Goal: Transaction & Acquisition: Book appointment/travel/reservation

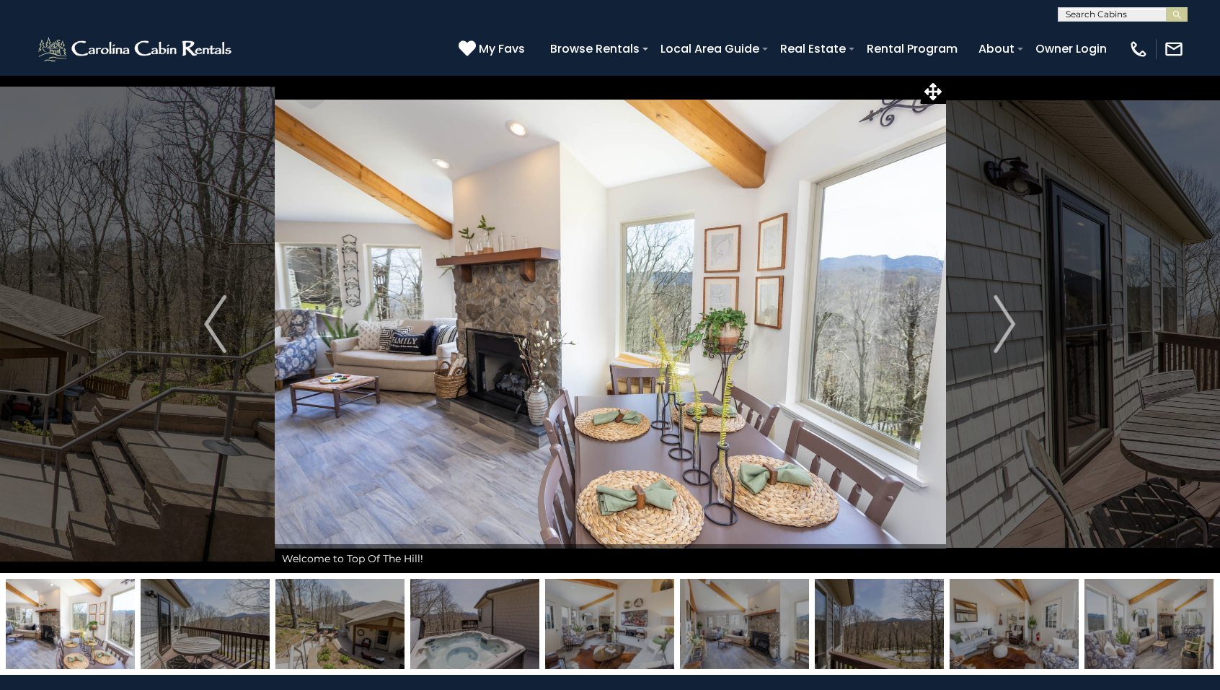
click at [1008, 324] on img "Next" at bounding box center [1005, 324] width 22 height 58
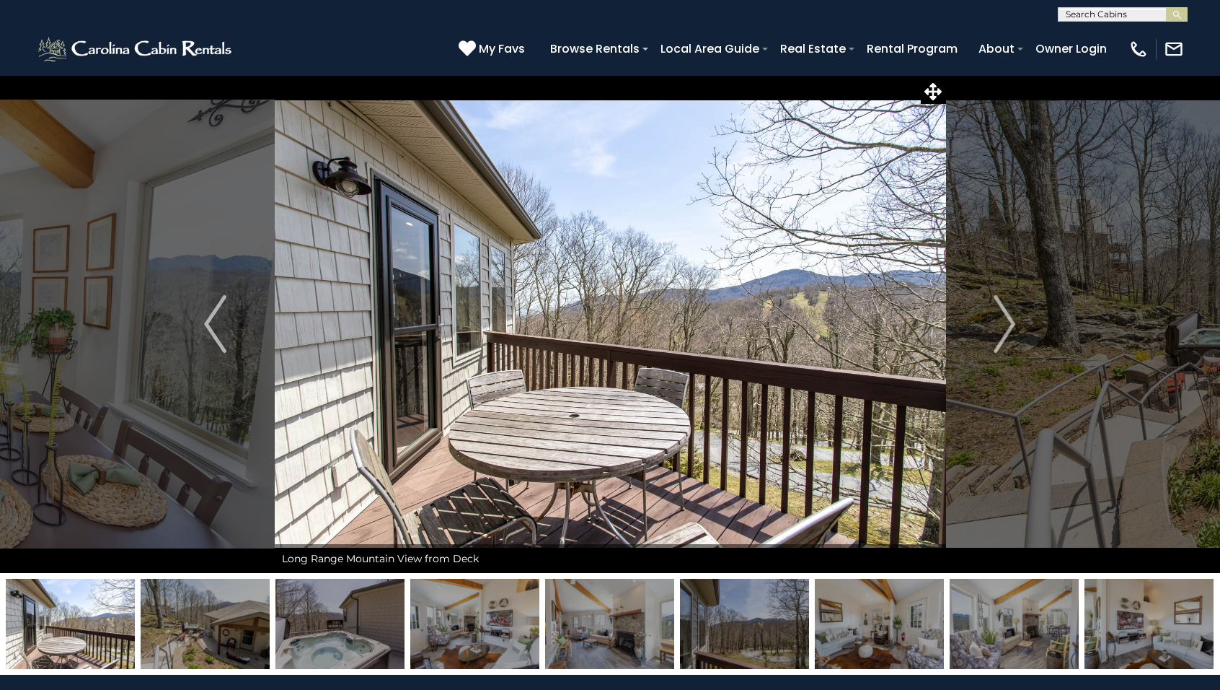
click at [1008, 324] on img "Next" at bounding box center [1005, 324] width 22 height 58
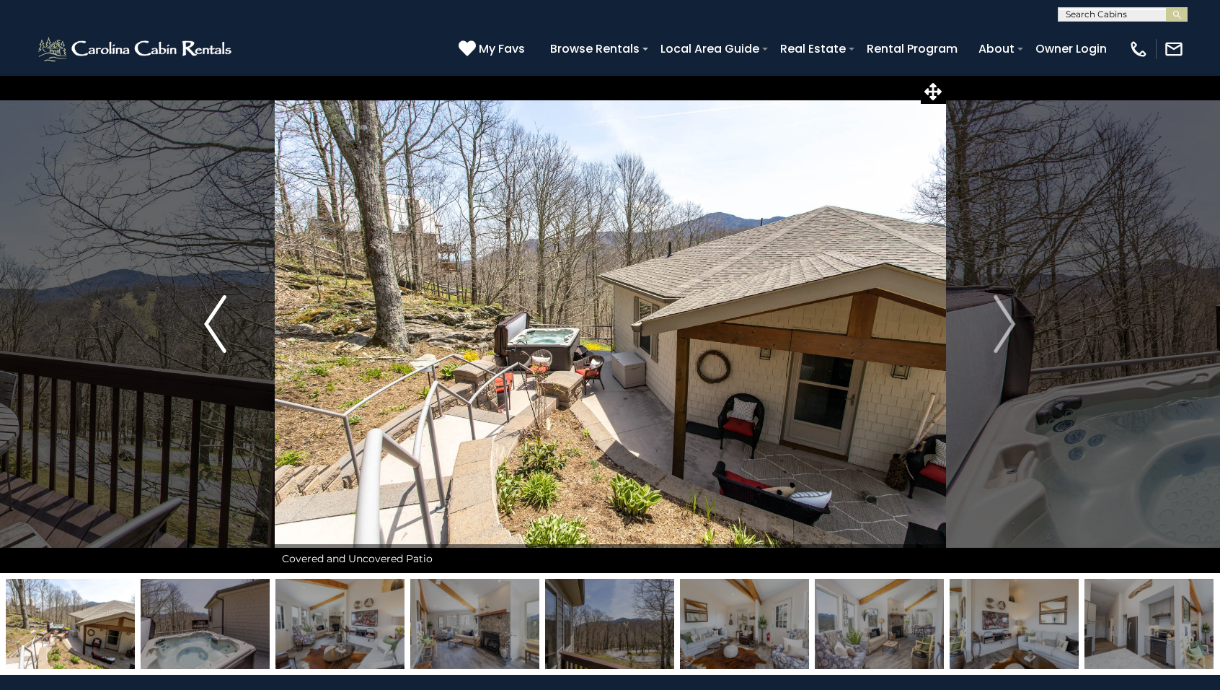
click at [213, 323] on img "Previous" at bounding box center [215, 324] width 22 height 58
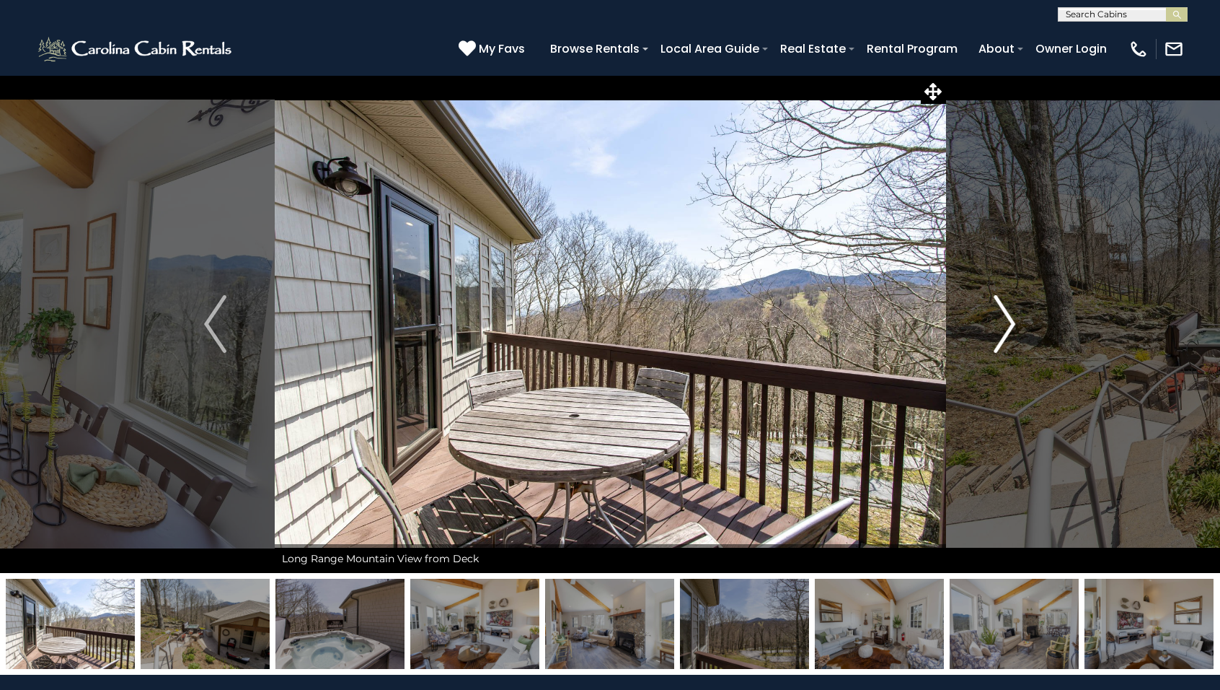
click at [1007, 324] on img "Next" at bounding box center [1005, 324] width 22 height 58
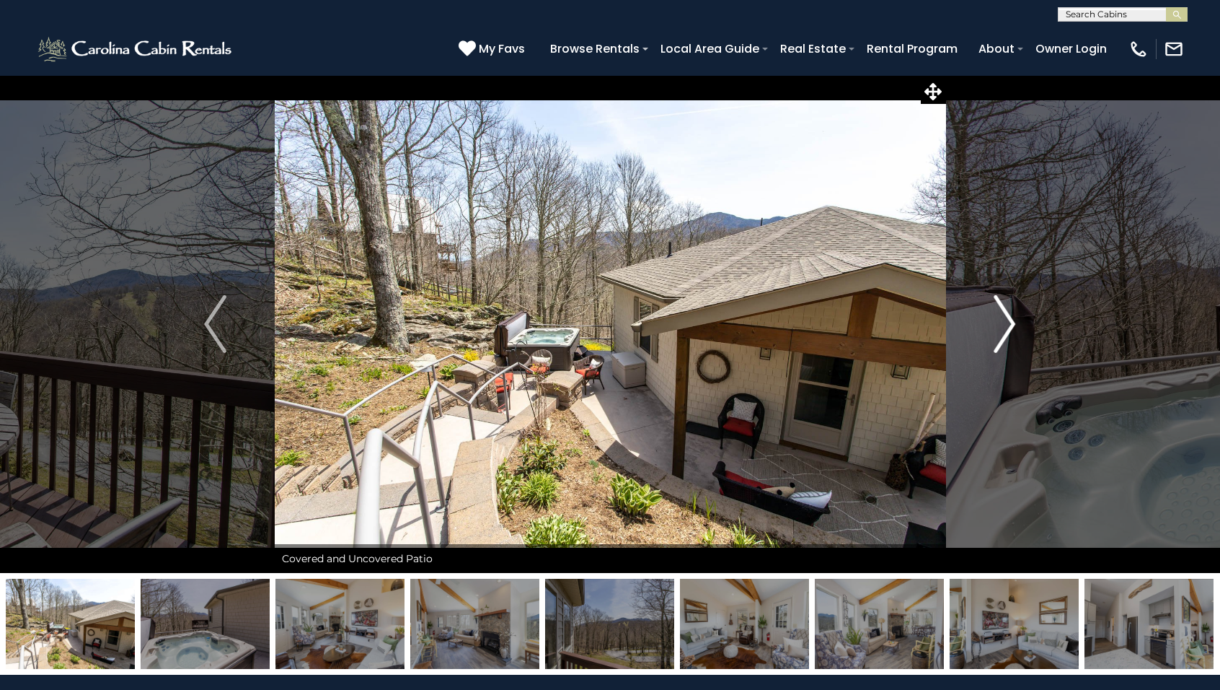
click at [1007, 324] on img "Next" at bounding box center [1005, 324] width 22 height 58
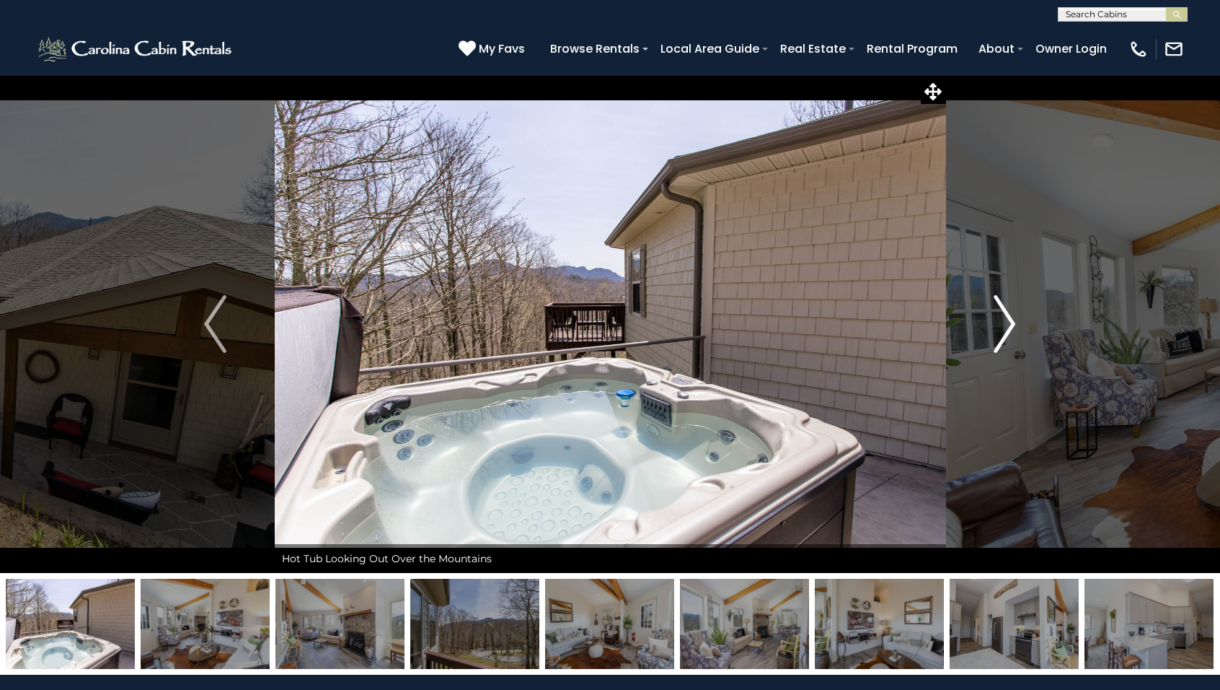
click at [1007, 324] on img "Next" at bounding box center [1005, 324] width 22 height 58
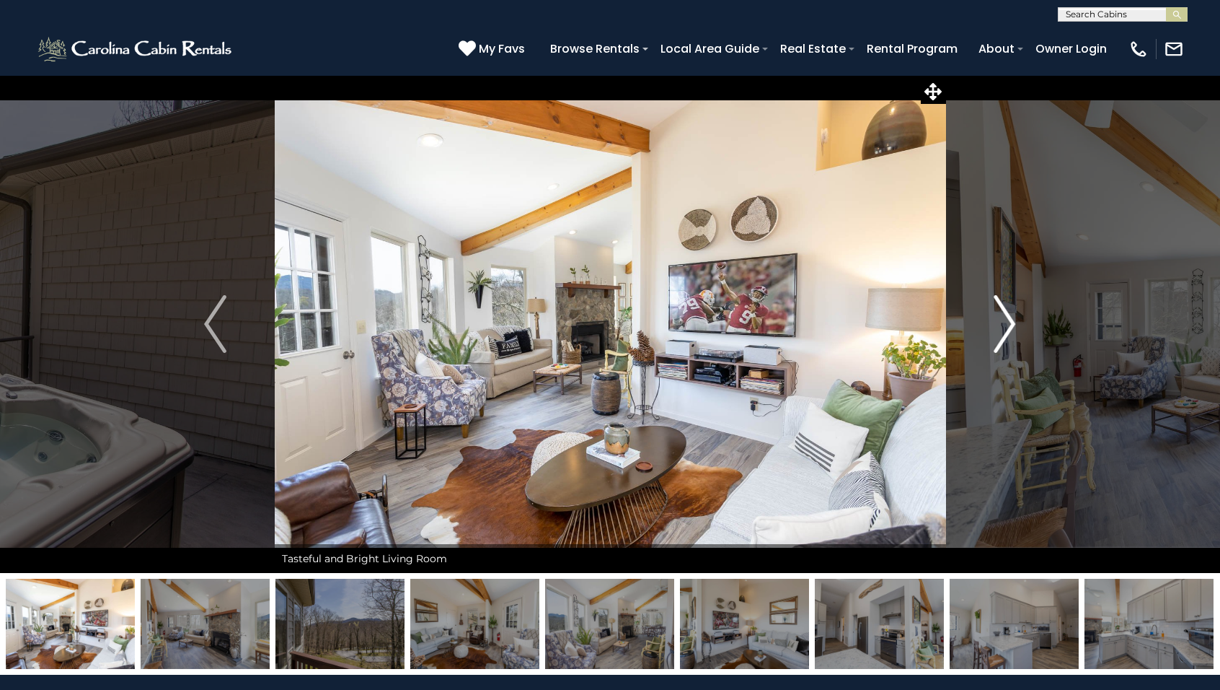
click at [1007, 324] on img "Next" at bounding box center [1005, 324] width 22 height 58
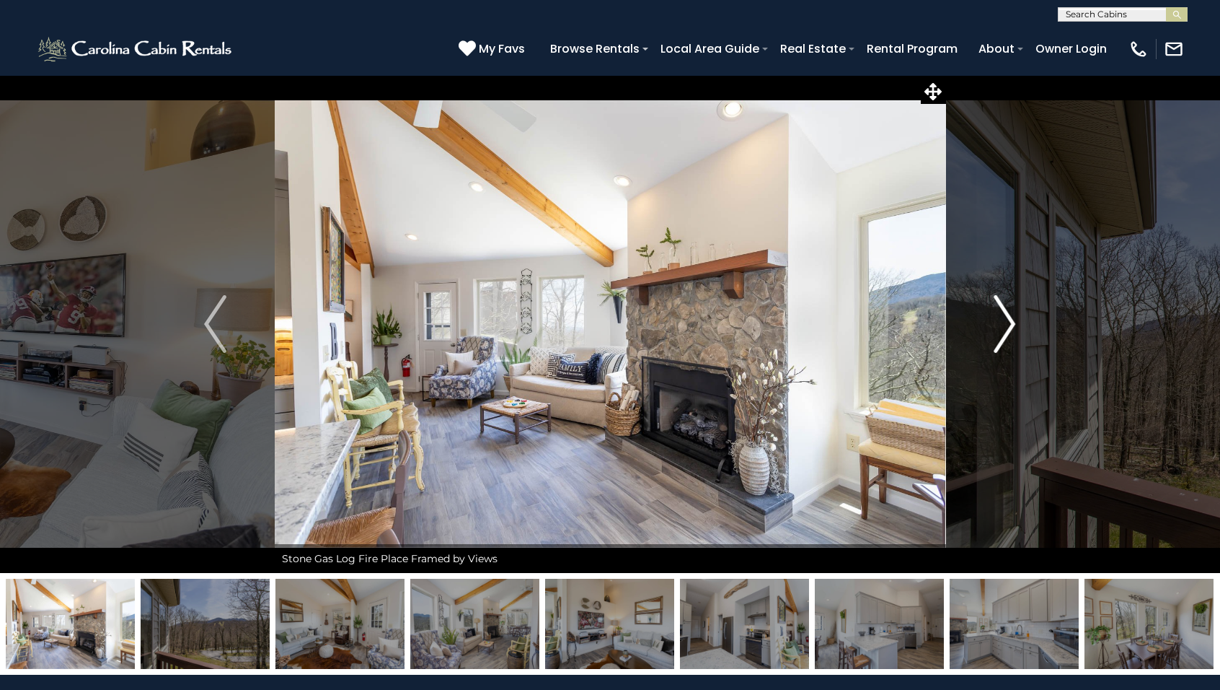
click at [1007, 324] on img "Next" at bounding box center [1005, 324] width 22 height 58
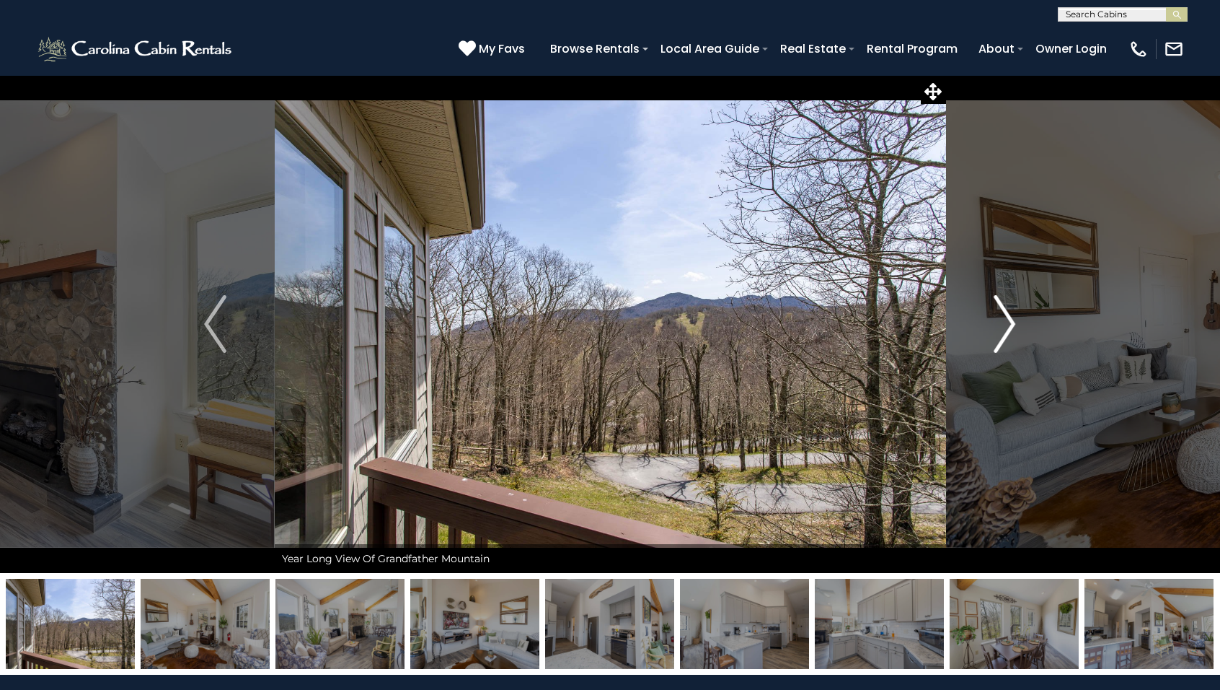
click at [1007, 324] on img "Next" at bounding box center [1005, 324] width 22 height 58
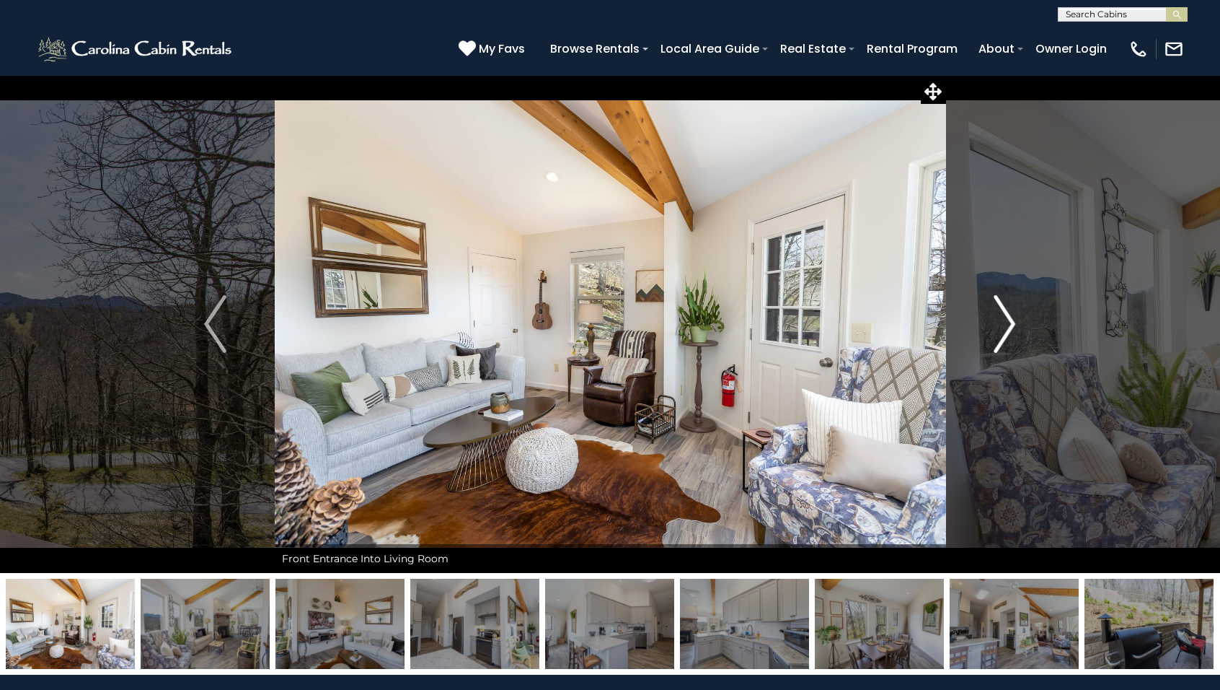
click at [1007, 324] on img "Next" at bounding box center [1005, 324] width 22 height 58
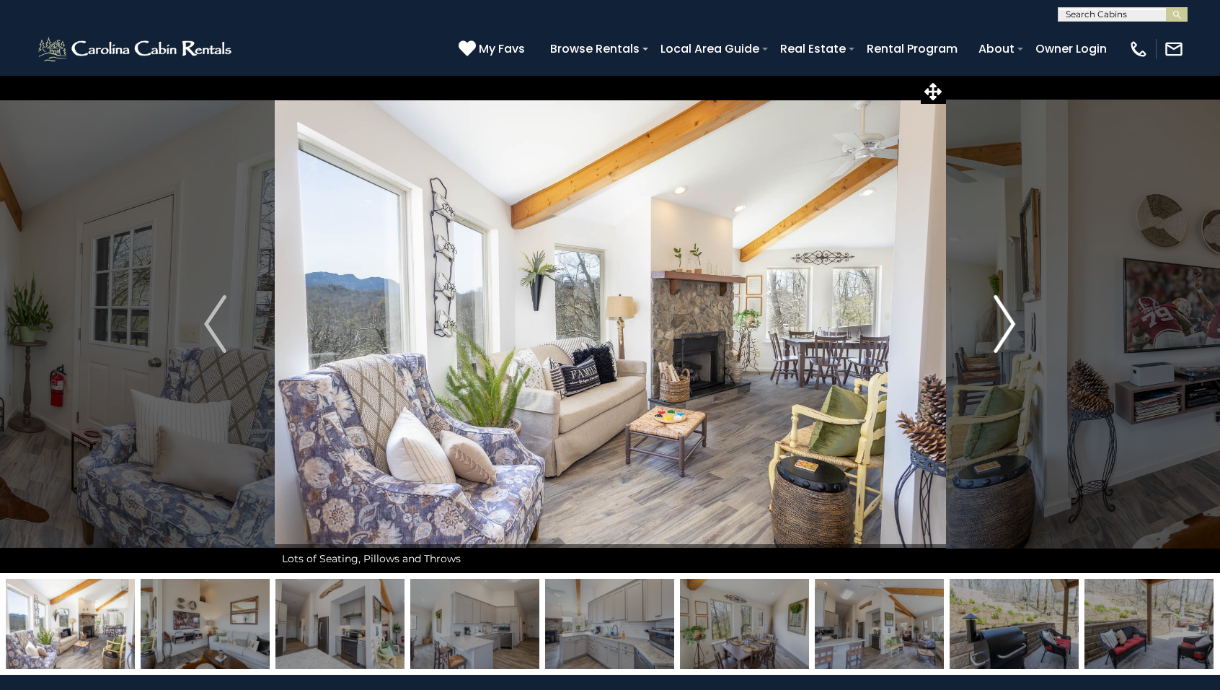
click at [1007, 324] on img "Next" at bounding box center [1005, 324] width 22 height 58
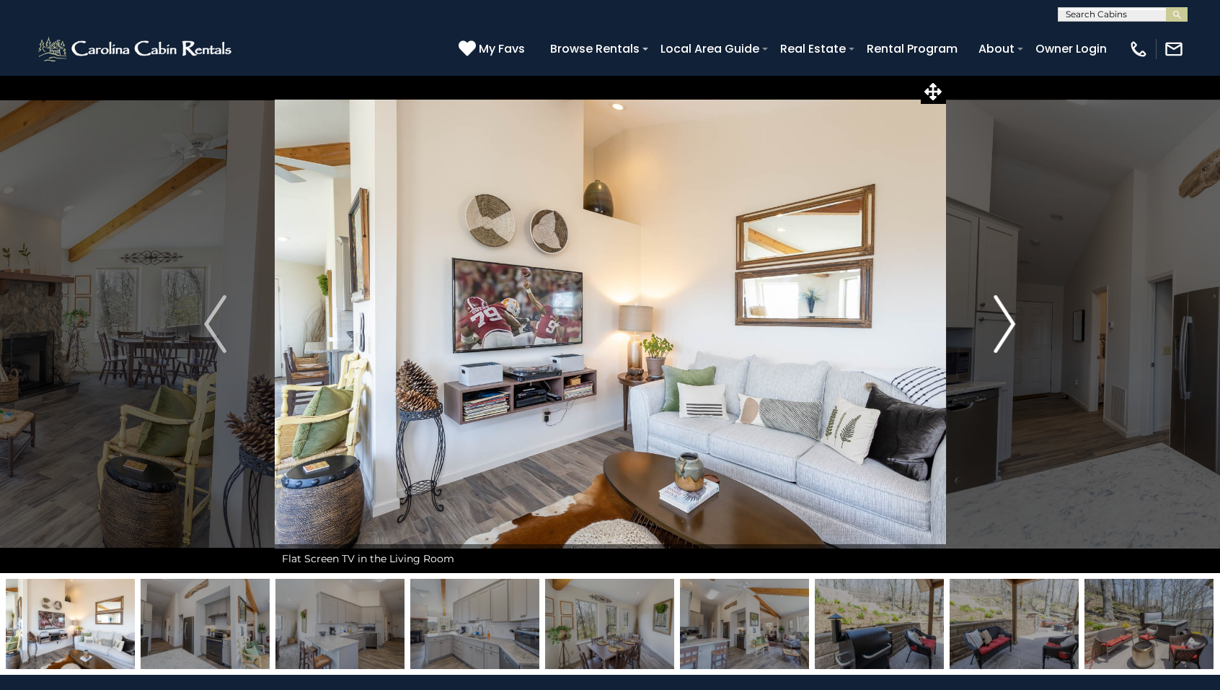
click at [1007, 324] on img "Next" at bounding box center [1005, 324] width 22 height 58
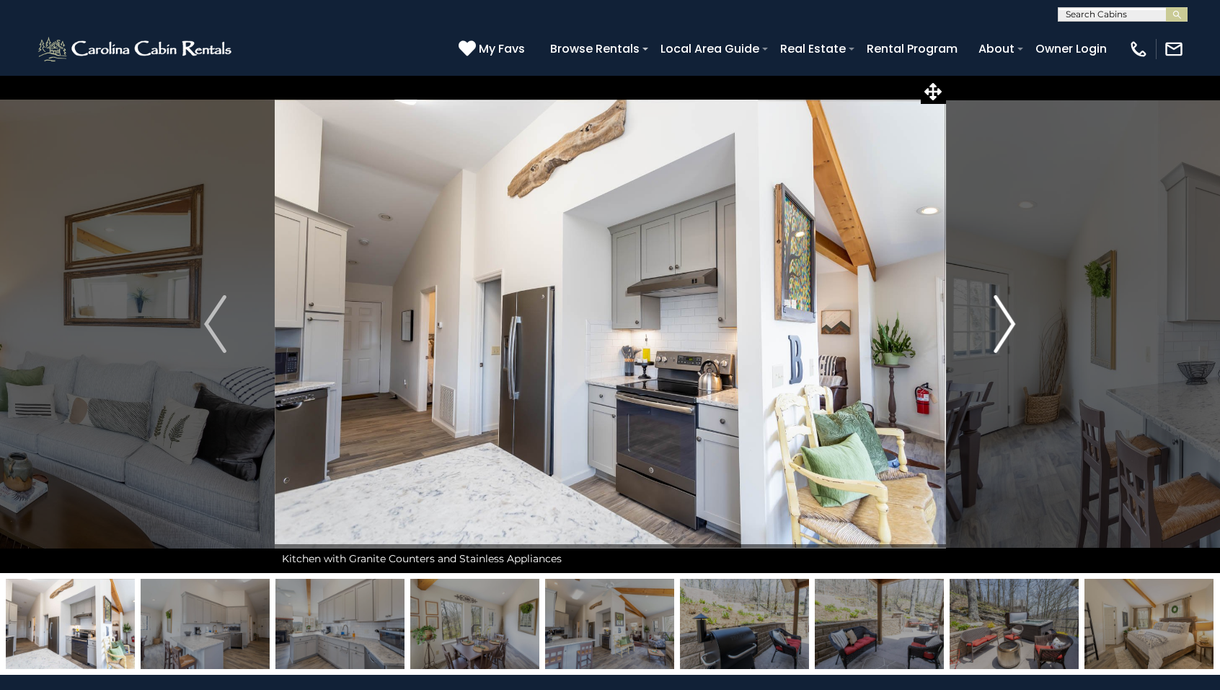
click at [1007, 324] on img "Next" at bounding box center [1005, 324] width 22 height 58
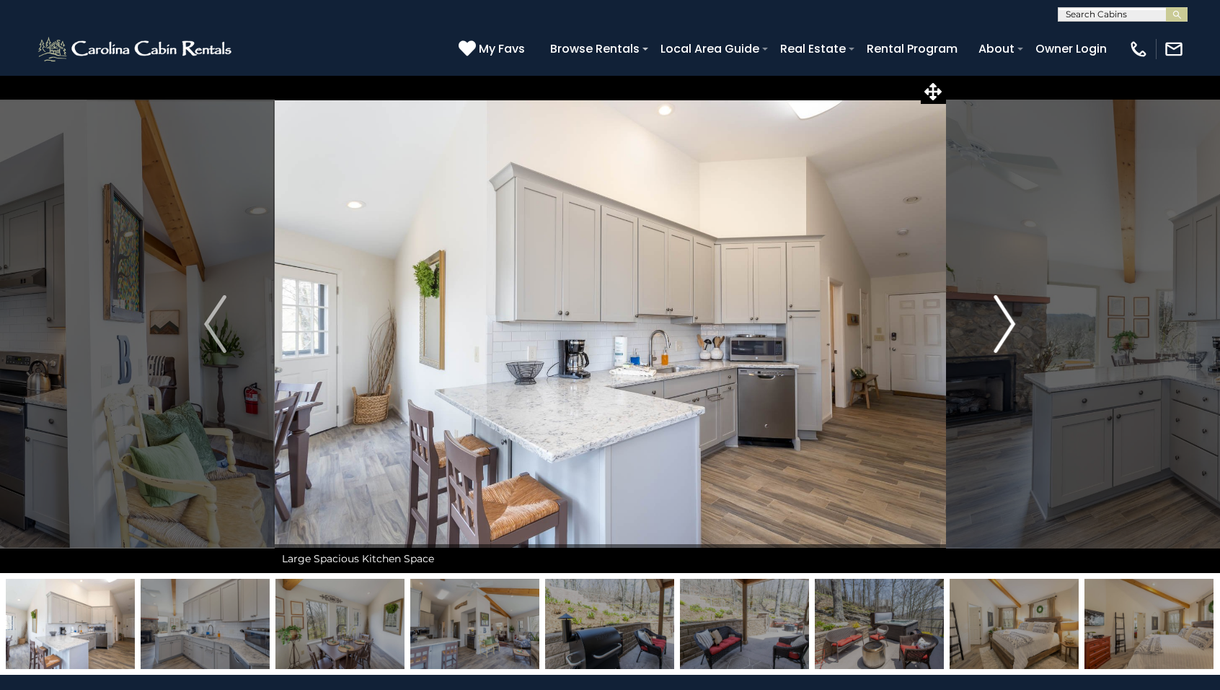
click at [1007, 324] on img "Next" at bounding box center [1005, 324] width 22 height 58
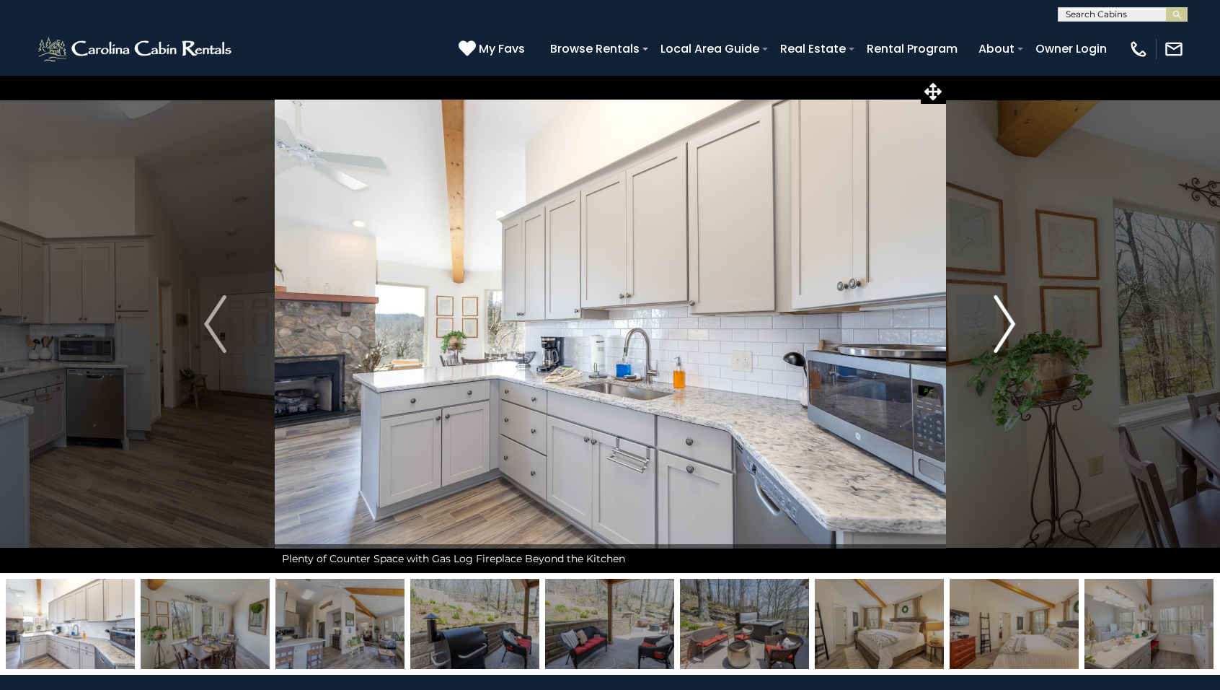
click at [1007, 324] on img "Next" at bounding box center [1005, 324] width 22 height 58
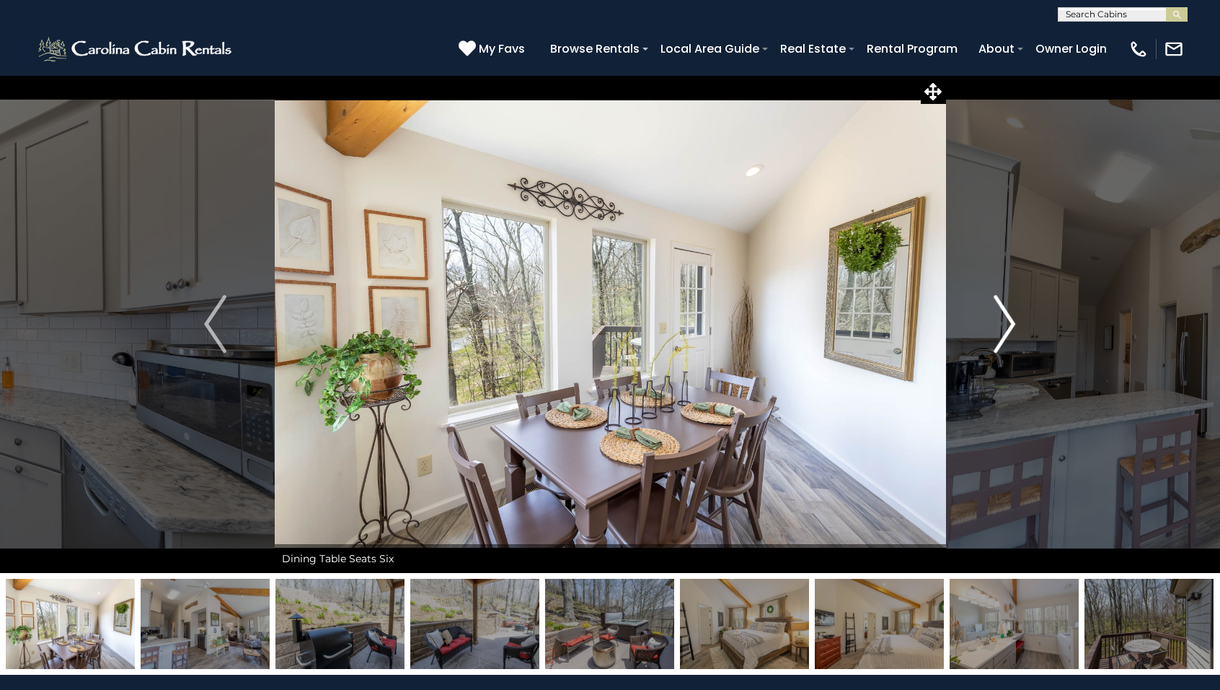
click at [1007, 324] on img "Next" at bounding box center [1005, 324] width 22 height 58
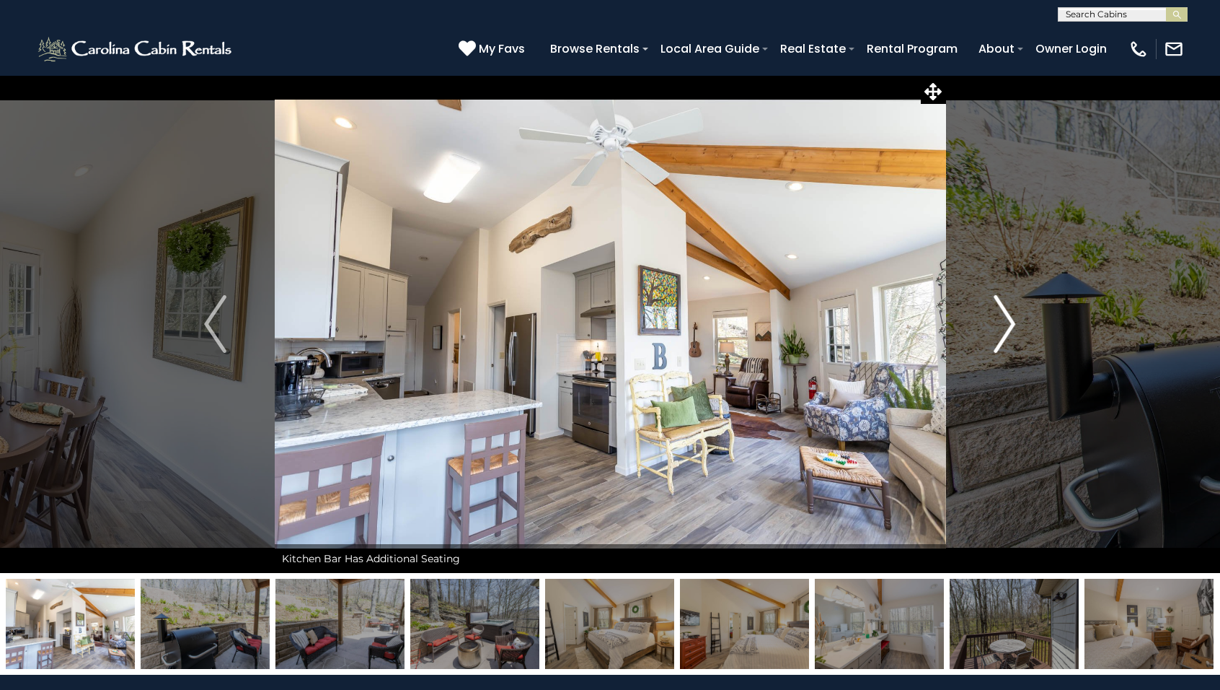
click at [1008, 324] on img "Next" at bounding box center [1005, 324] width 22 height 58
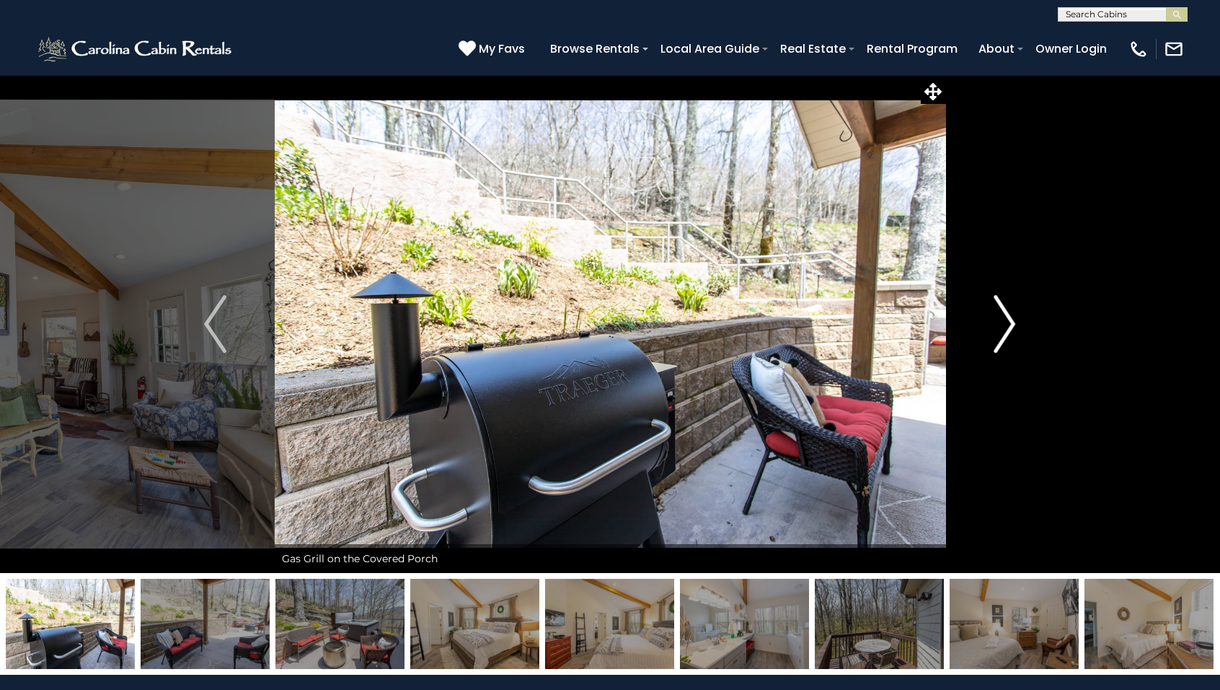
click at [1008, 324] on img "Next" at bounding box center [1005, 324] width 22 height 58
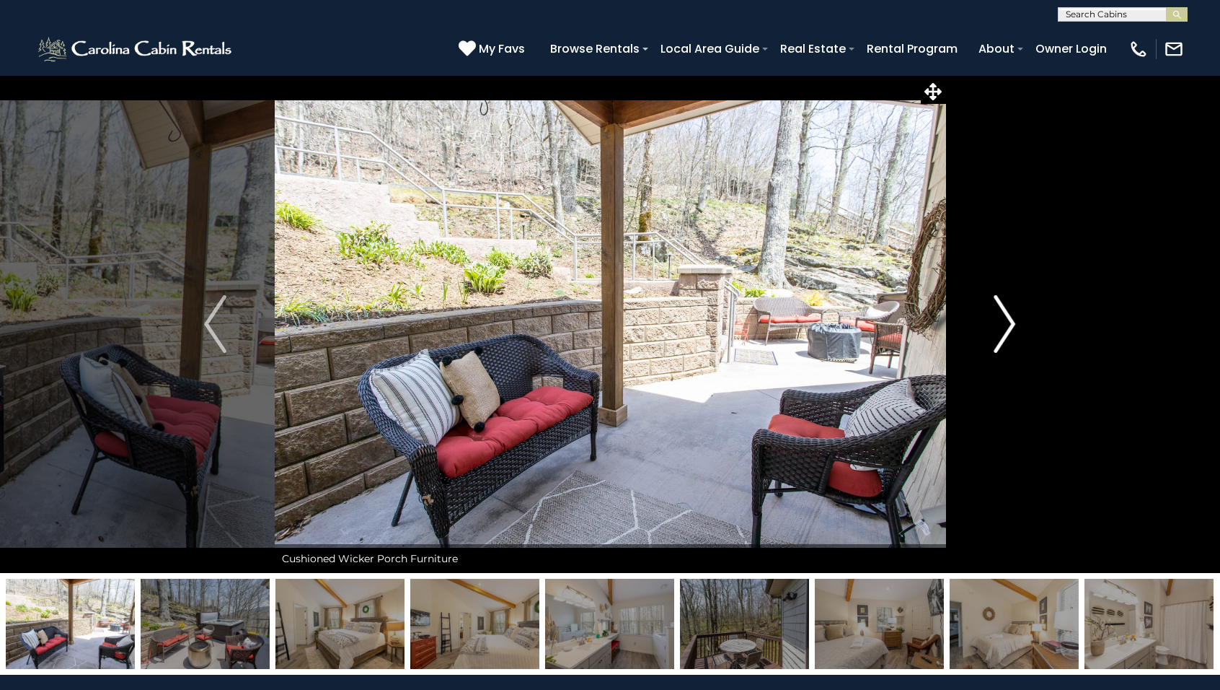
click at [1008, 324] on img "Next" at bounding box center [1005, 324] width 22 height 58
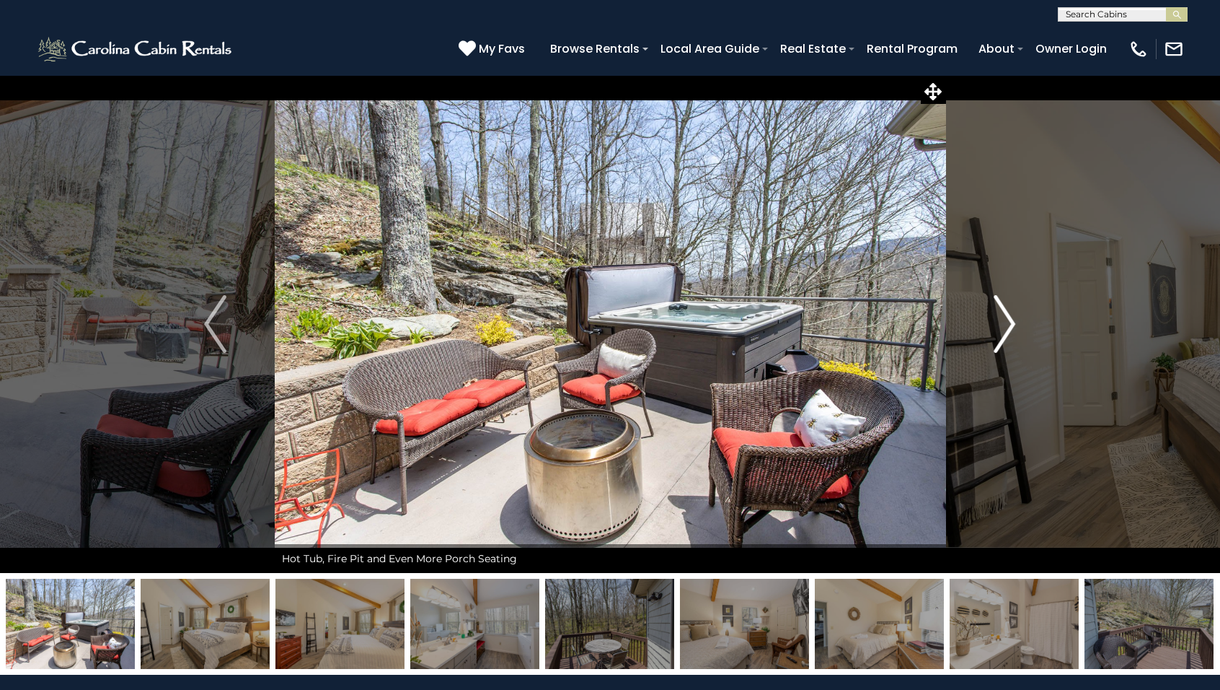
click at [1008, 324] on img "Next" at bounding box center [1005, 324] width 22 height 58
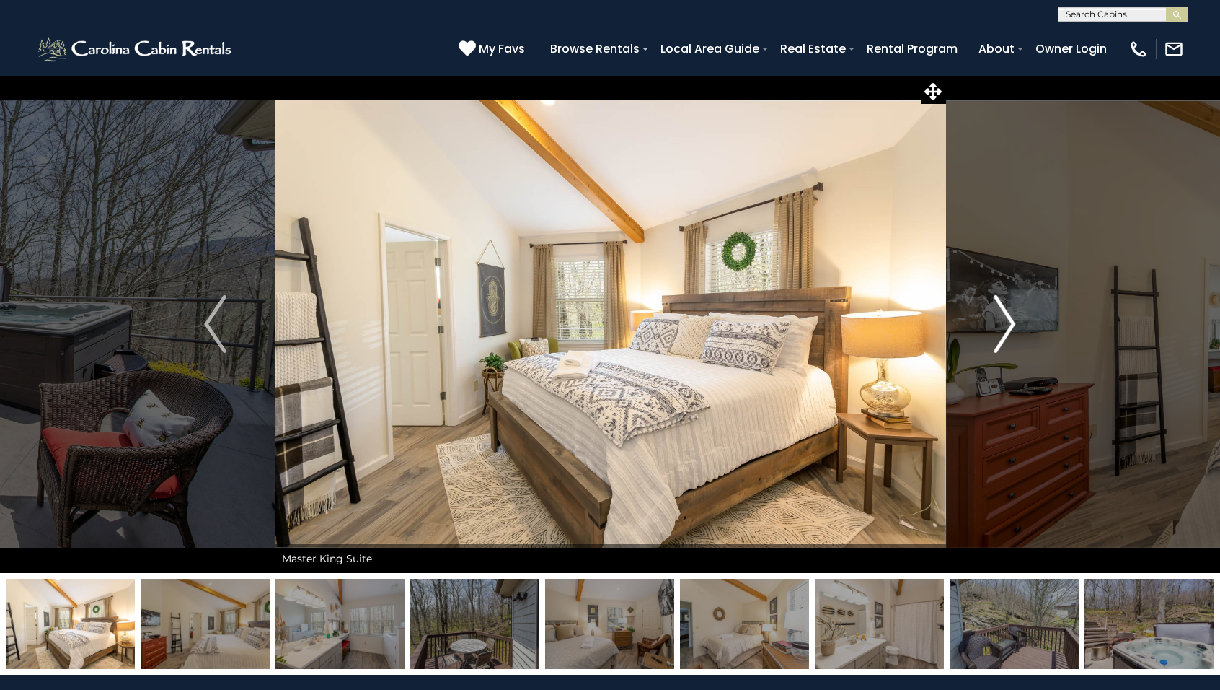
click at [1008, 324] on img "Next" at bounding box center [1005, 324] width 22 height 58
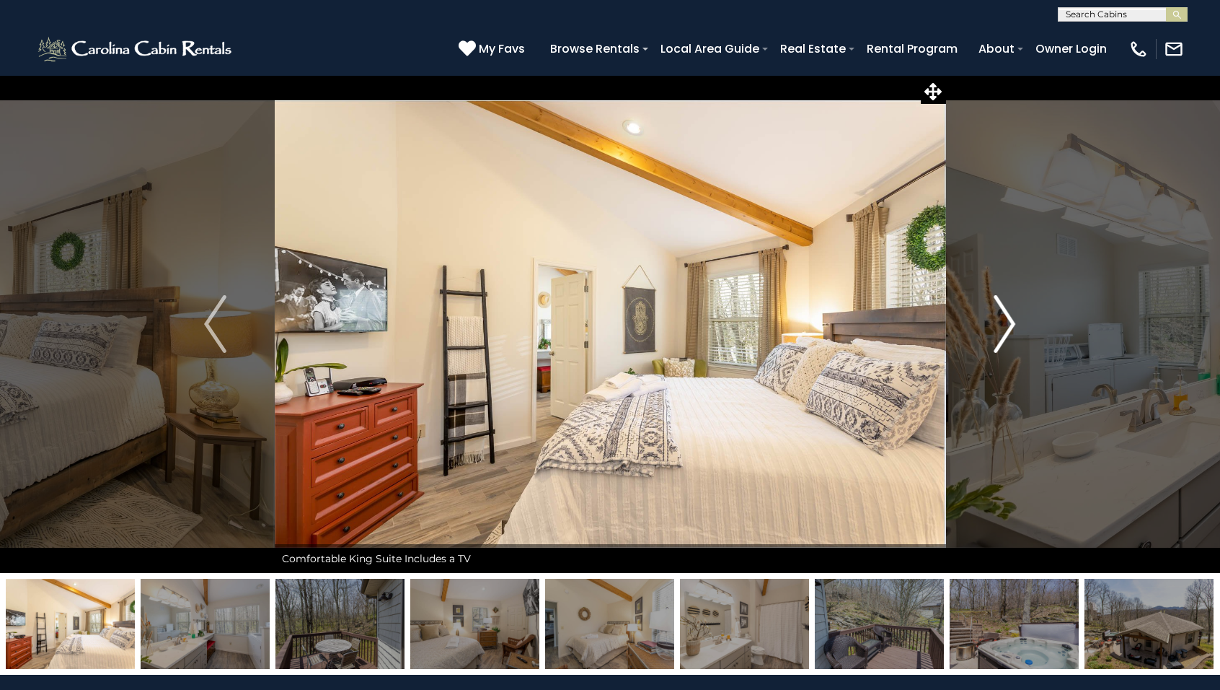
click at [1008, 324] on img "Next" at bounding box center [1005, 324] width 22 height 58
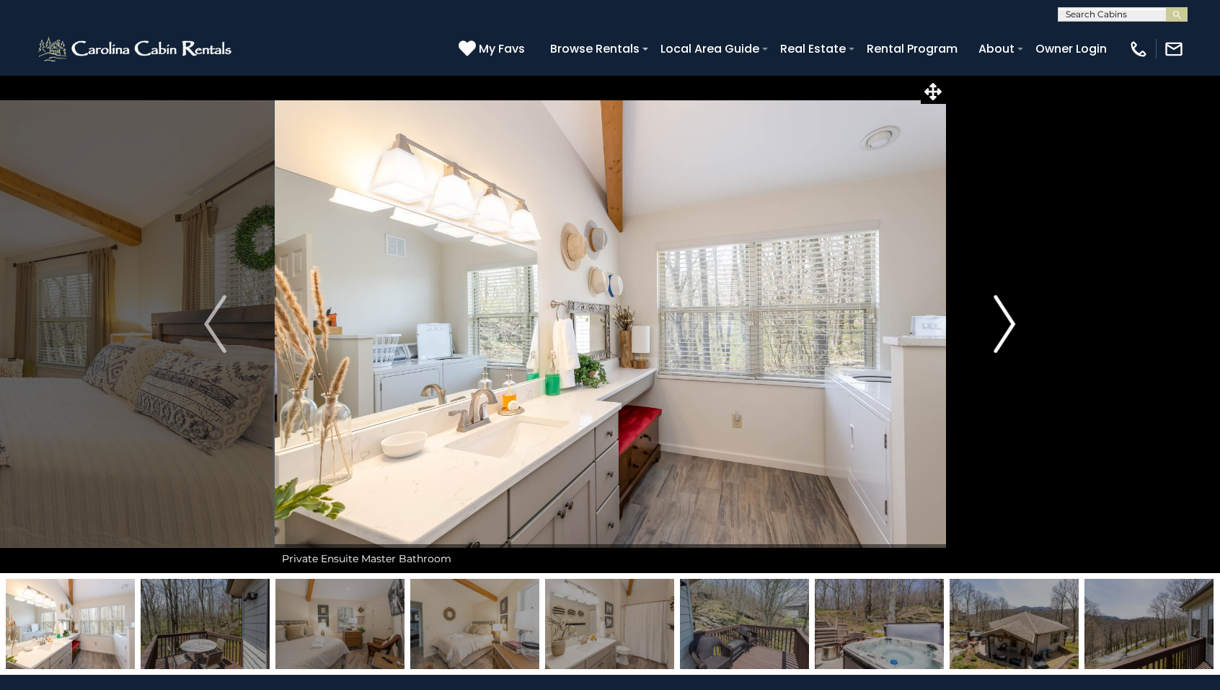
click at [1008, 324] on img "Next" at bounding box center [1005, 324] width 22 height 58
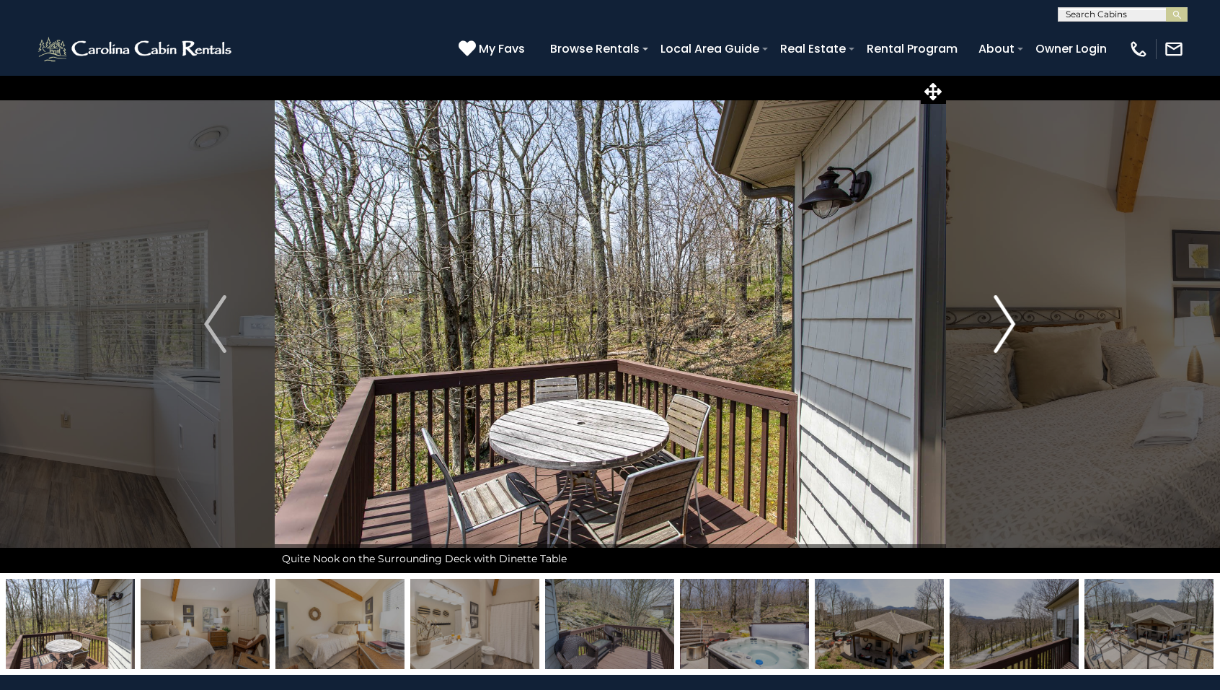
click at [1008, 324] on img "Next" at bounding box center [1005, 324] width 22 height 58
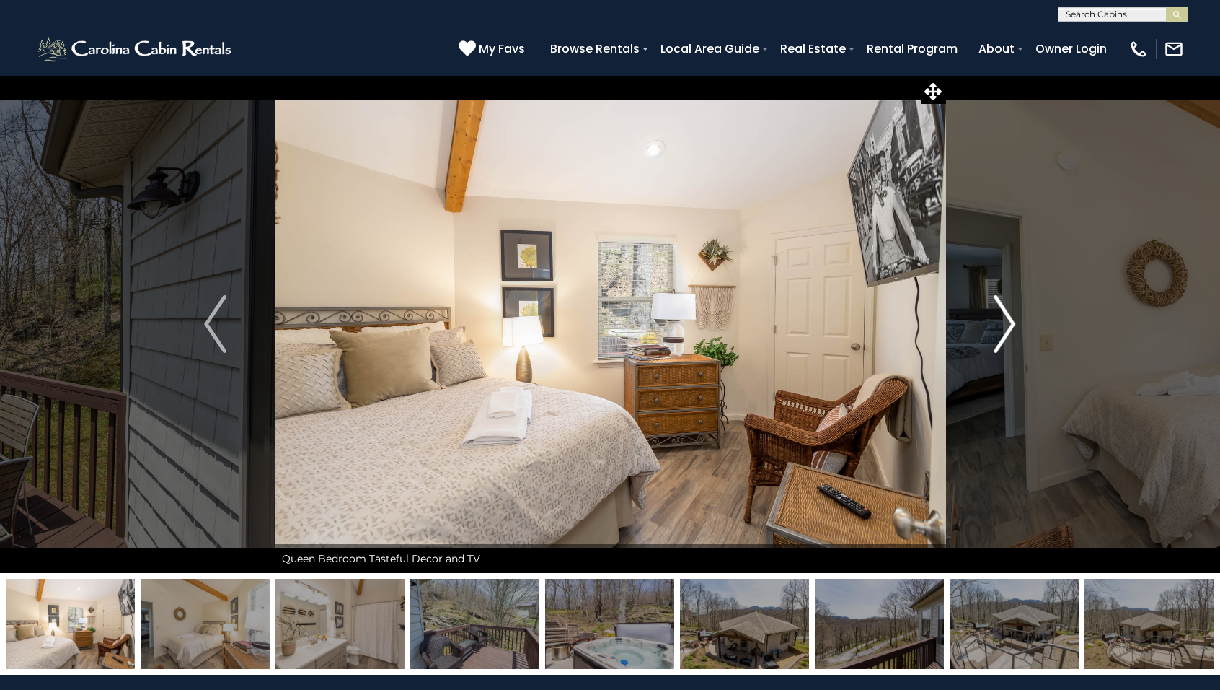
click at [1008, 324] on img "Next" at bounding box center [1005, 324] width 22 height 58
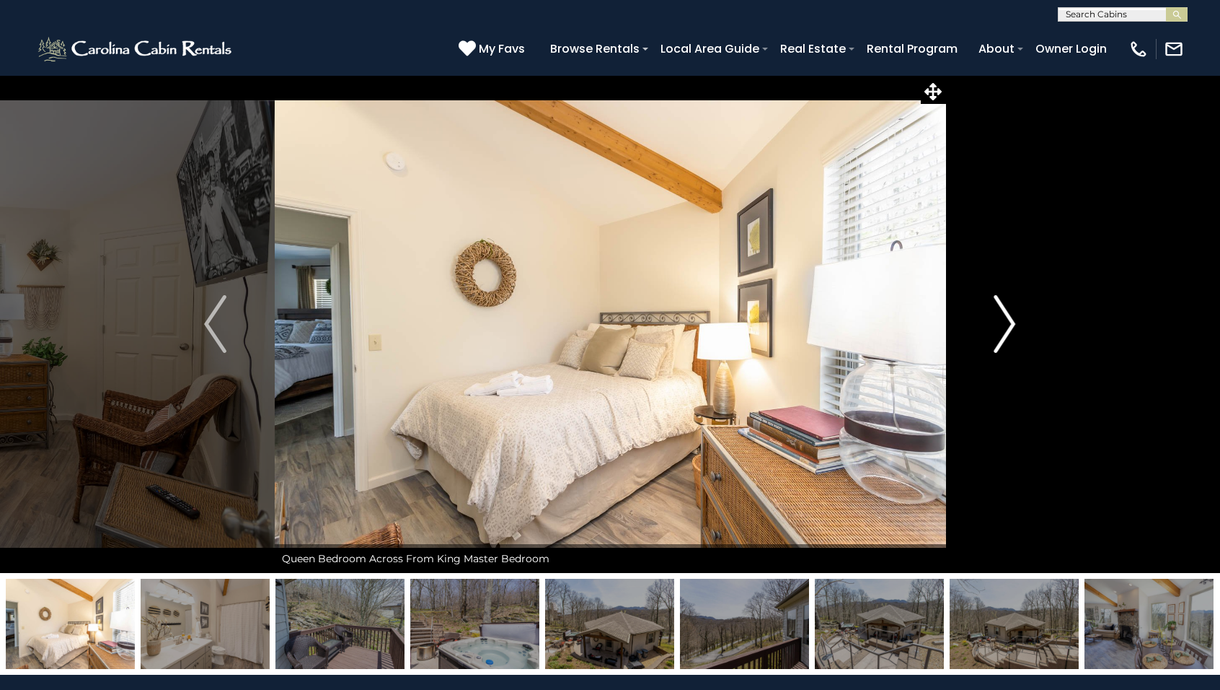
click at [1008, 324] on img "Next" at bounding box center [1005, 324] width 22 height 58
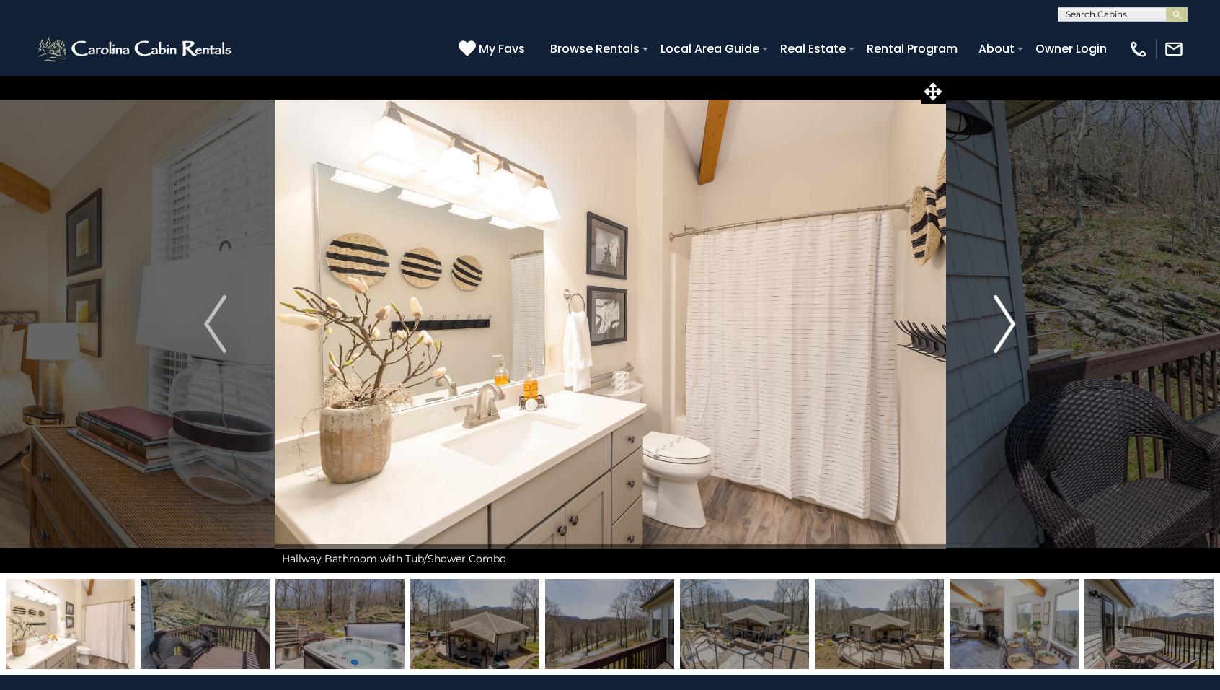
click at [1008, 324] on img "Next" at bounding box center [1005, 324] width 22 height 58
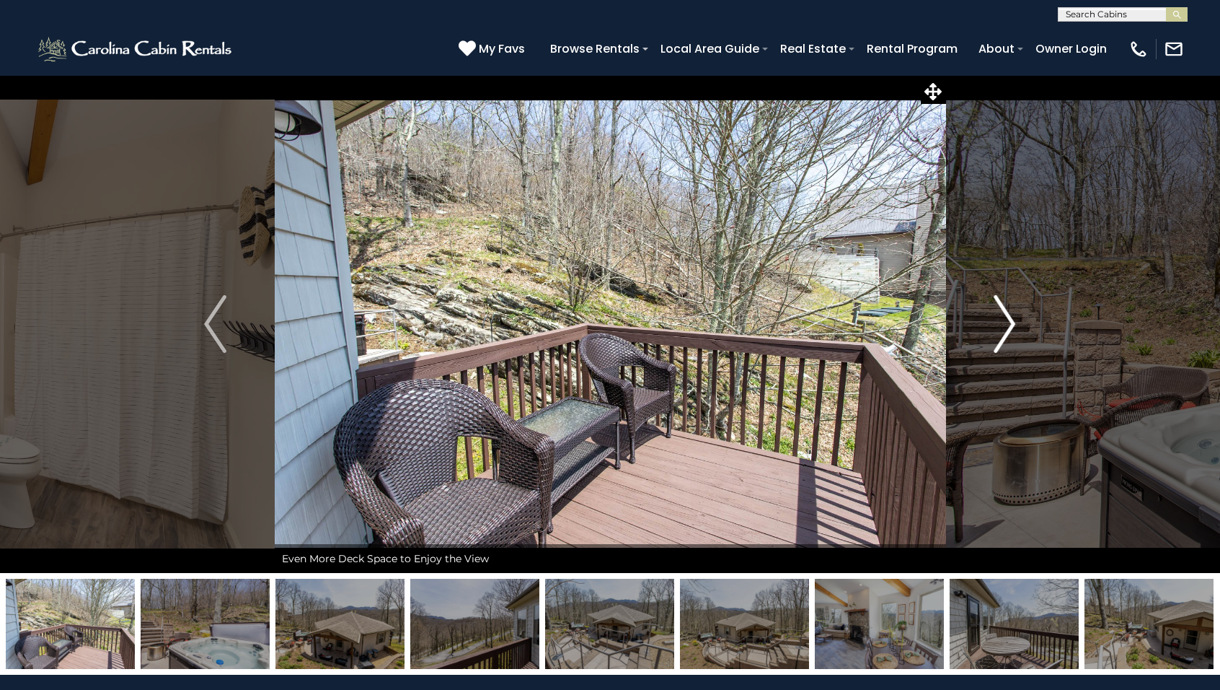
click at [1008, 324] on img "Next" at bounding box center [1005, 324] width 22 height 58
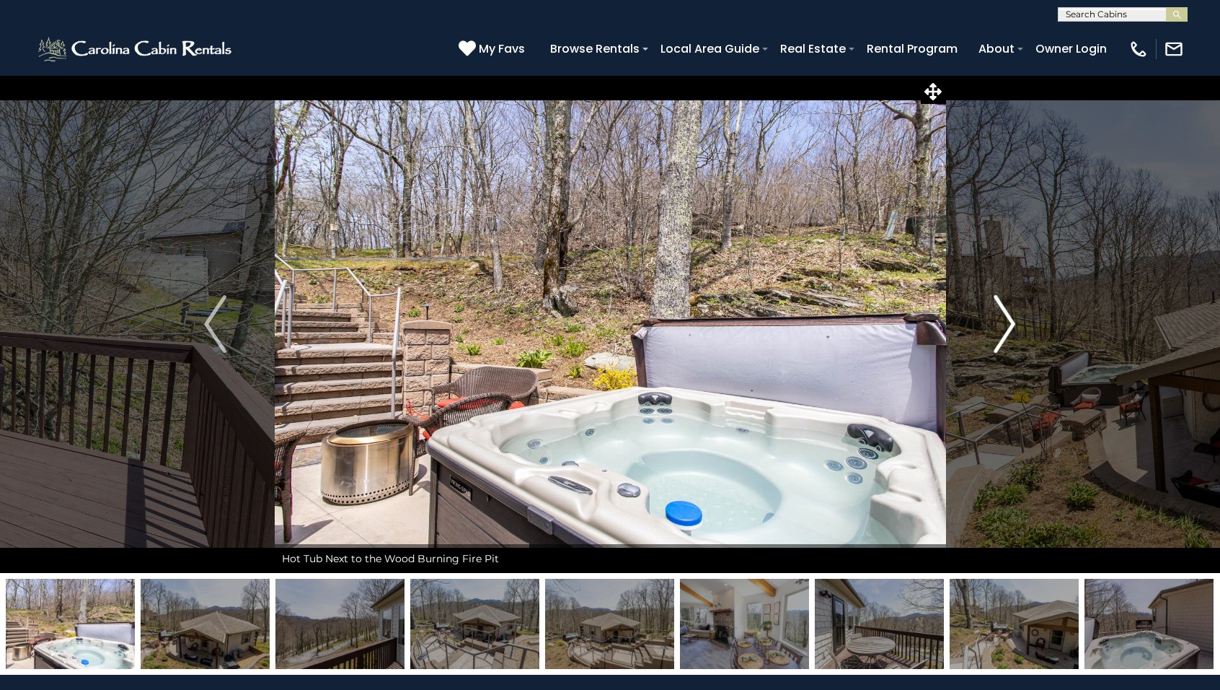
click at [1008, 324] on img "Next" at bounding box center [1005, 324] width 22 height 58
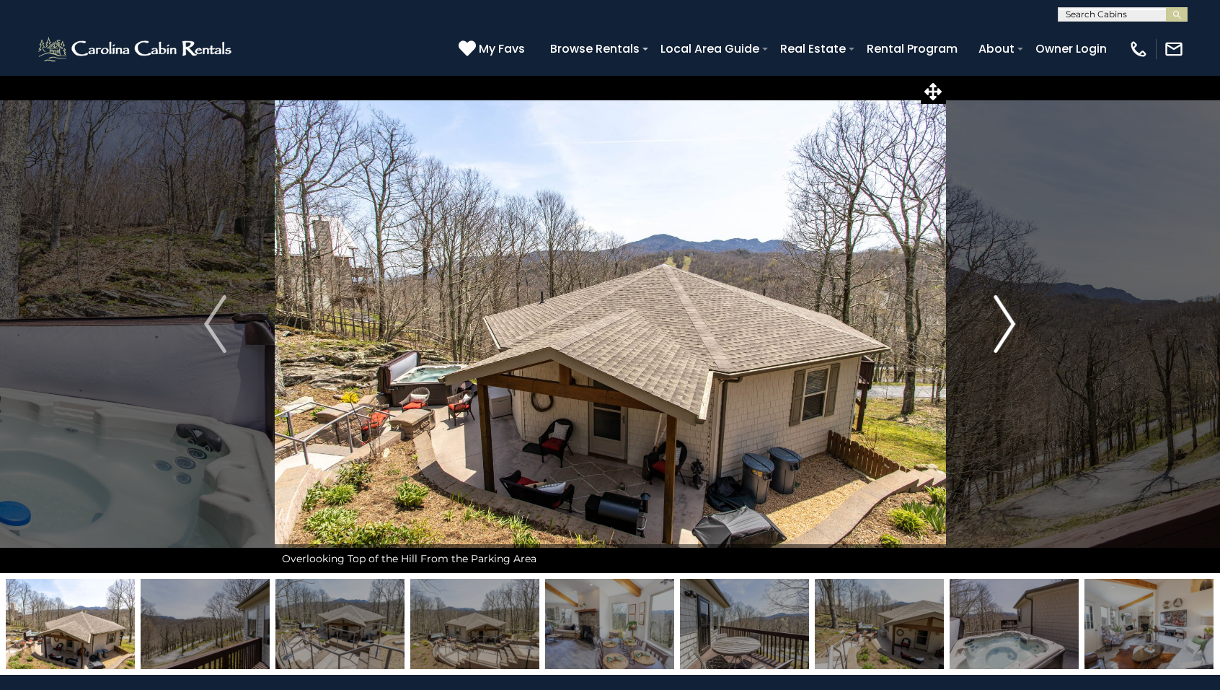
click at [1008, 324] on img "Next" at bounding box center [1005, 324] width 22 height 58
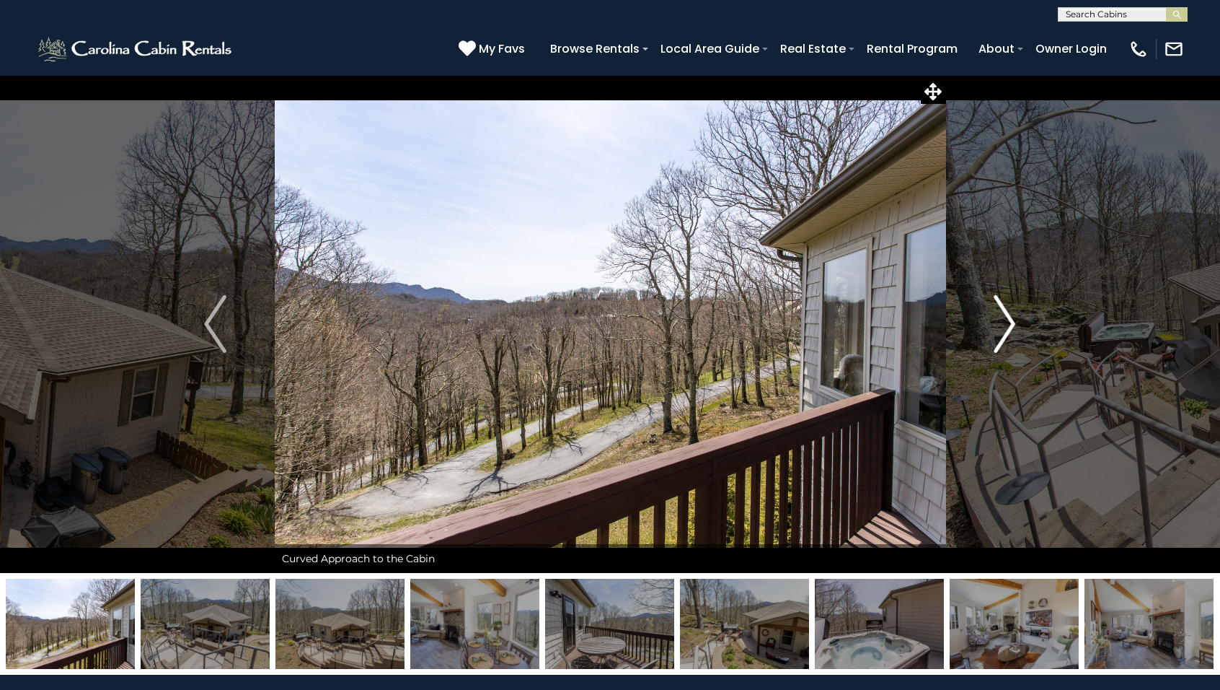
click at [1008, 324] on img "Next" at bounding box center [1005, 324] width 22 height 58
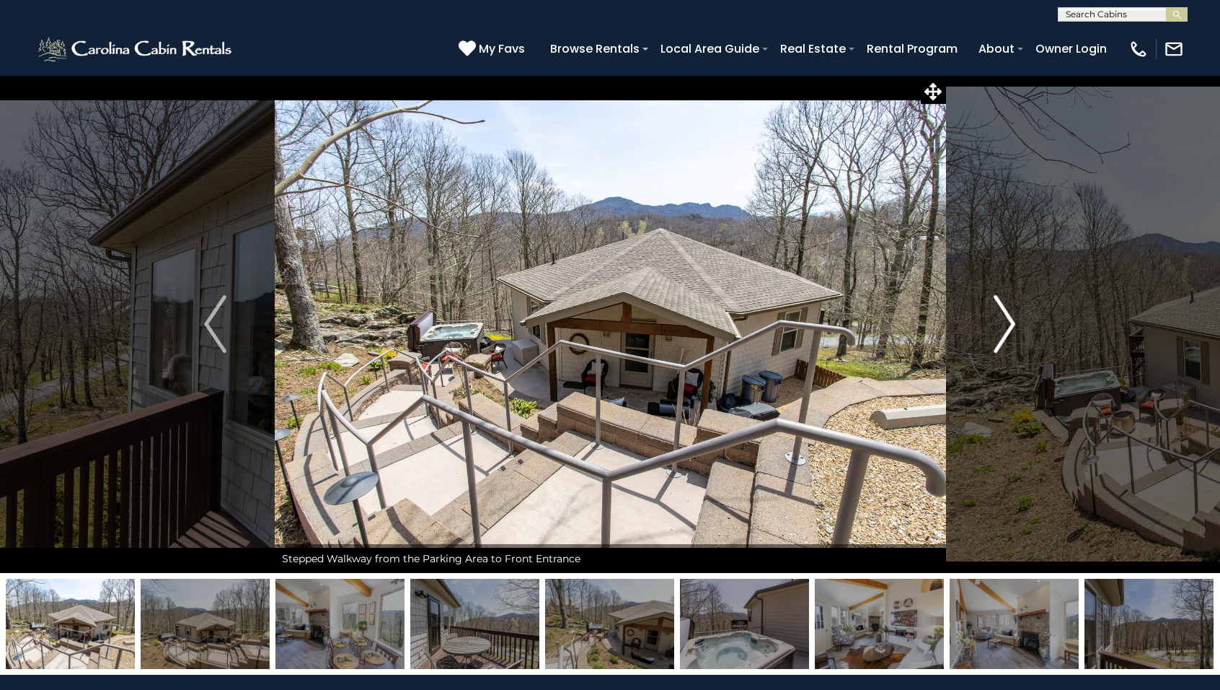
click at [1008, 324] on img "Next" at bounding box center [1005, 324] width 22 height 58
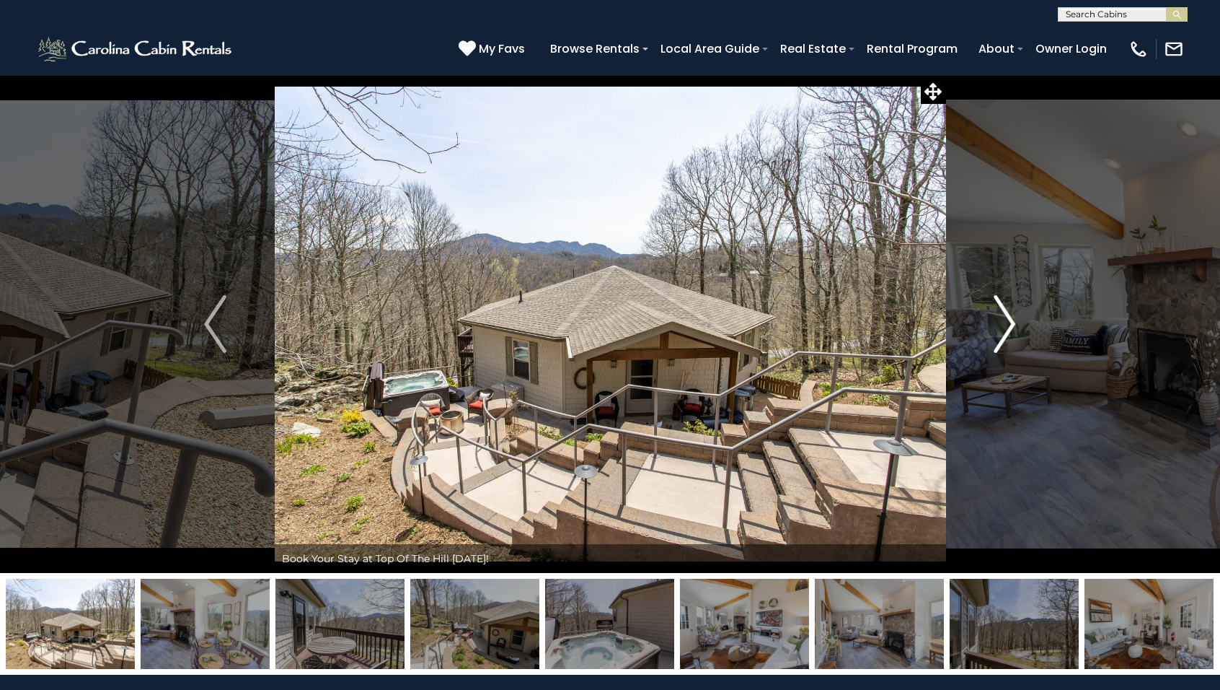
click at [1008, 324] on img "Next" at bounding box center [1005, 324] width 22 height 58
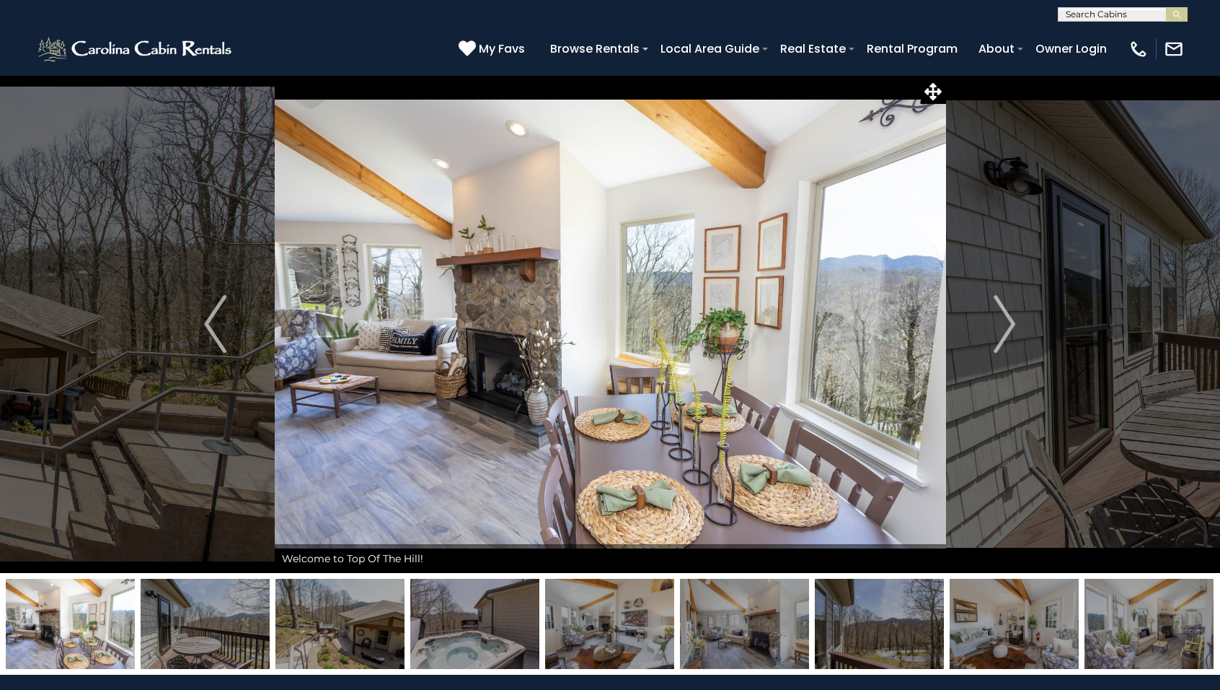
click at [1140, 16] on input "text" at bounding box center [1122, 17] width 126 height 14
type input "*******"
click at [1136, 32] on li "Village with a View" at bounding box center [1123, 33] width 128 height 13
click at [1177, 14] on img "submit" at bounding box center [1177, 14] width 11 height 11
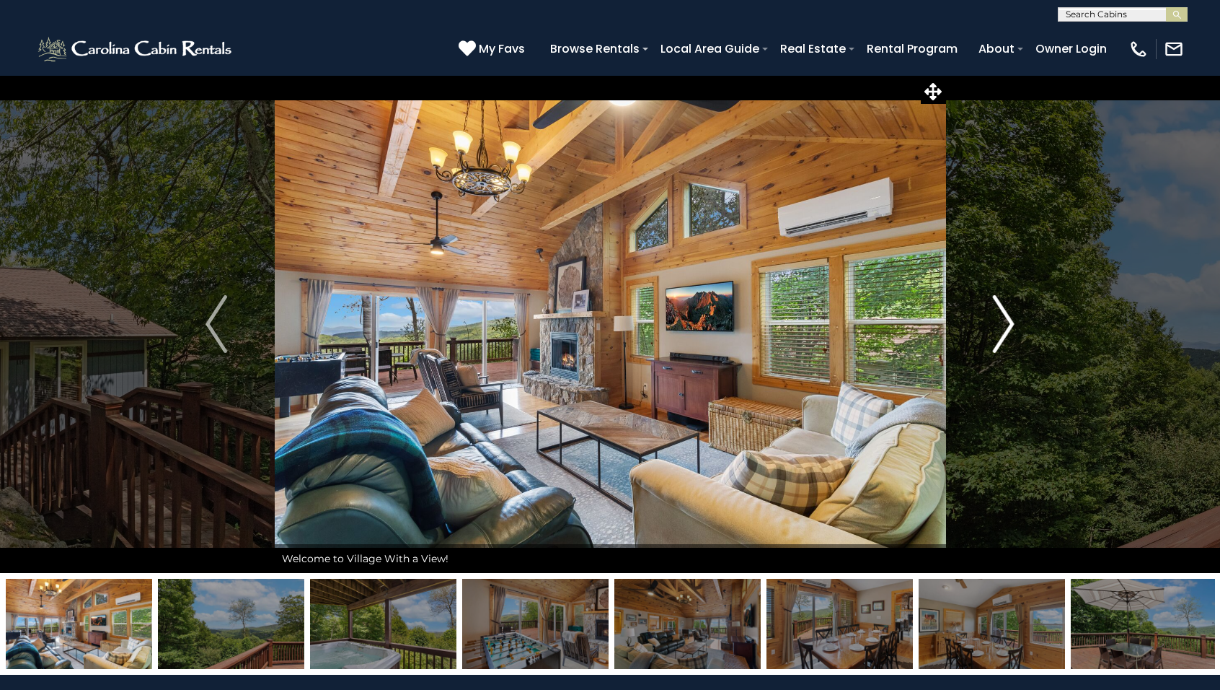
drag, startPoint x: 1168, startPoint y: 415, endPoint x: 1010, endPoint y: 321, distance: 184.3
click at [1010, 321] on img "Next" at bounding box center [1004, 324] width 22 height 58
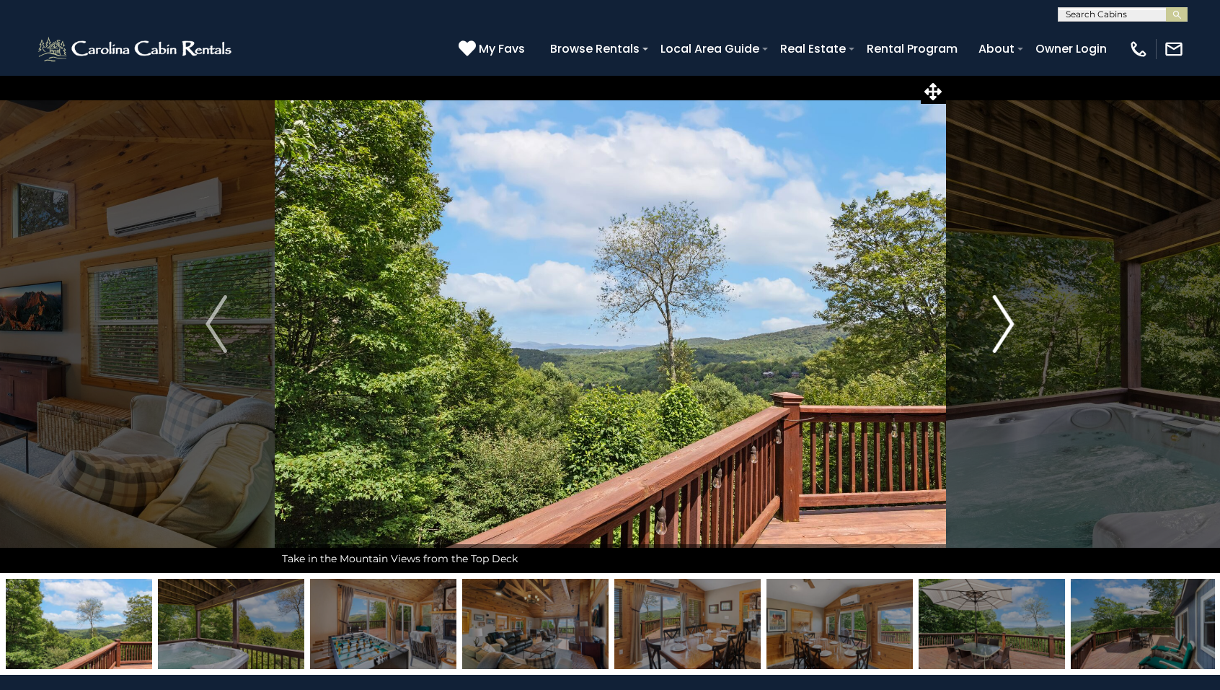
click at [1010, 321] on img "Next" at bounding box center [1004, 324] width 22 height 58
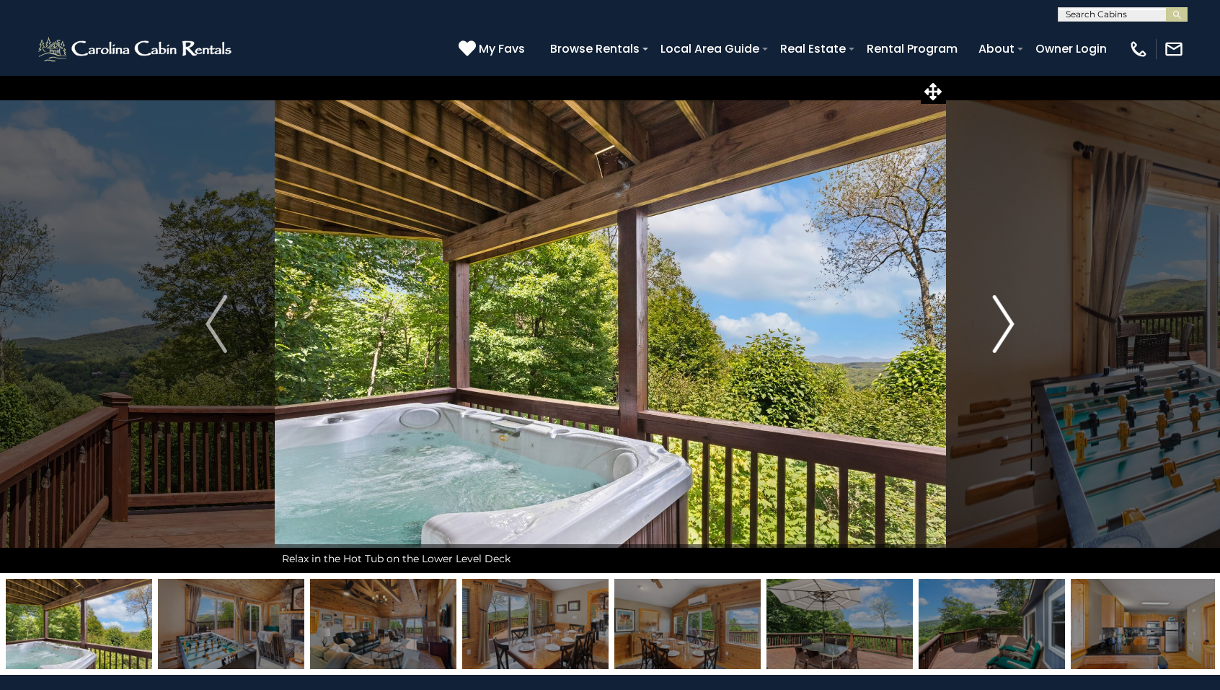
click at [1010, 321] on img "Next" at bounding box center [1004, 324] width 22 height 58
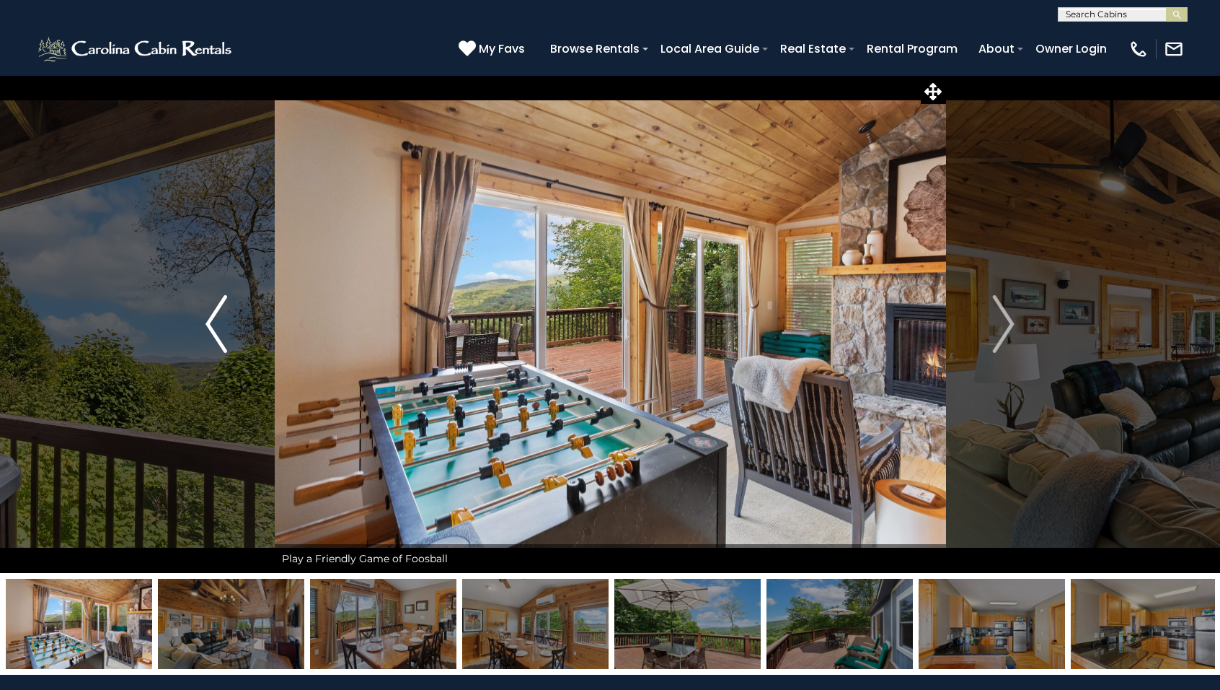
click at [212, 327] on img "Previous" at bounding box center [217, 324] width 22 height 58
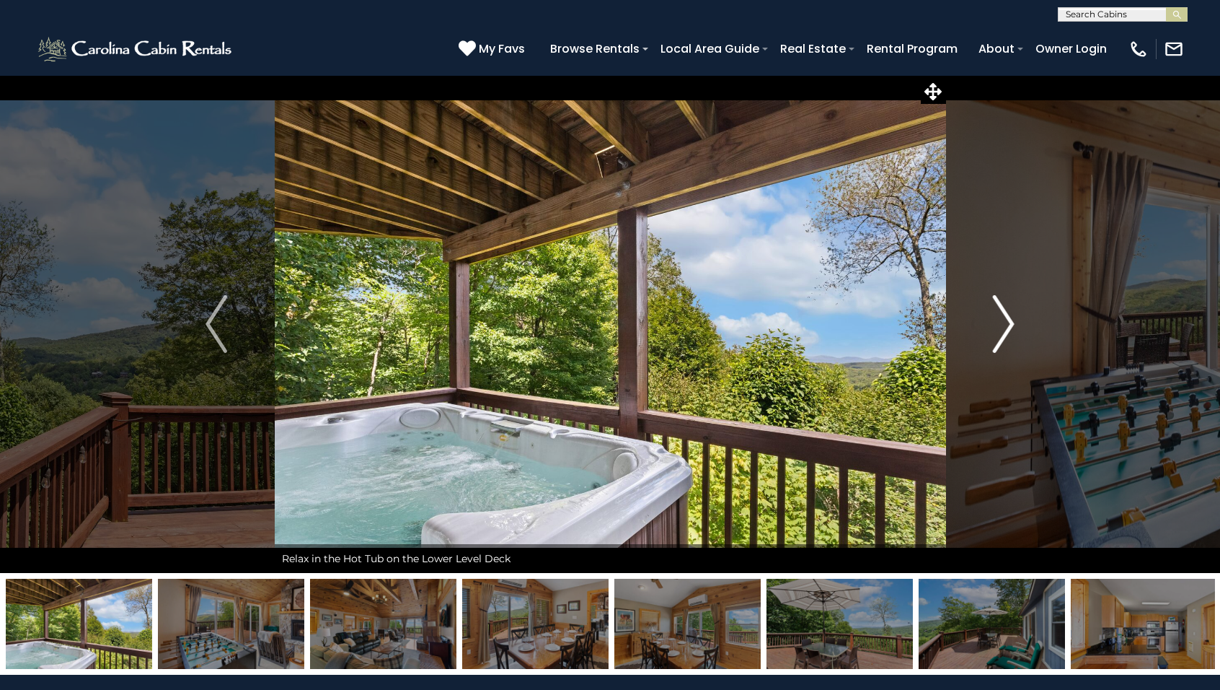
click at [1010, 320] on img "Next" at bounding box center [1004, 324] width 22 height 58
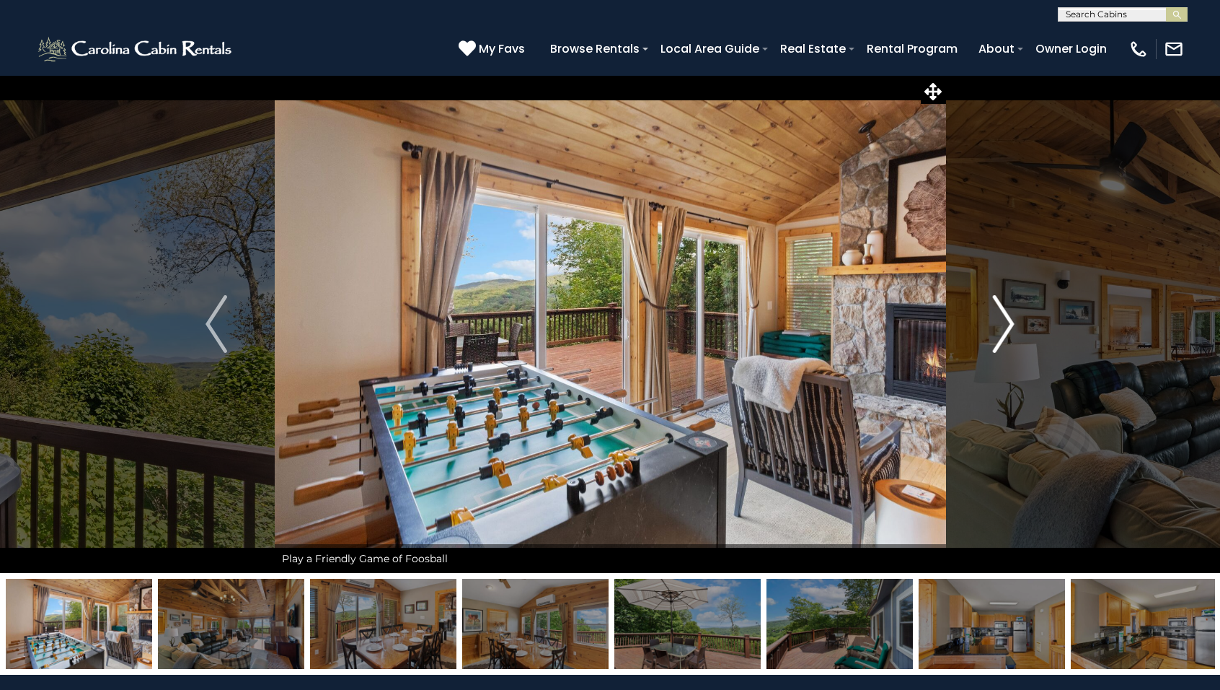
click at [1003, 328] on img "Next" at bounding box center [1004, 324] width 22 height 58
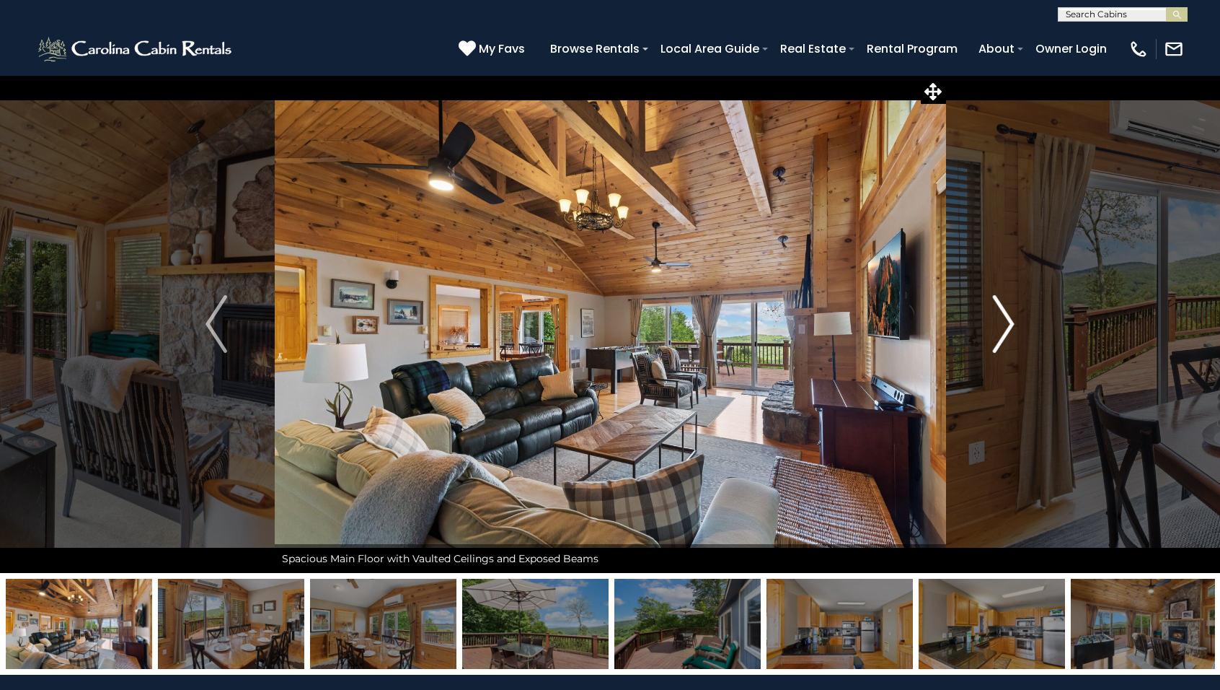
click at [1003, 328] on img "Next" at bounding box center [1004, 324] width 22 height 58
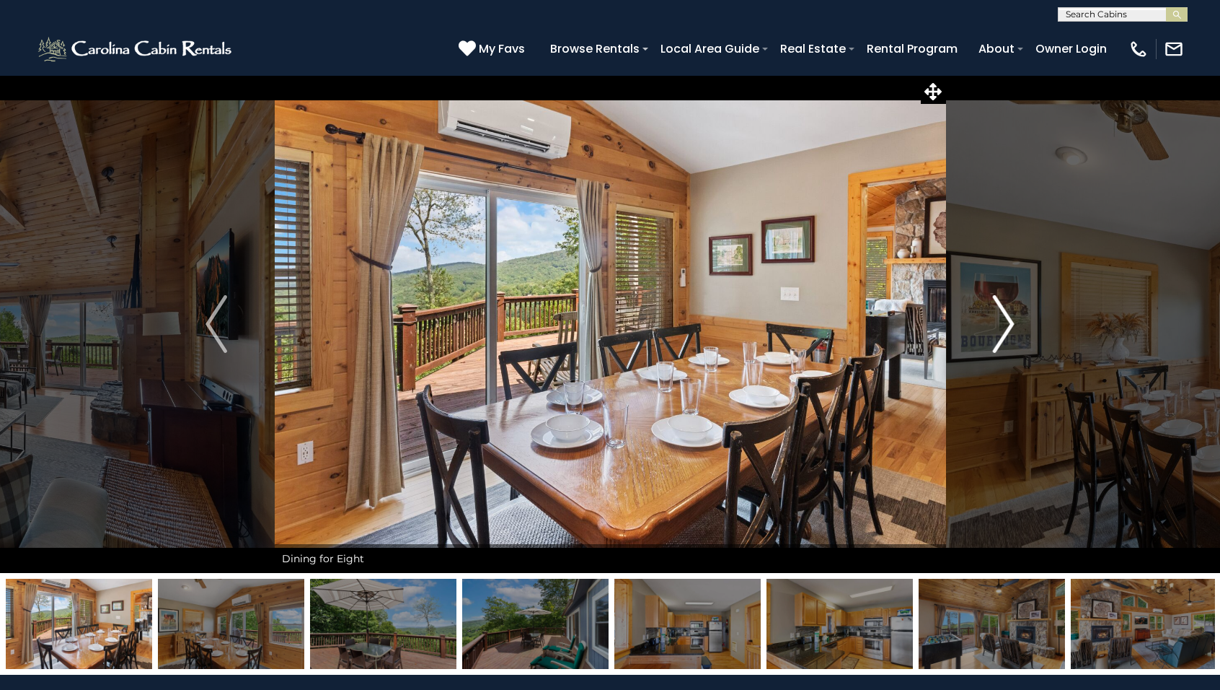
click at [1003, 328] on img "Next" at bounding box center [1004, 324] width 22 height 58
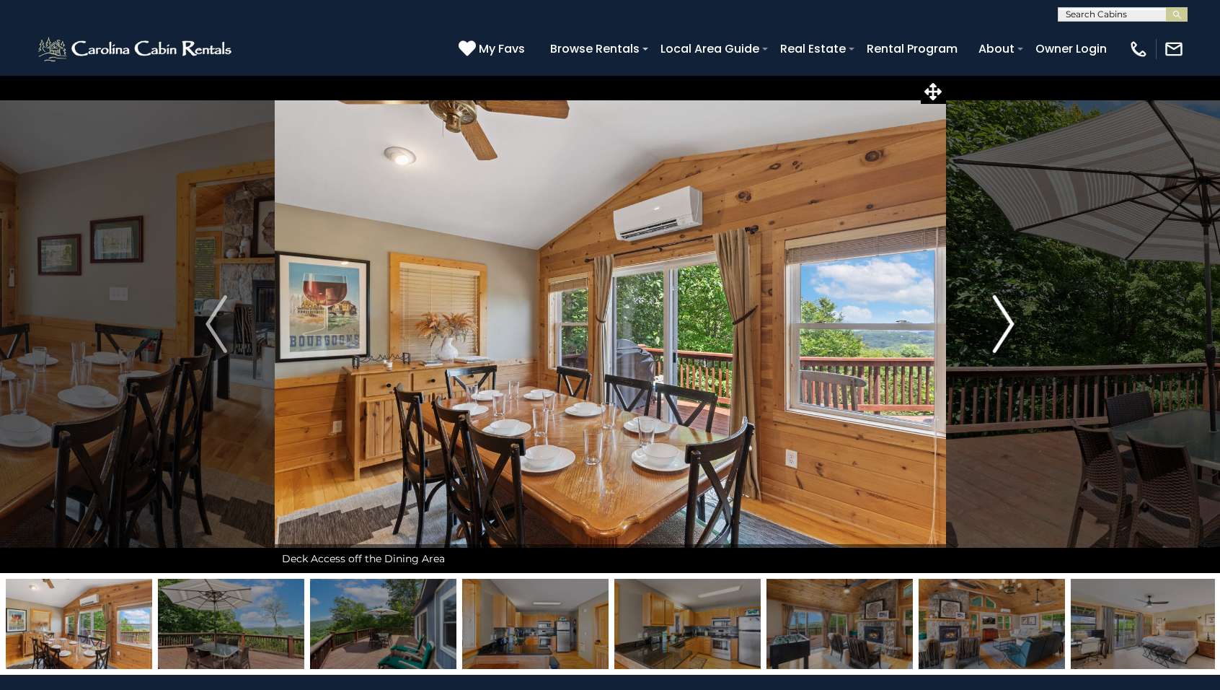
click at [1003, 328] on img "Next" at bounding box center [1004, 324] width 22 height 58
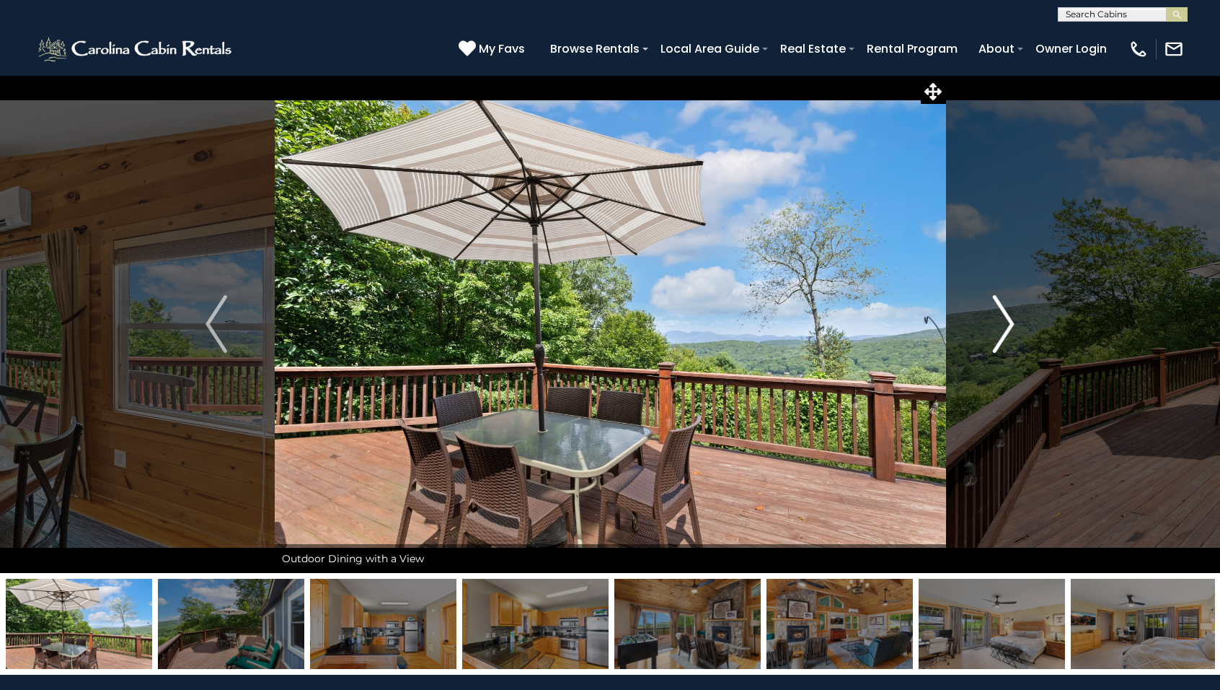
click at [1003, 328] on img "Next" at bounding box center [1004, 324] width 22 height 58
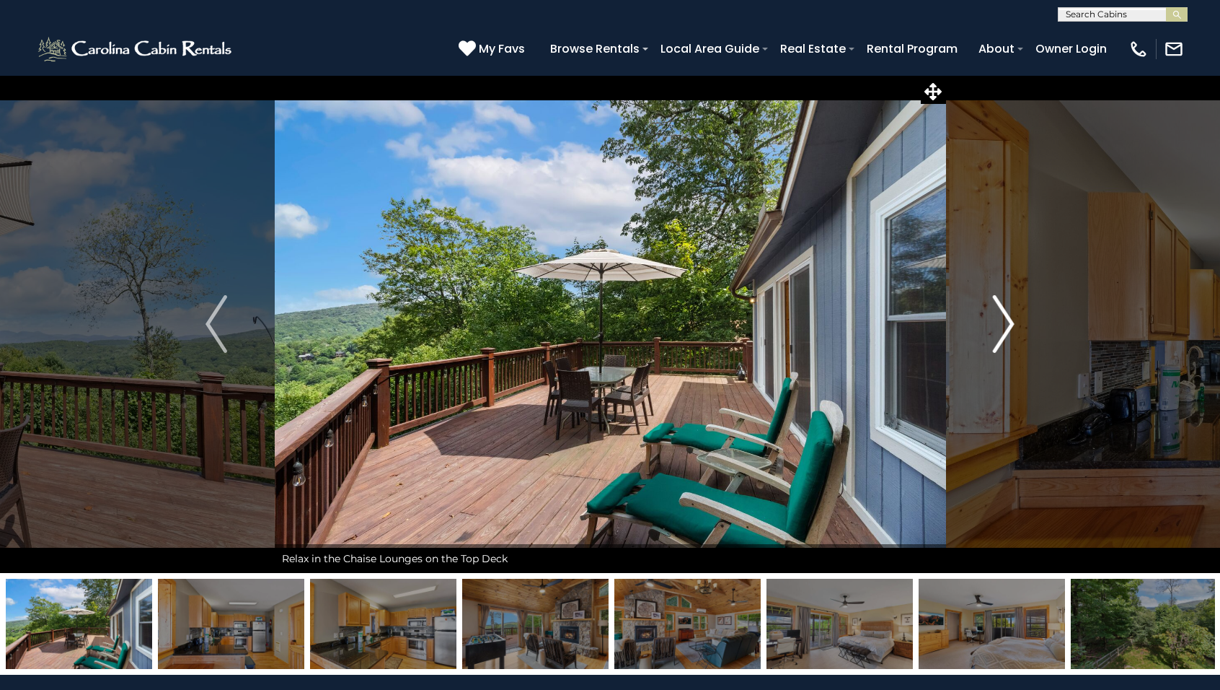
click at [1003, 328] on img "Next" at bounding box center [1004, 324] width 22 height 58
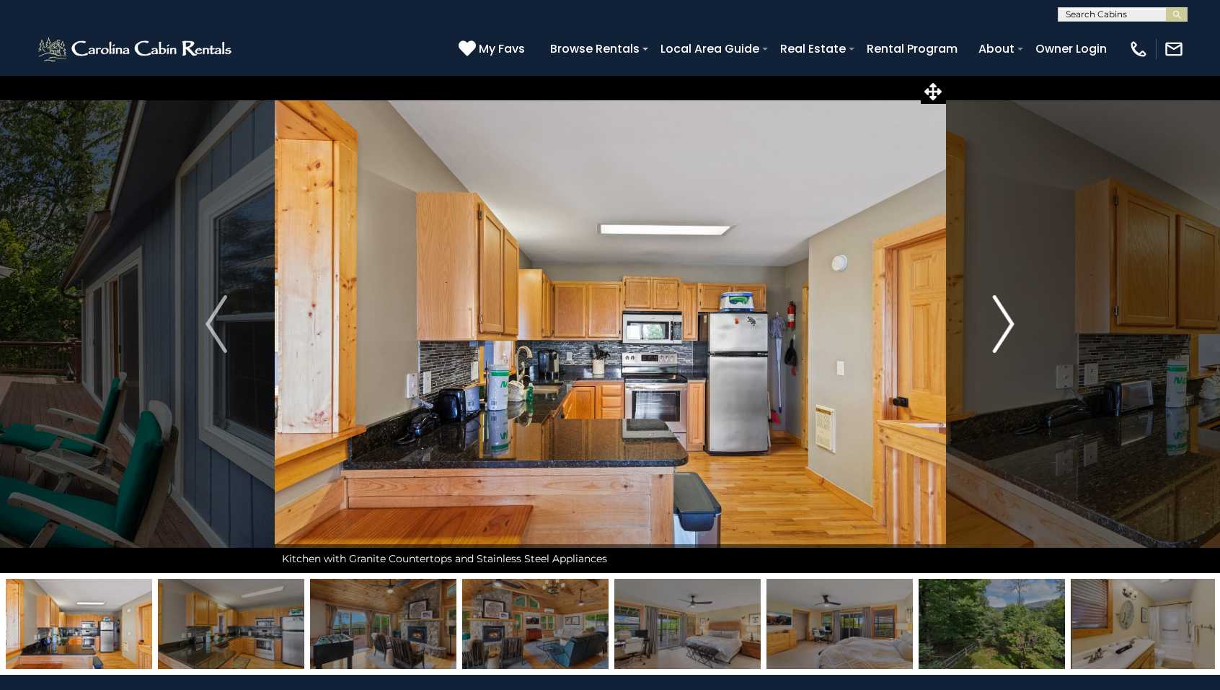
click at [1003, 328] on img "Next" at bounding box center [1004, 324] width 22 height 58
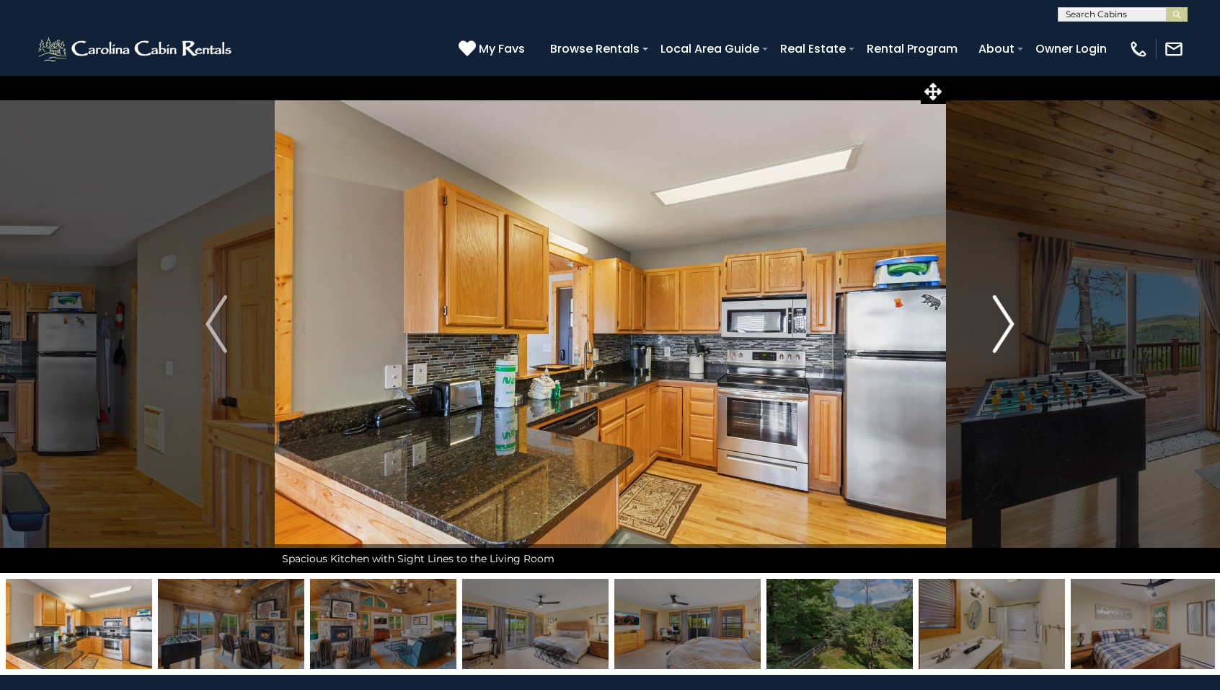
click at [1003, 328] on img "Next" at bounding box center [1004, 324] width 22 height 58
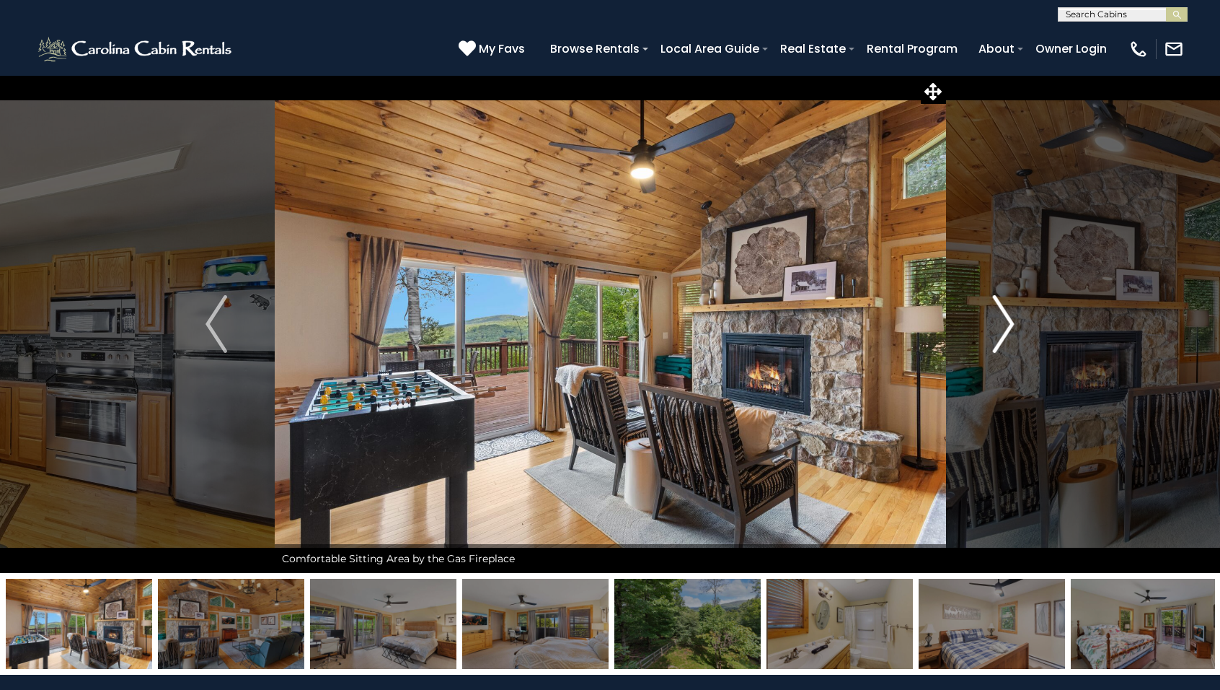
click at [1003, 328] on img "Next" at bounding box center [1004, 324] width 22 height 58
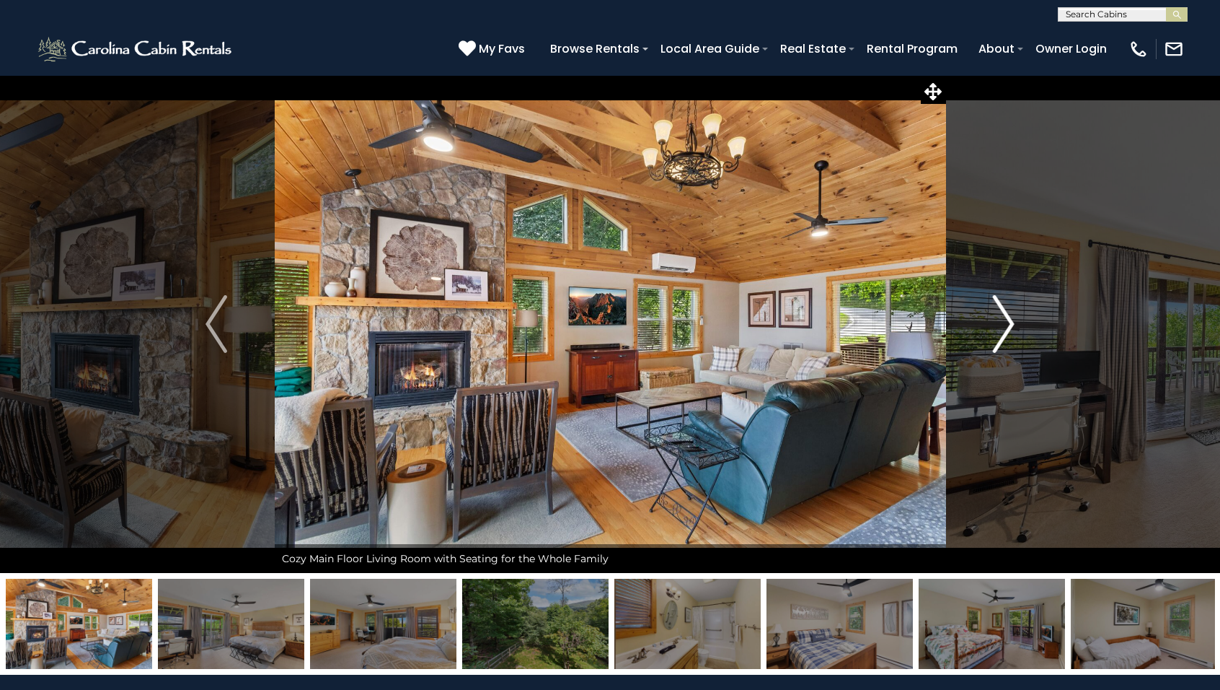
click at [1003, 328] on img "Next" at bounding box center [1004, 324] width 22 height 58
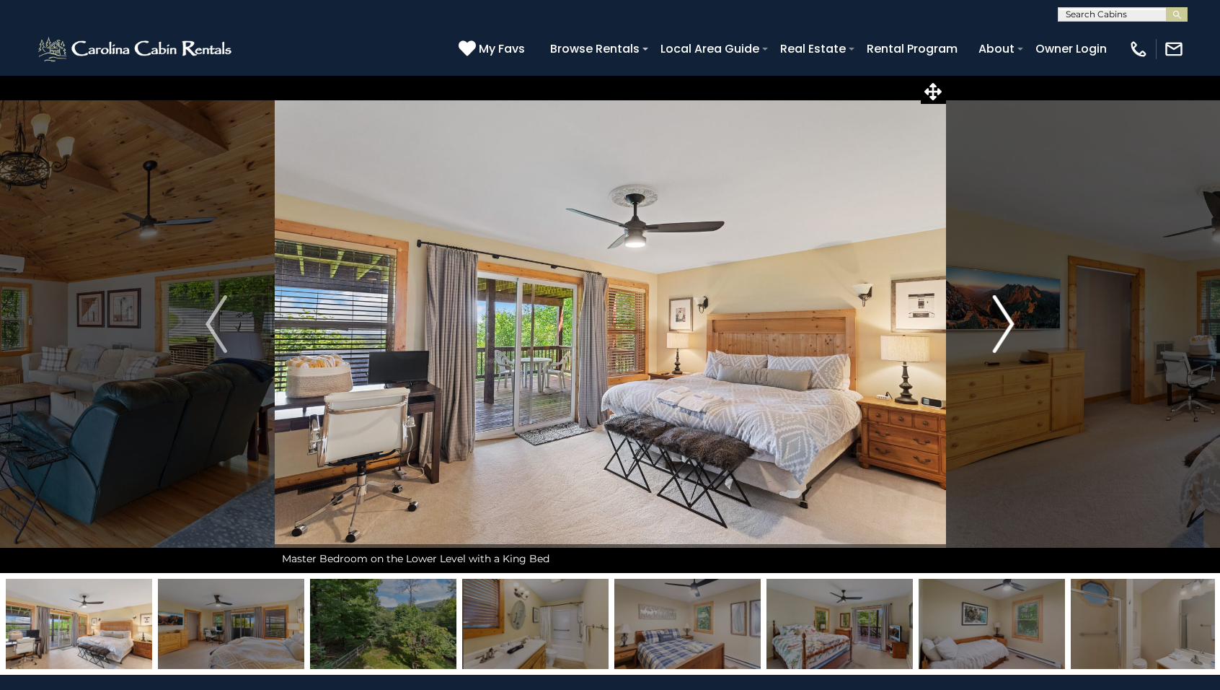
click at [1003, 328] on img "Next" at bounding box center [1004, 324] width 22 height 58
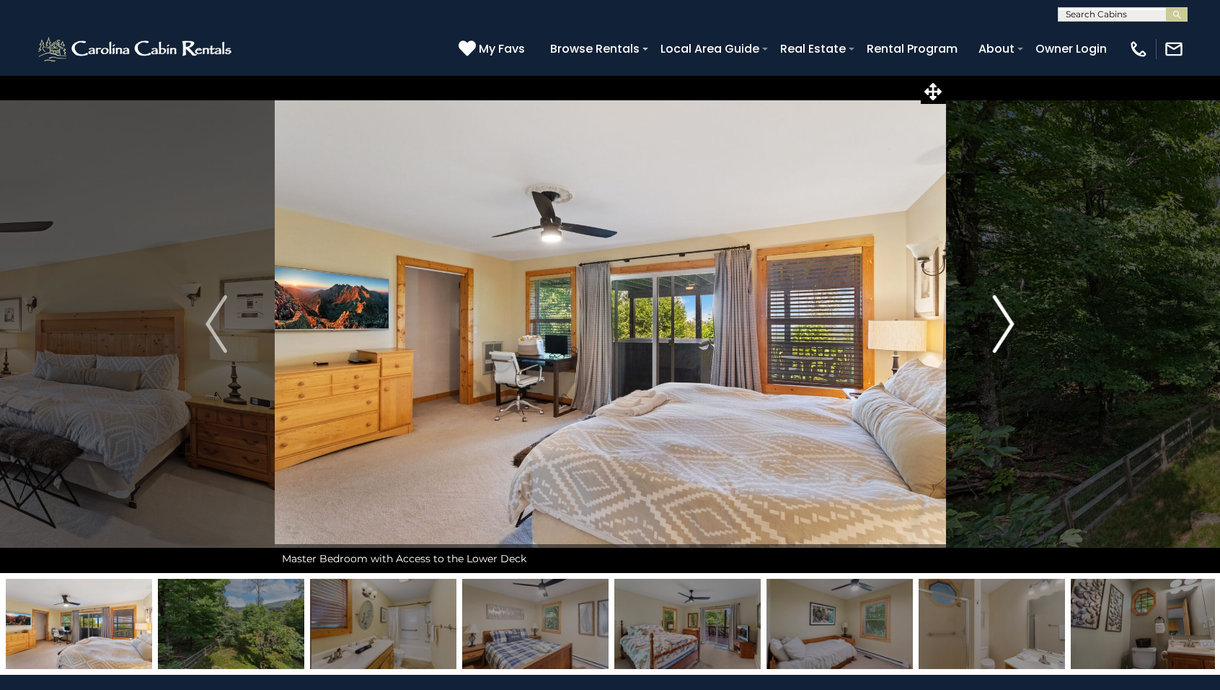
click at [1003, 328] on img "Next" at bounding box center [1004, 324] width 22 height 58
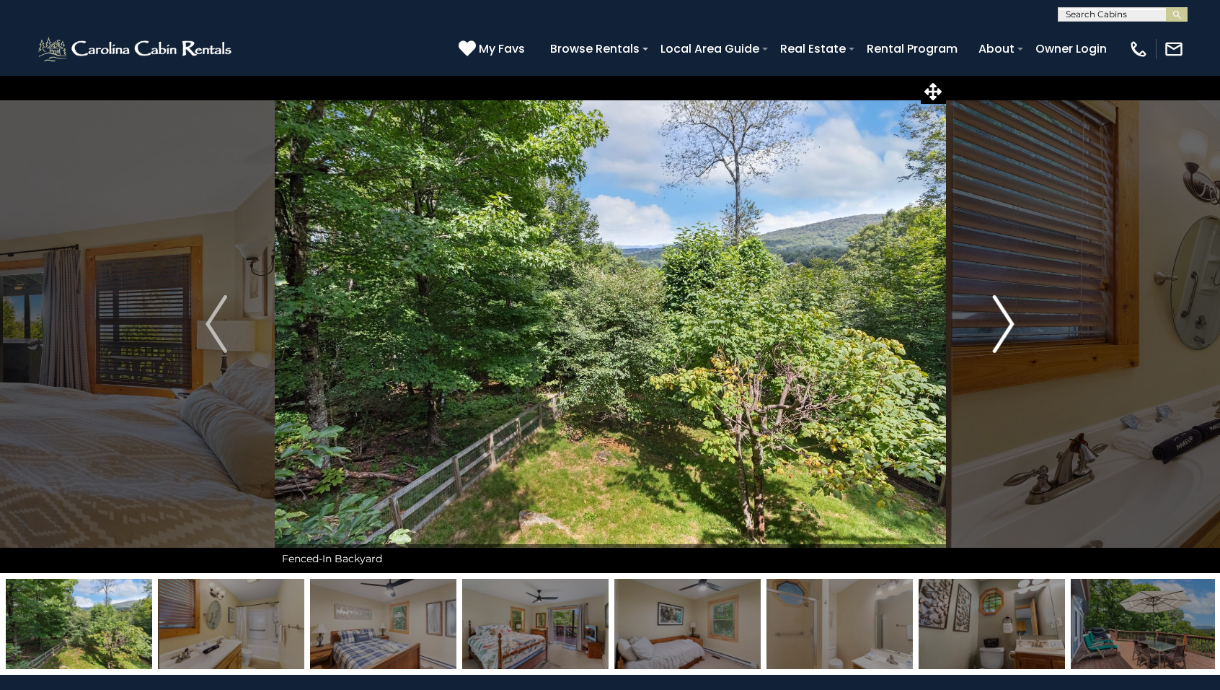
click at [1009, 330] on img "Next" at bounding box center [1004, 324] width 22 height 58
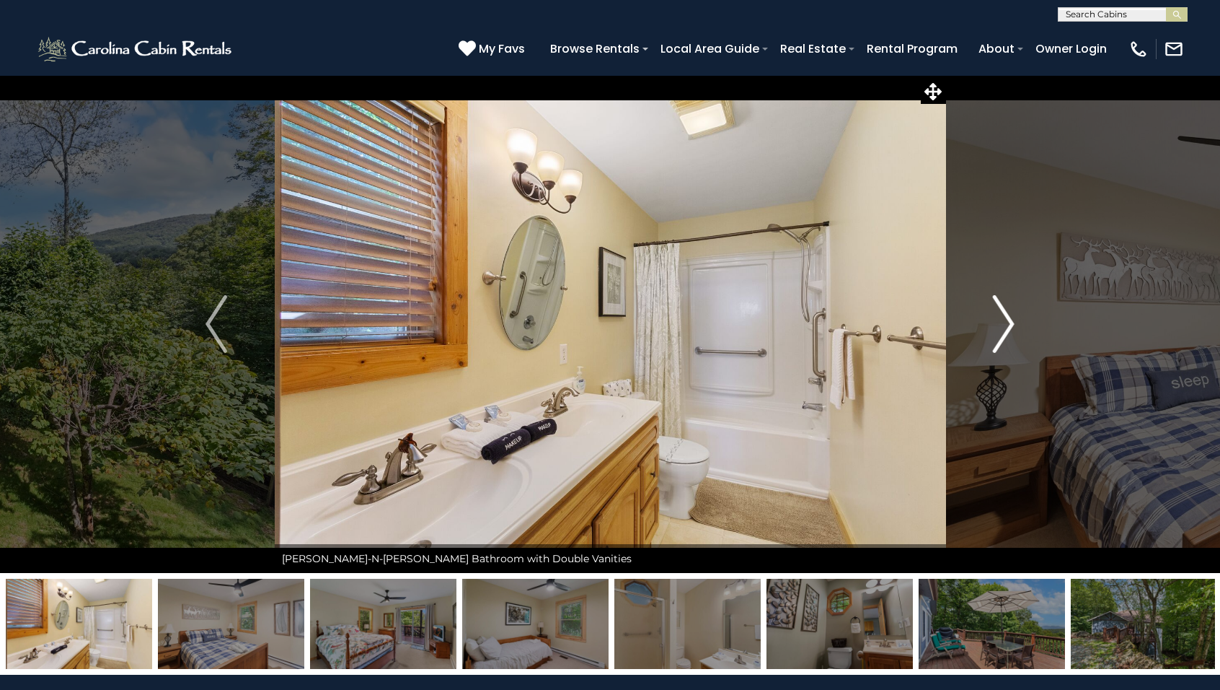
click at [1009, 330] on img "Next" at bounding box center [1004, 324] width 22 height 58
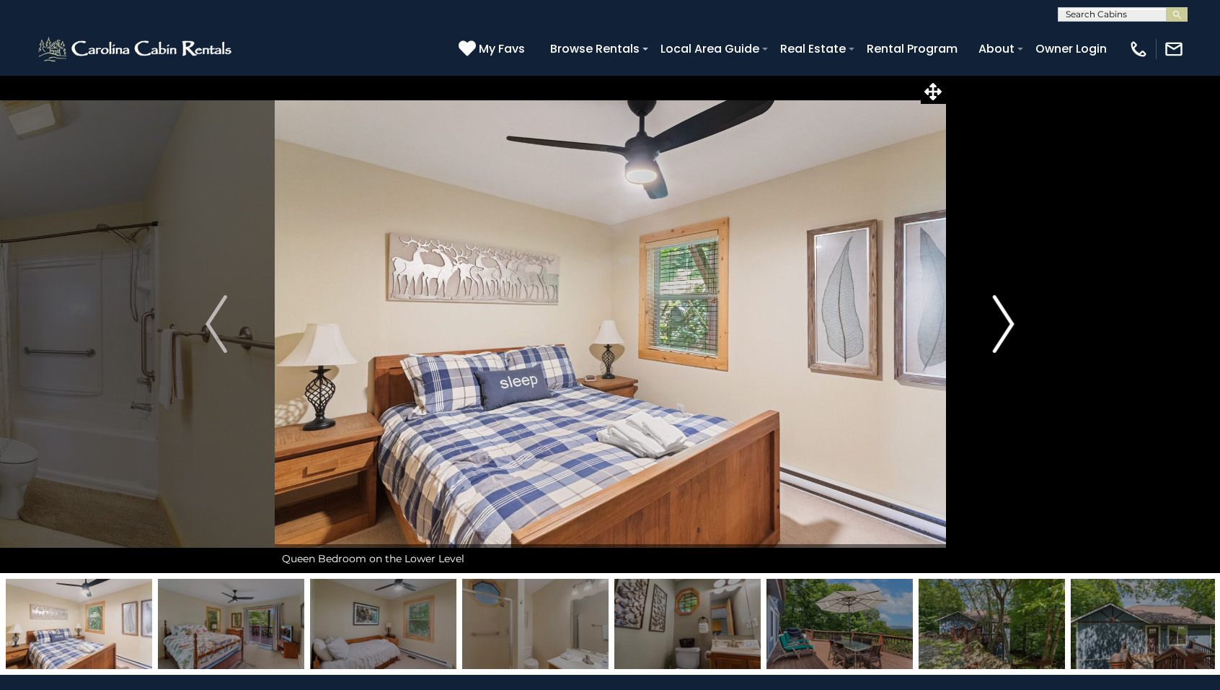
click at [1009, 330] on img "Next" at bounding box center [1004, 324] width 22 height 58
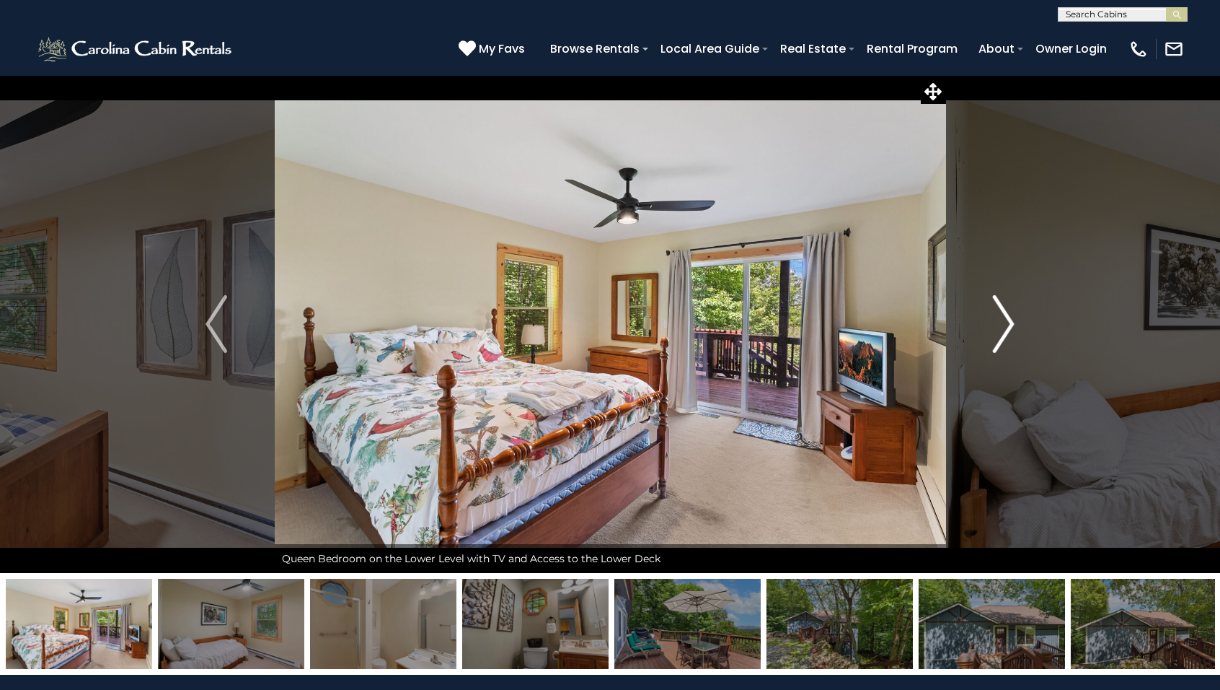
click at [1009, 330] on img "Next" at bounding box center [1004, 324] width 22 height 58
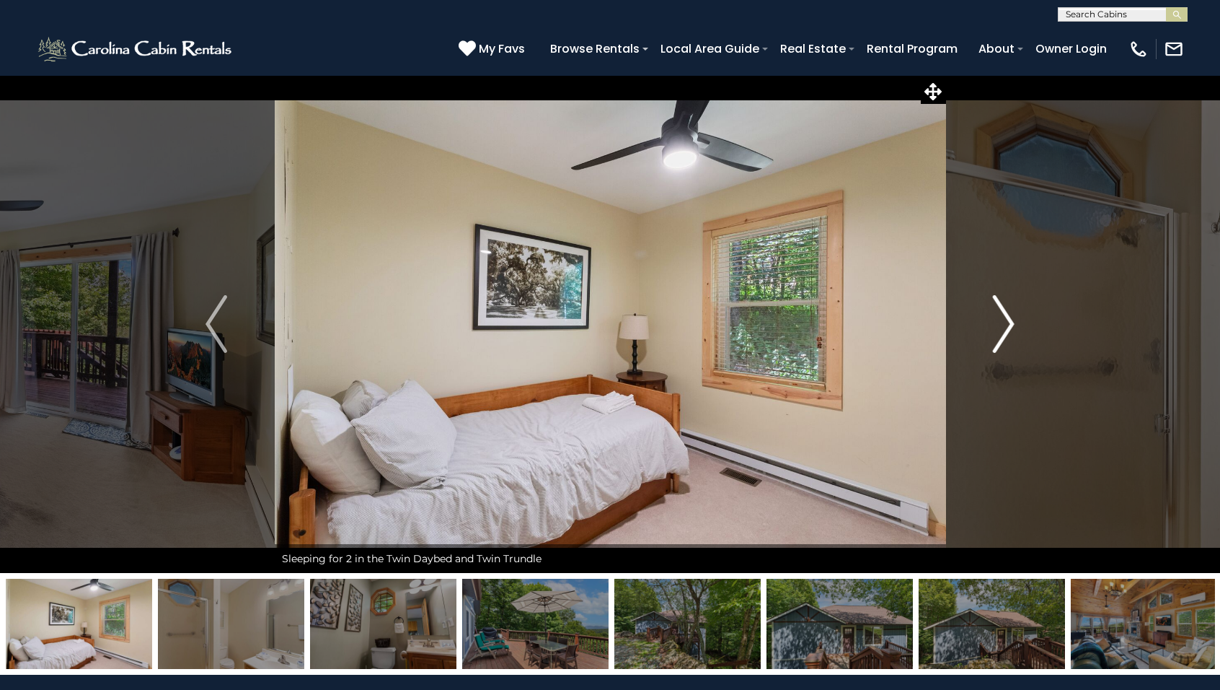
click at [1008, 327] on img "Next" at bounding box center [1004, 324] width 22 height 58
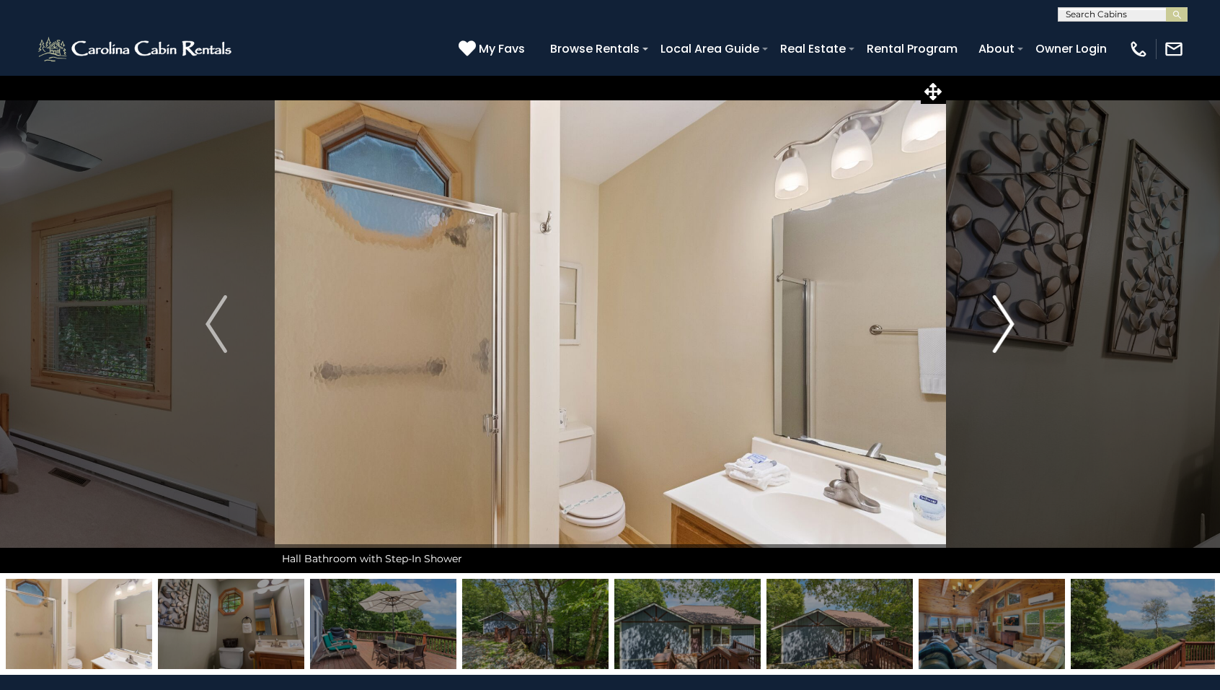
click at [1008, 327] on img "Next" at bounding box center [1004, 324] width 22 height 58
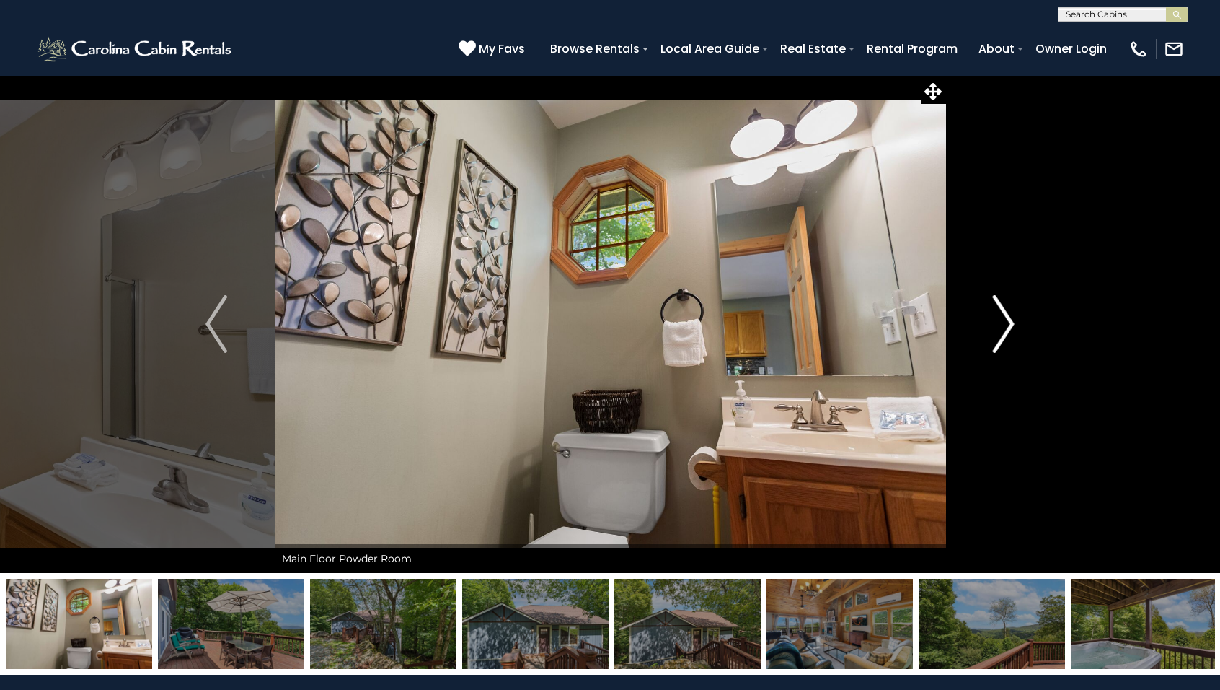
click at [1008, 327] on img "Next" at bounding box center [1004, 324] width 22 height 58
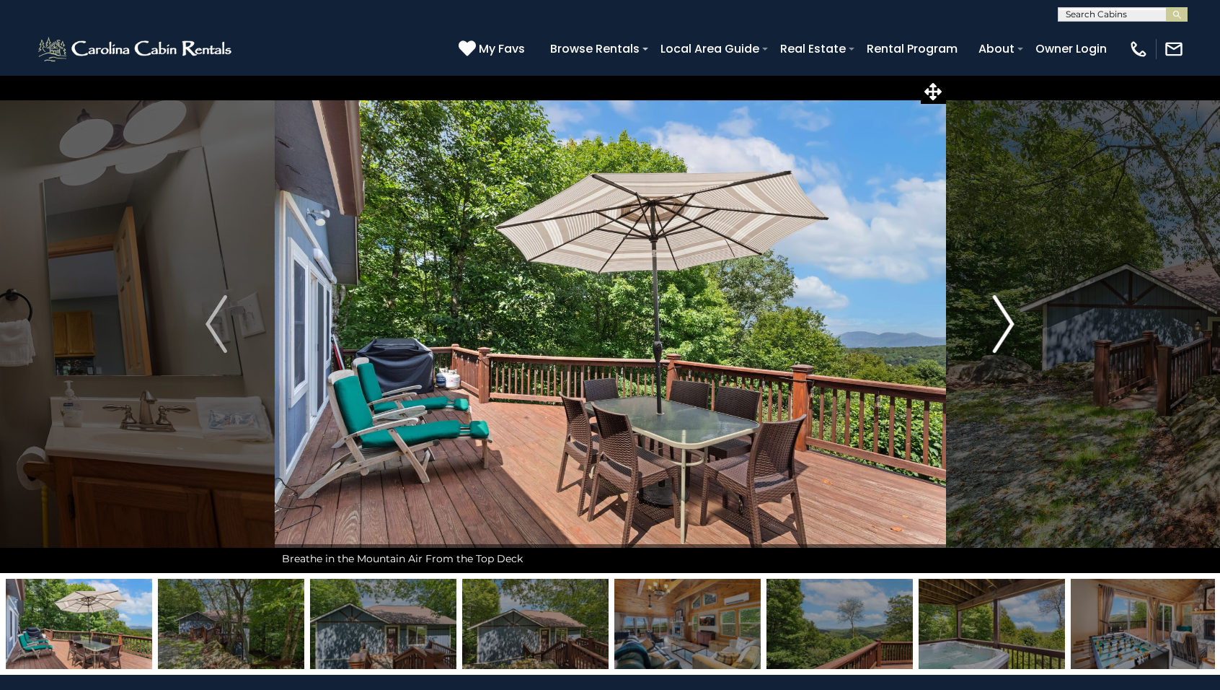
click at [1008, 327] on img "Next" at bounding box center [1004, 324] width 22 height 58
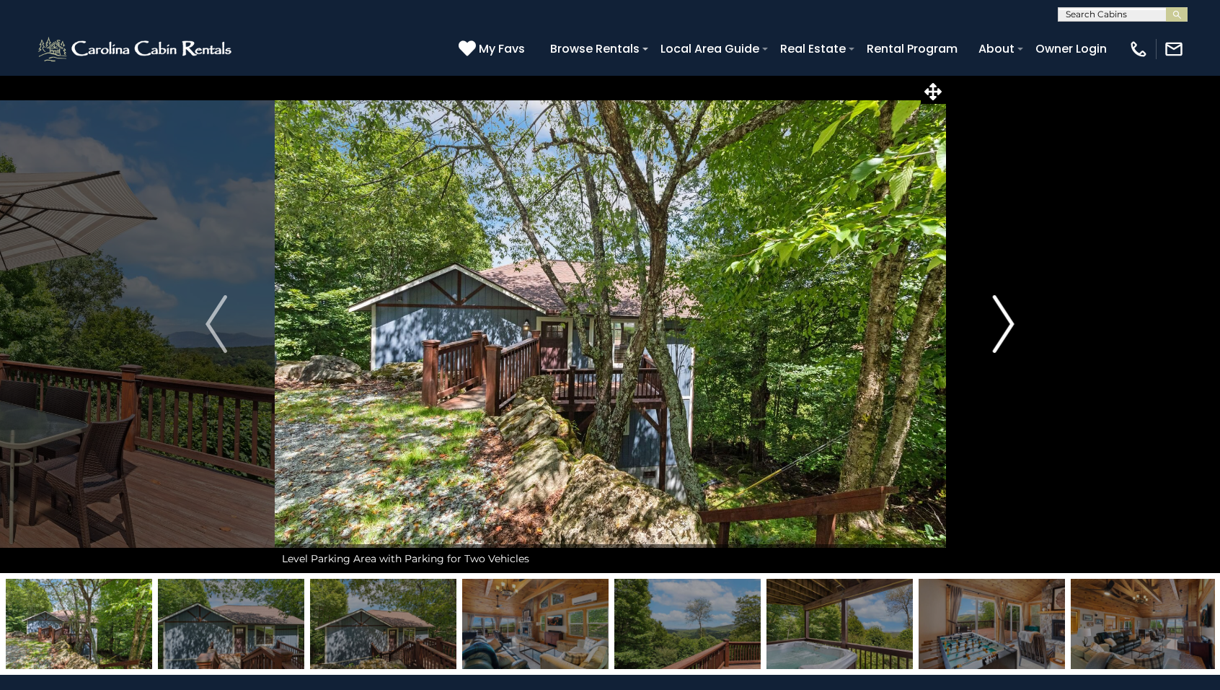
click at [1008, 327] on img "Next" at bounding box center [1004, 324] width 22 height 58
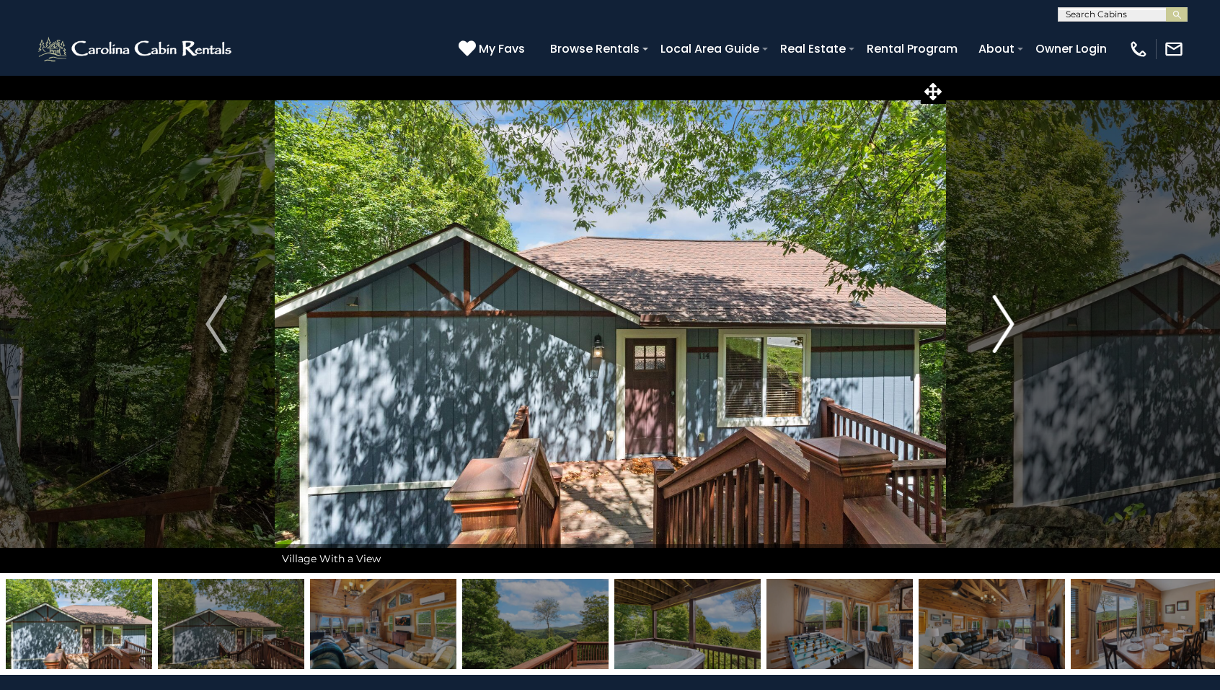
click at [1008, 327] on img "Next" at bounding box center [1004, 324] width 22 height 58
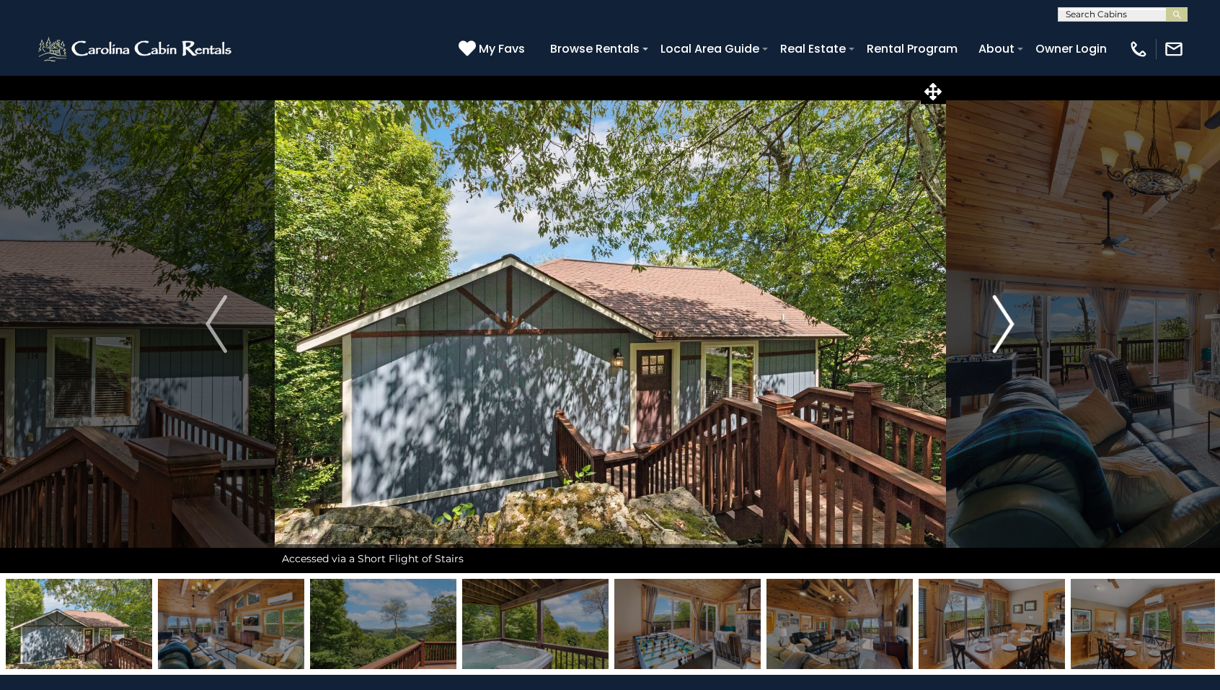
click at [1008, 327] on img "Next" at bounding box center [1004, 324] width 22 height 58
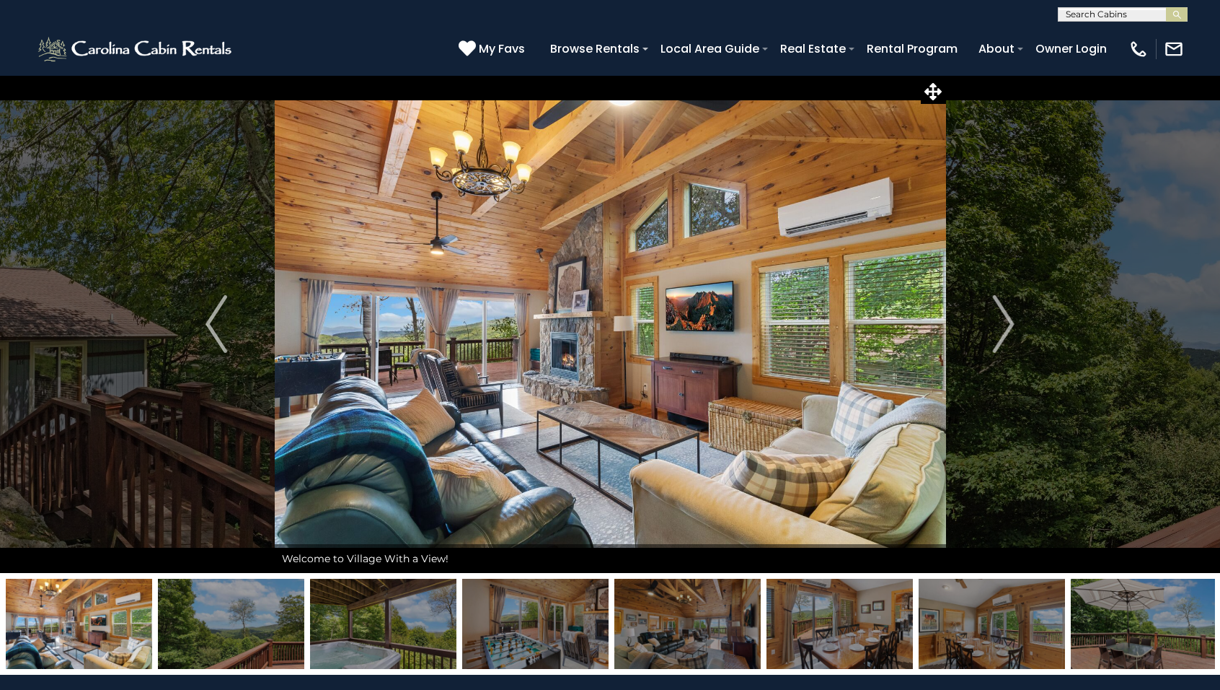
click at [1114, 14] on input "text" at bounding box center [1122, 17] width 126 height 14
type input "********"
click at [1108, 35] on em "Blue Mis" at bounding box center [1087, 33] width 43 height 13
click at [1181, 18] on img "submit" at bounding box center [1177, 14] width 11 height 11
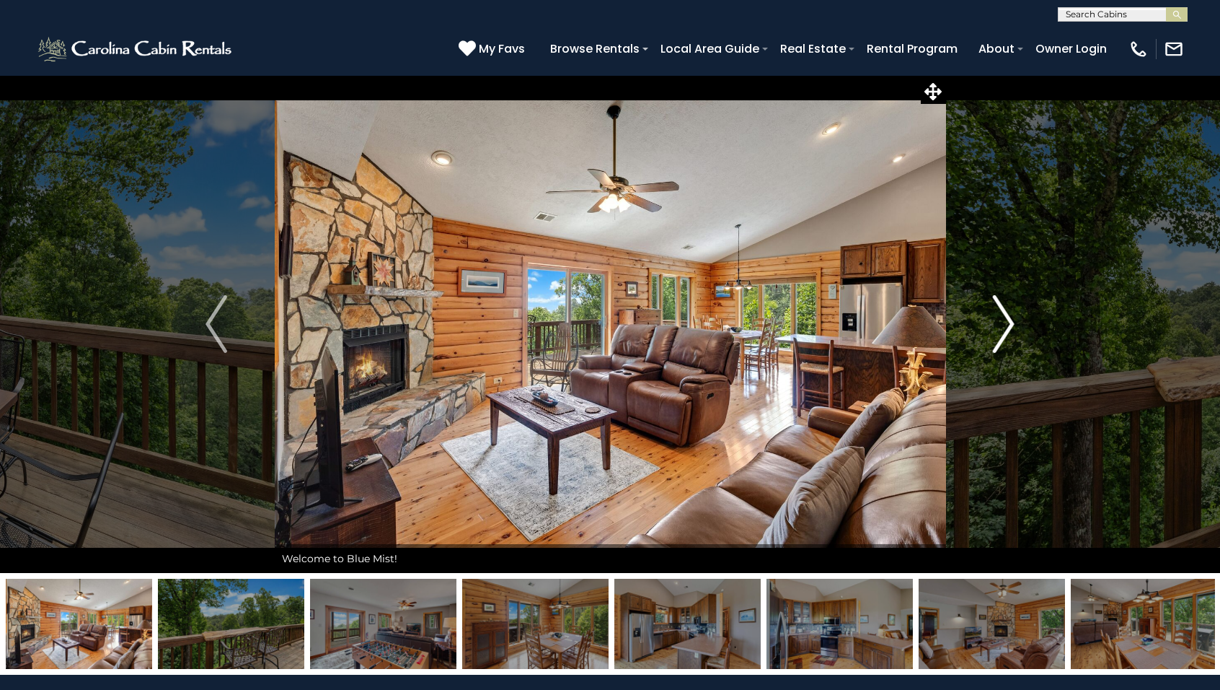
click at [1010, 326] on img "Next" at bounding box center [1004, 324] width 22 height 58
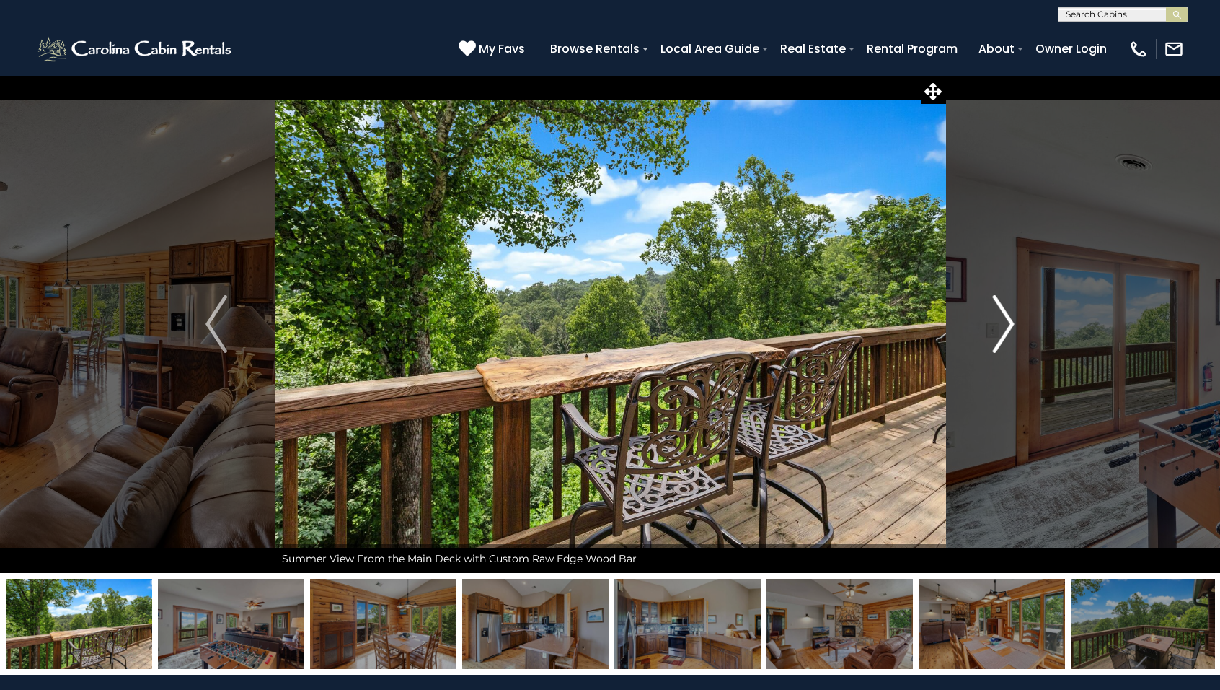
click at [1011, 326] on img "Next" at bounding box center [1004, 324] width 22 height 58
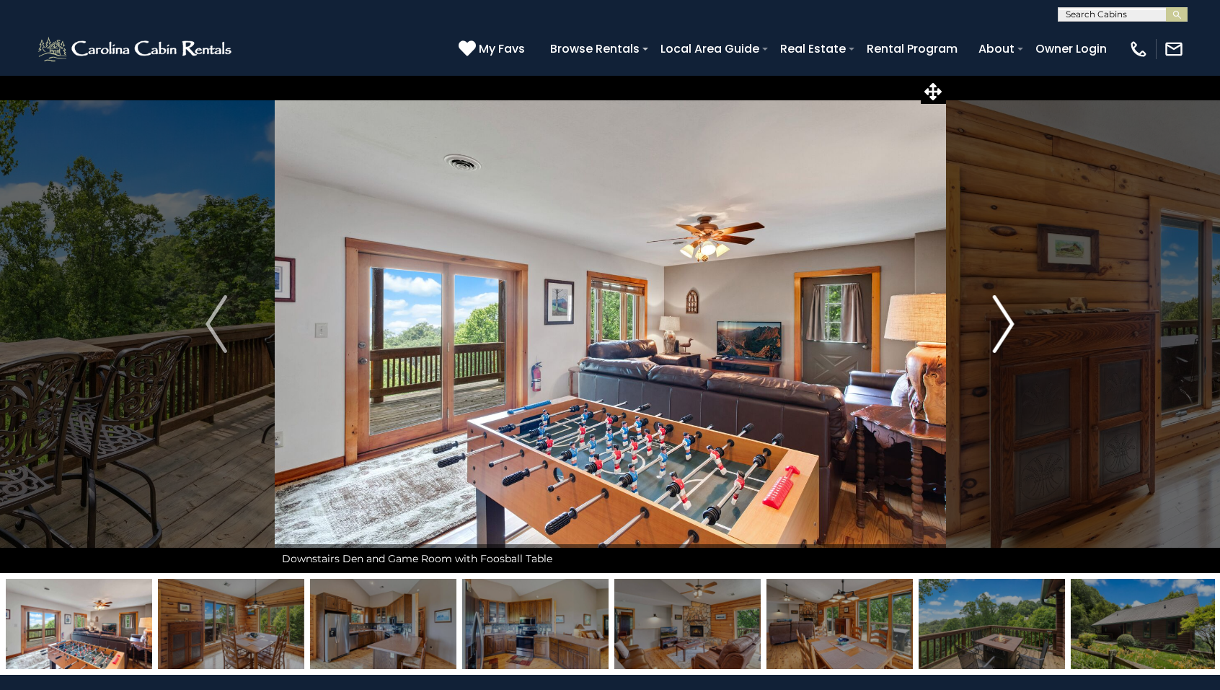
click at [1011, 326] on img "Next" at bounding box center [1004, 324] width 22 height 58
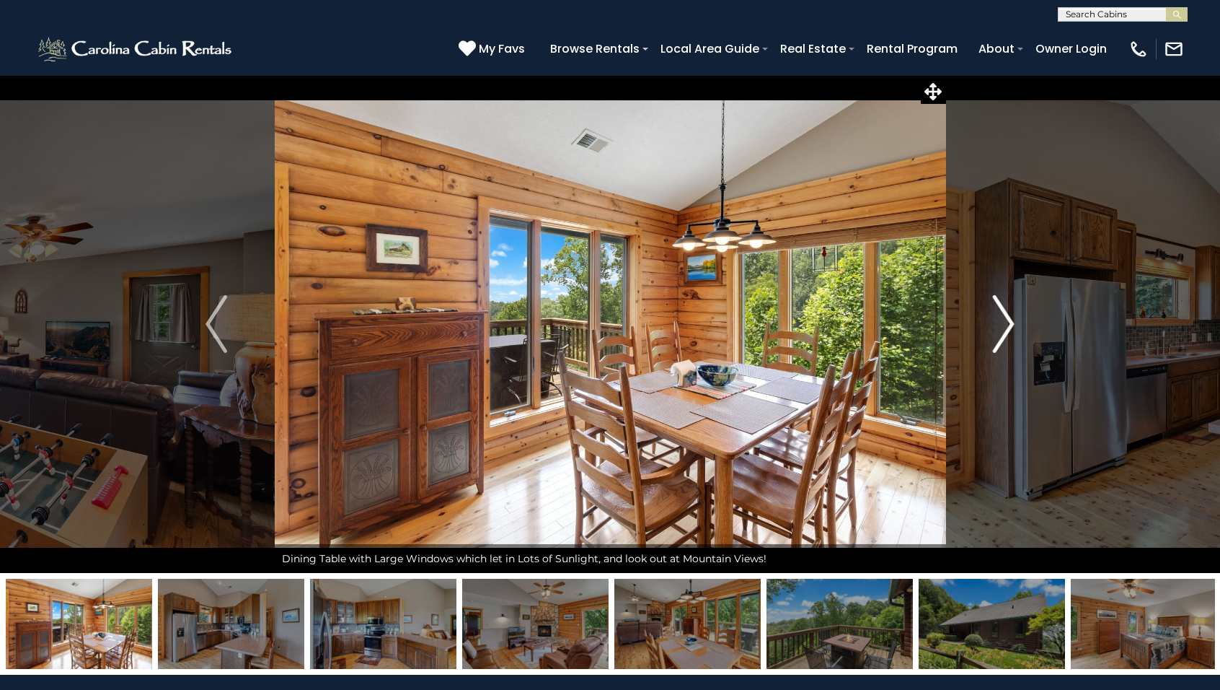
click at [1011, 326] on img "Next" at bounding box center [1004, 324] width 22 height 58
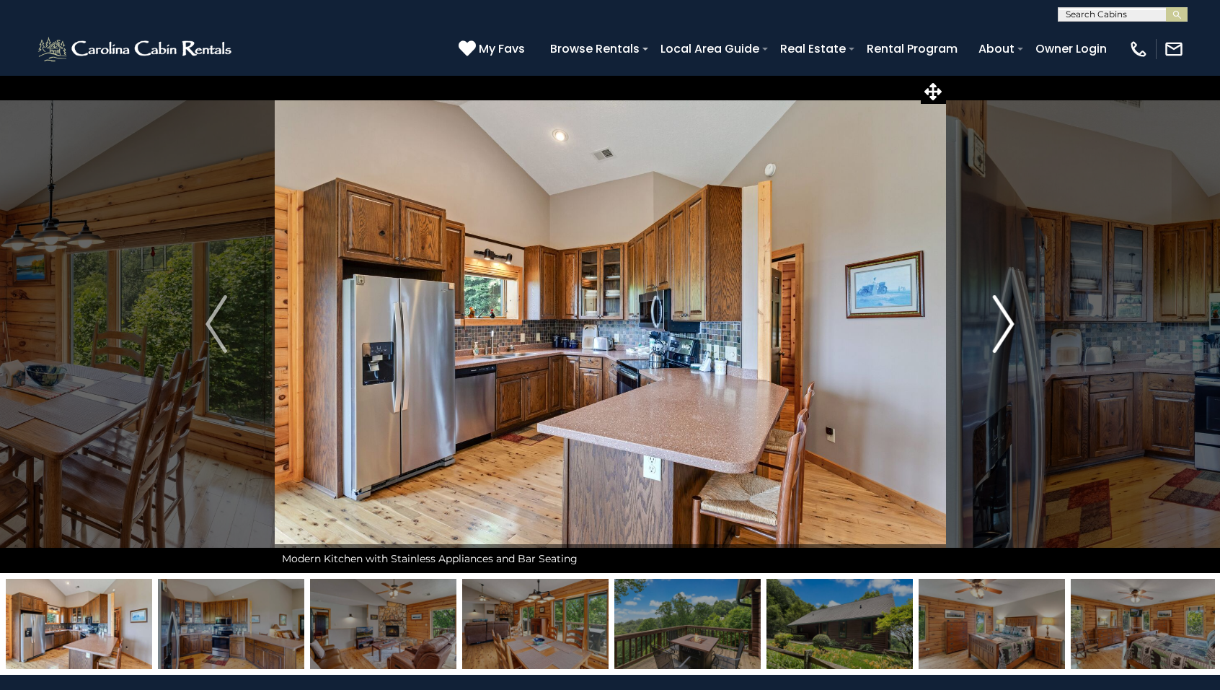
click at [1009, 326] on img "Next" at bounding box center [1004, 324] width 22 height 58
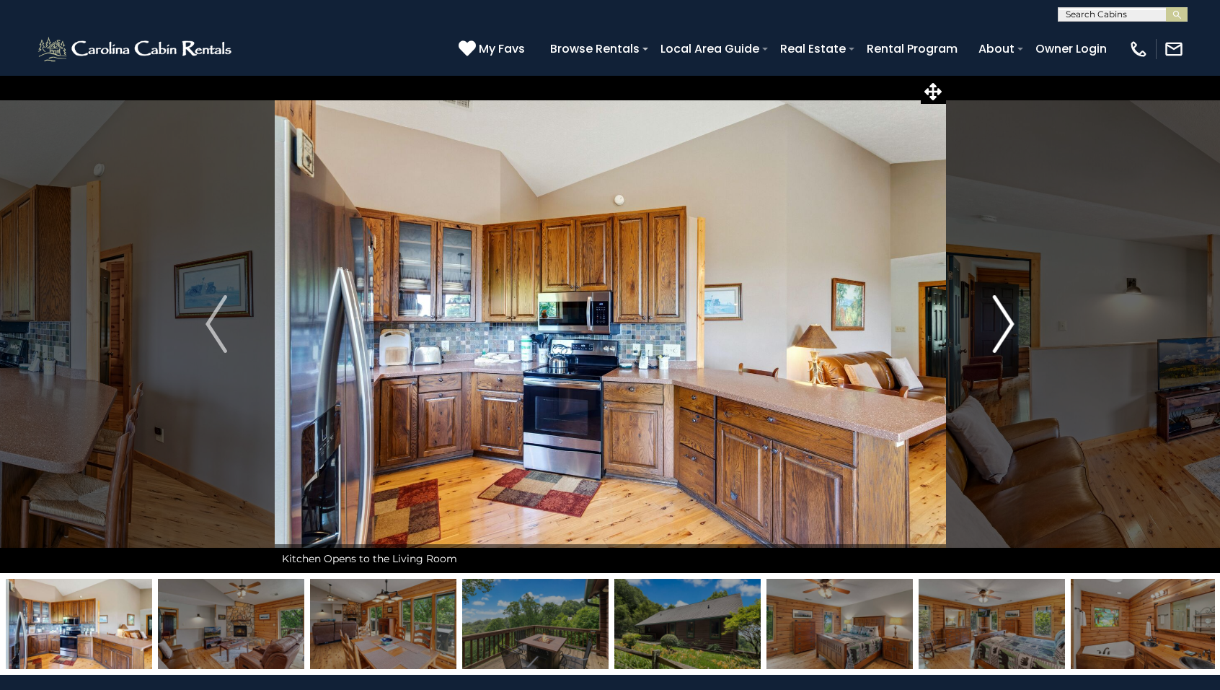
click at [1009, 326] on img "Next" at bounding box center [1004, 324] width 22 height 58
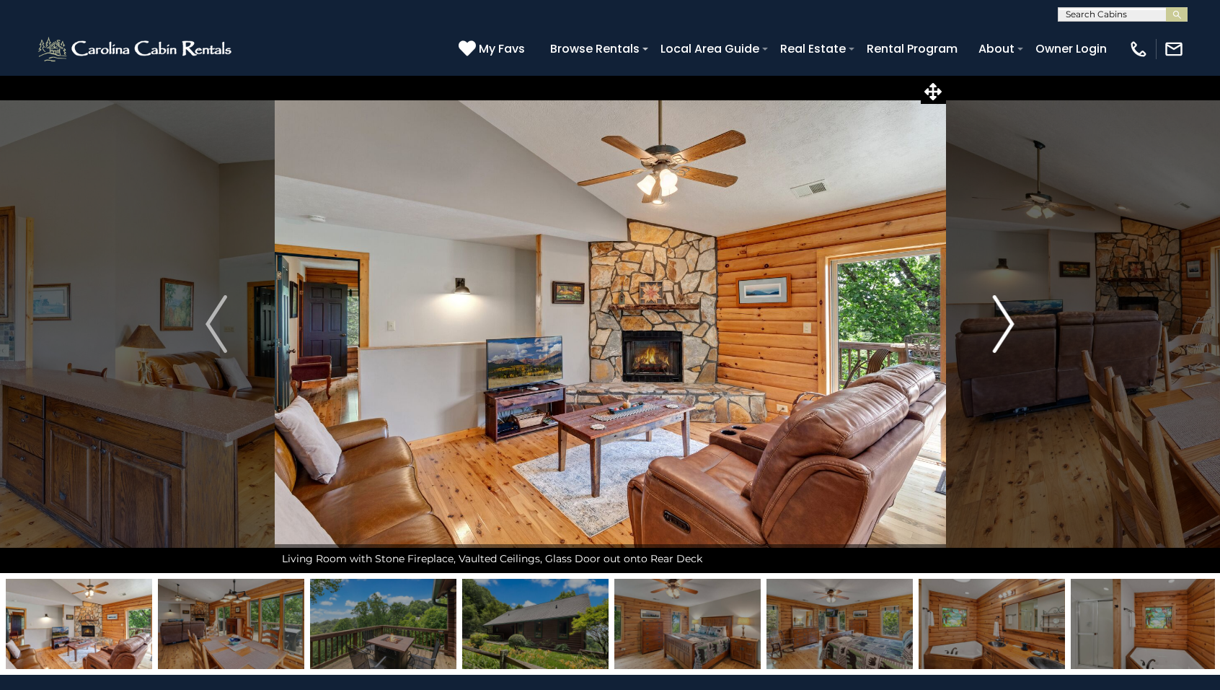
click at [1009, 326] on img "Next" at bounding box center [1004, 324] width 22 height 58
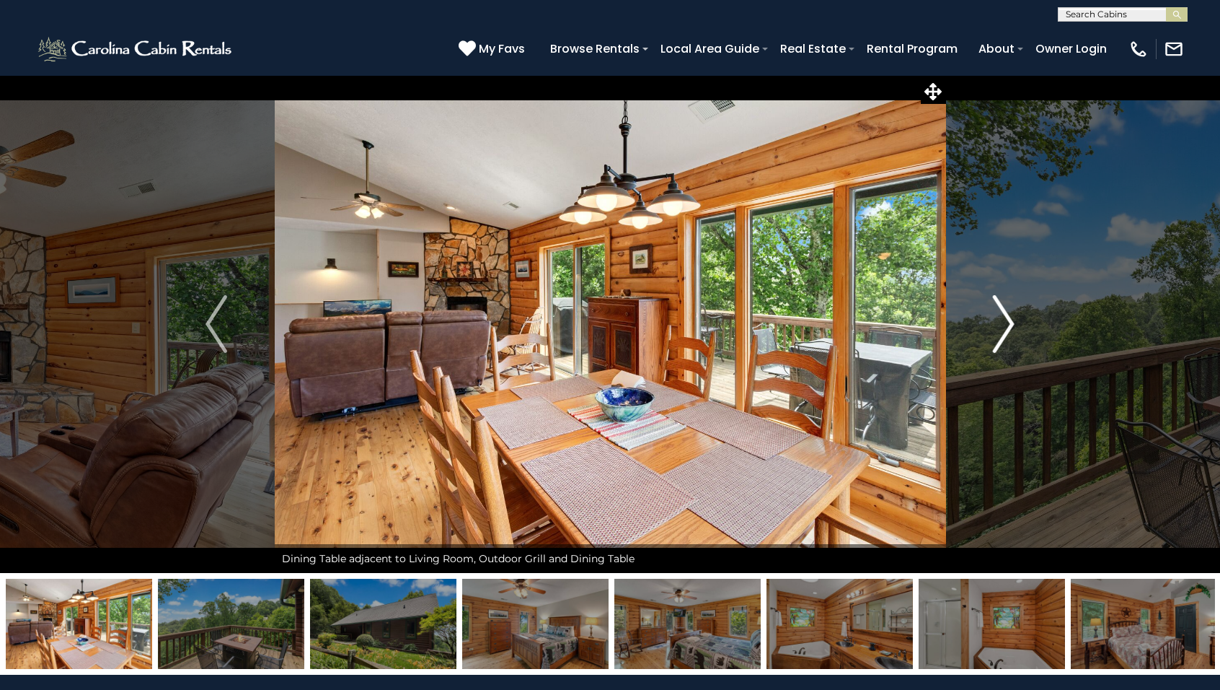
click at [1009, 326] on img "Next" at bounding box center [1004, 324] width 22 height 58
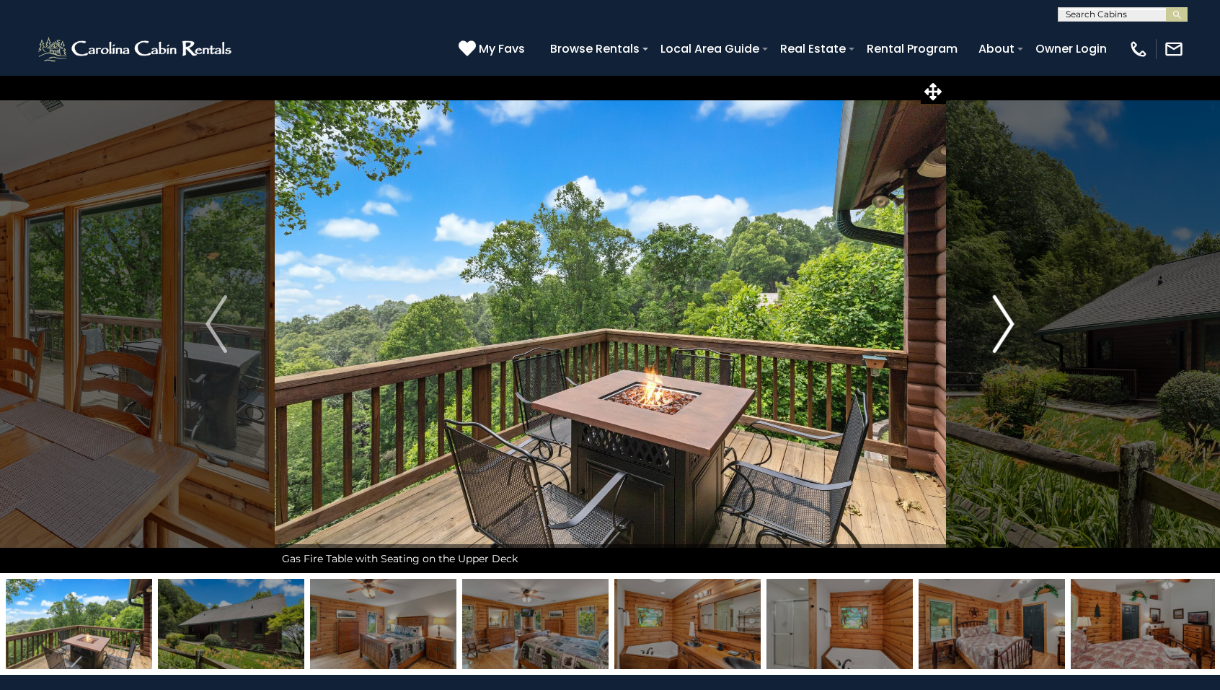
click at [1009, 326] on img "Next" at bounding box center [1004, 324] width 22 height 58
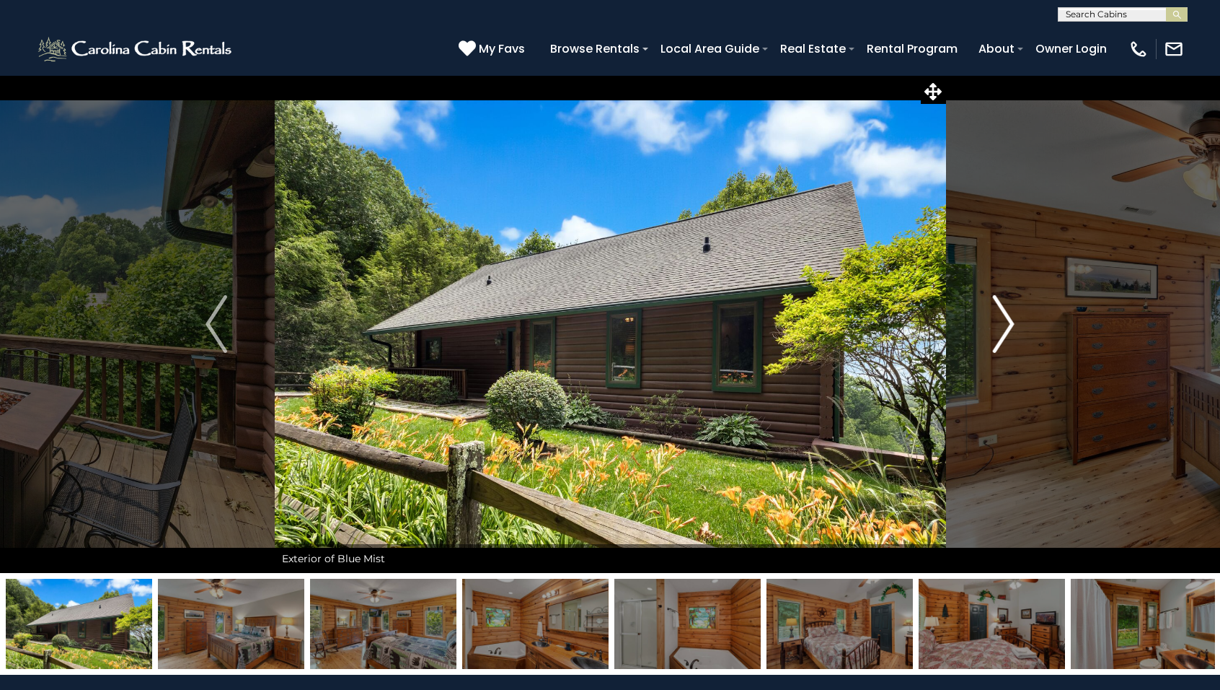
click at [1009, 326] on img "Next" at bounding box center [1004, 324] width 22 height 58
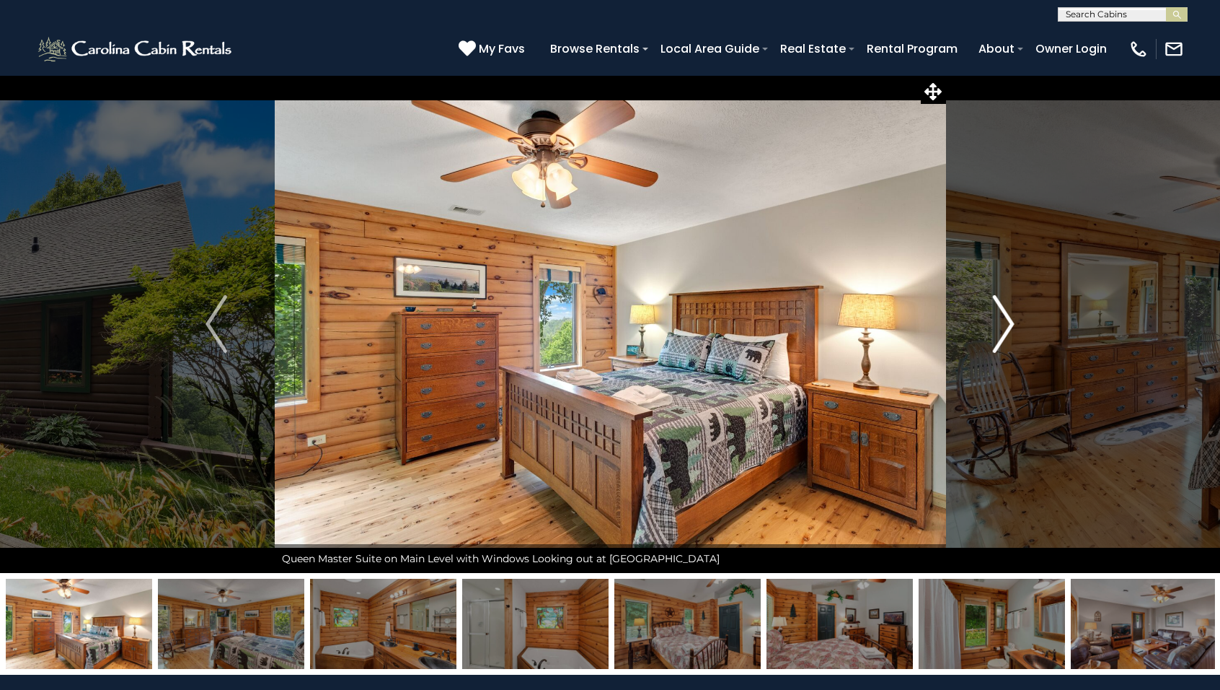
click at [1009, 326] on img "Next" at bounding box center [1004, 324] width 22 height 58
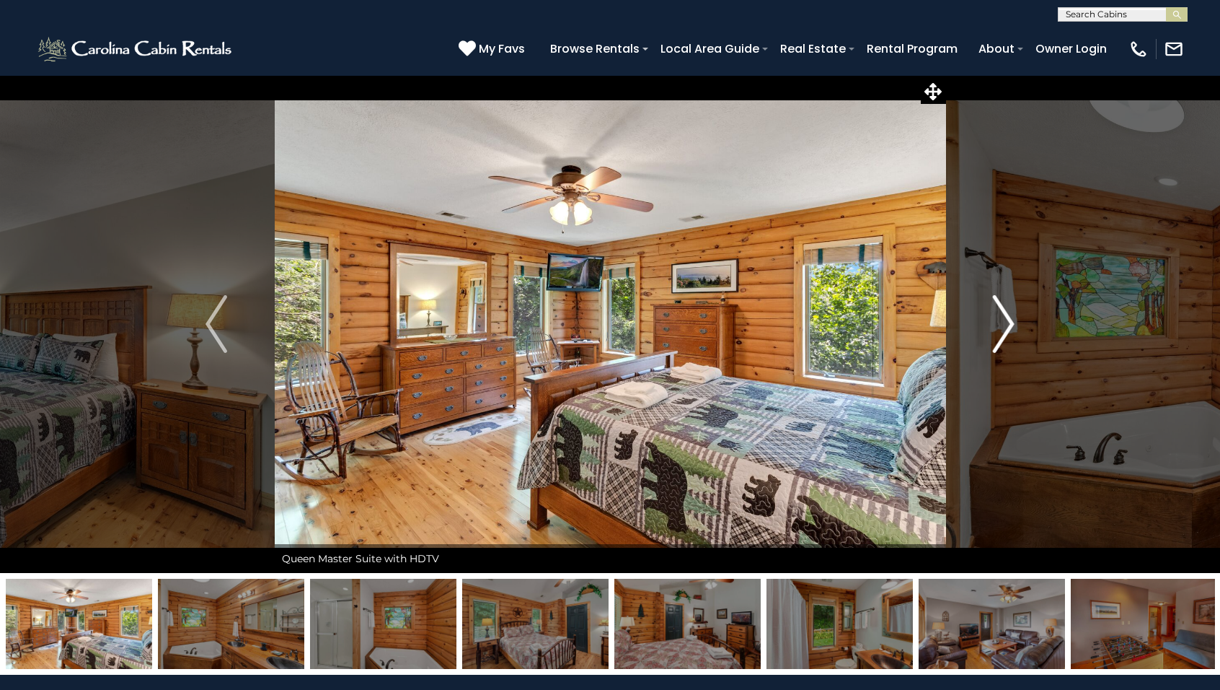
click at [1009, 326] on img "Next" at bounding box center [1004, 324] width 22 height 58
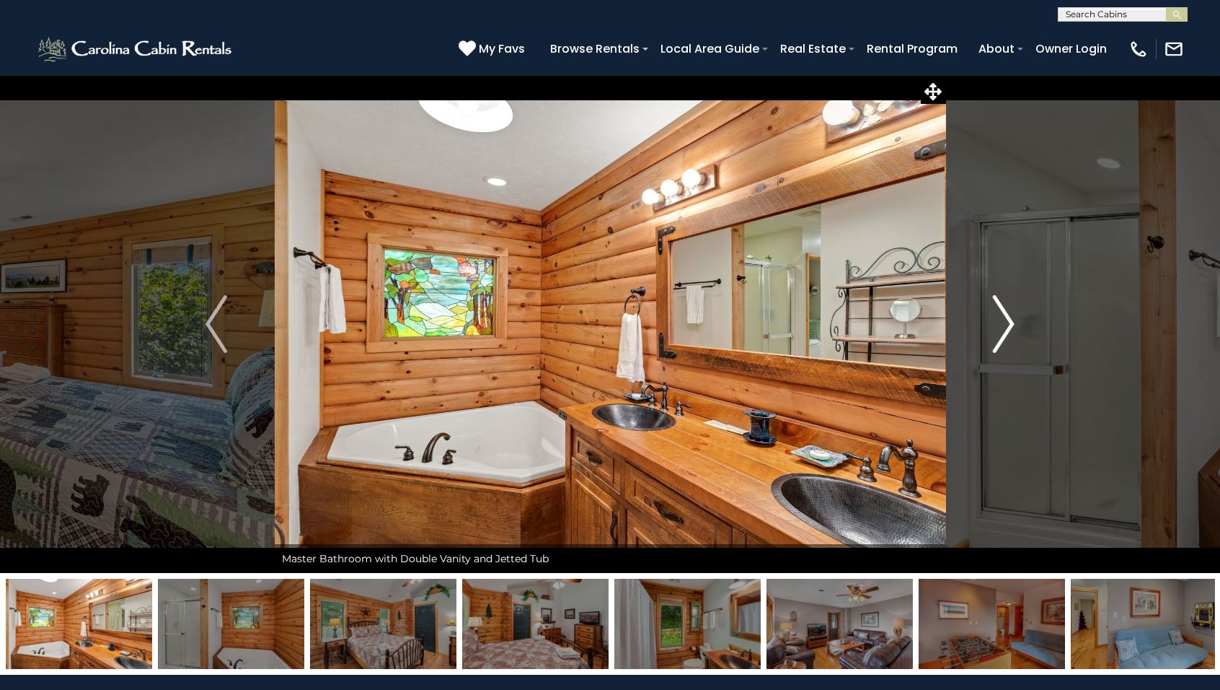
click at [1009, 326] on img "Next" at bounding box center [1004, 324] width 22 height 58
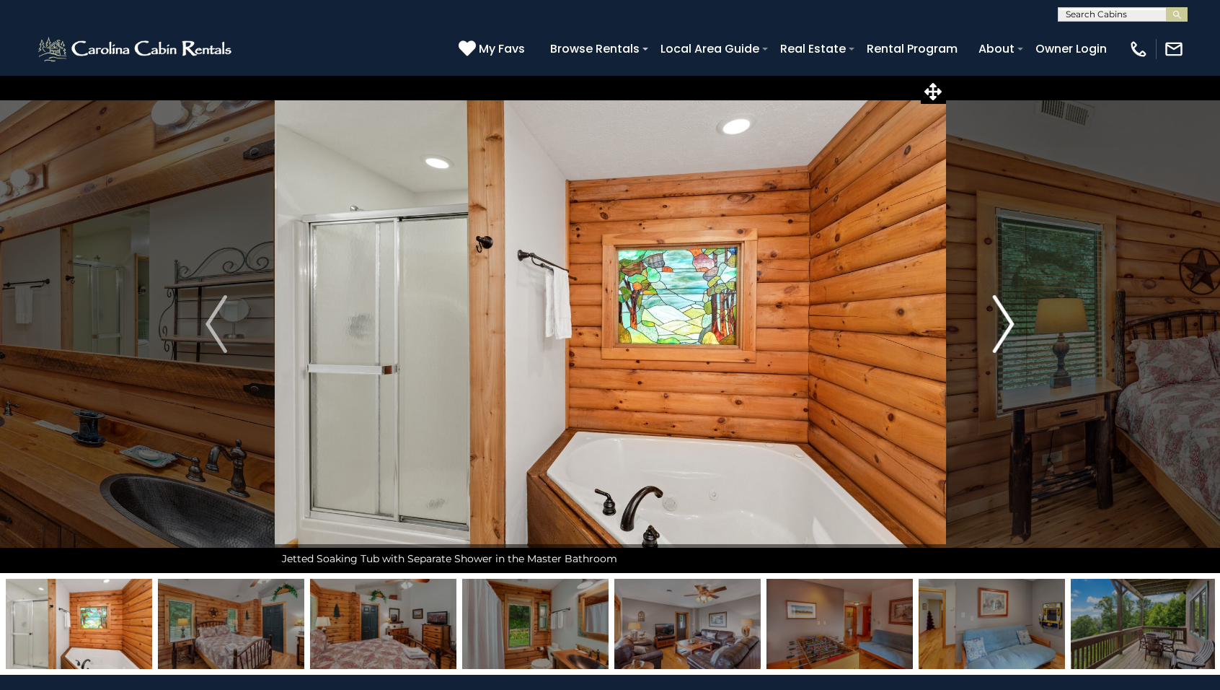
click at [1009, 327] on img "Next" at bounding box center [1004, 324] width 22 height 58
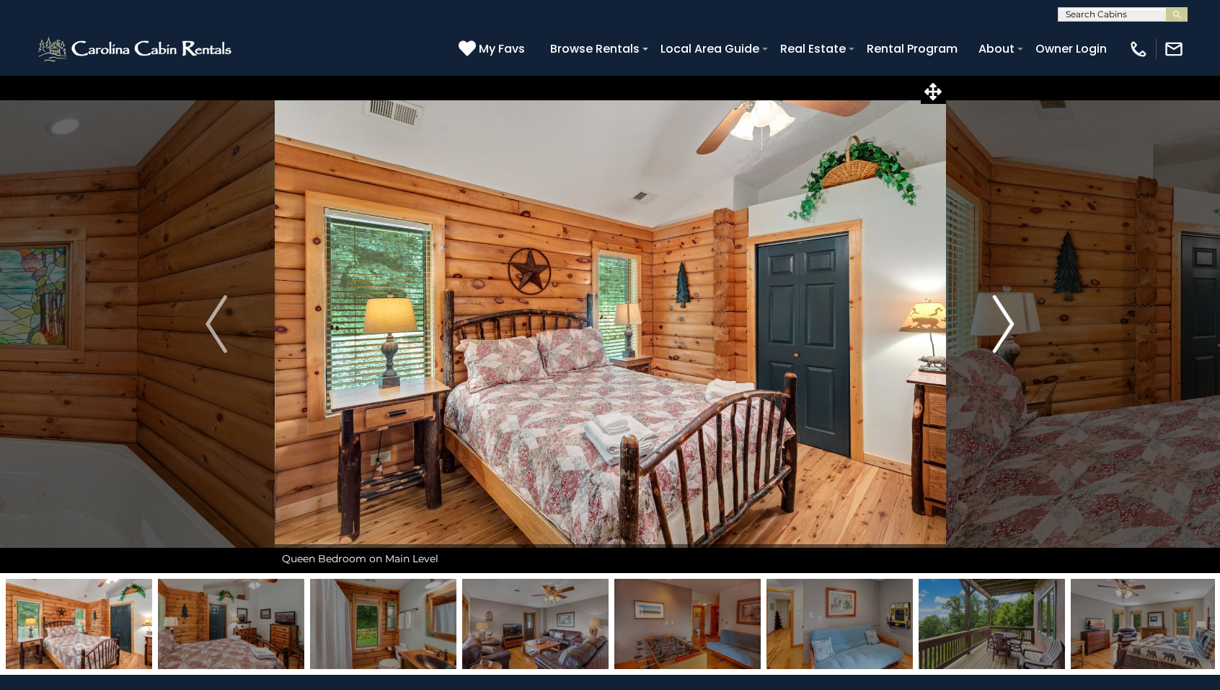
click at [1009, 327] on img "Next" at bounding box center [1004, 324] width 22 height 58
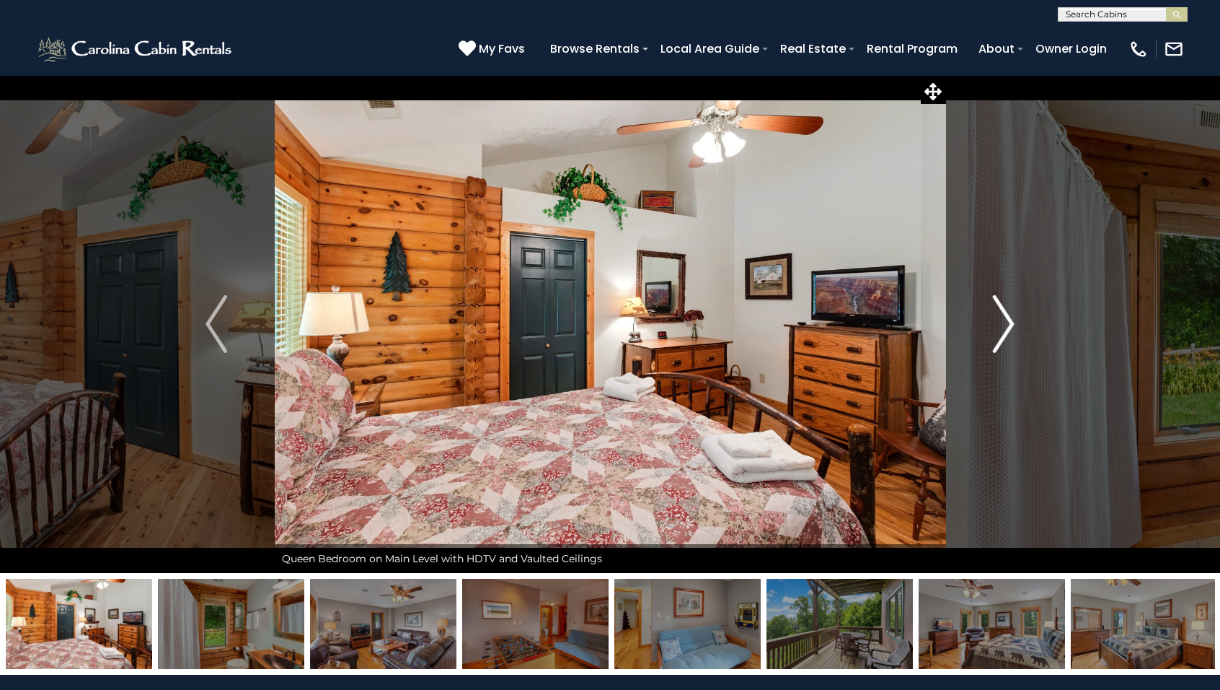
click at [1009, 327] on img "Next" at bounding box center [1004, 324] width 22 height 58
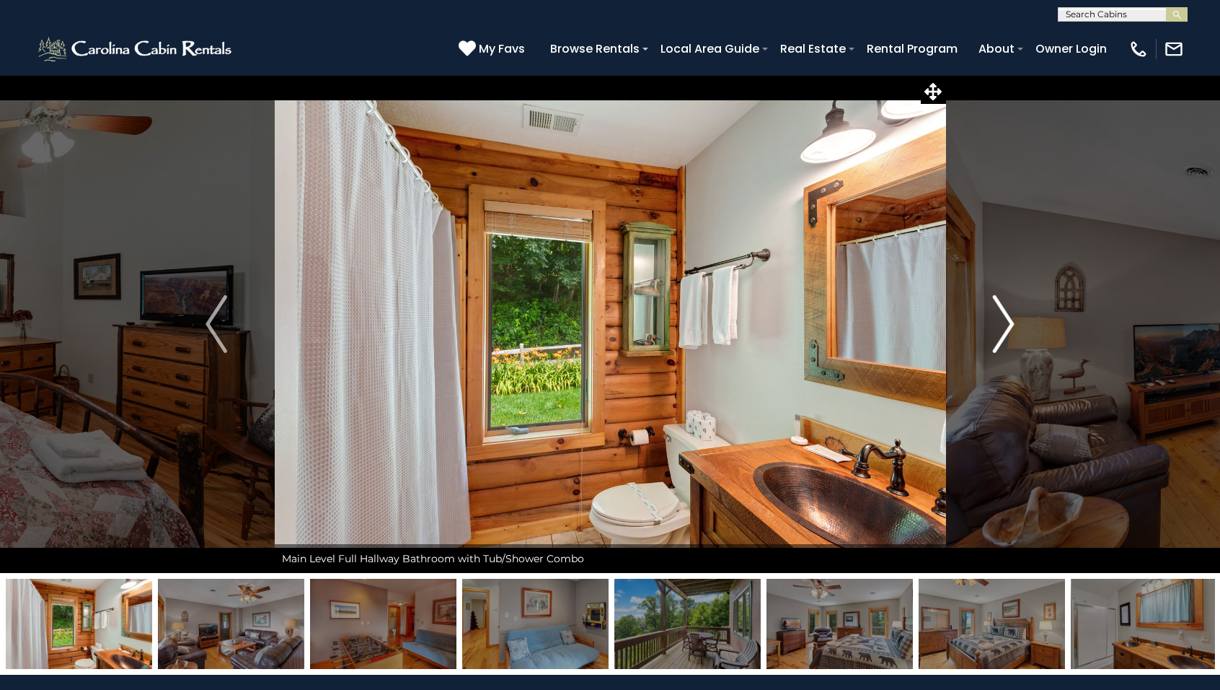
click at [1009, 327] on img "Next" at bounding box center [1004, 324] width 22 height 58
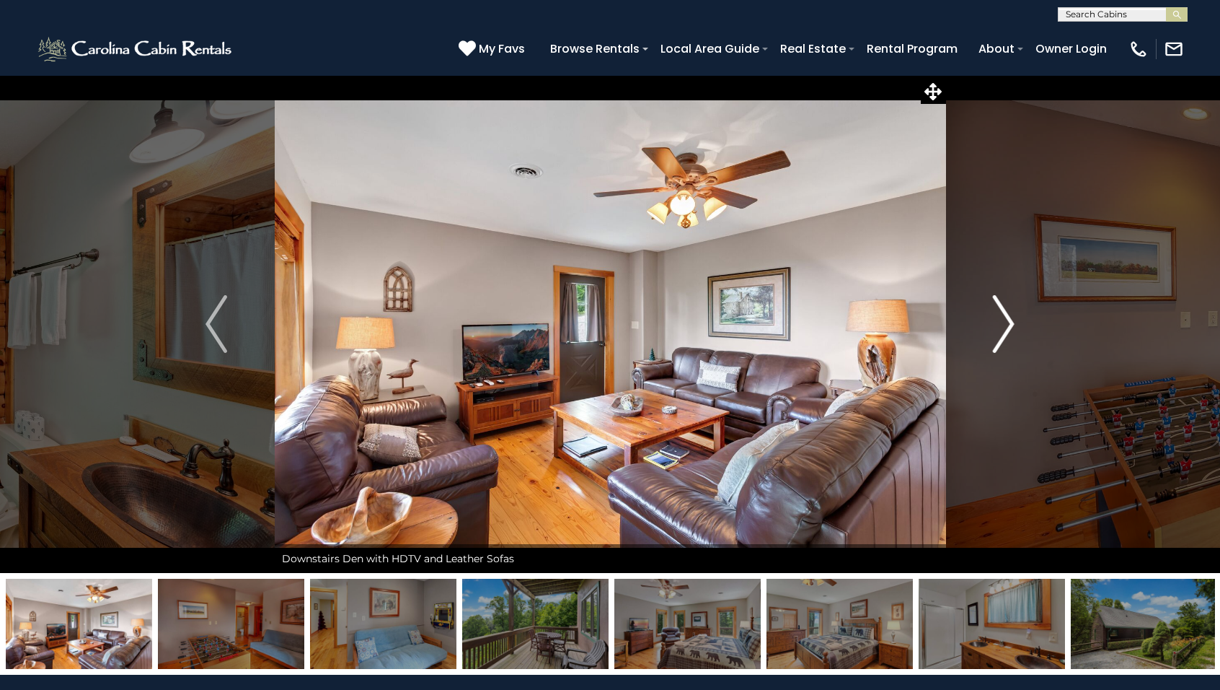
click at [1009, 327] on img "Next" at bounding box center [1004, 324] width 22 height 58
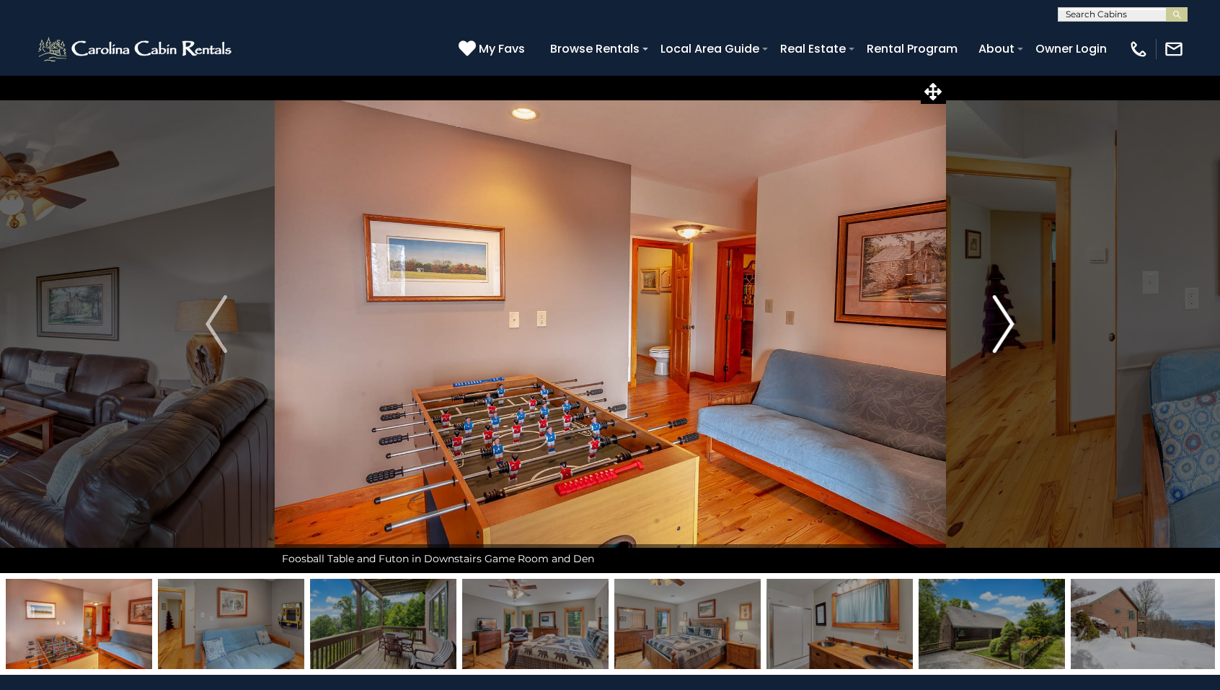
click at [1009, 327] on img "Next" at bounding box center [1004, 324] width 22 height 58
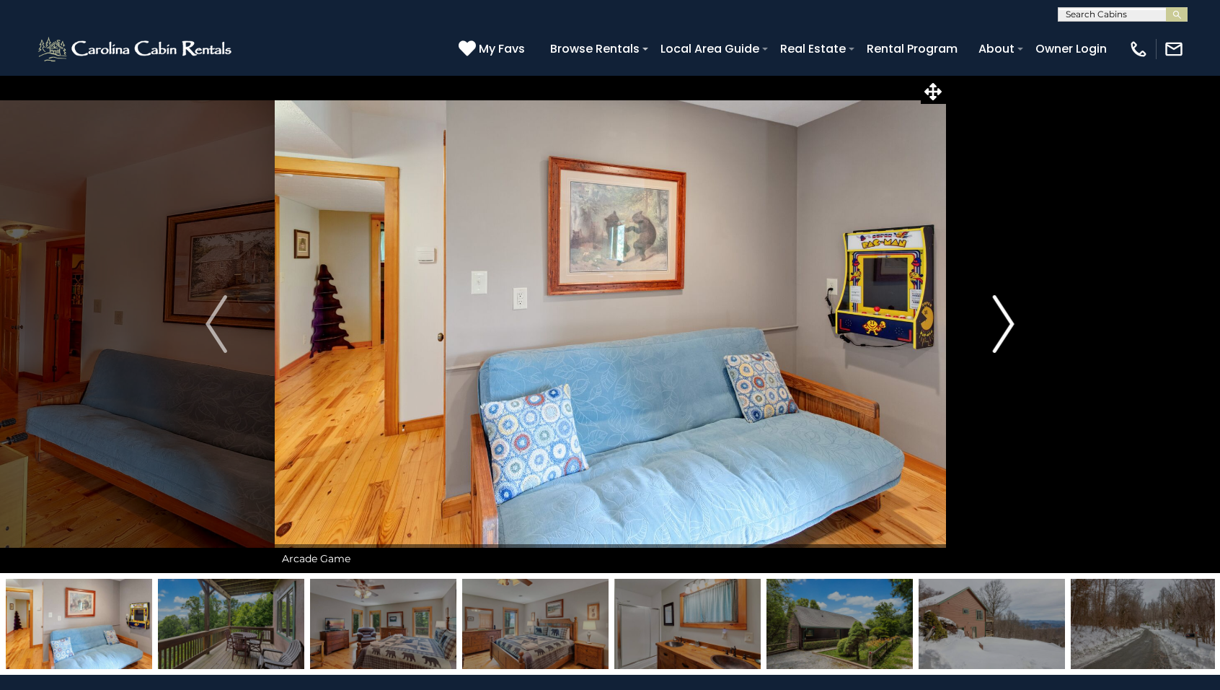
click at [1009, 327] on img "Next" at bounding box center [1004, 324] width 22 height 58
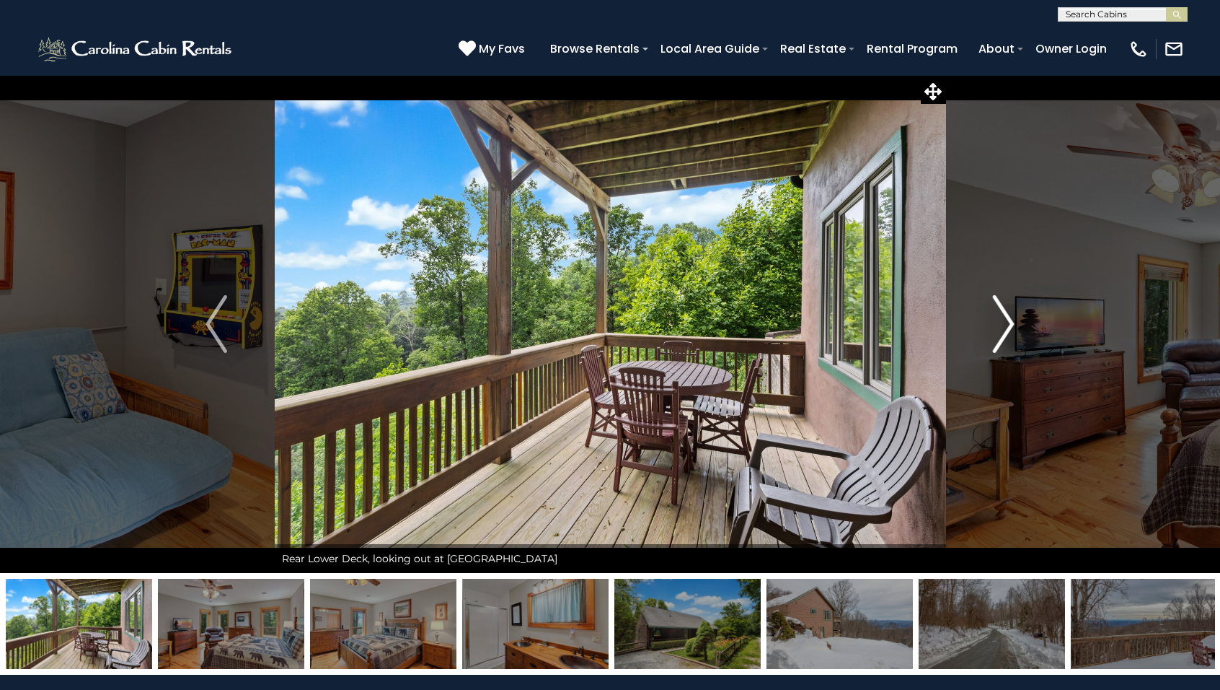
click at [1009, 327] on img "Next" at bounding box center [1004, 324] width 22 height 58
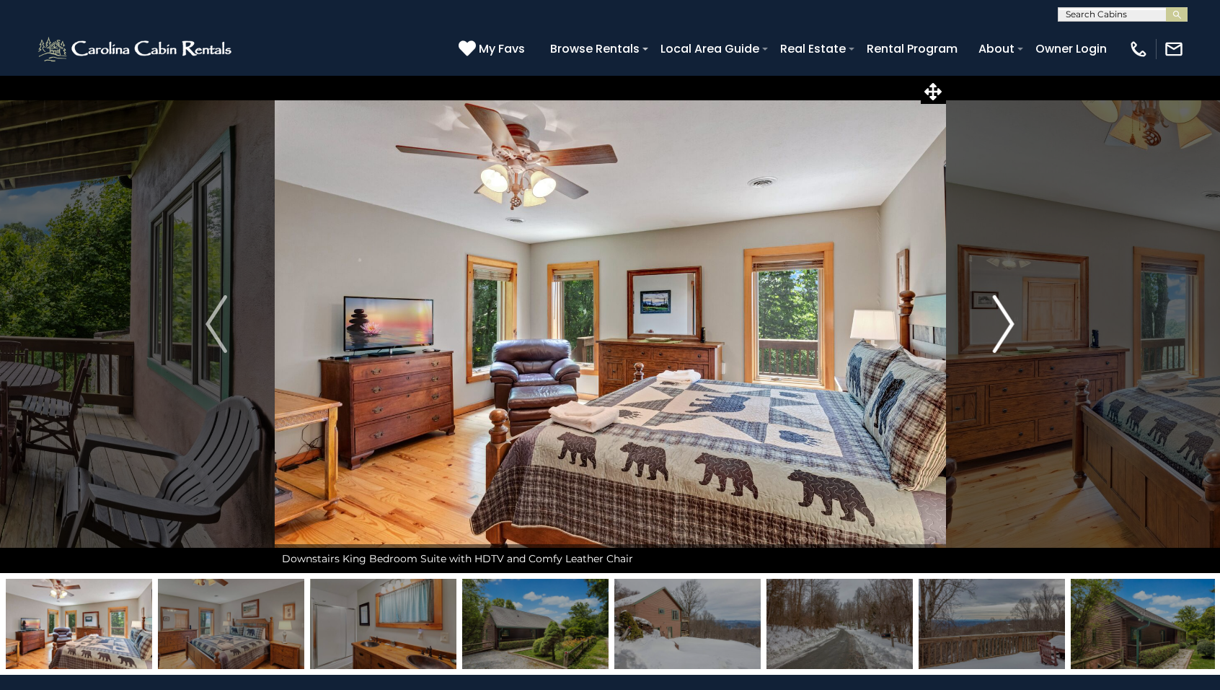
click at [1009, 327] on img "Next" at bounding box center [1004, 324] width 22 height 58
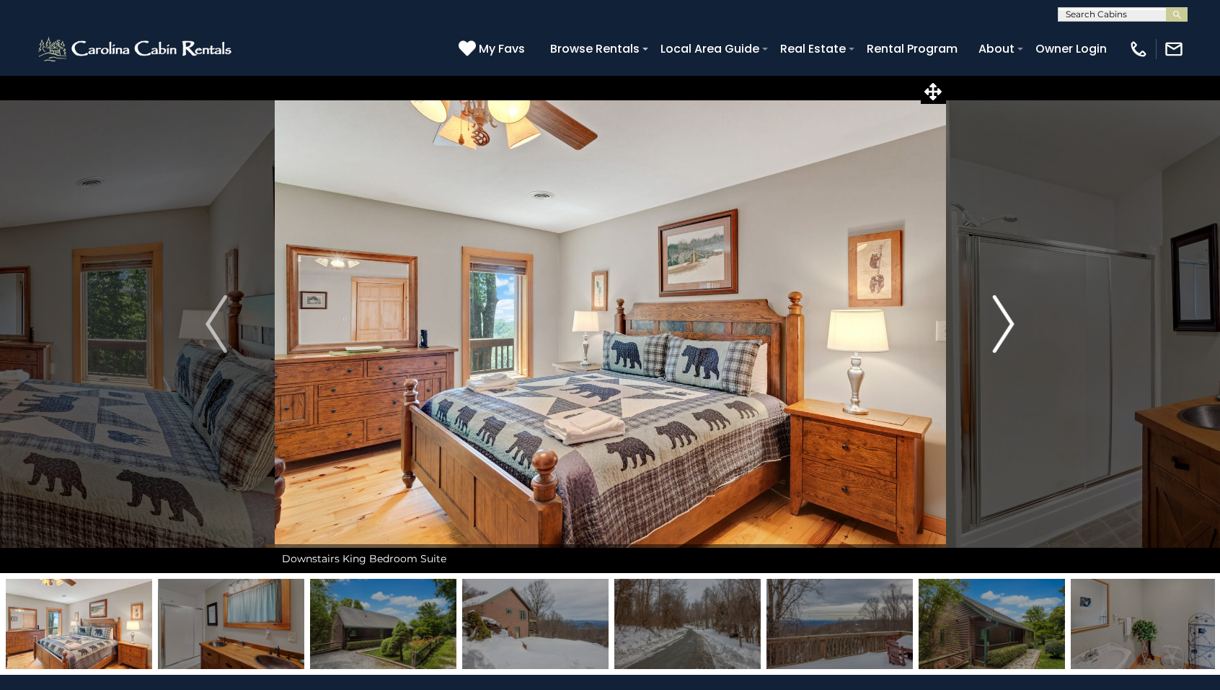
click at [1008, 327] on img "Next" at bounding box center [1004, 324] width 22 height 58
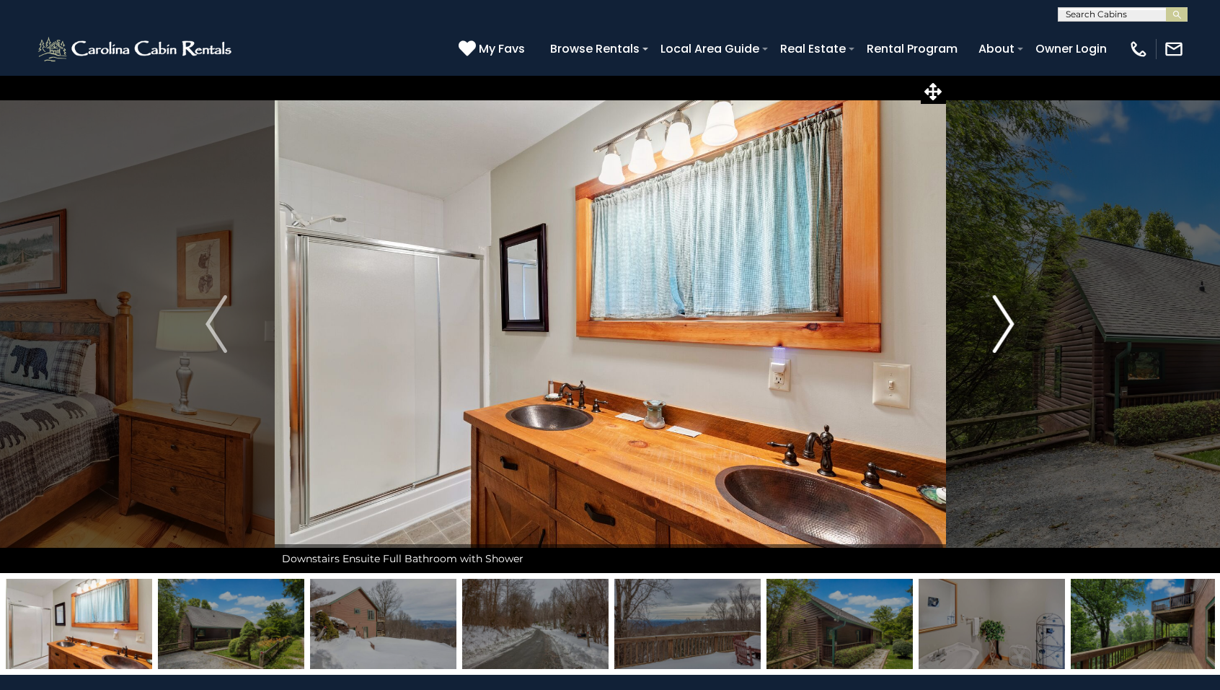
click at [1007, 328] on img "Next" at bounding box center [1004, 324] width 22 height 58
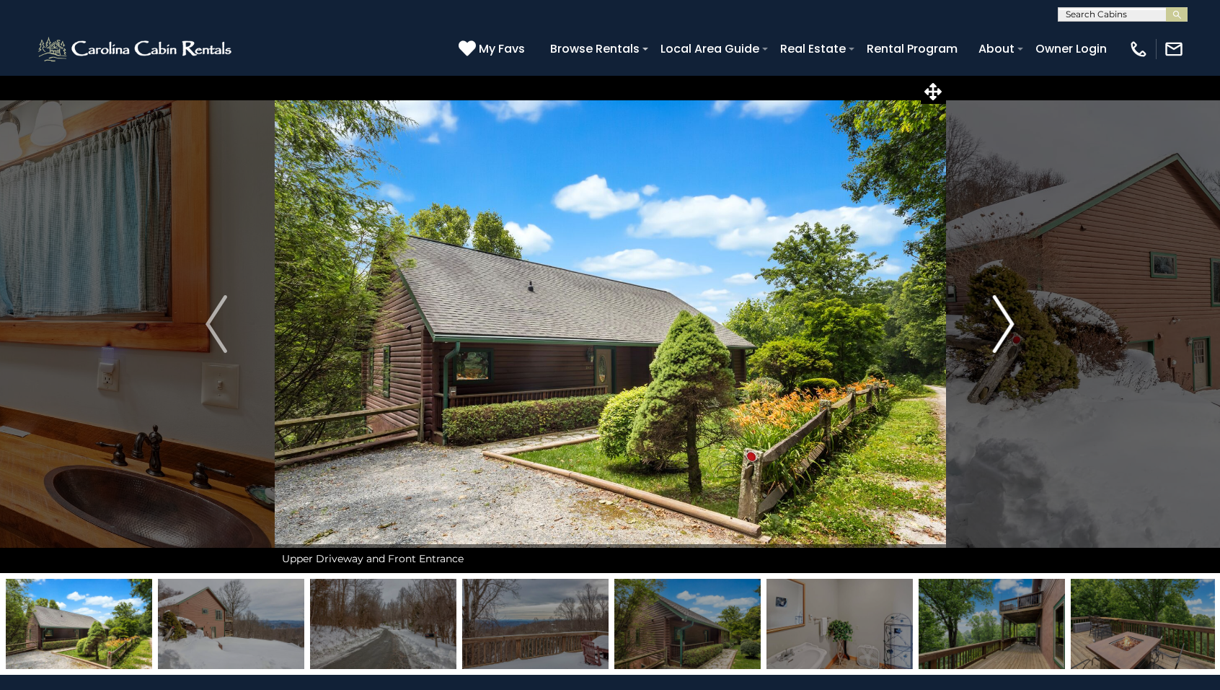
click at [1005, 330] on img "Next" at bounding box center [1004, 324] width 22 height 58
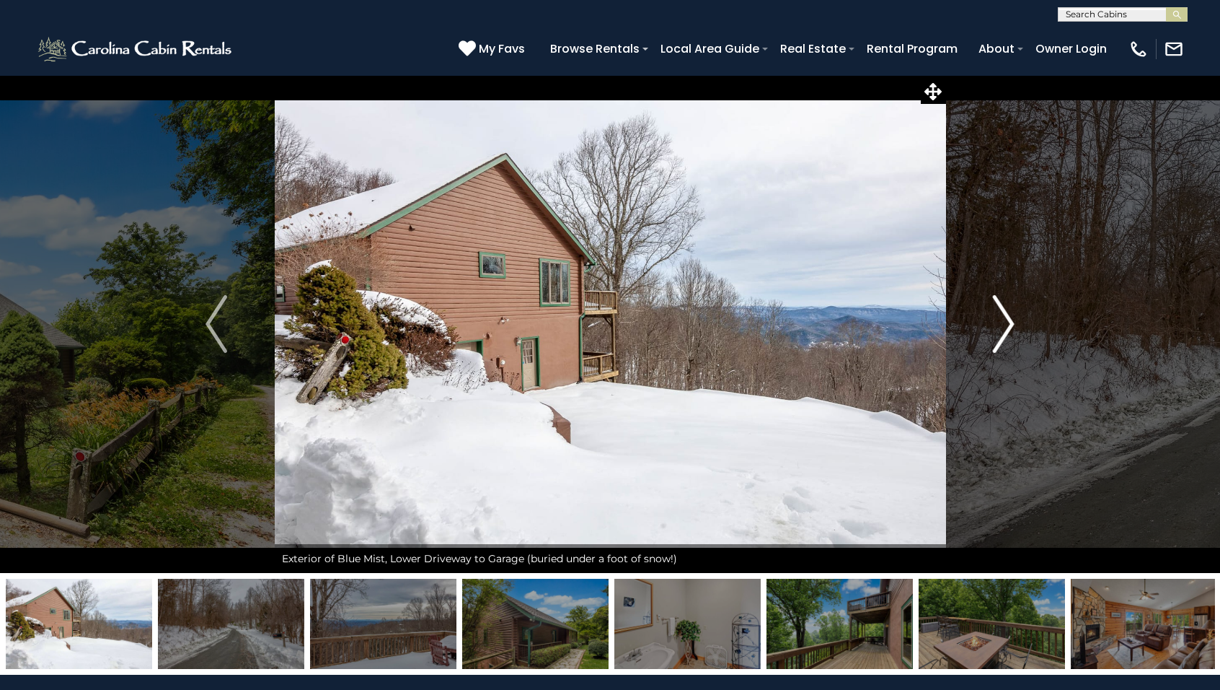
click at [1005, 330] on img "Next" at bounding box center [1004, 324] width 22 height 58
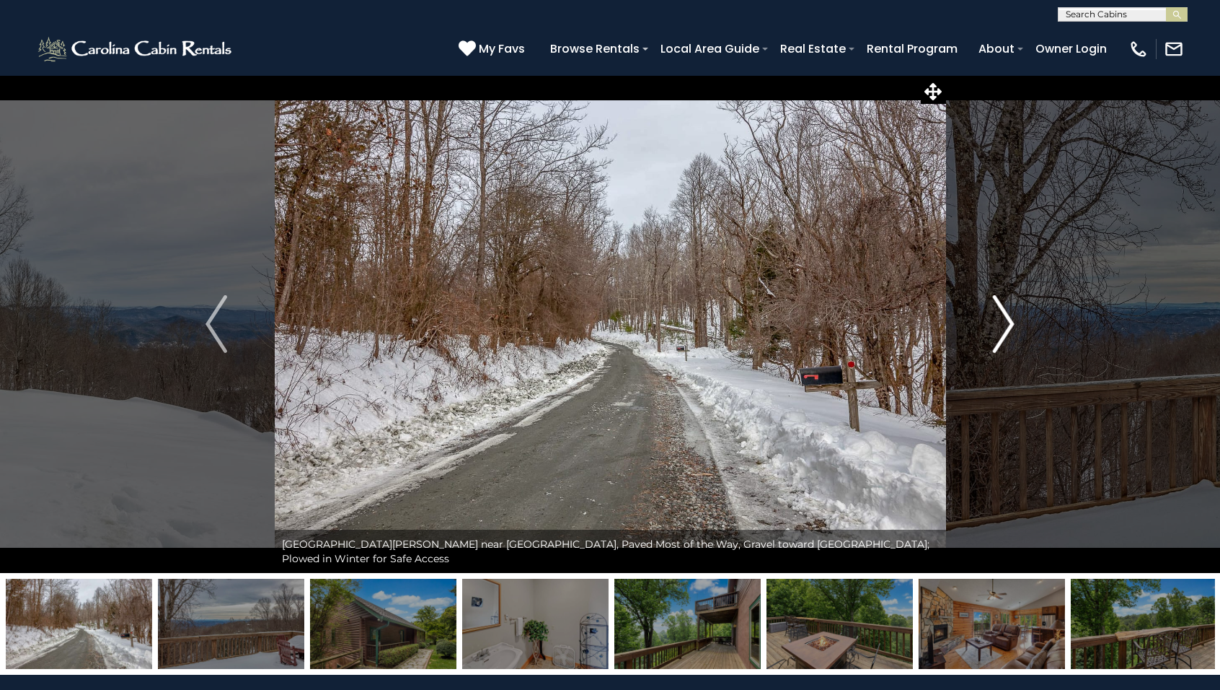
click at [1005, 330] on img "Next" at bounding box center [1004, 324] width 22 height 58
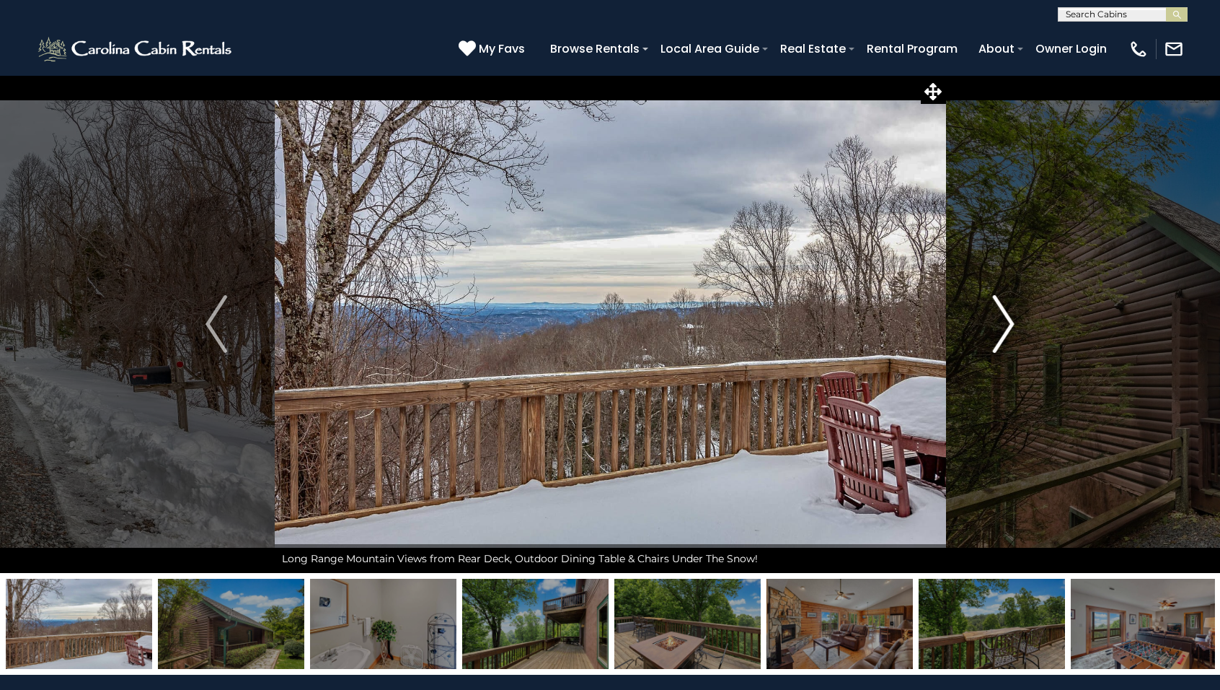
click at [1005, 330] on img "Next" at bounding box center [1004, 324] width 22 height 58
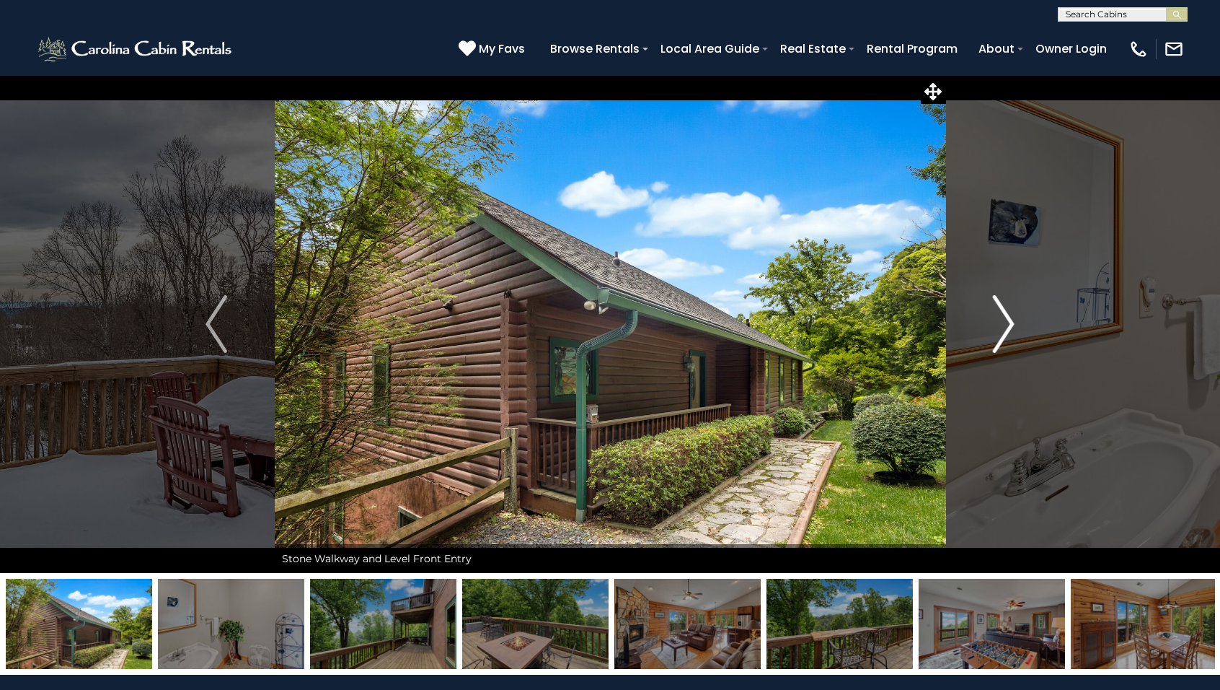
click at [1005, 330] on img "Next" at bounding box center [1004, 324] width 22 height 58
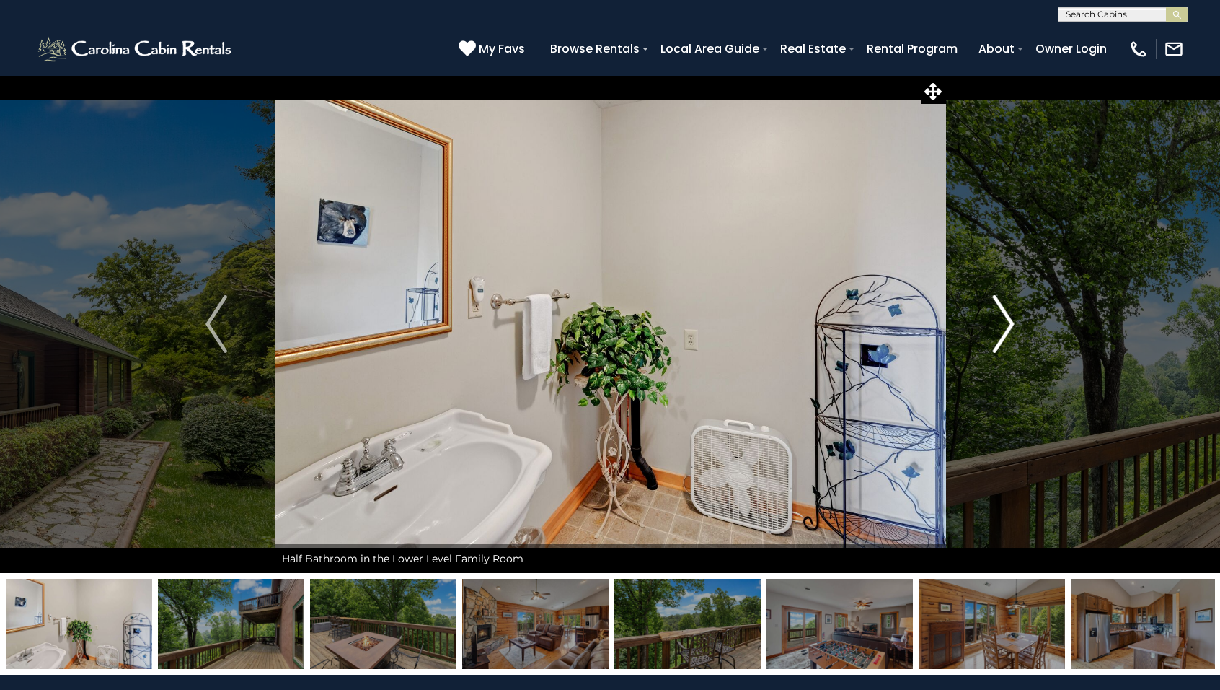
click at [1005, 330] on img "Next" at bounding box center [1004, 324] width 22 height 58
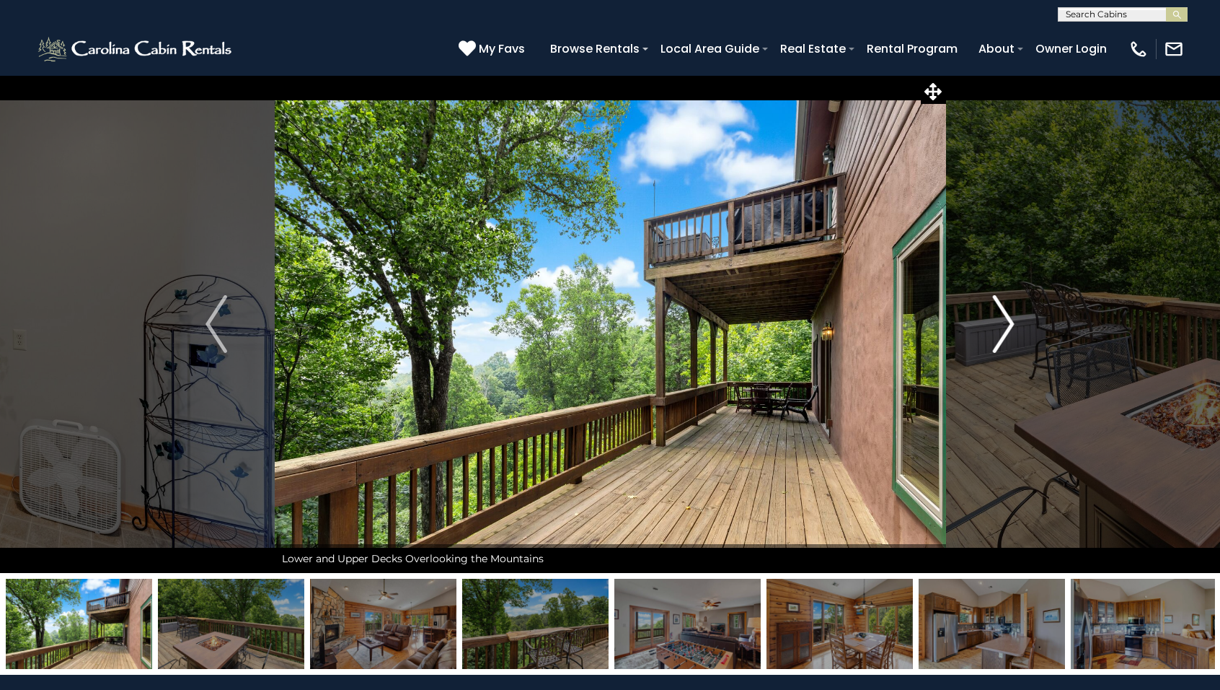
click at [1005, 330] on img "Next" at bounding box center [1004, 324] width 22 height 58
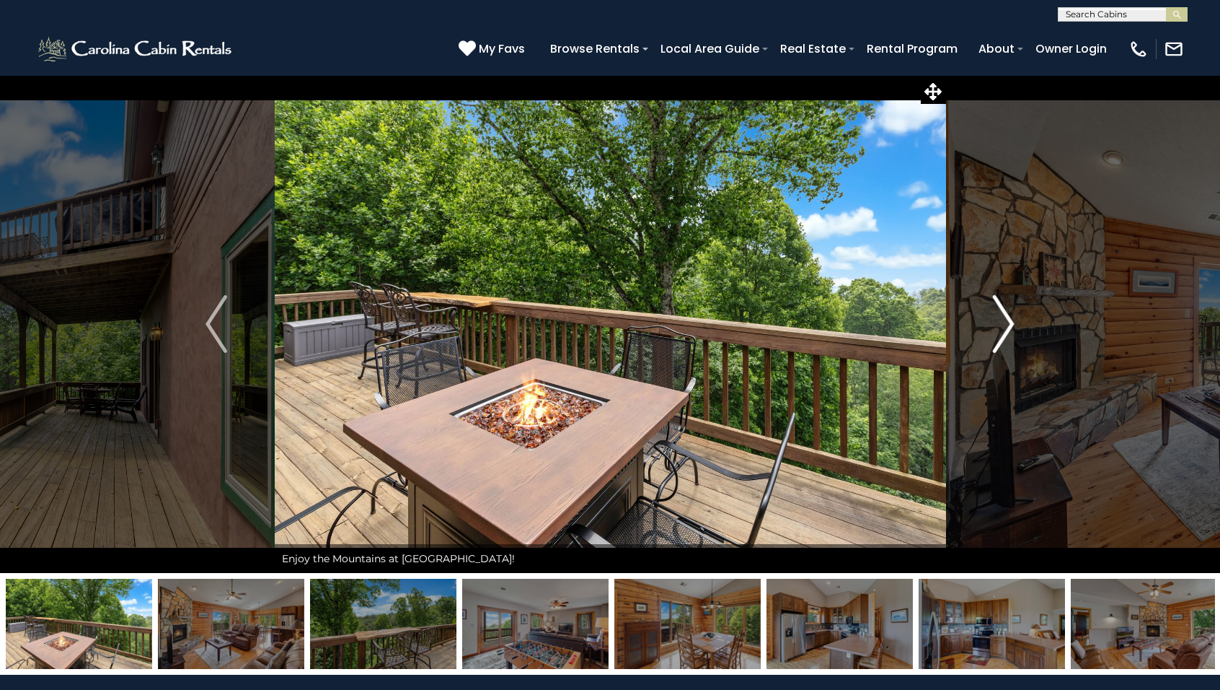
click at [1005, 325] on img "Next" at bounding box center [1004, 324] width 22 height 58
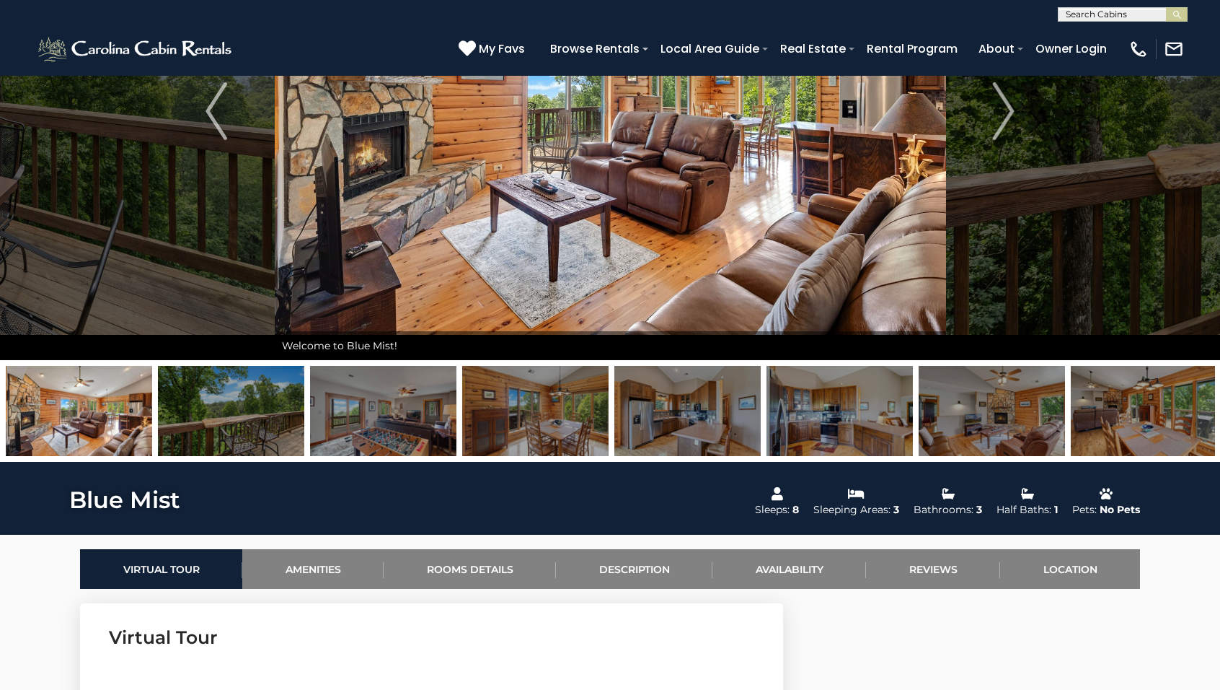
scroll to position [251, 0]
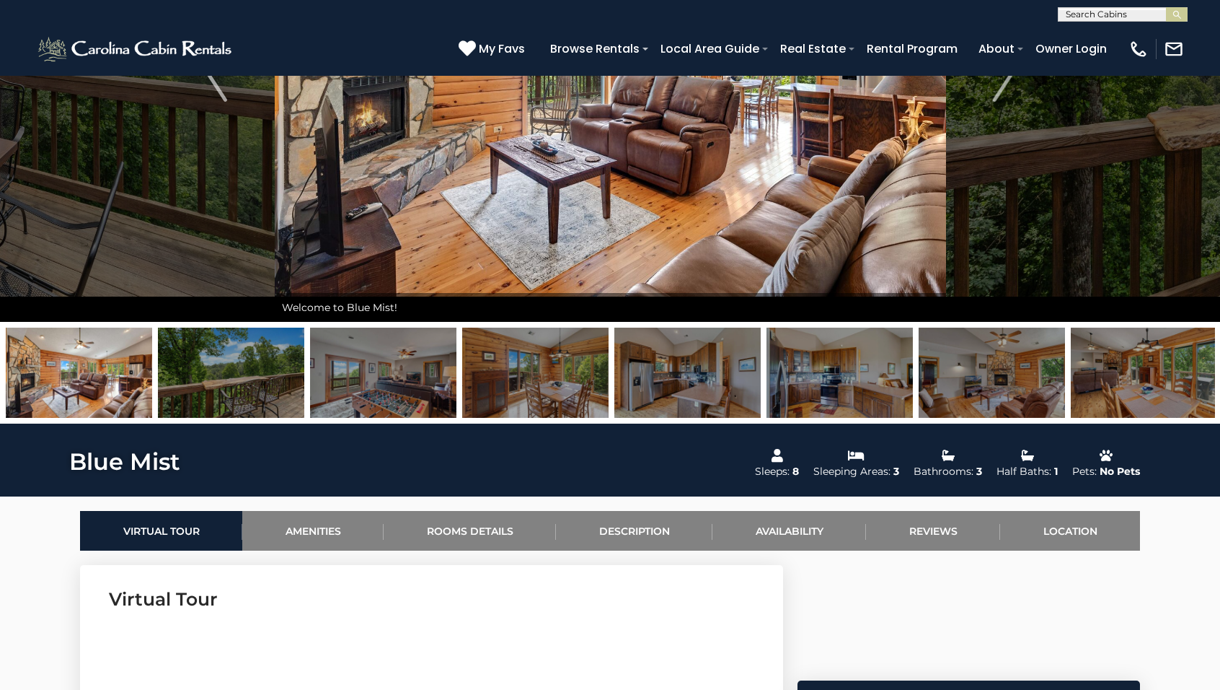
click at [1102, 14] on input "text" at bounding box center [1122, 17] width 126 height 14
type input "*********"
drag, startPoint x: 1102, startPoint y: 14, endPoint x: 1124, endPoint y: 51, distance: 43.0
click at [1124, 51] on li "Evergr een On Main" at bounding box center [1123, 50] width 128 height 13
click at [1172, 14] on img "submit" at bounding box center [1177, 14] width 11 height 11
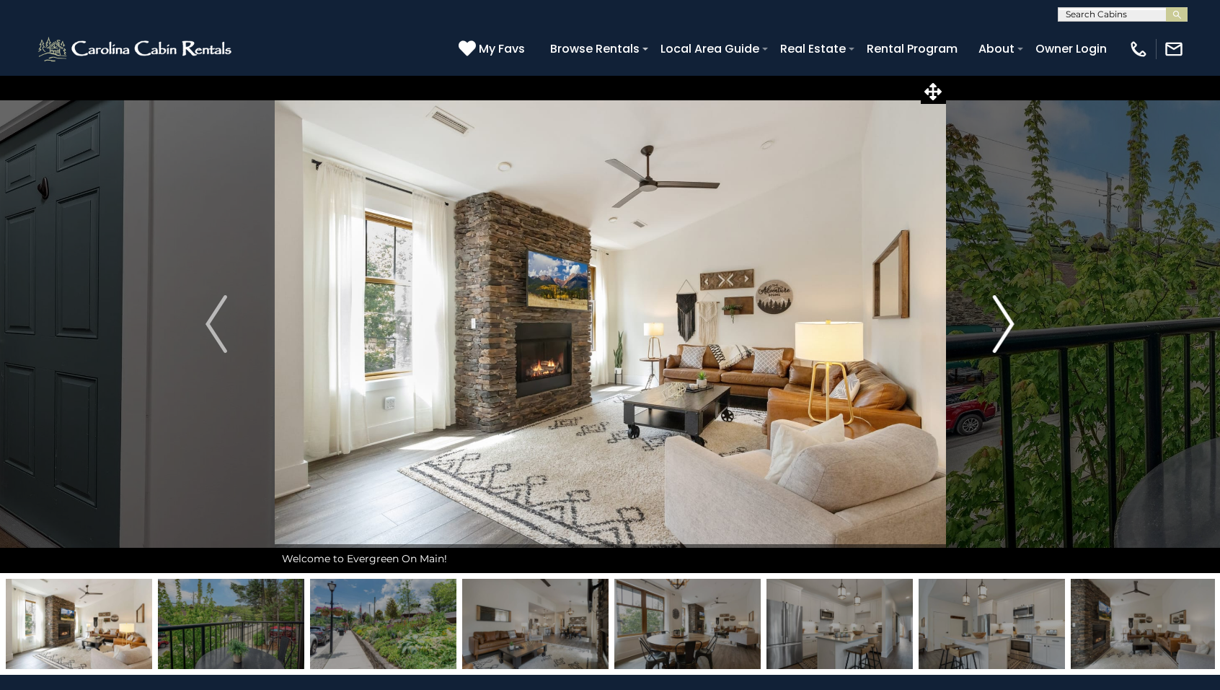
click at [1005, 327] on img "Next" at bounding box center [1004, 324] width 22 height 58
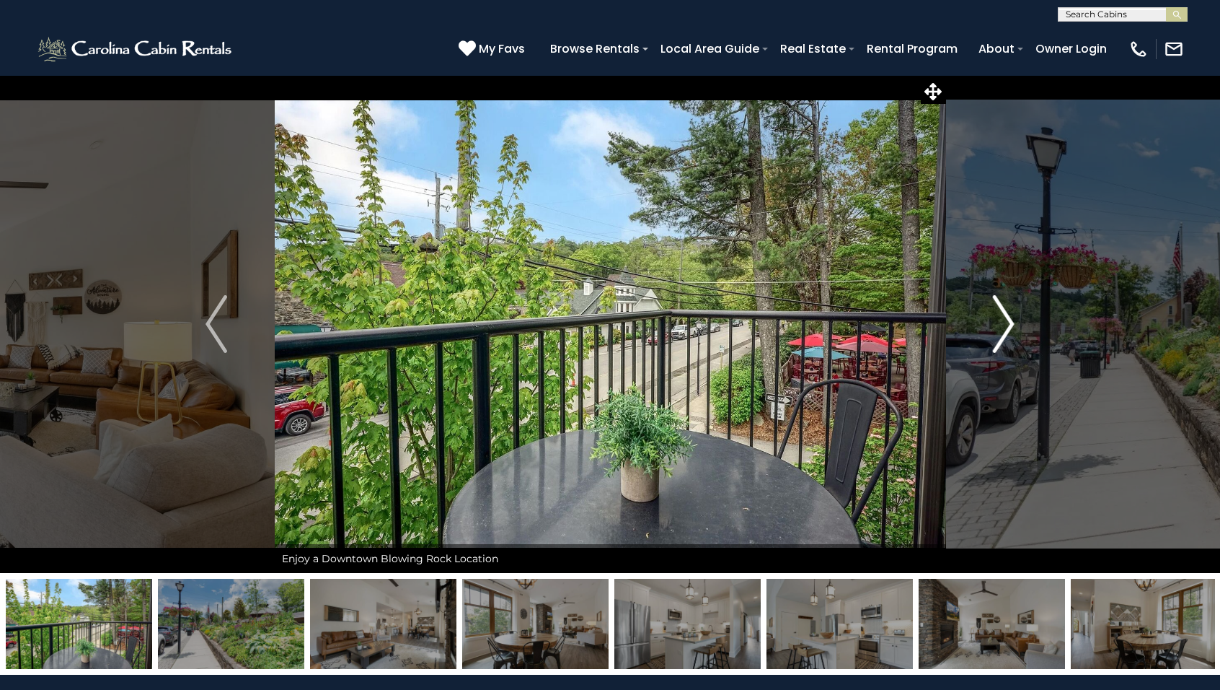
click at [1005, 328] on img "Next" at bounding box center [1004, 324] width 22 height 58
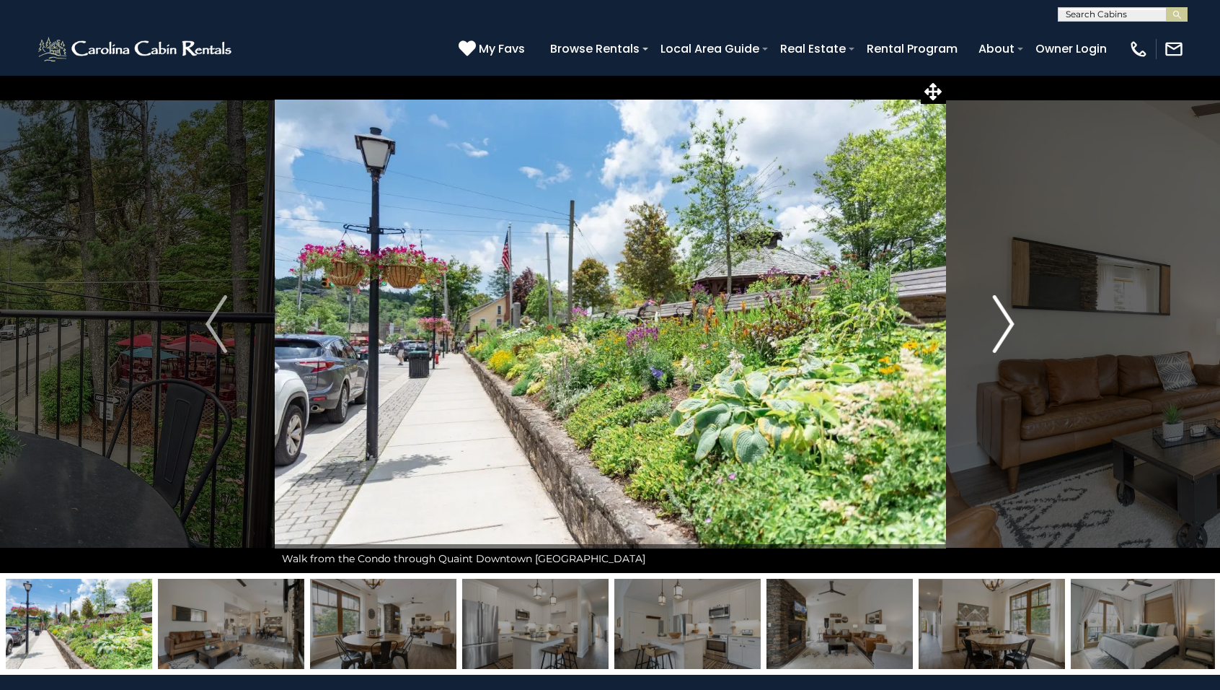
click at [1005, 328] on img "Next" at bounding box center [1004, 324] width 22 height 58
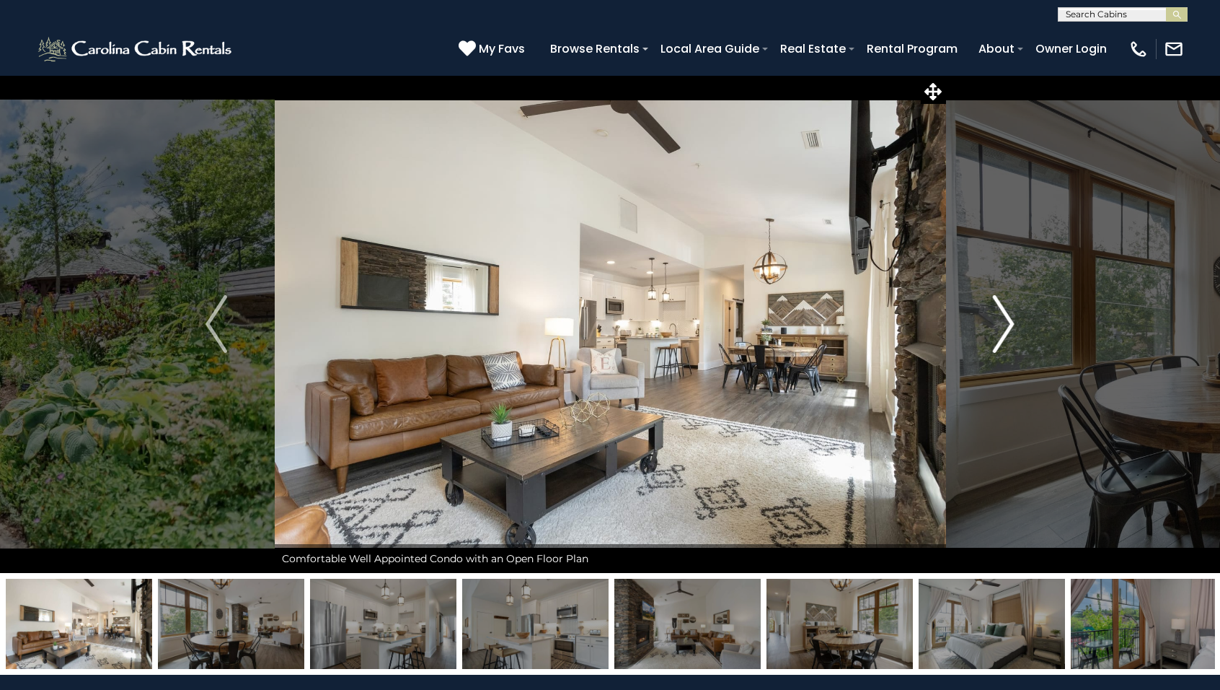
click at [1005, 328] on img "Next" at bounding box center [1004, 324] width 22 height 58
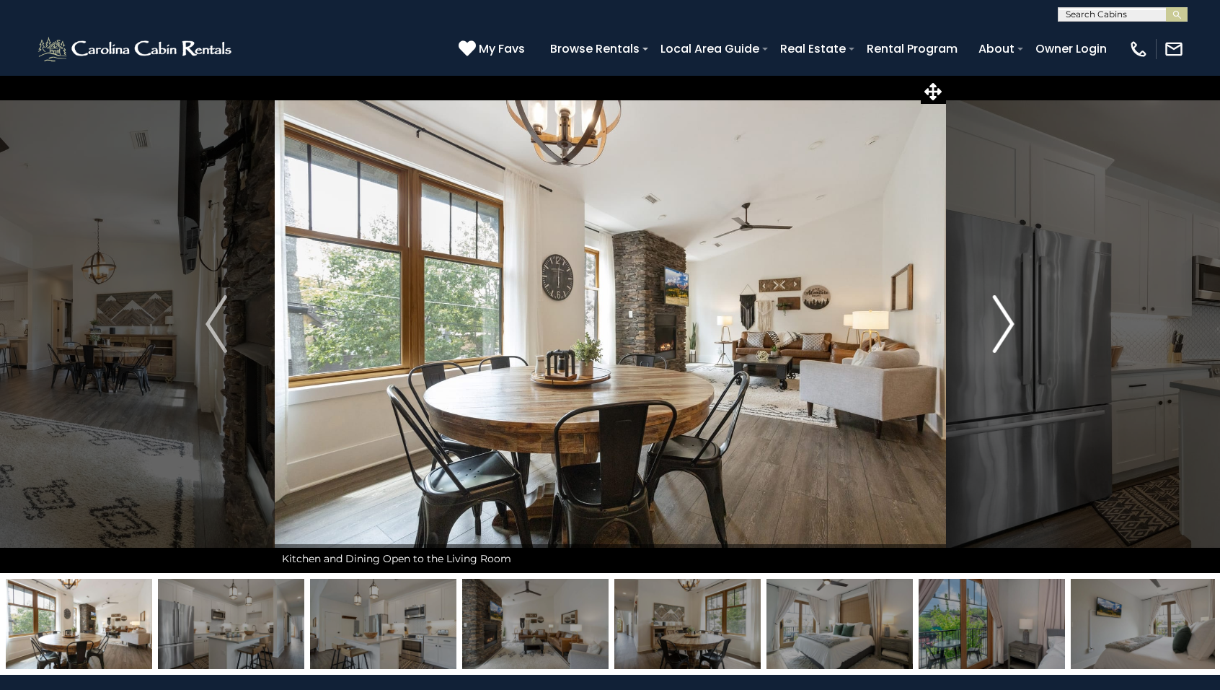
click at [1005, 328] on img "Next" at bounding box center [1004, 324] width 22 height 58
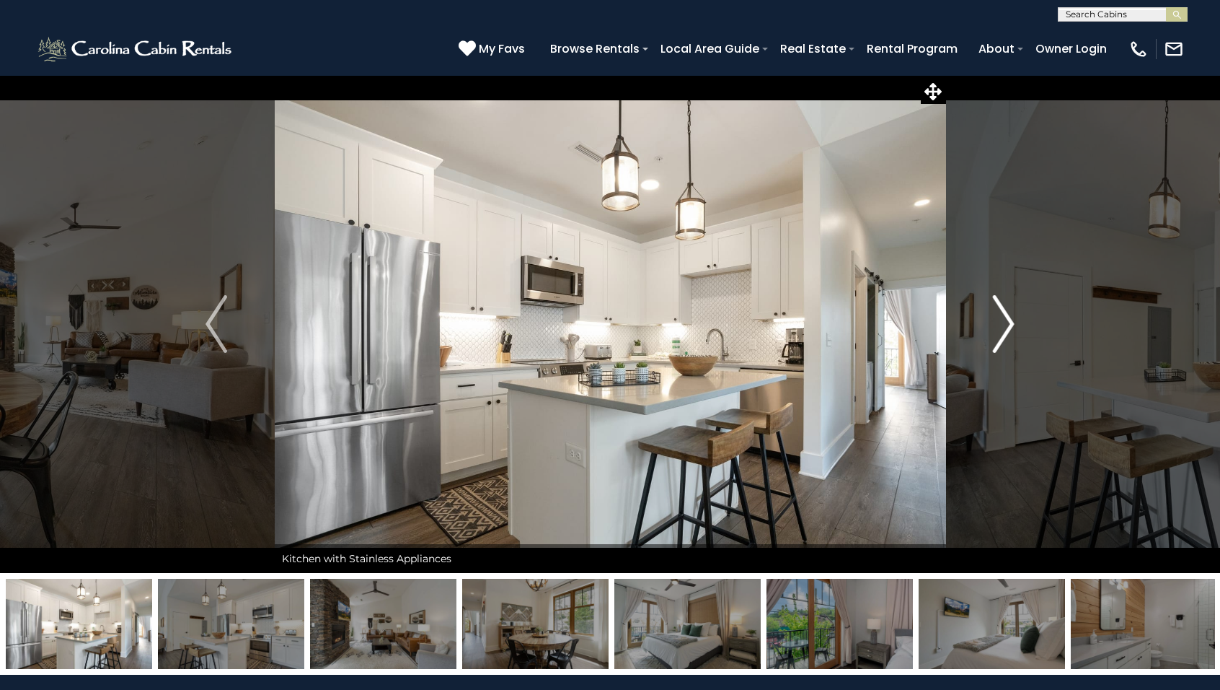
click at [1005, 328] on img "Next" at bounding box center [1004, 324] width 22 height 58
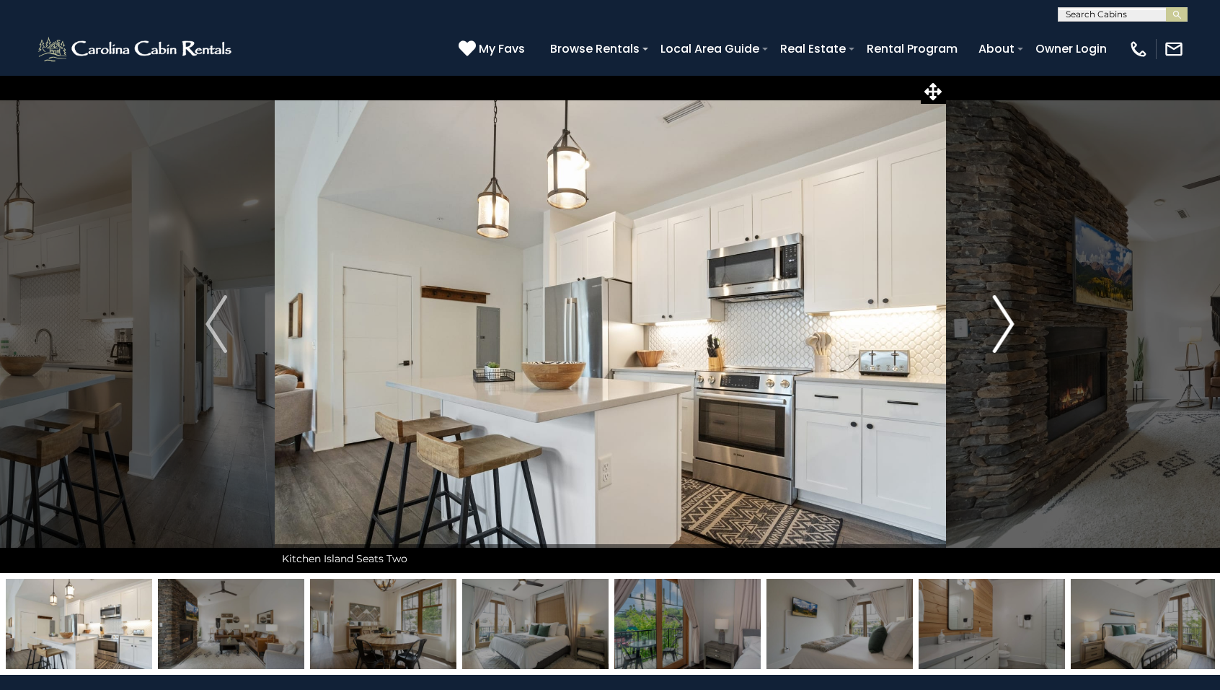
click at [1005, 328] on img "Next" at bounding box center [1004, 324] width 22 height 58
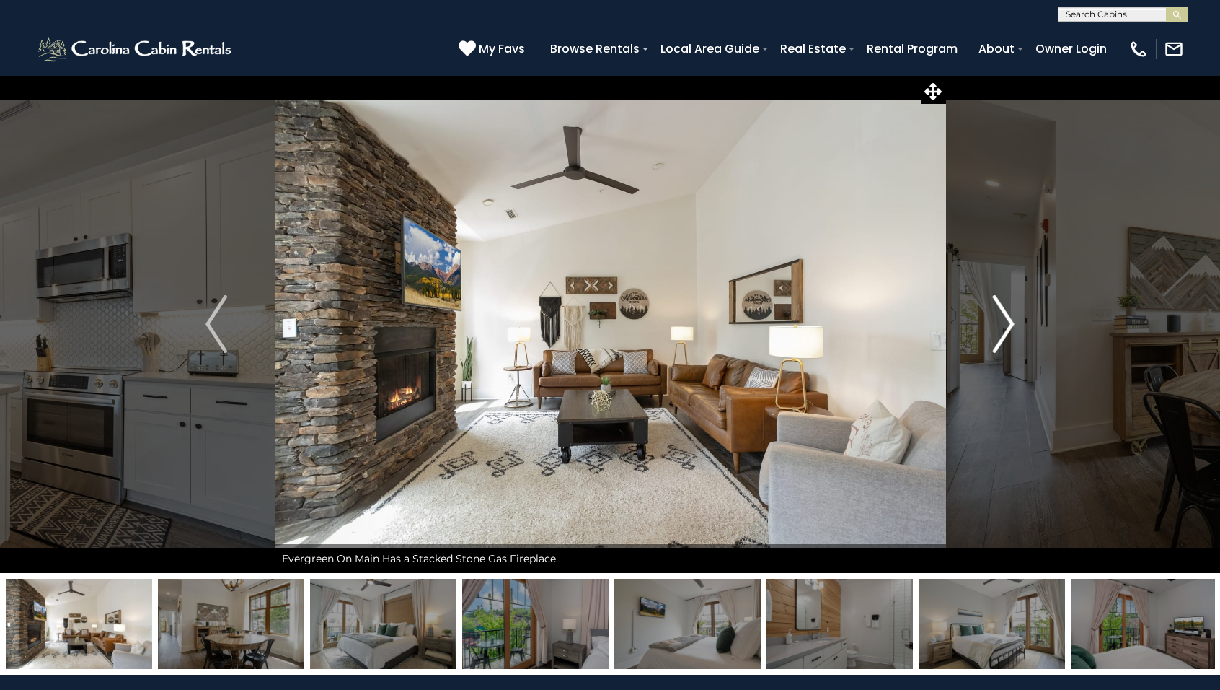
click at [1005, 328] on img "Next" at bounding box center [1004, 324] width 22 height 58
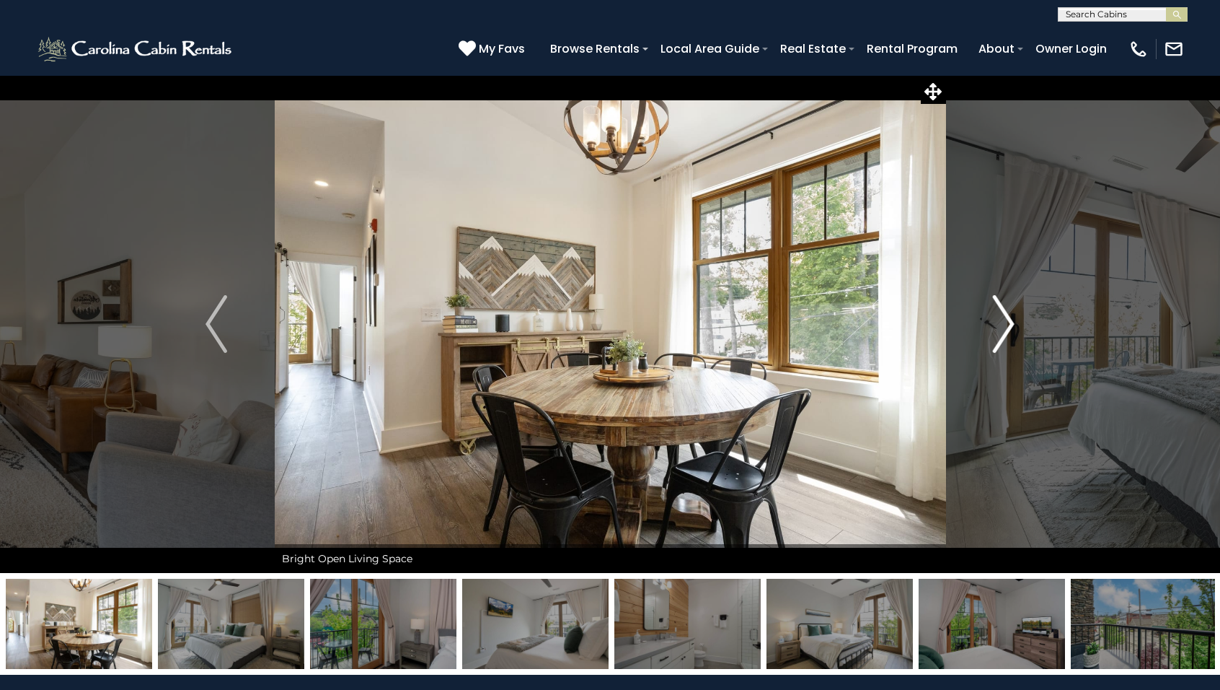
click at [1005, 328] on img "Next" at bounding box center [1004, 324] width 22 height 58
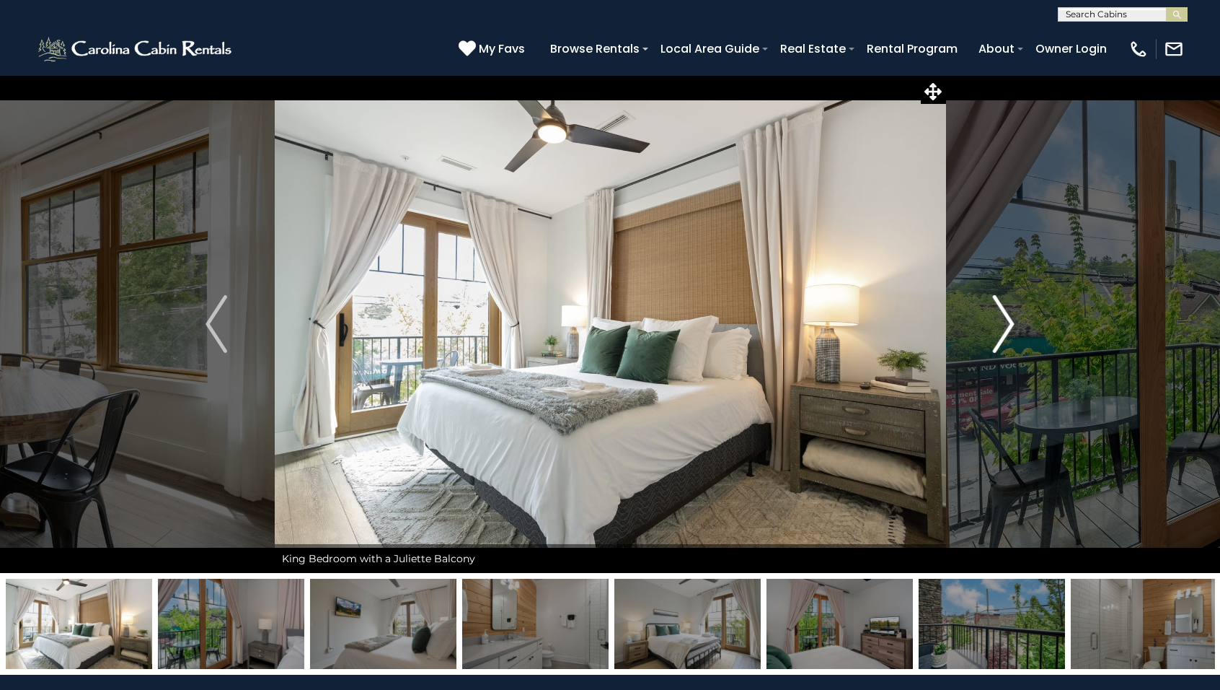
click at [1005, 328] on img "Next" at bounding box center [1004, 324] width 22 height 58
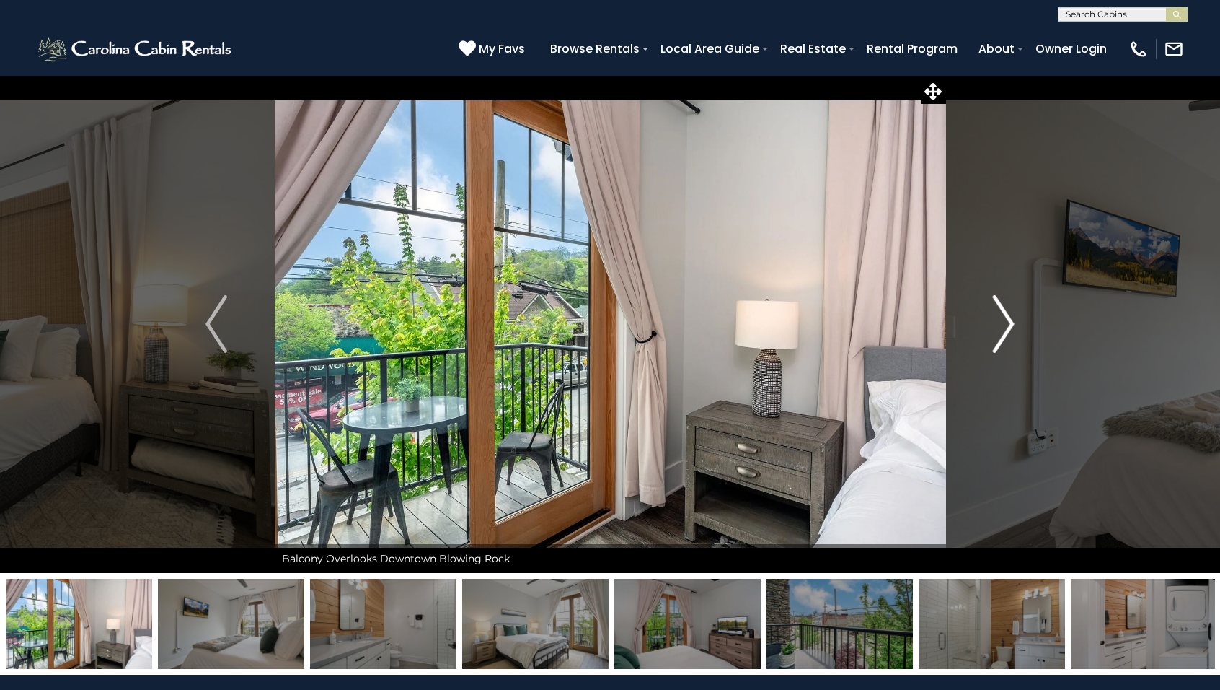
click at [1005, 328] on img "Next" at bounding box center [1004, 324] width 22 height 58
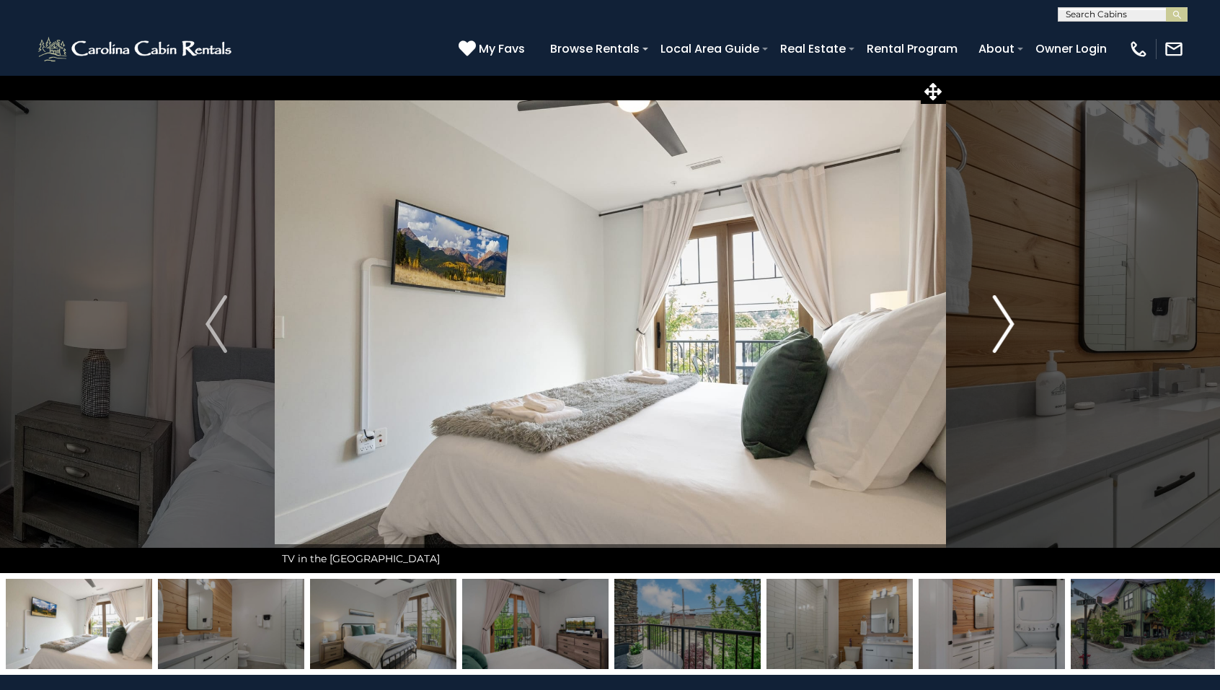
click at [1005, 328] on img "Next" at bounding box center [1004, 324] width 22 height 58
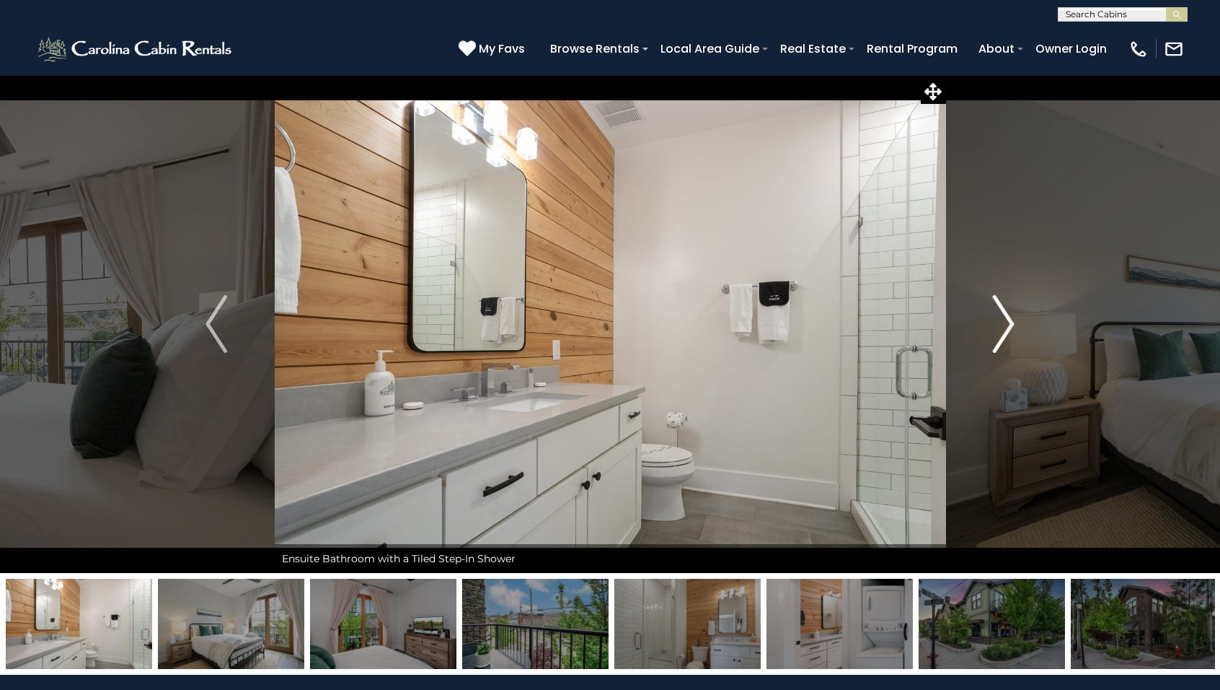
click at [1005, 328] on img "Next" at bounding box center [1004, 324] width 22 height 58
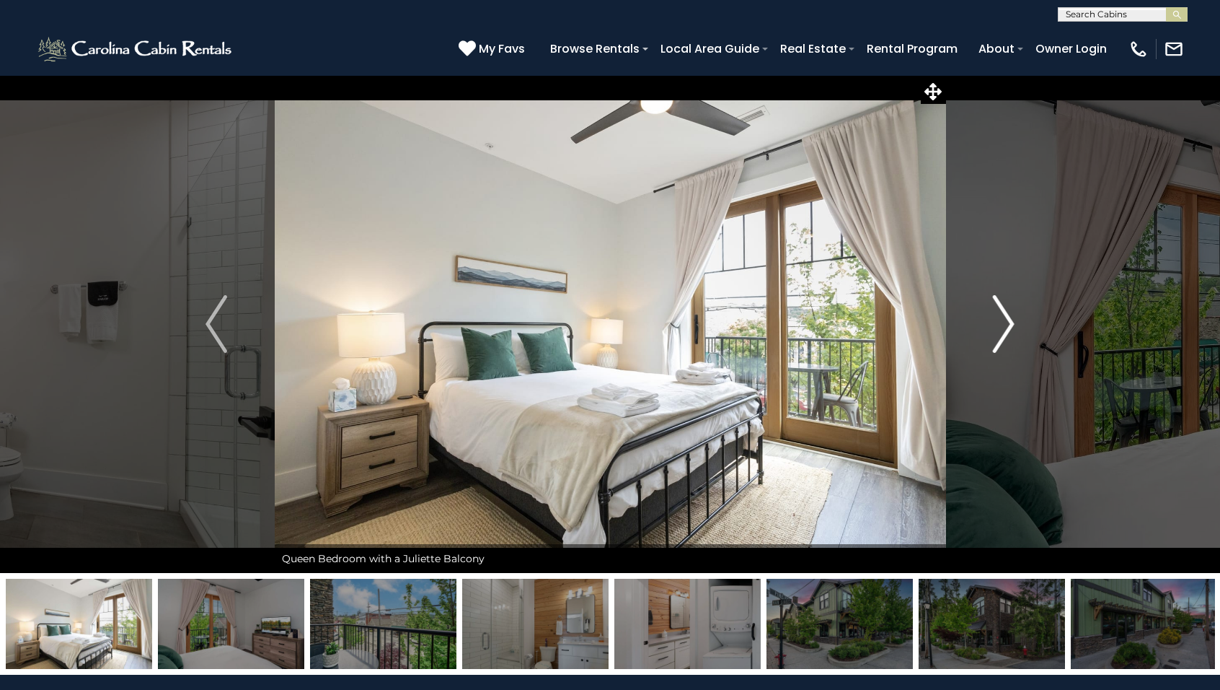
click at [1005, 328] on img "Next" at bounding box center [1004, 324] width 22 height 58
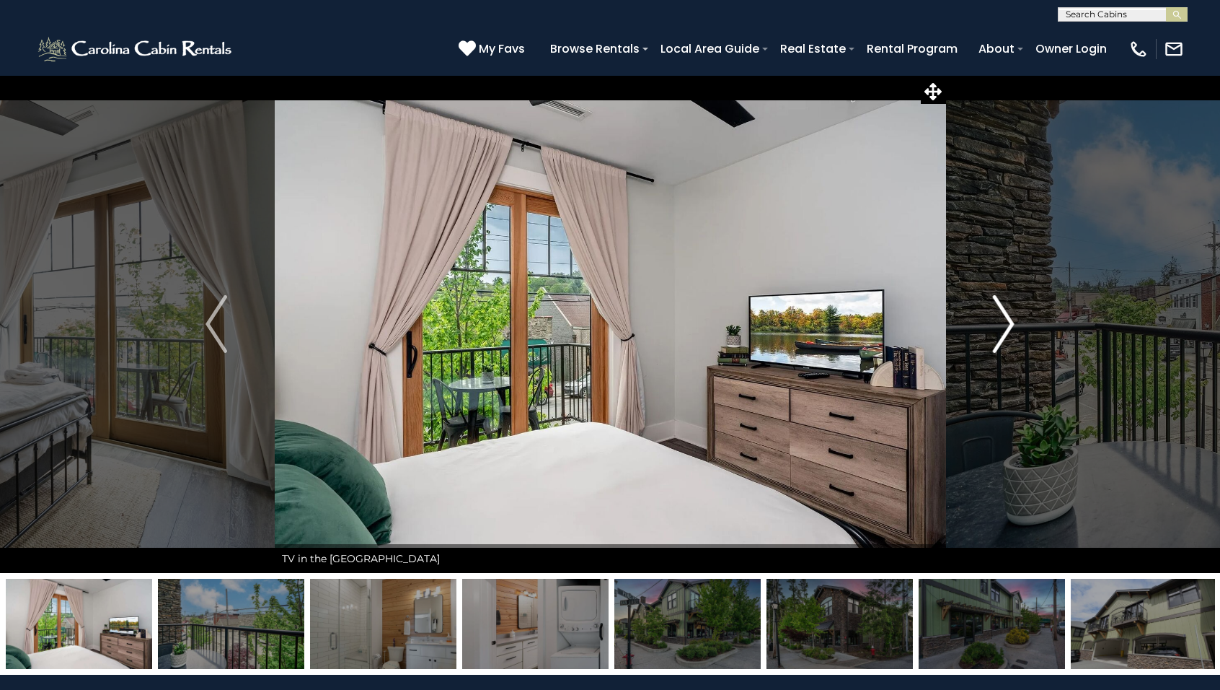
click at [1005, 328] on img "Next" at bounding box center [1004, 324] width 22 height 58
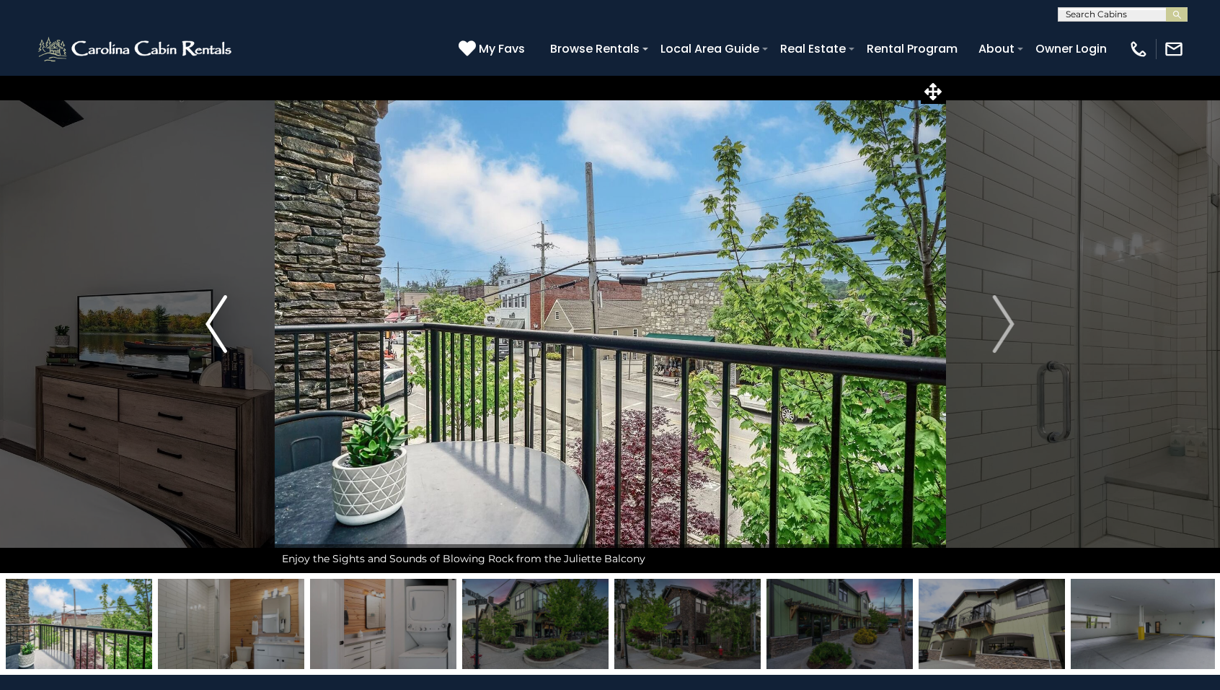
drag, startPoint x: 1214, startPoint y: 487, endPoint x: 213, endPoint y: 325, distance: 1014.0
click at [213, 325] on img "Previous" at bounding box center [217, 324] width 22 height 58
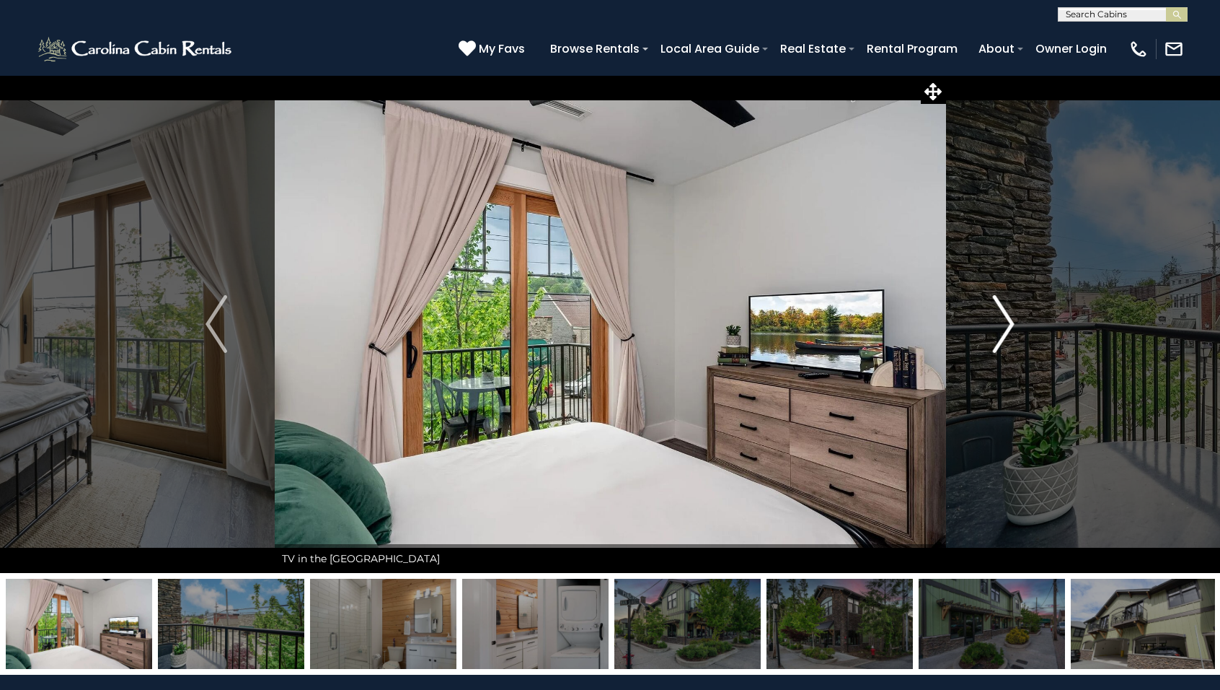
click at [1007, 330] on img "Next" at bounding box center [1004, 324] width 22 height 58
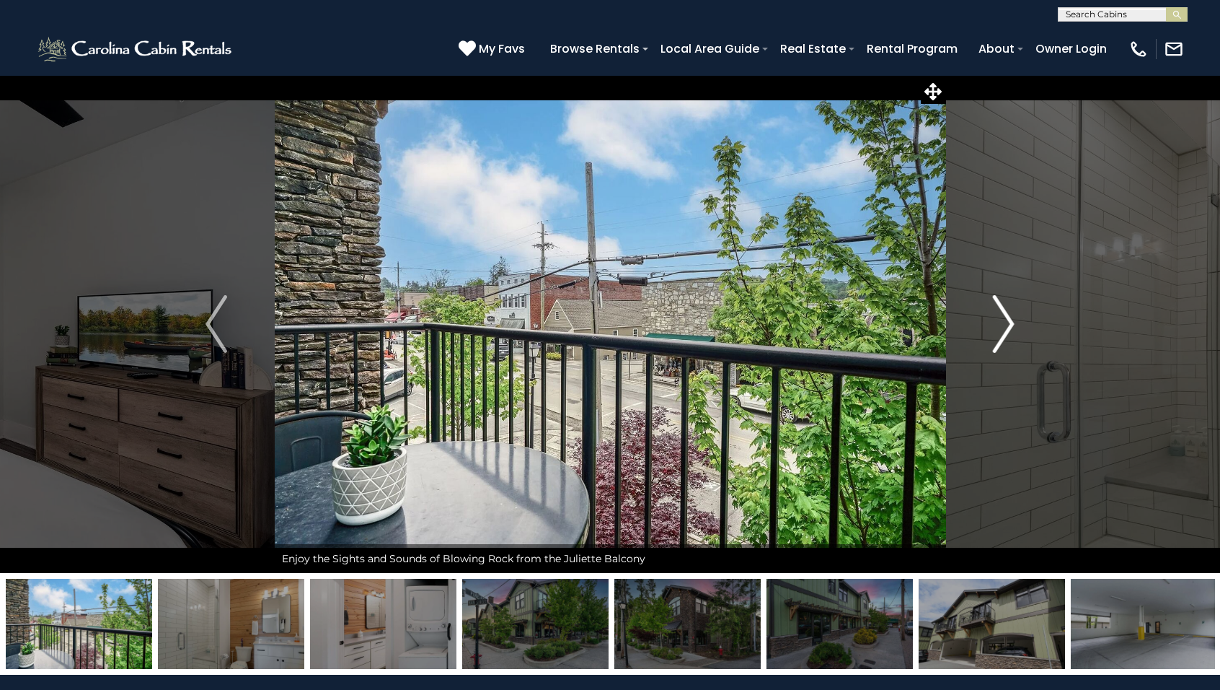
click at [1007, 330] on img "Next" at bounding box center [1004, 324] width 22 height 58
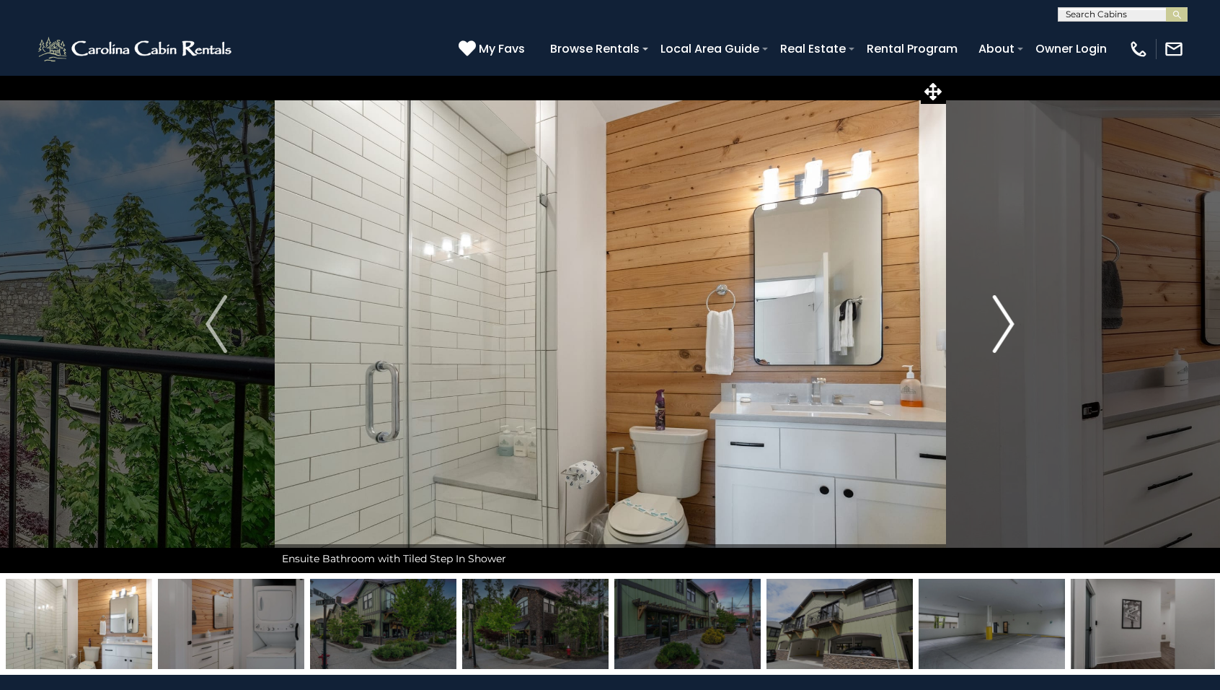
click at [1007, 330] on img "Next" at bounding box center [1004, 324] width 22 height 58
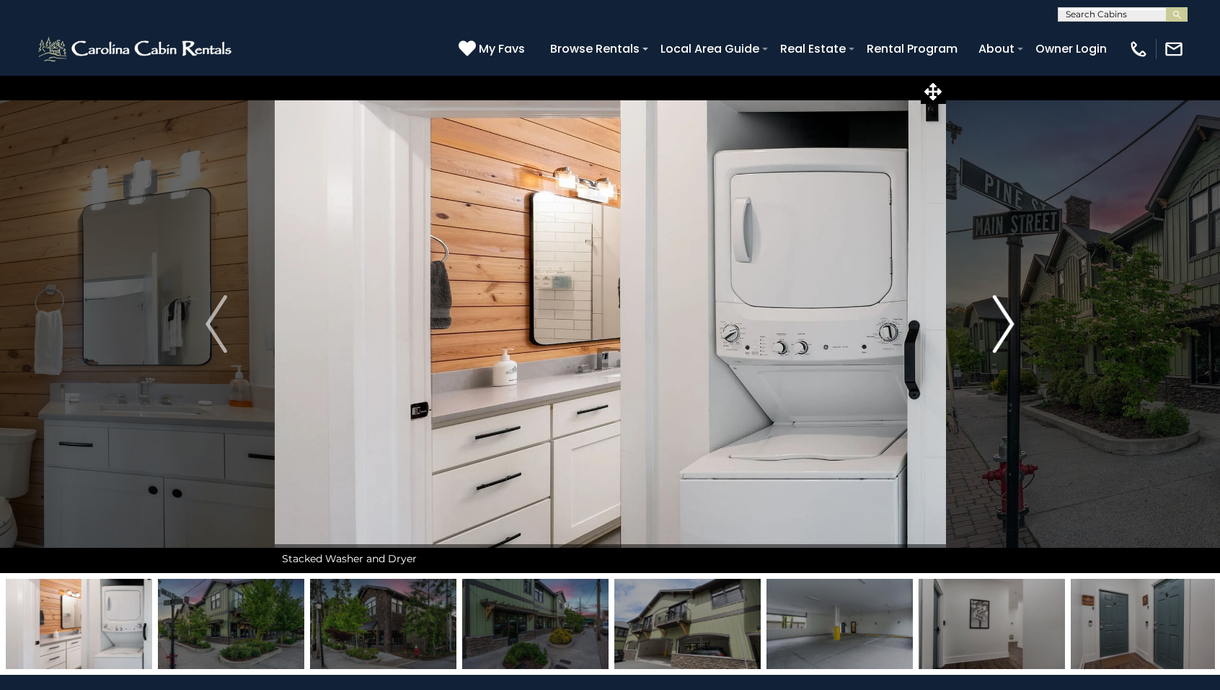
click at [1007, 330] on img "Next" at bounding box center [1004, 324] width 22 height 58
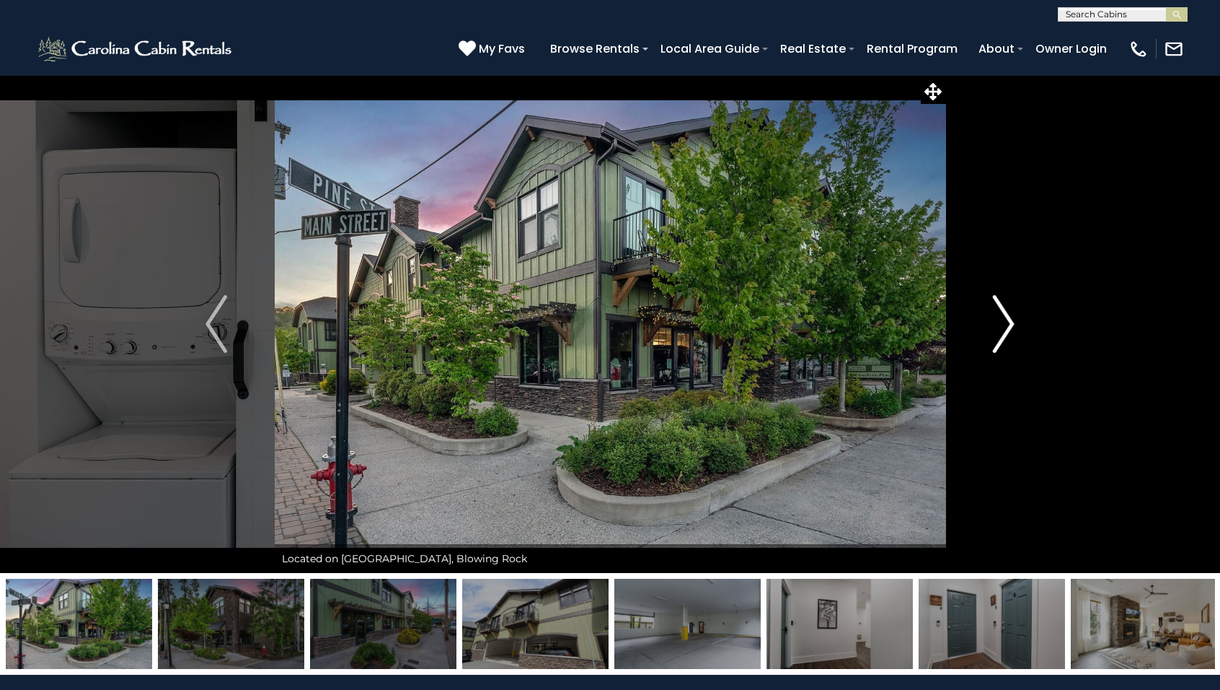
click at [1006, 324] on img "Next" at bounding box center [1004, 324] width 22 height 58
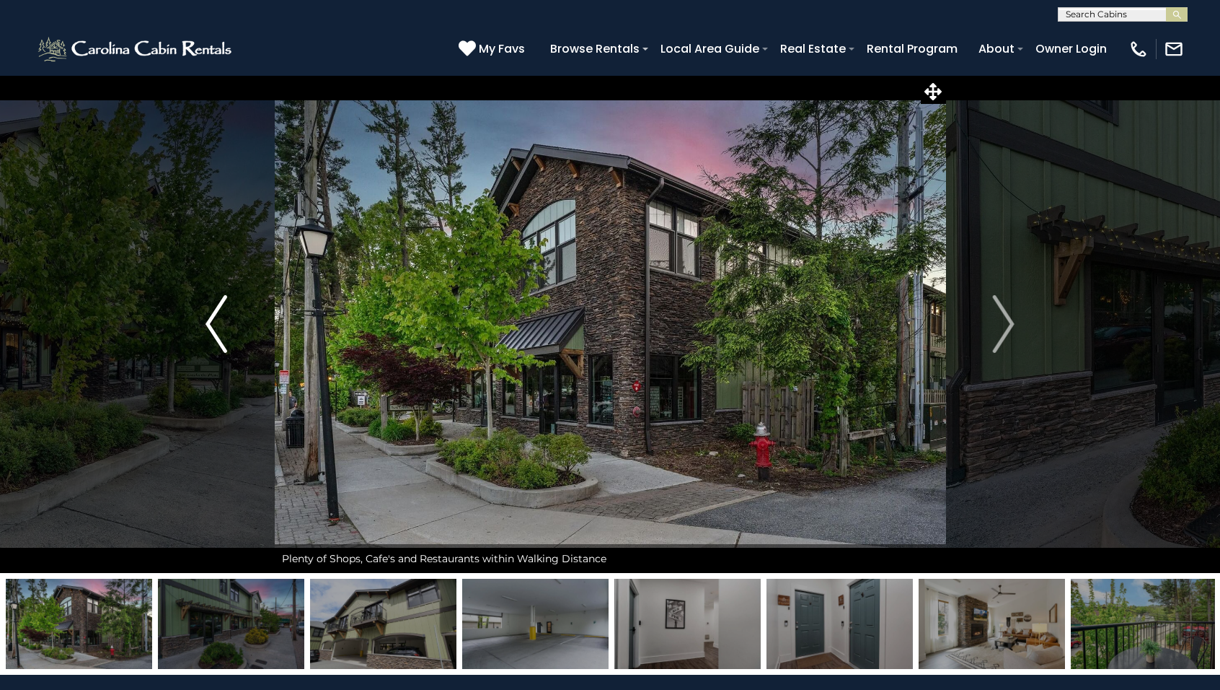
click at [213, 330] on img "Previous" at bounding box center [217, 324] width 22 height 58
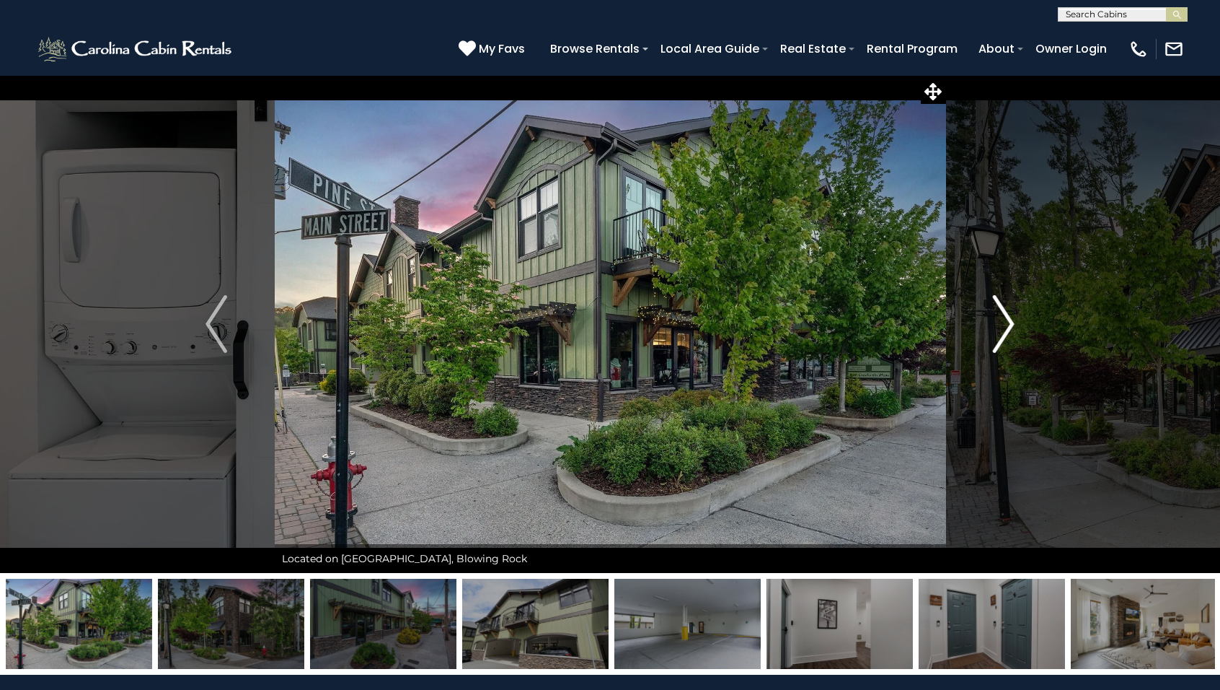
click at [999, 325] on img "Next" at bounding box center [1004, 324] width 22 height 58
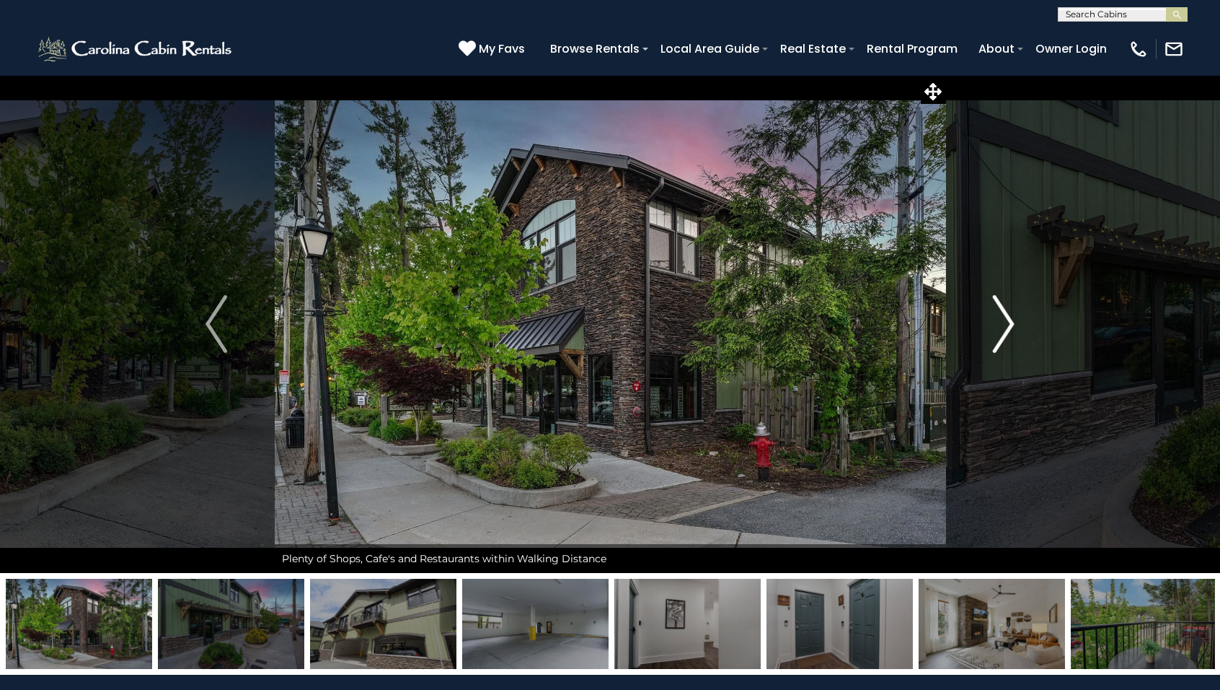
click at [999, 325] on img "Next" at bounding box center [1004, 324] width 22 height 58
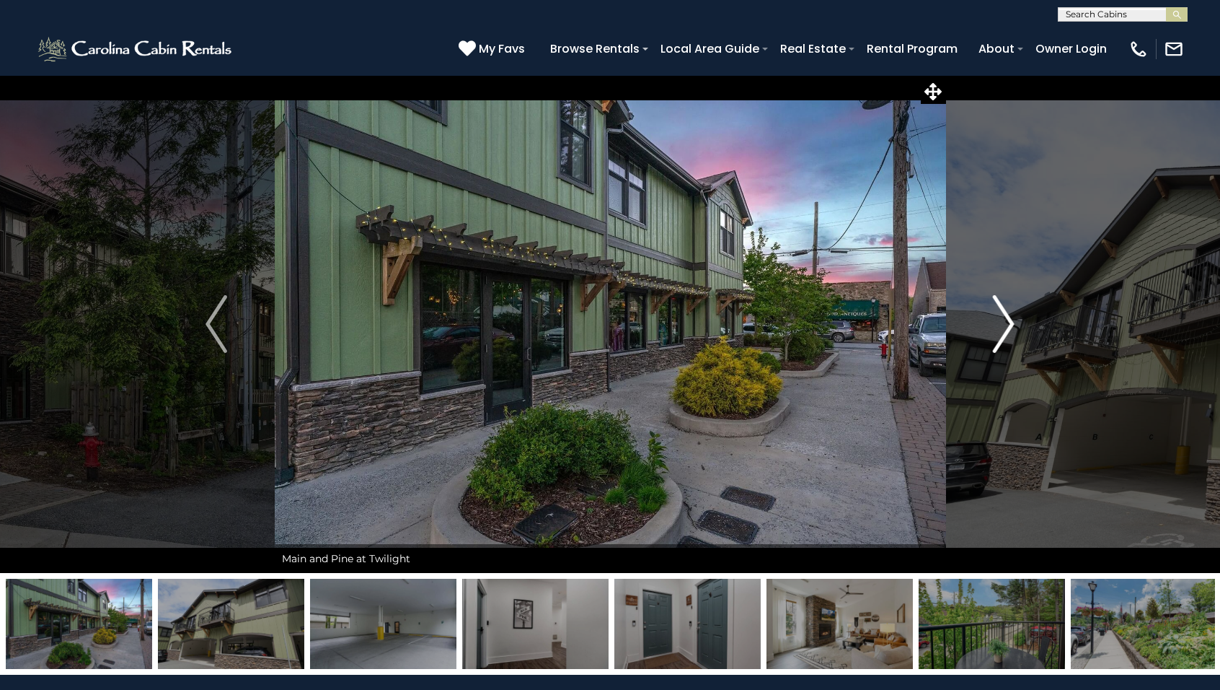
click at [999, 325] on img "Next" at bounding box center [1004, 324] width 22 height 58
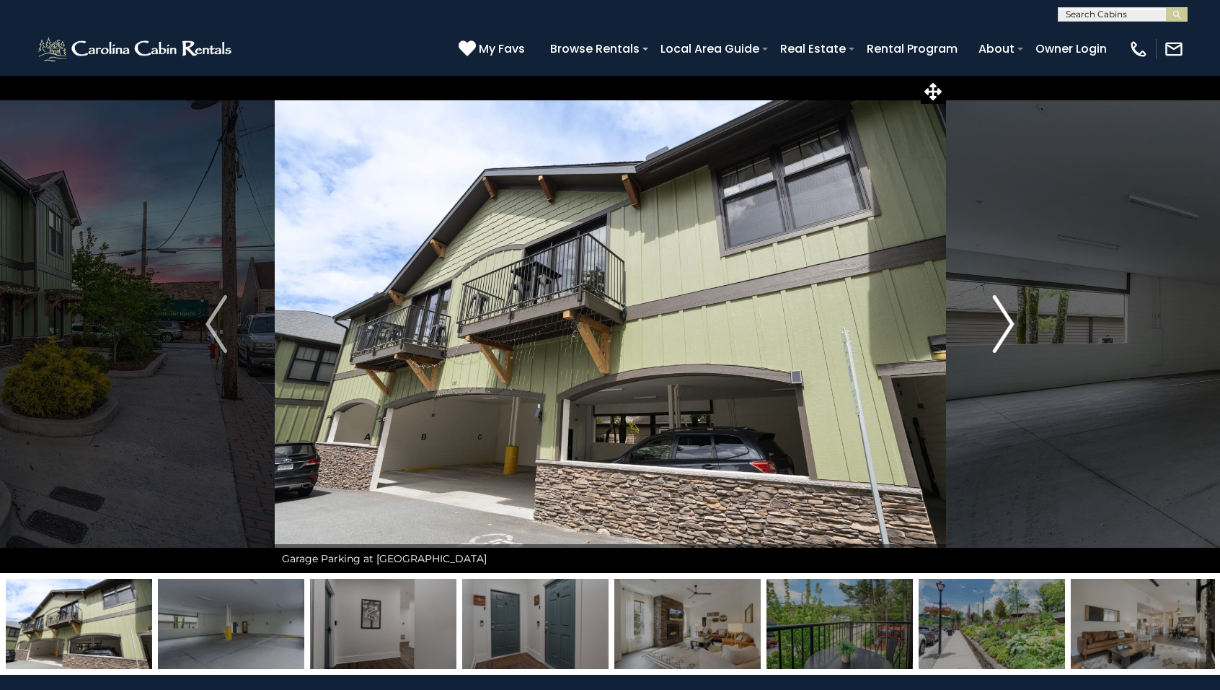
click at [999, 325] on img "Next" at bounding box center [1004, 324] width 22 height 58
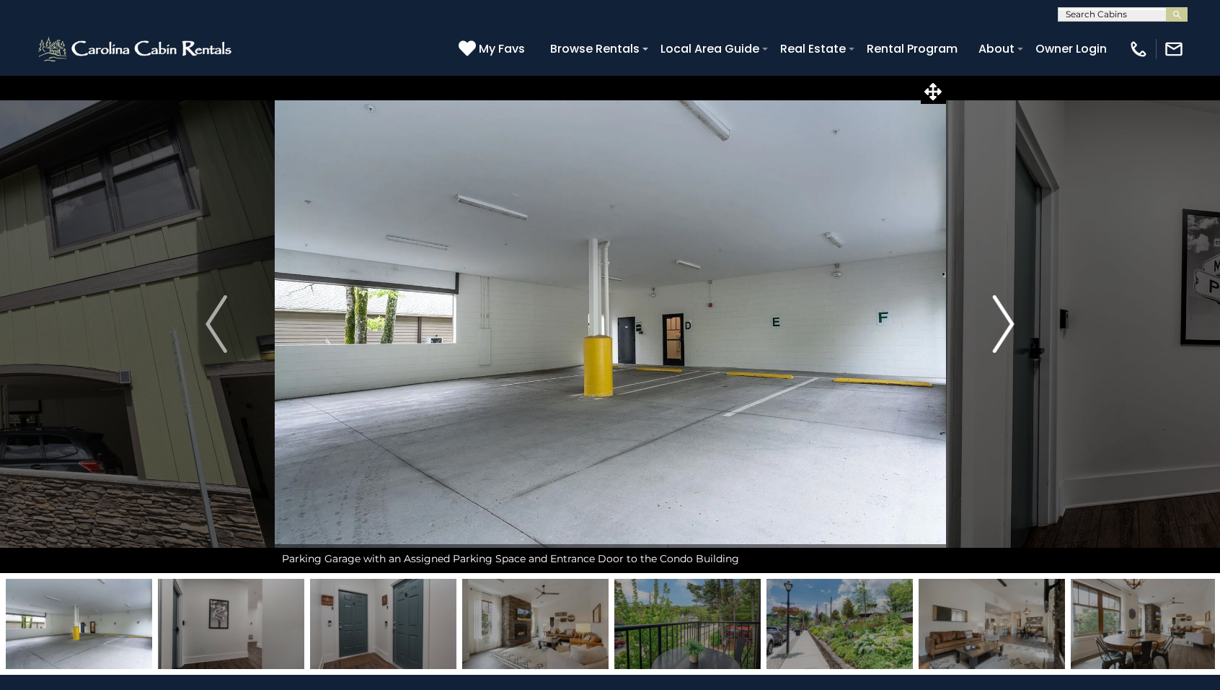
click at [999, 326] on img "Next" at bounding box center [1004, 324] width 22 height 58
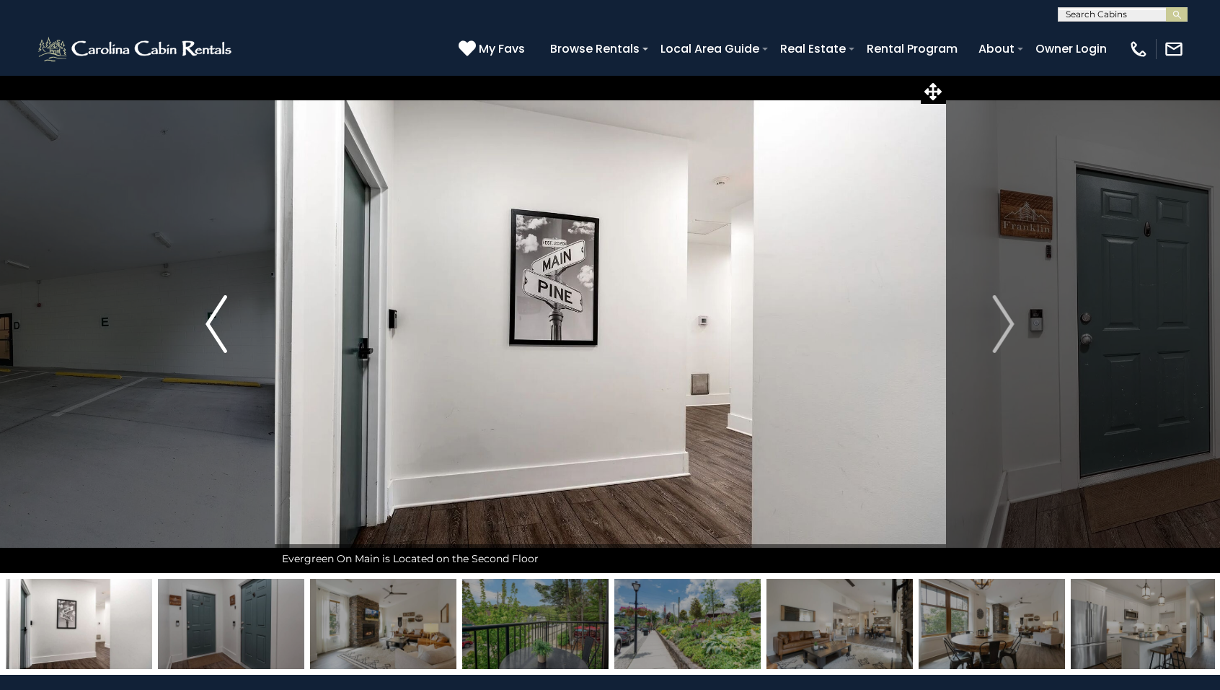
click at [216, 322] on img "Previous" at bounding box center [217, 324] width 22 height 58
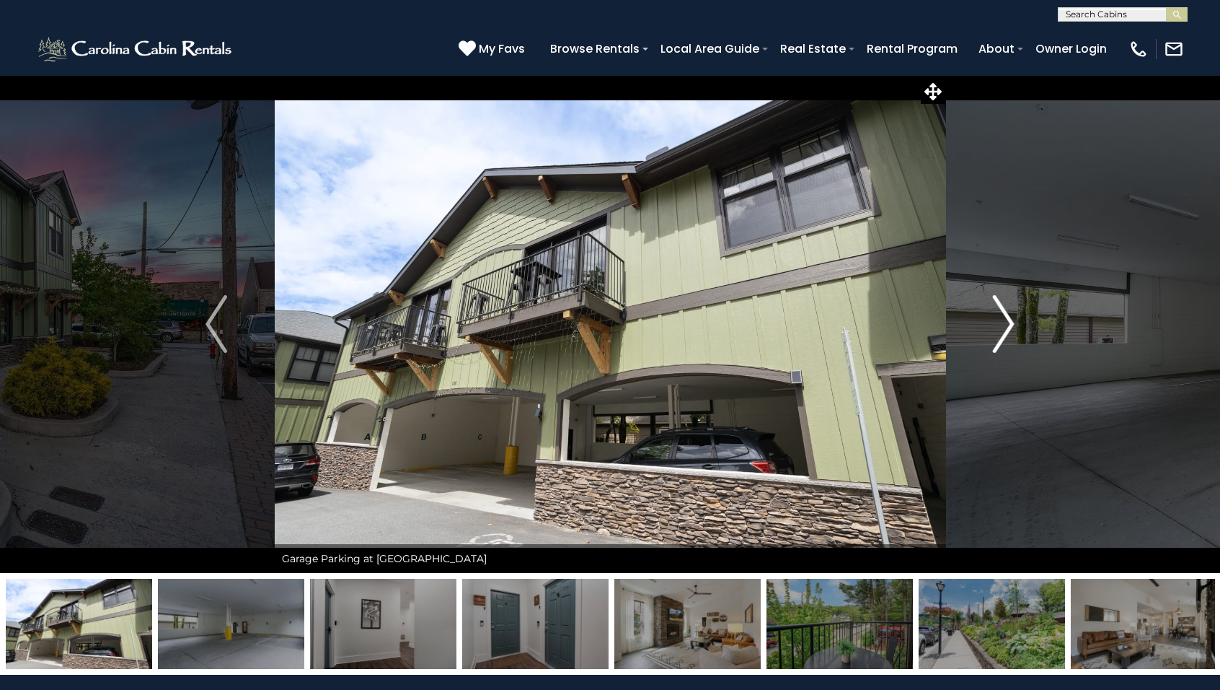
click at [1003, 319] on img "Next" at bounding box center [1004, 324] width 22 height 58
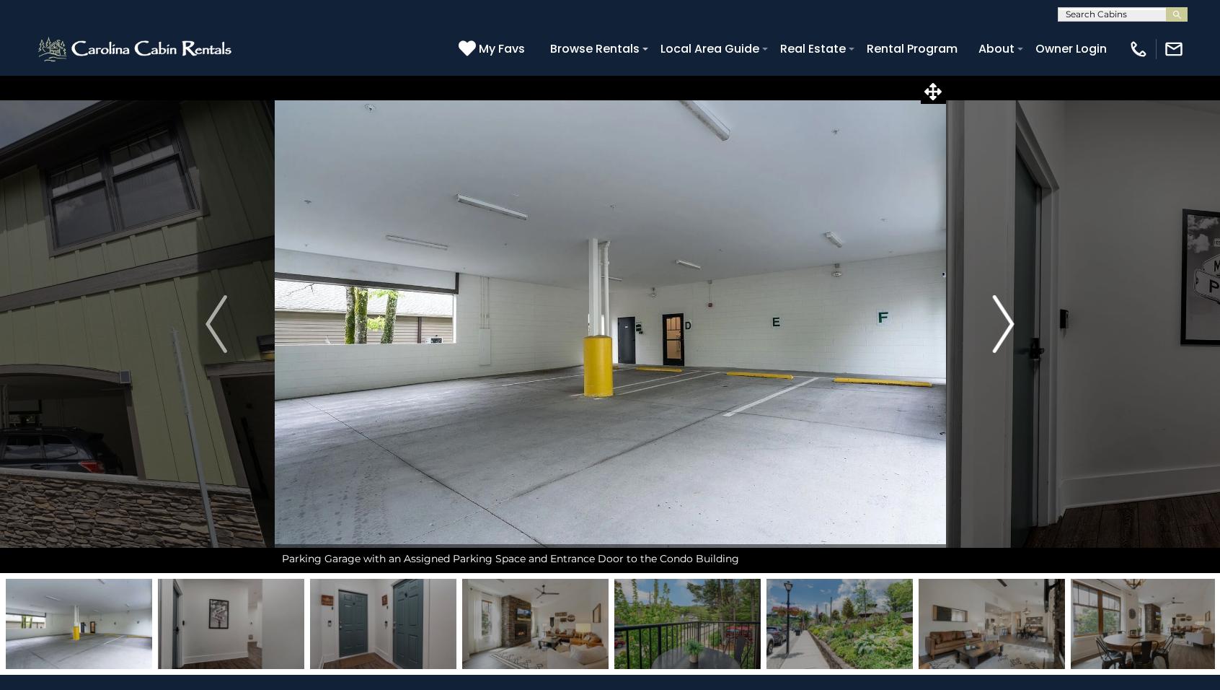
click at [1005, 326] on img "Next" at bounding box center [1004, 324] width 22 height 58
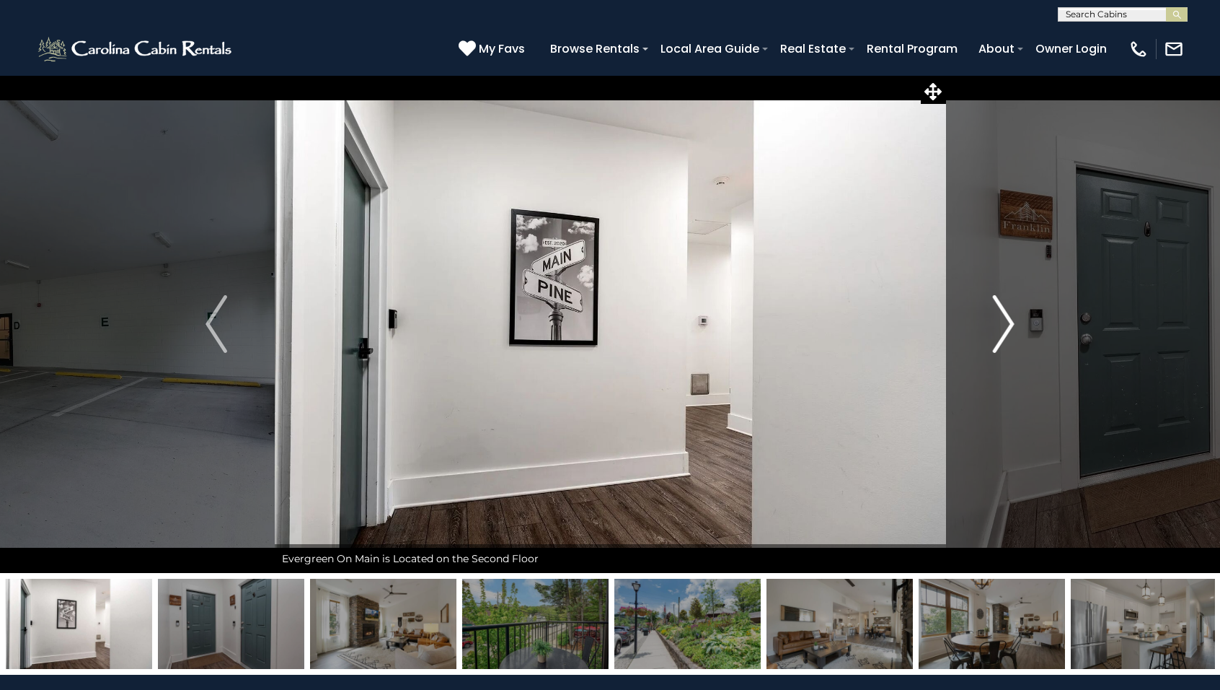
click at [1005, 326] on img "Next" at bounding box center [1004, 324] width 22 height 58
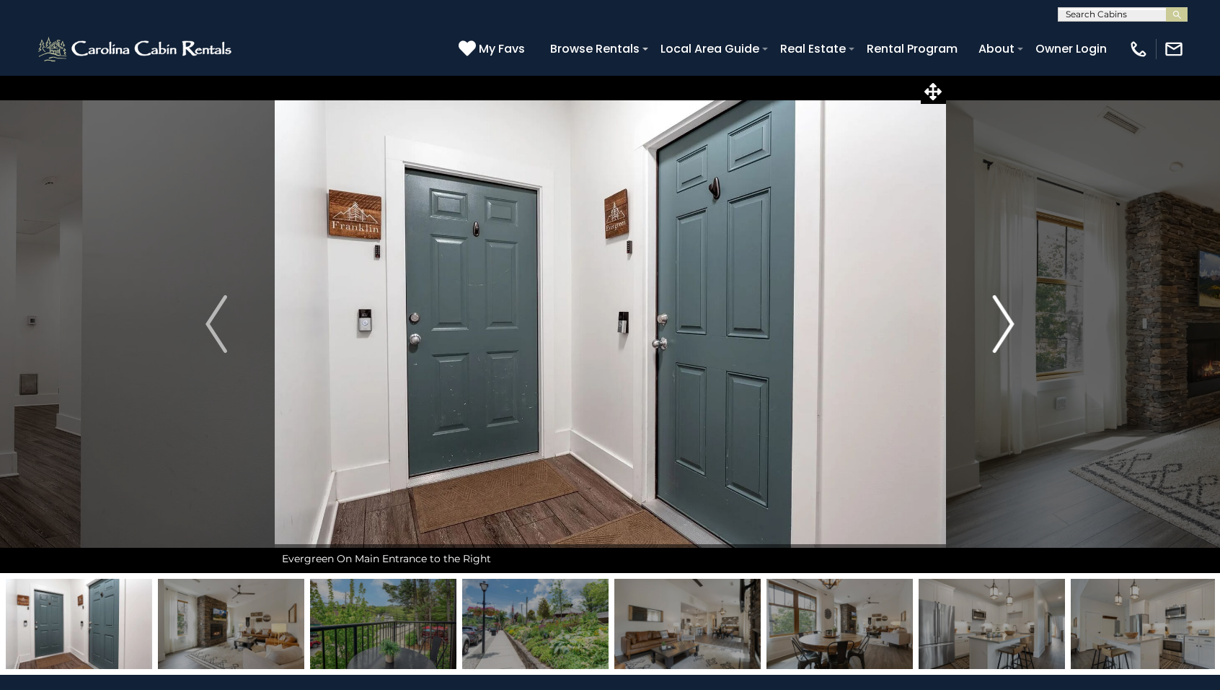
click at [1005, 326] on img "Next" at bounding box center [1004, 324] width 22 height 58
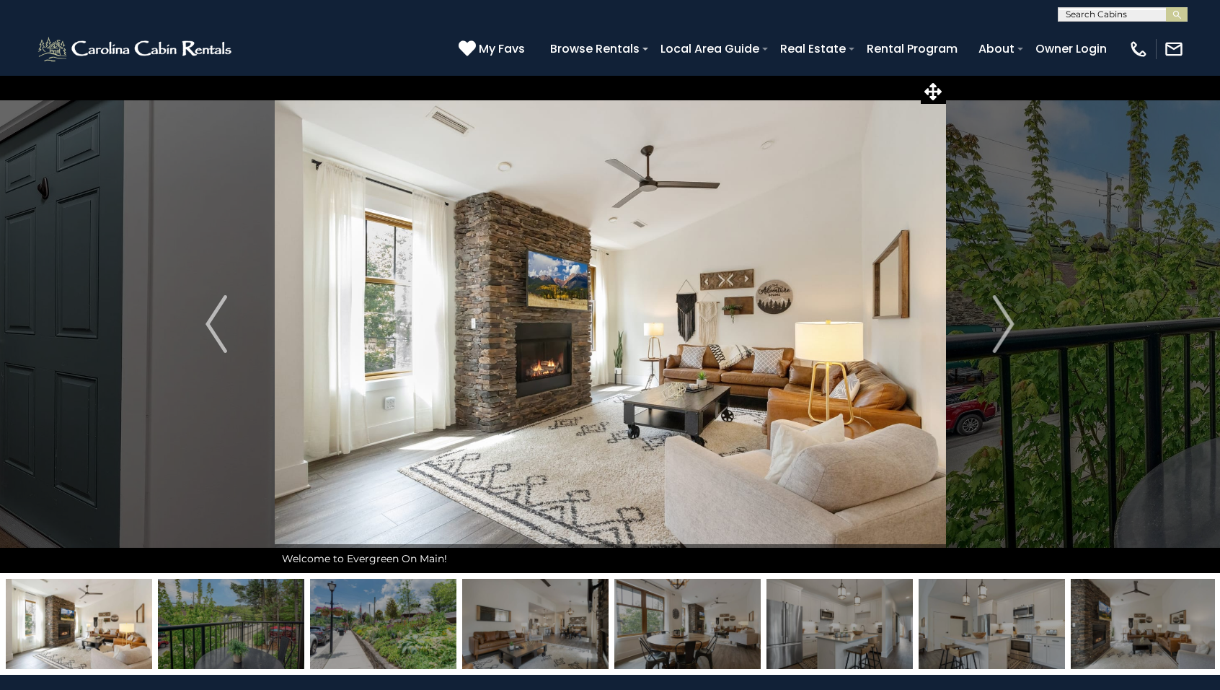
click at [1127, 17] on input "text" at bounding box center [1122, 17] width 126 height 14
type input "*****"
click at [1140, 35] on li "Cardi nal On Main" at bounding box center [1123, 33] width 128 height 13
click at [1176, 17] on img "submit" at bounding box center [1177, 14] width 11 height 11
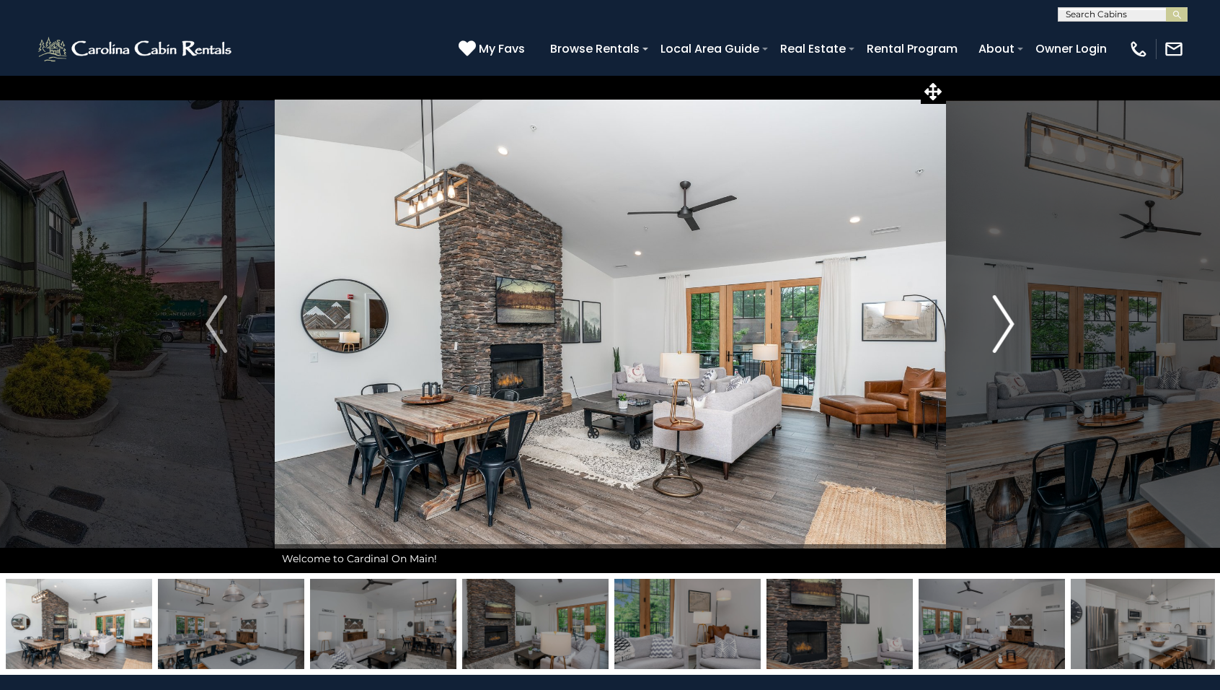
click at [1008, 325] on img "Next" at bounding box center [1004, 324] width 22 height 58
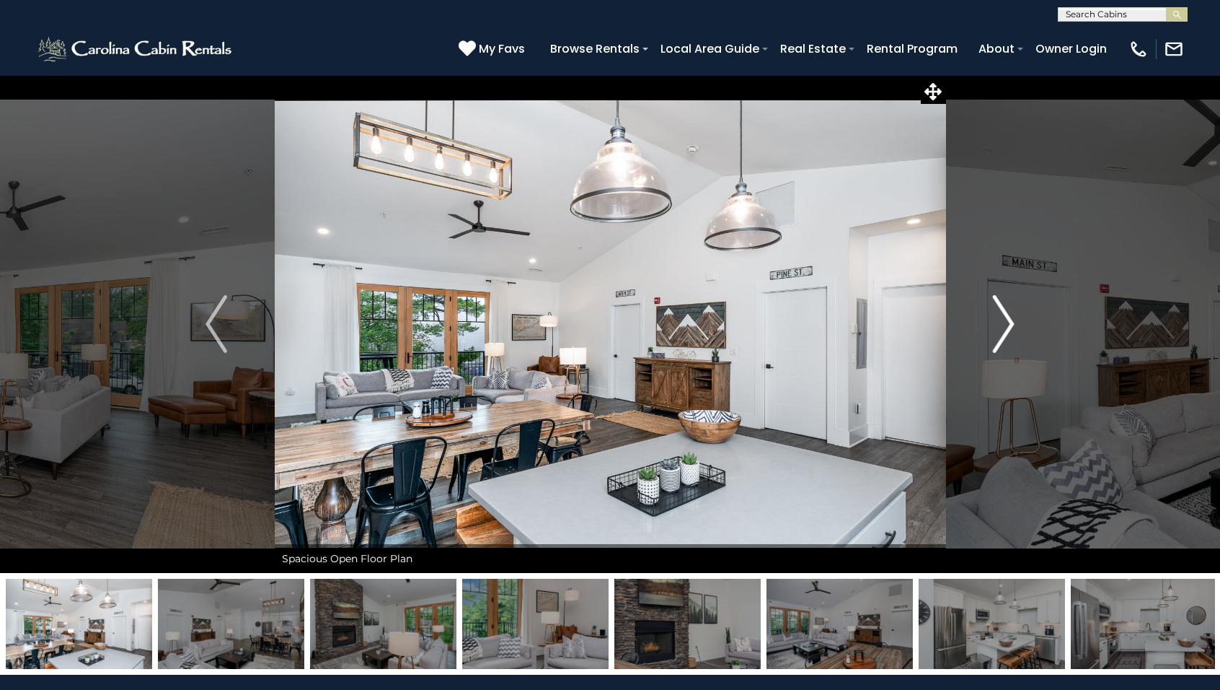
click at [1008, 325] on img "Next" at bounding box center [1004, 324] width 22 height 58
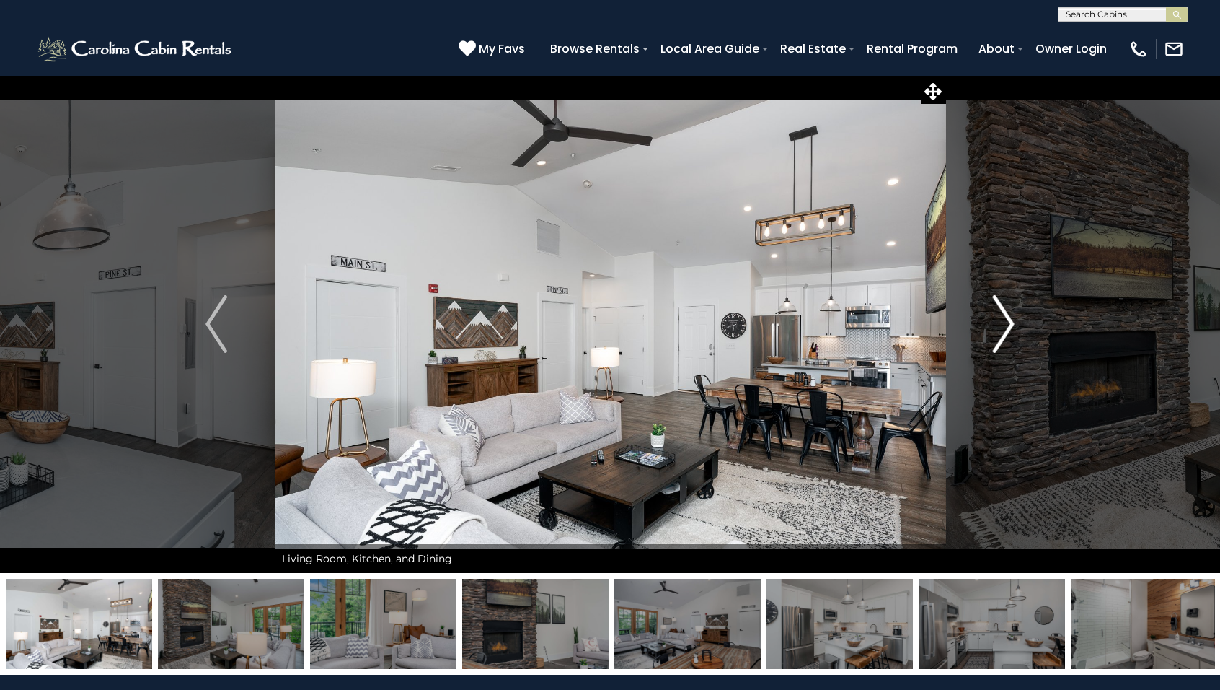
click at [1008, 325] on img "Next" at bounding box center [1004, 324] width 22 height 58
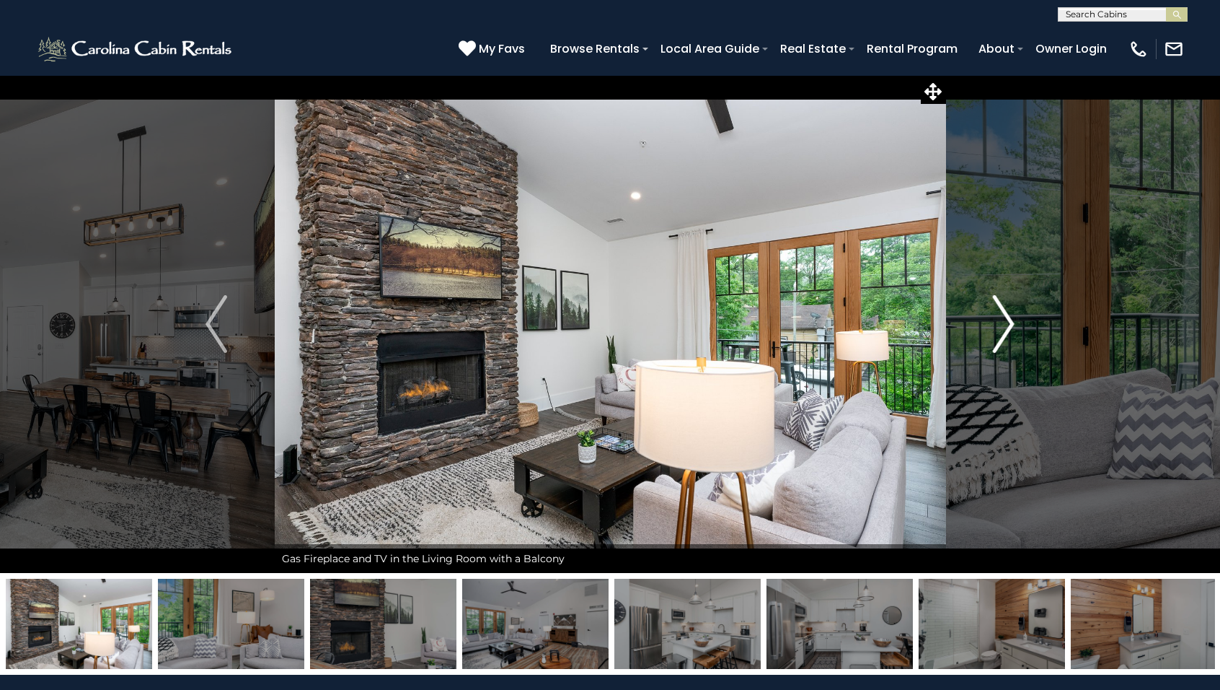
click at [1008, 325] on img "Next" at bounding box center [1004, 324] width 22 height 58
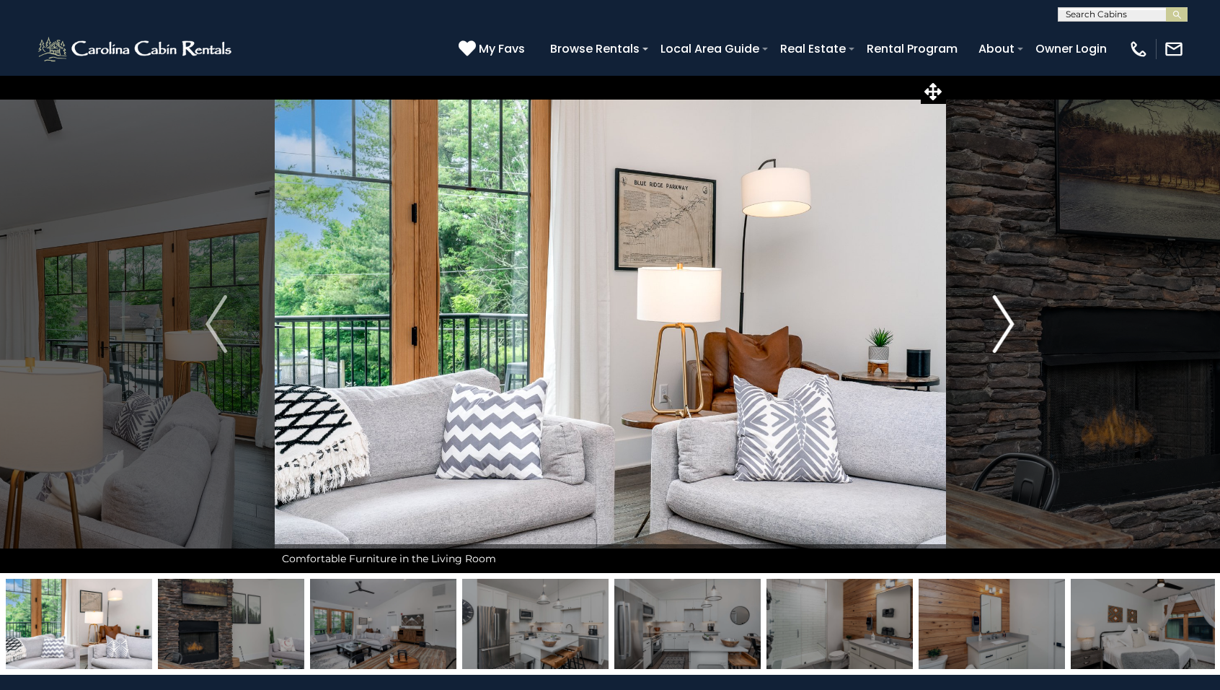
click at [1008, 325] on img "Next" at bounding box center [1004, 324] width 22 height 58
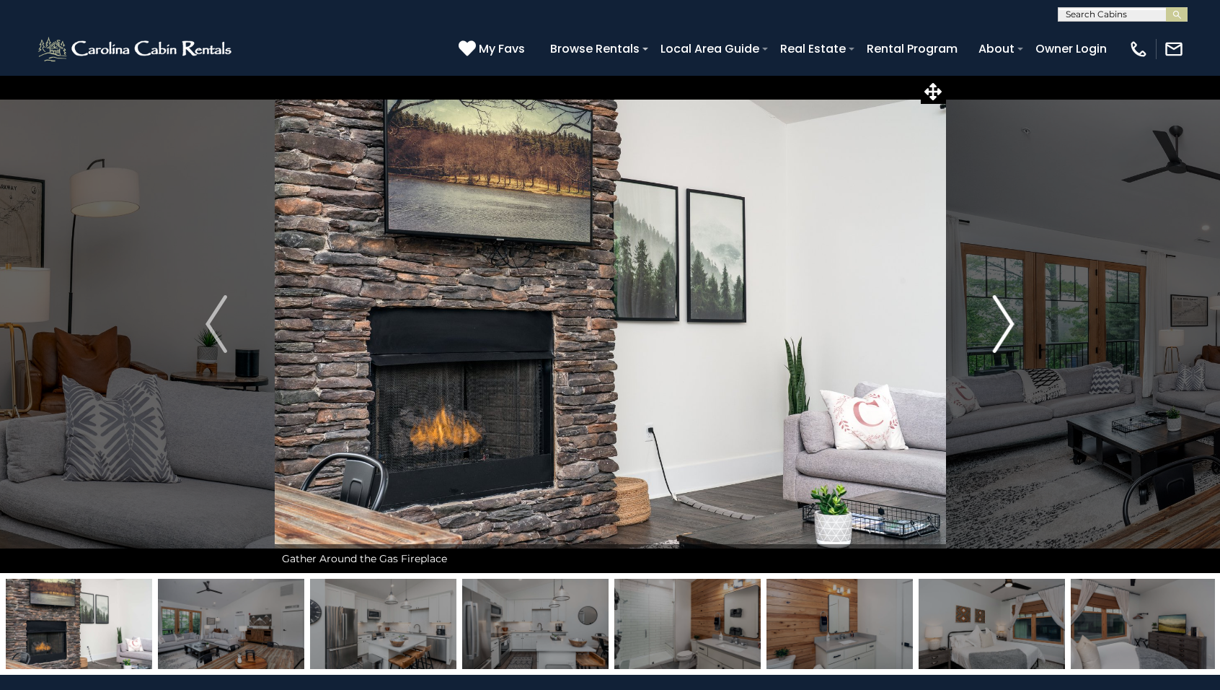
click at [1008, 325] on img "Next" at bounding box center [1004, 324] width 22 height 58
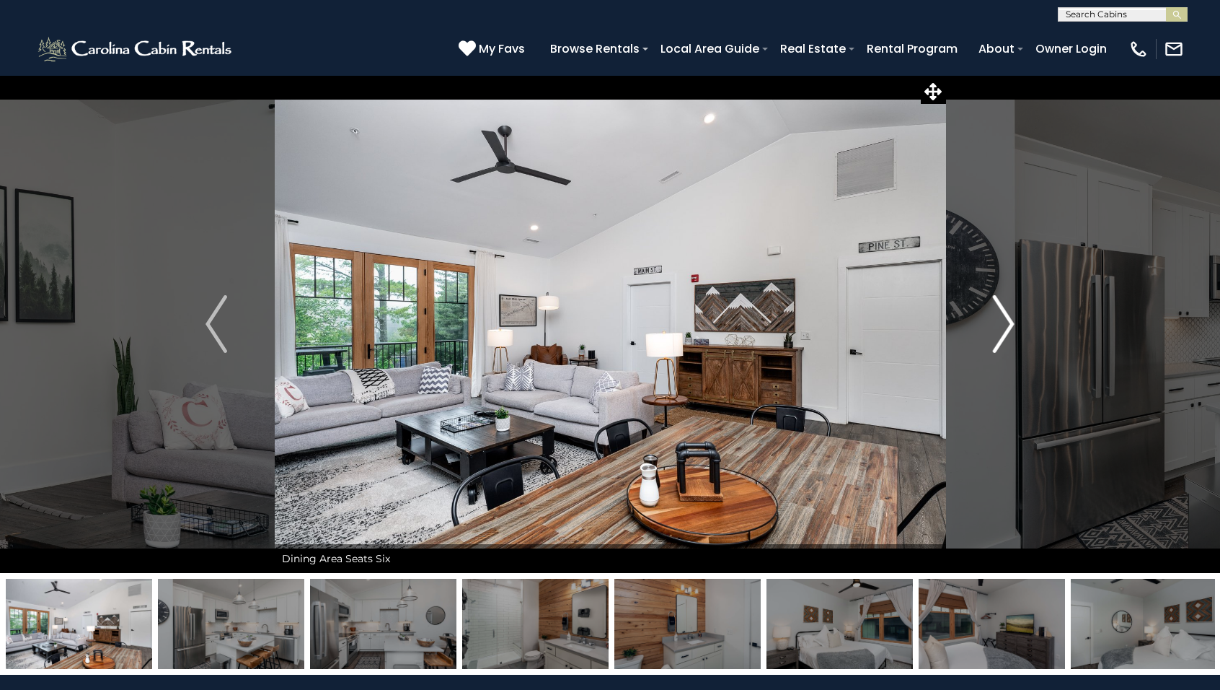
click at [1008, 325] on img "Next" at bounding box center [1004, 324] width 22 height 58
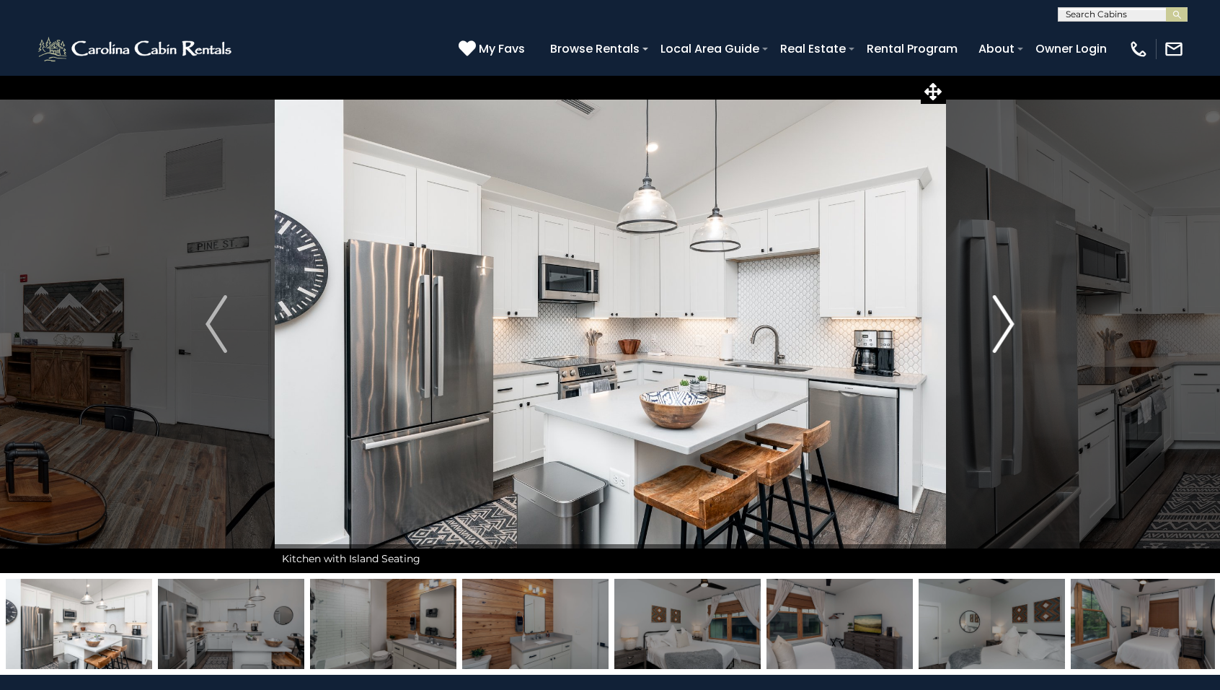
click at [1003, 325] on img "Next" at bounding box center [1004, 324] width 22 height 58
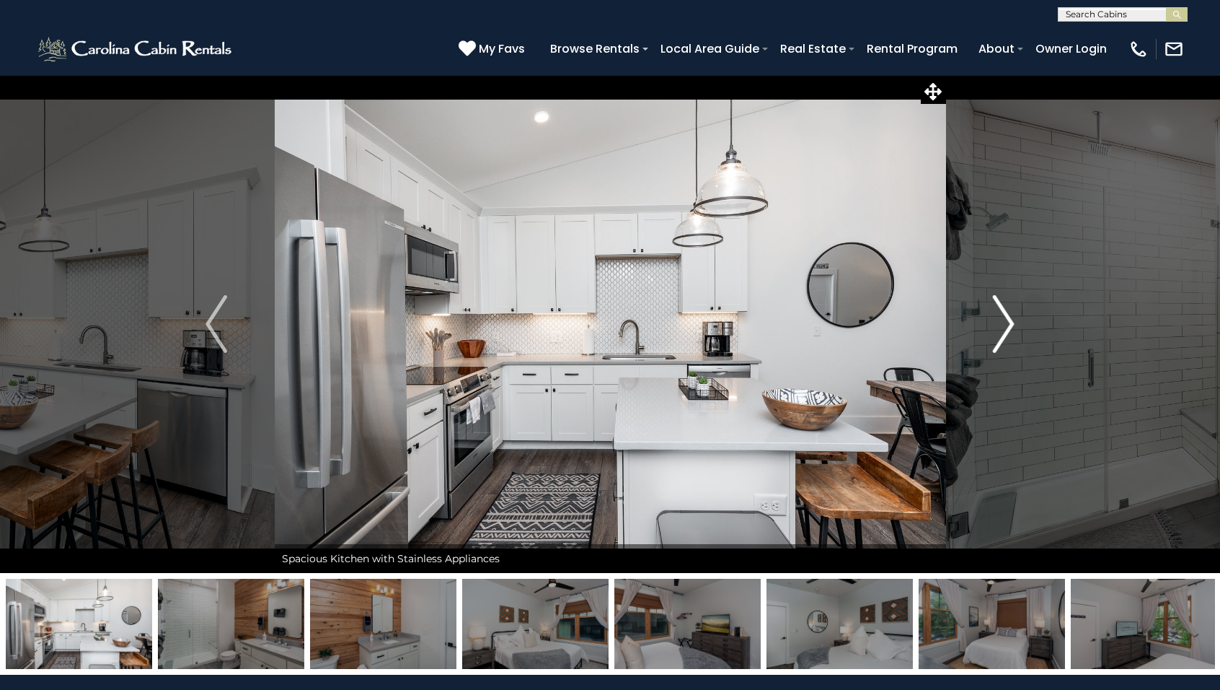
click at [1003, 325] on img "Next" at bounding box center [1004, 324] width 22 height 58
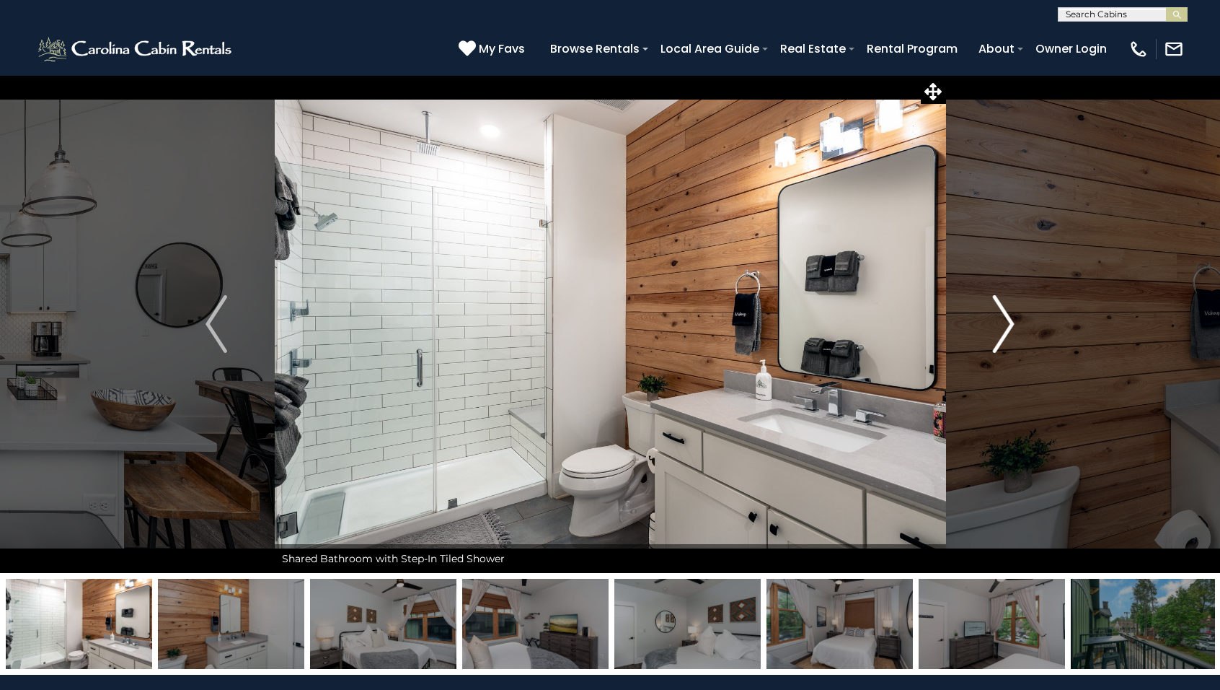
click at [1003, 325] on img "Next" at bounding box center [1004, 324] width 22 height 58
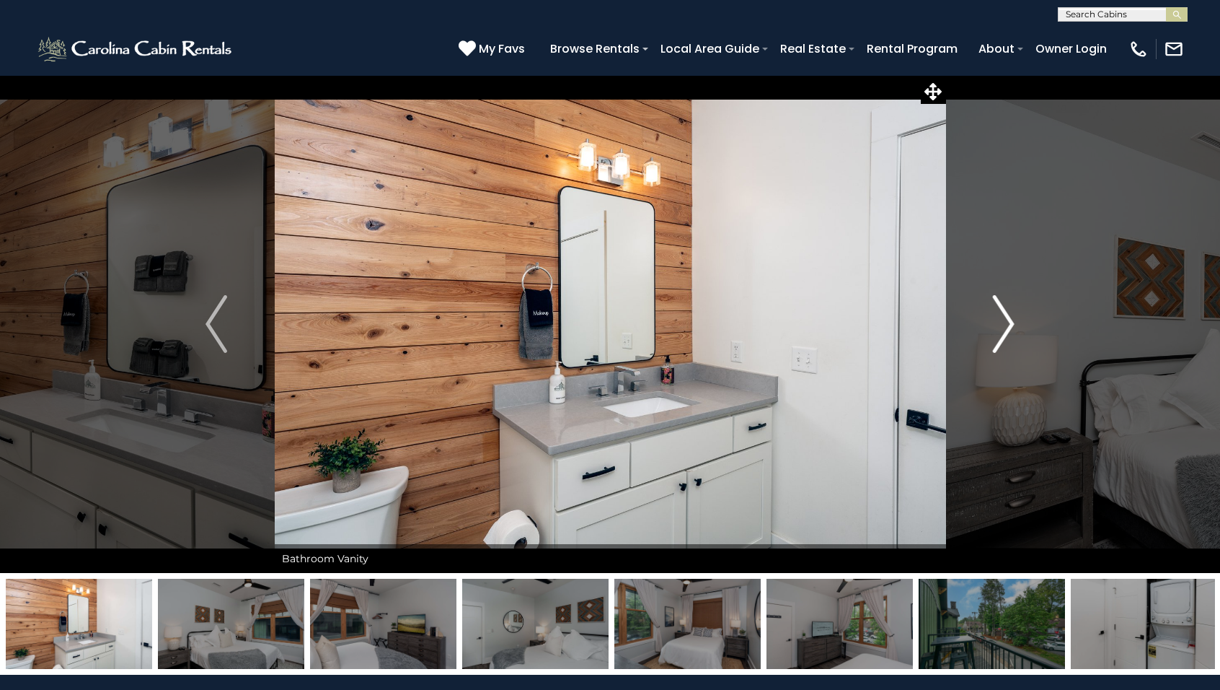
click at [1003, 325] on img "Next" at bounding box center [1004, 324] width 22 height 58
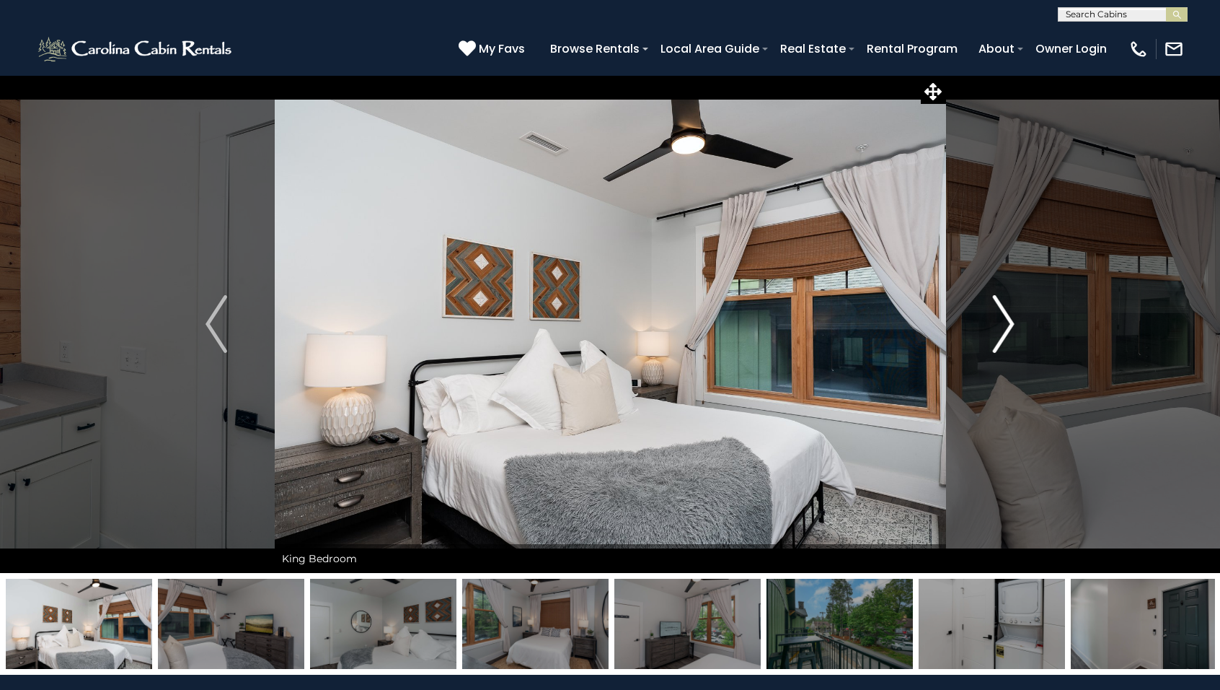
click at [1003, 325] on img "Next" at bounding box center [1004, 324] width 22 height 58
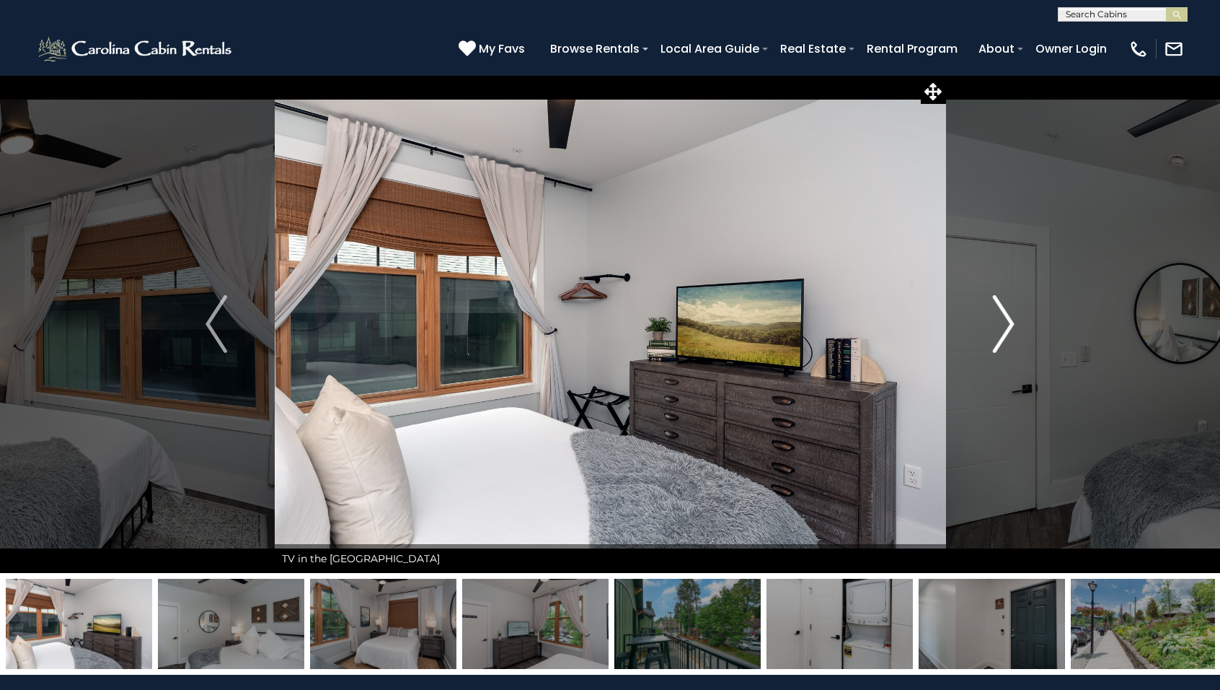
click at [1003, 325] on img "Next" at bounding box center [1004, 324] width 22 height 58
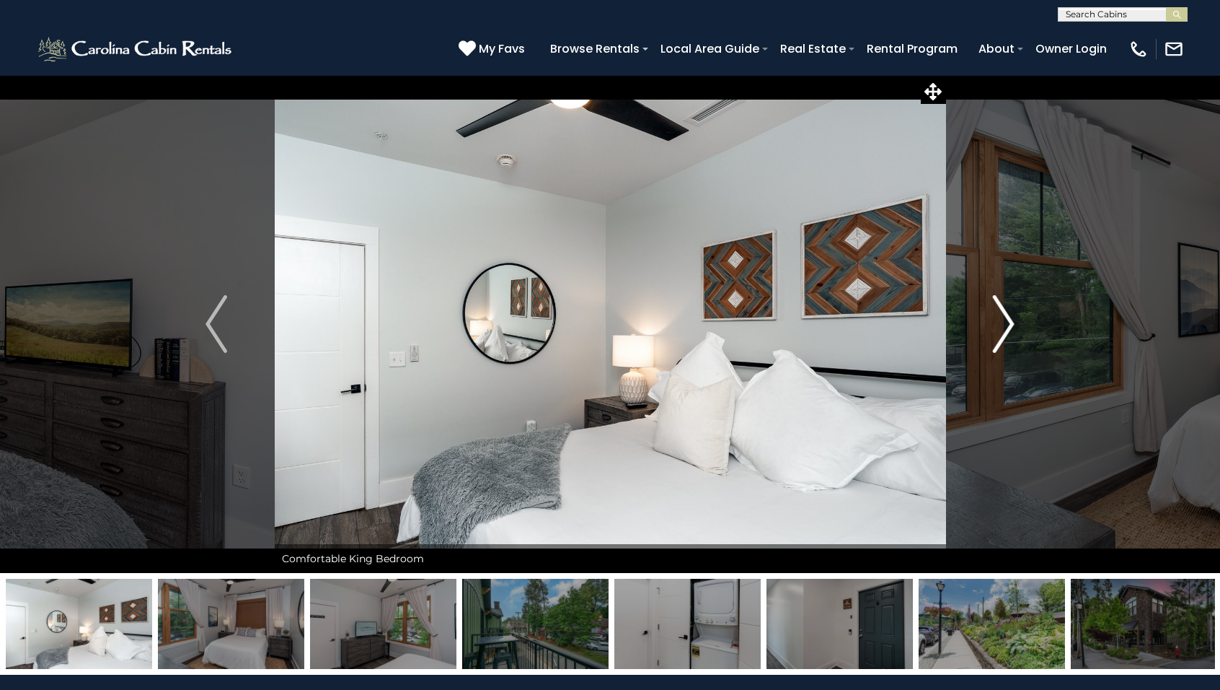
click at [1003, 325] on img "Next" at bounding box center [1004, 324] width 22 height 58
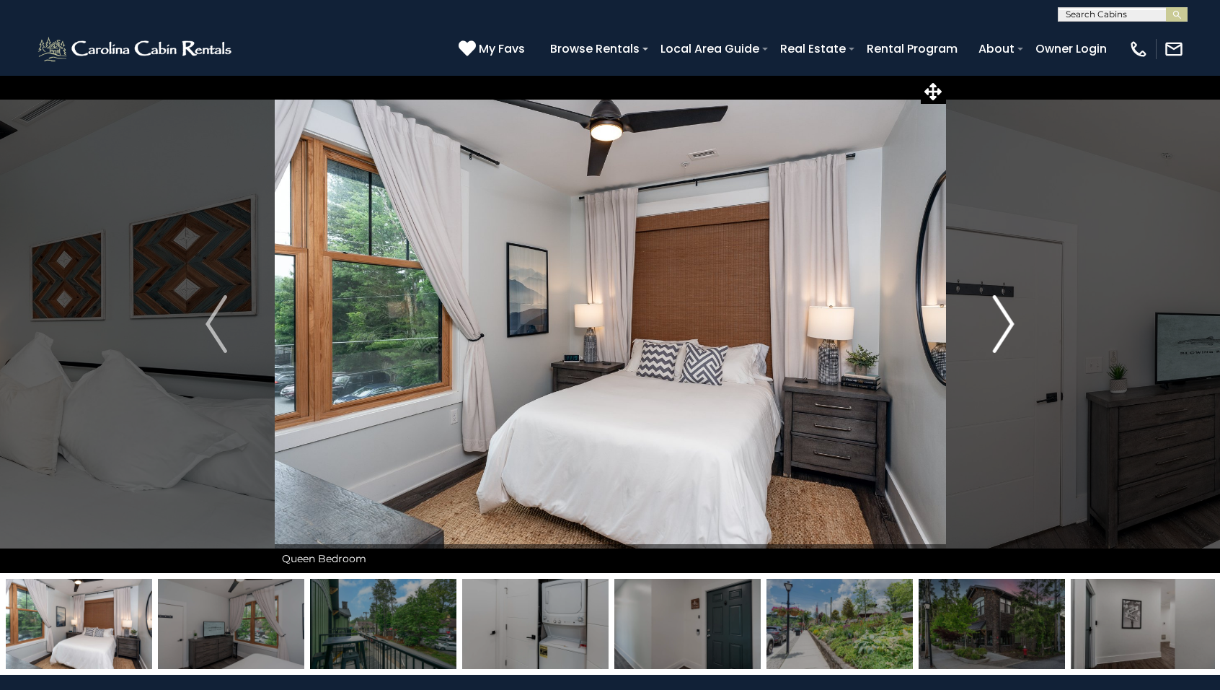
click at [1003, 325] on img "Next" at bounding box center [1004, 324] width 22 height 58
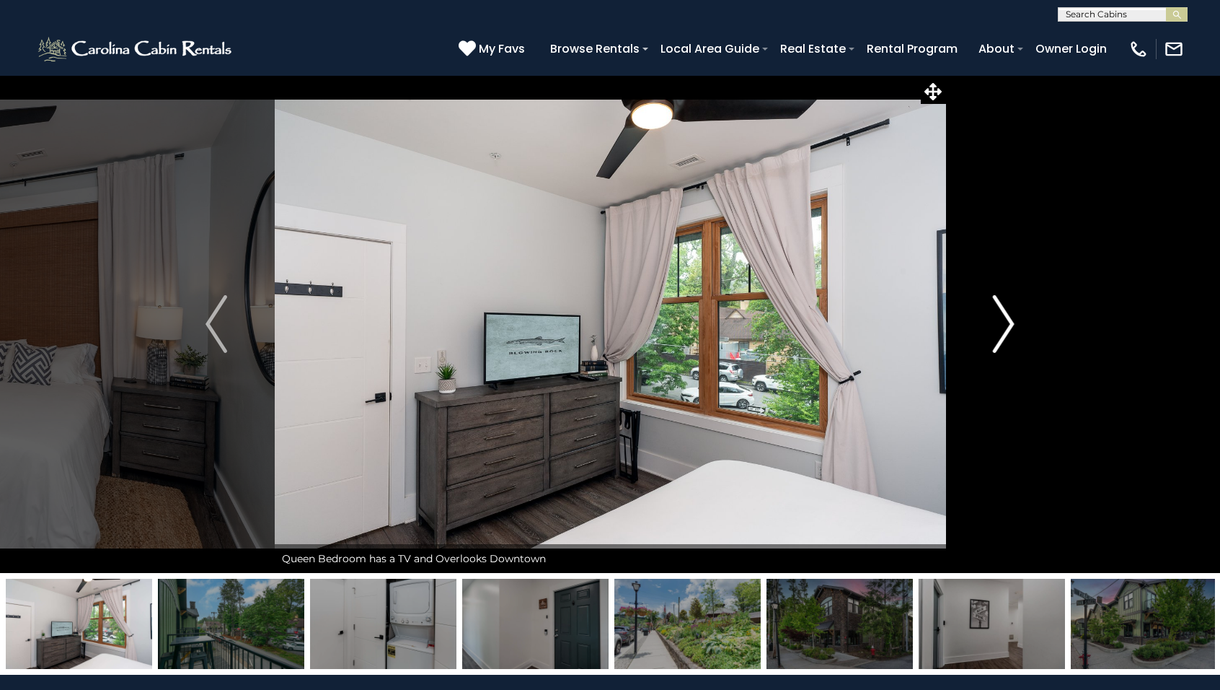
click at [1003, 325] on img "Next" at bounding box center [1004, 324] width 22 height 58
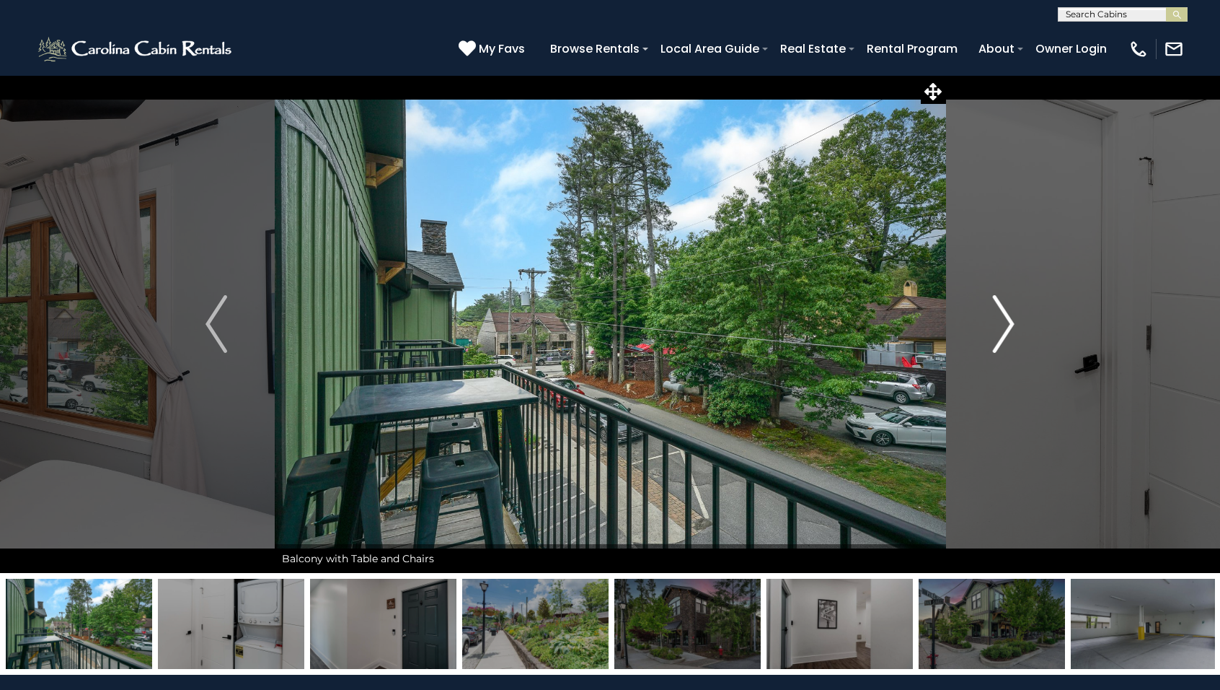
click at [1003, 325] on img "Next" at bounding box center [1004, 324] width 22 height 58
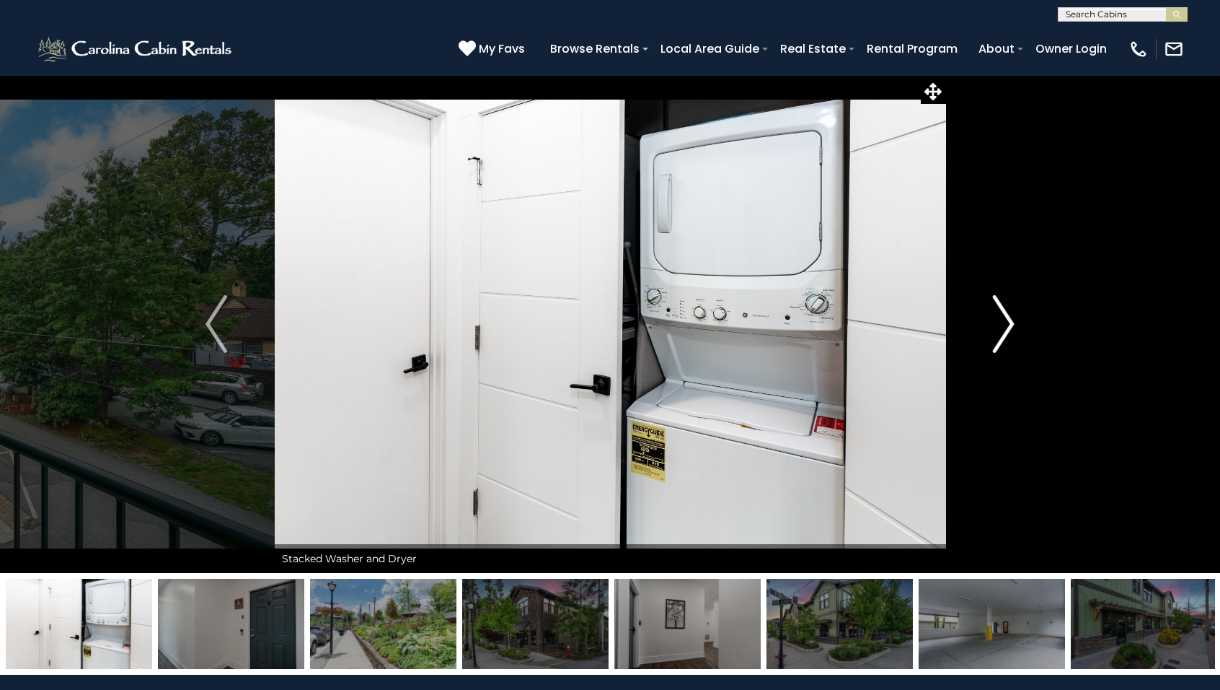
click at [1003, 325] on img "Next" at bounding box center [1004, 324] width 22 height 58
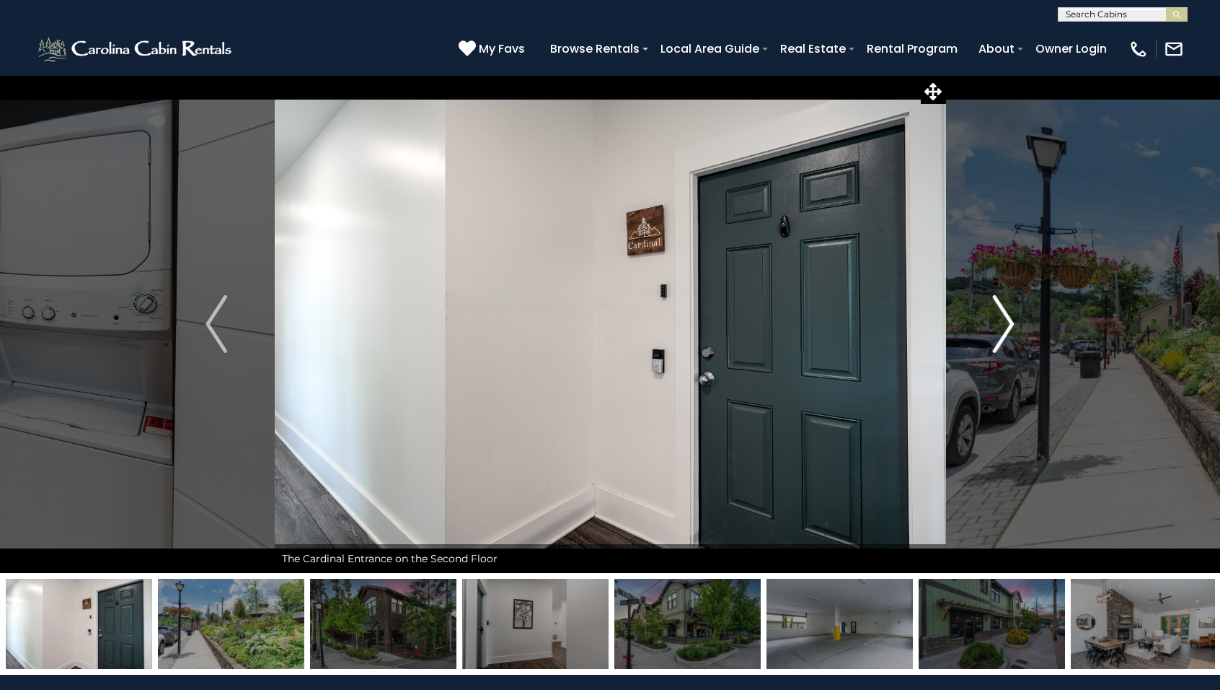
click at [1002, 326] on img "Next" at bounding box center [1004, 324] width 22 height 58
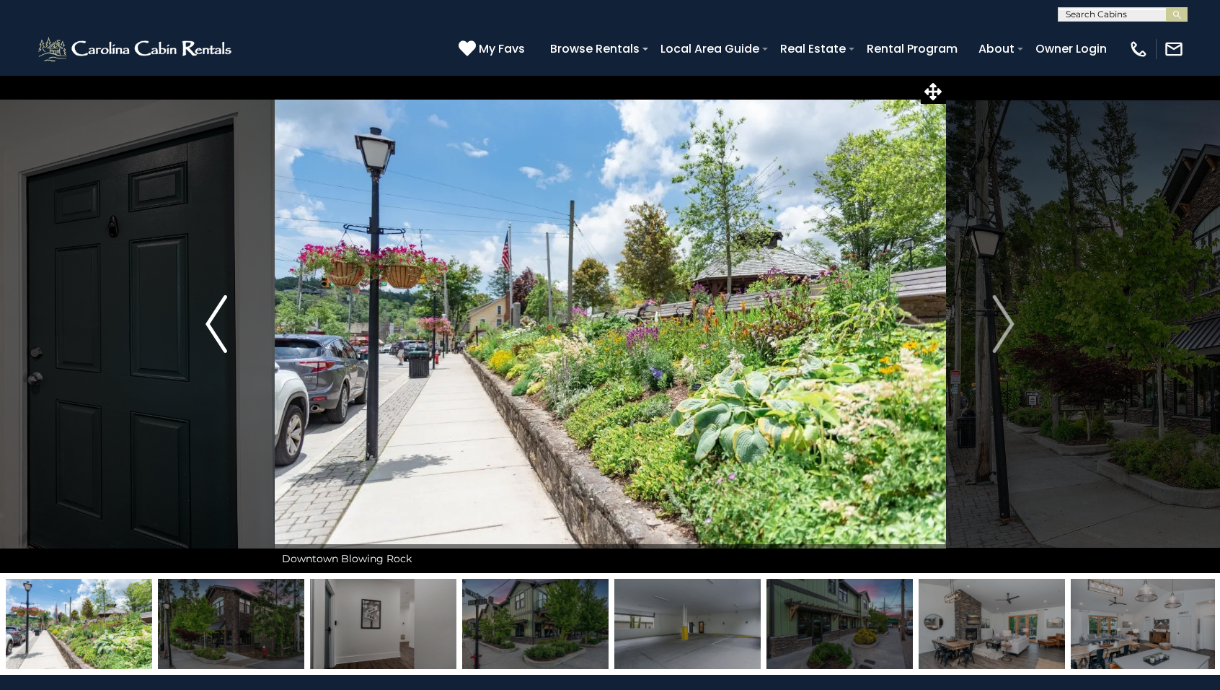
click at [218, 327] on img "Previous" at bounding box center [217, 324] width 22 height 58
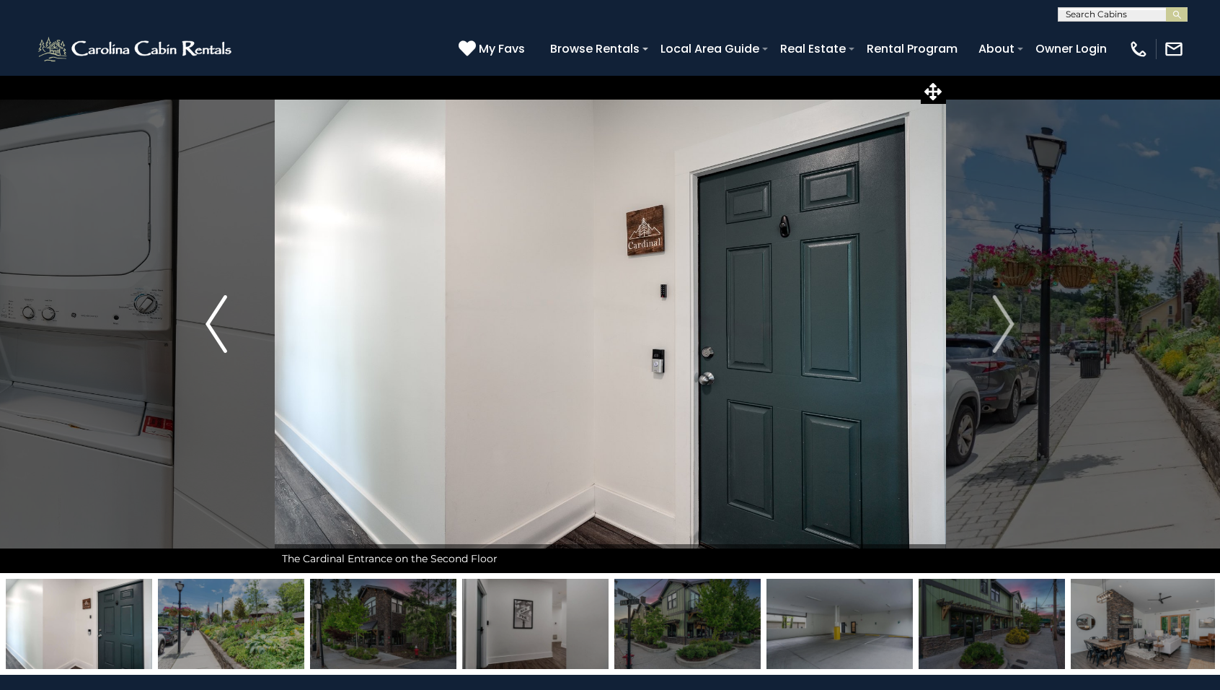
click at [218, 327] on img "Previous" at bounding box center [217, 324] width 22 height 58
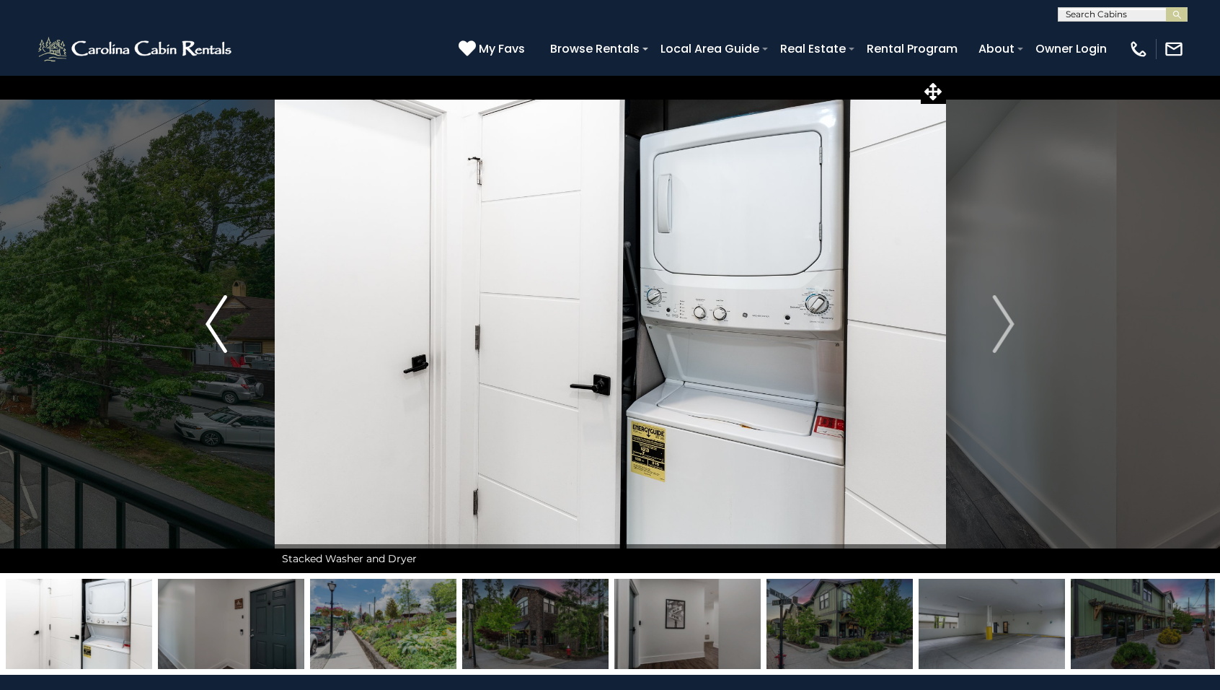
click at [218, 327] on img "Previous" at bounding box center [217, 324] width 22 height 58
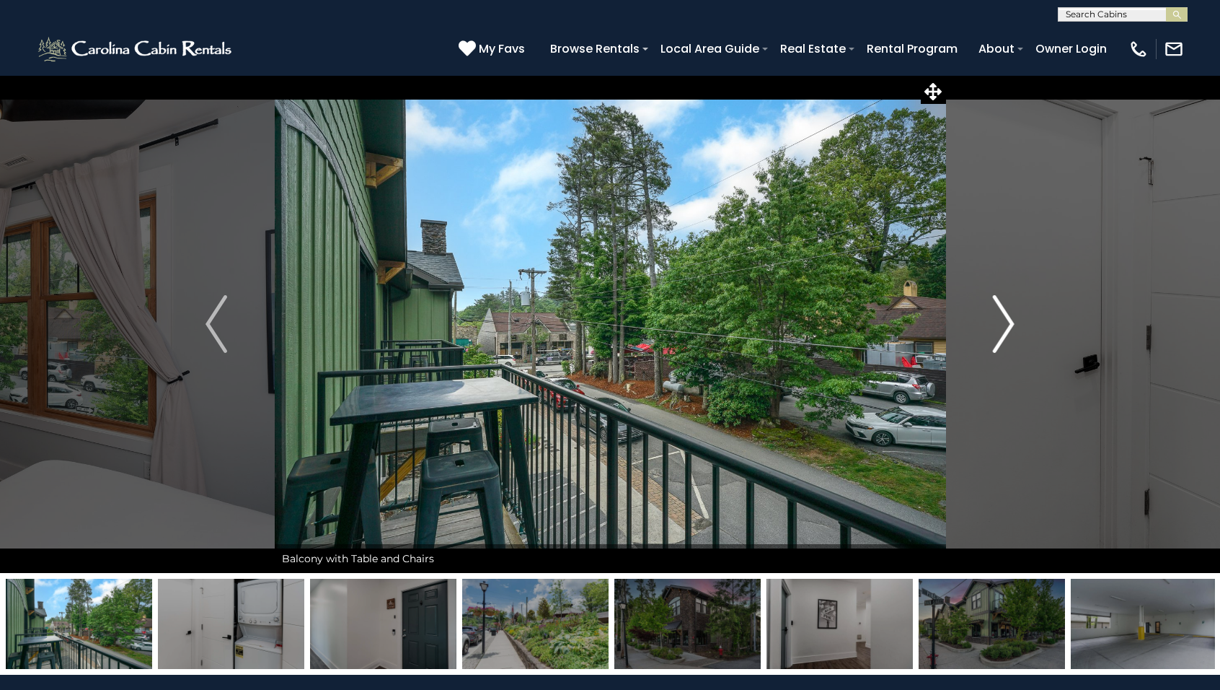
click at [1006, 325] on img "Next" at bounding box center [1004, 324] width 22 height 58
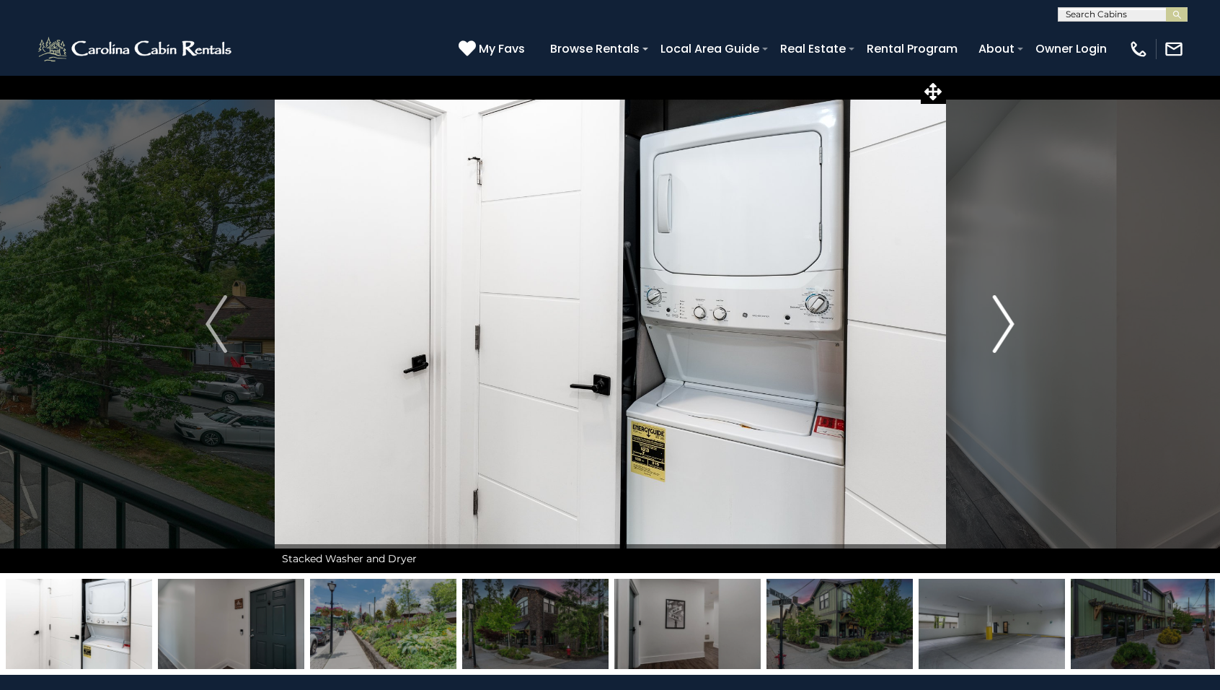
click at [1006, 324] on img "Next" at bounding box center [1004, 324] width 22 height 58
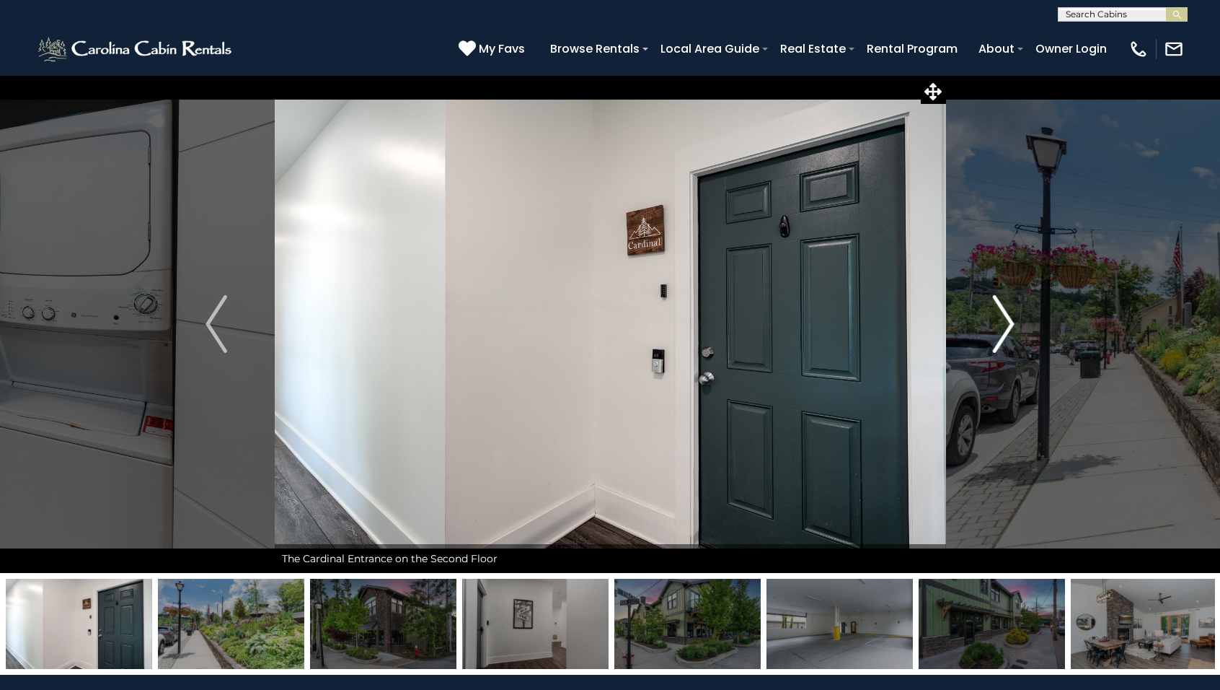
click at [1006, 324] on img "Next" at bounding box center [1004, 324] width 22 height 58
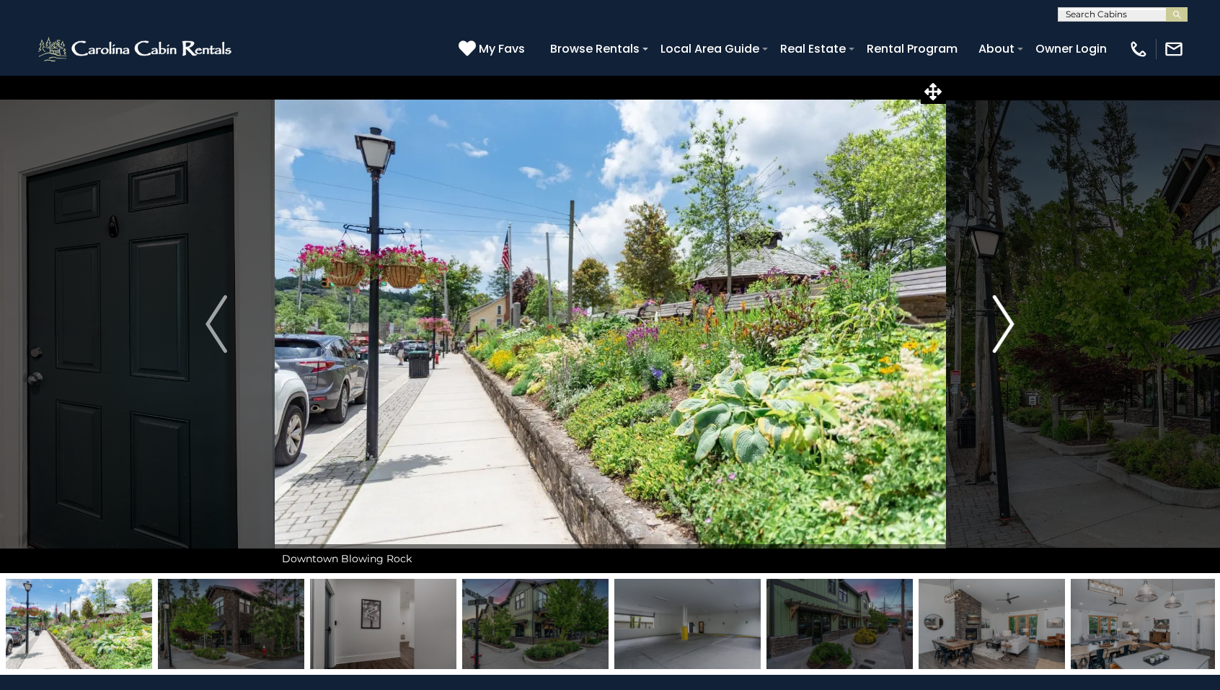
click at [1006, 324] on img "Next" at bounding box center [1004, 324] width 22 height 58
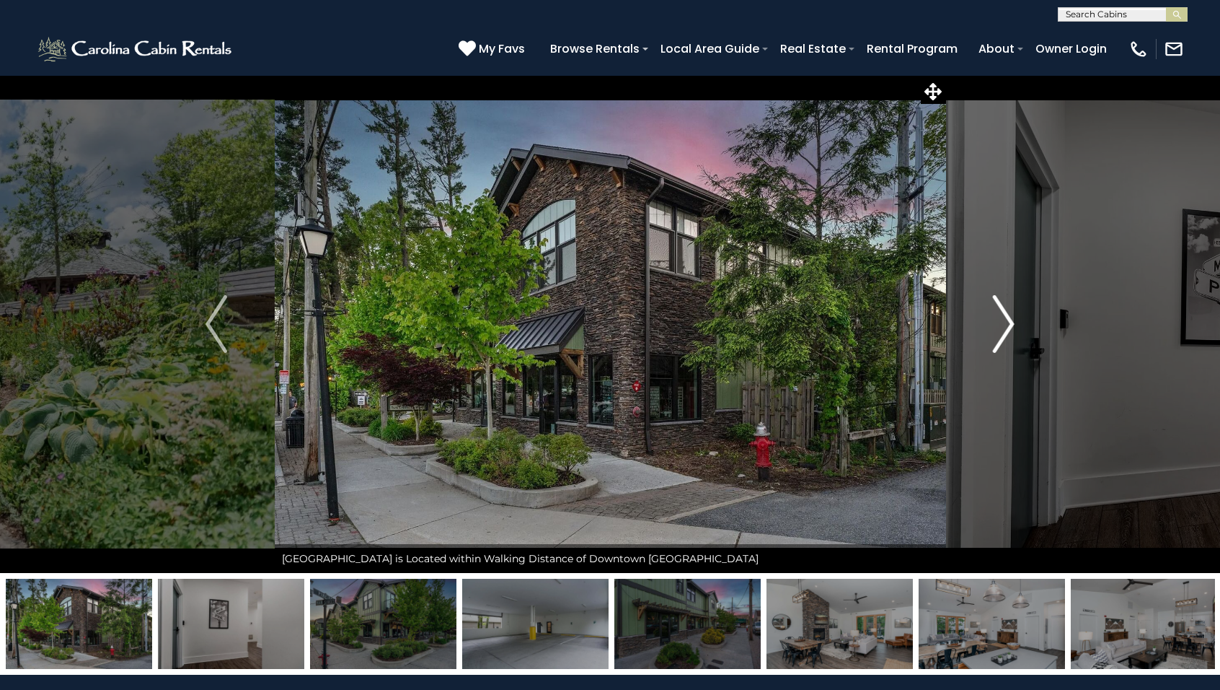
click at [1006, 324] on img "Next" at bounding box center [1004, 324] width 22 height 58
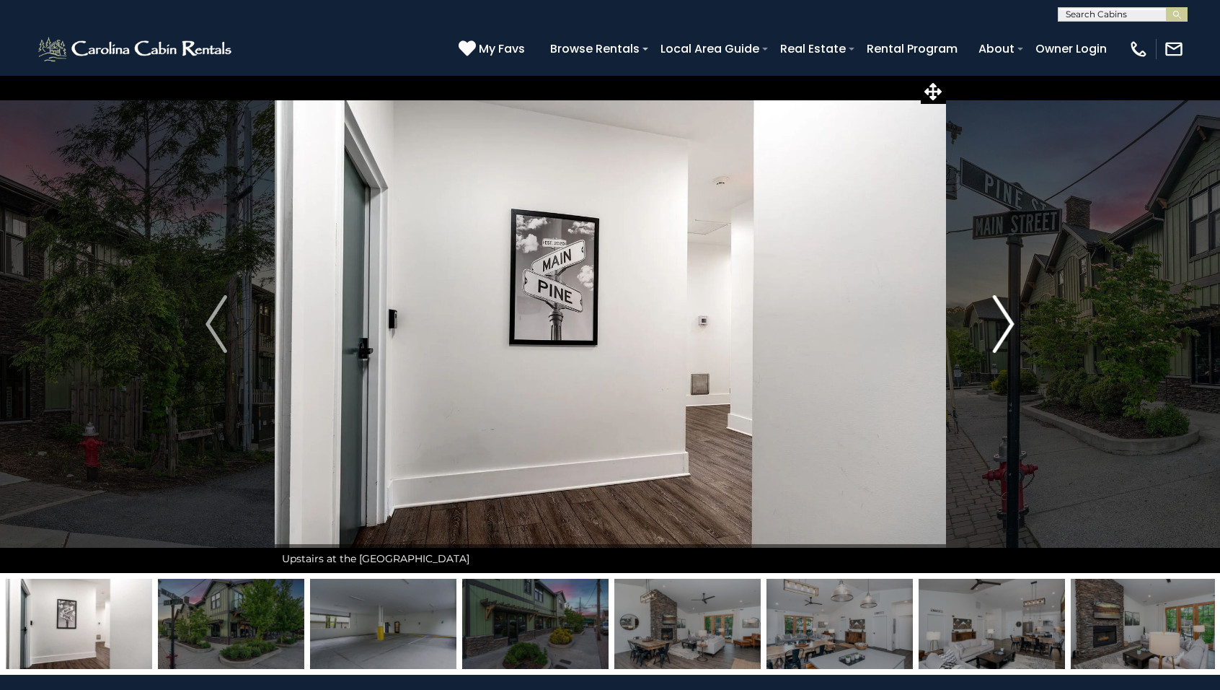
click at [1006, 324] on img "Next" at bounding box center [1004, 324] width 22 height 58
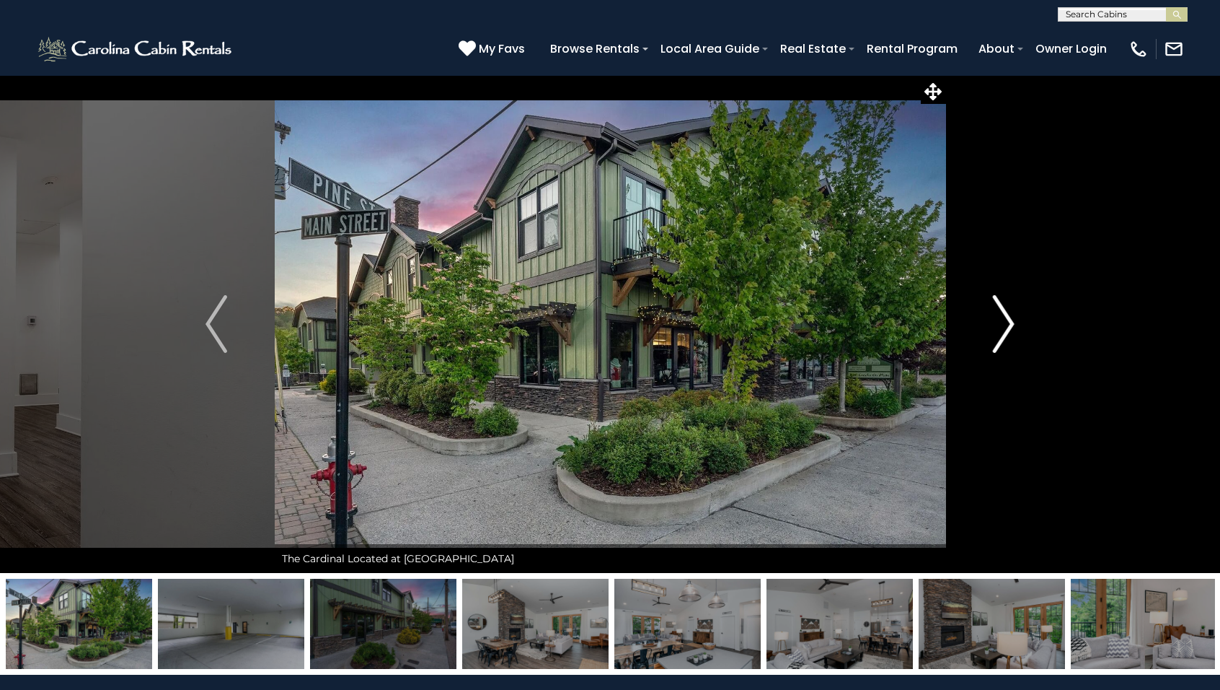
click at [1006, 324] on img "Next" at bounding box center [1004, 324] width 22 height 58
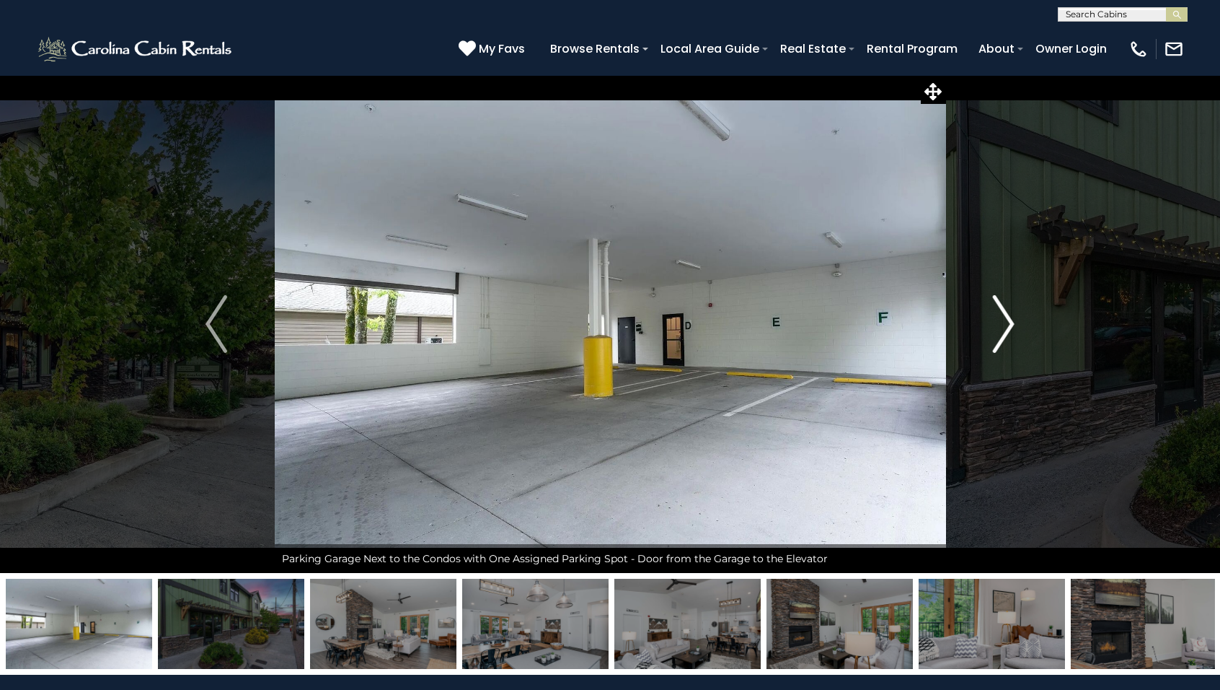
click at [1006, 324] on img "Next" at bounding box center [1004, 324] width 22 height 58
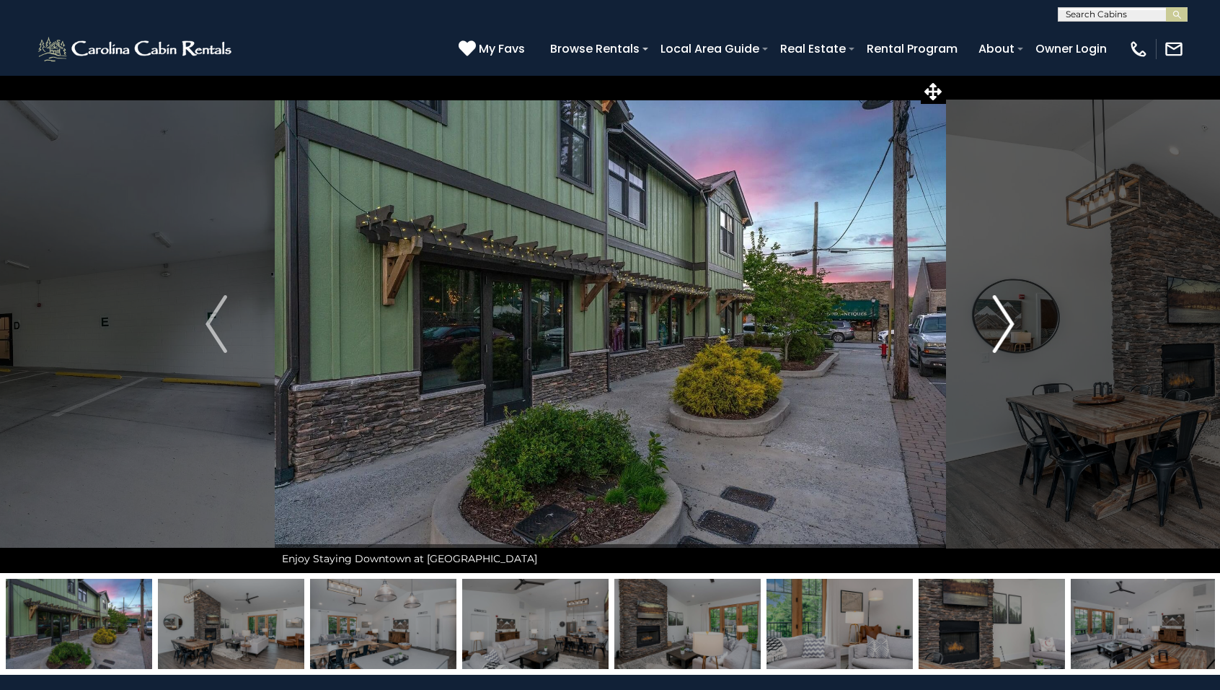
click at [1006, 324] on img "Next" at bounding box center [1004, 324] width 22 height 58
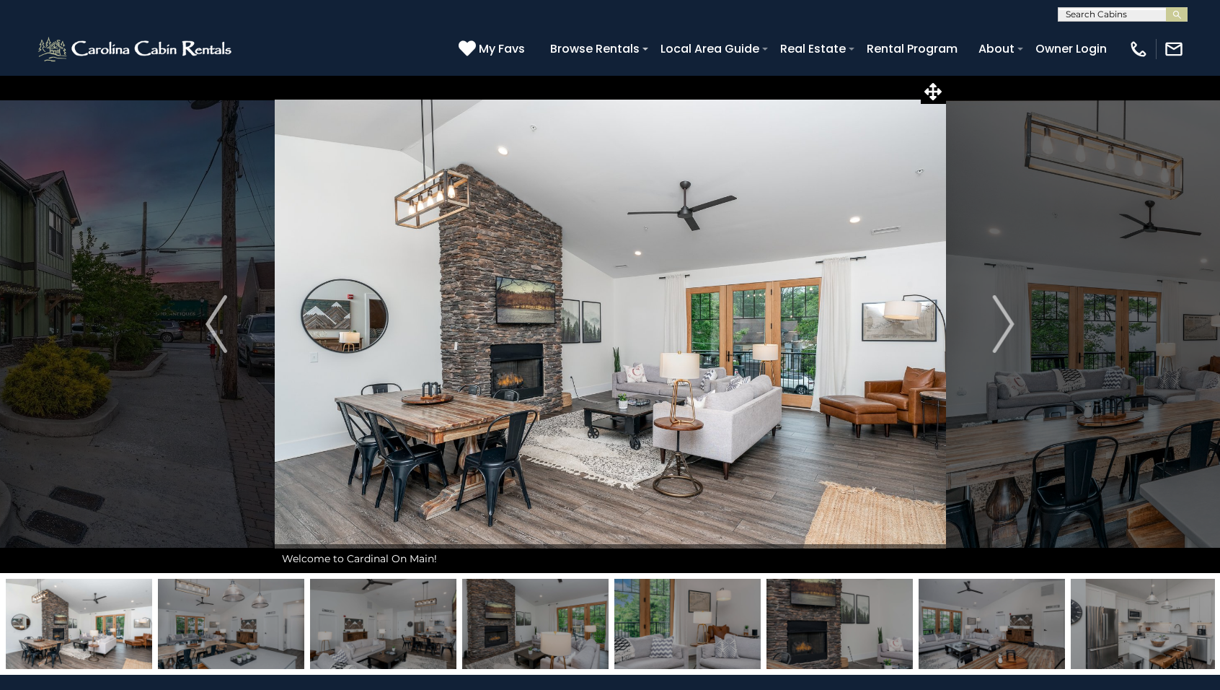
click at [1139, 12] on input "text" at bounding box center [1122, 17] width 126 height 14
type input "*****"
drag, startPoint x: 1139, startPoint y: 12, endPoint x: 1136, endPoint y: 33, distance: 21.1
click at [1137, 35] on li "Frankl in On Main" at bounding box center [1123, 40] width 128 height 26
click at [1177, 14] on img "submit" at bounding box center [1177, 14] width 11 height 11
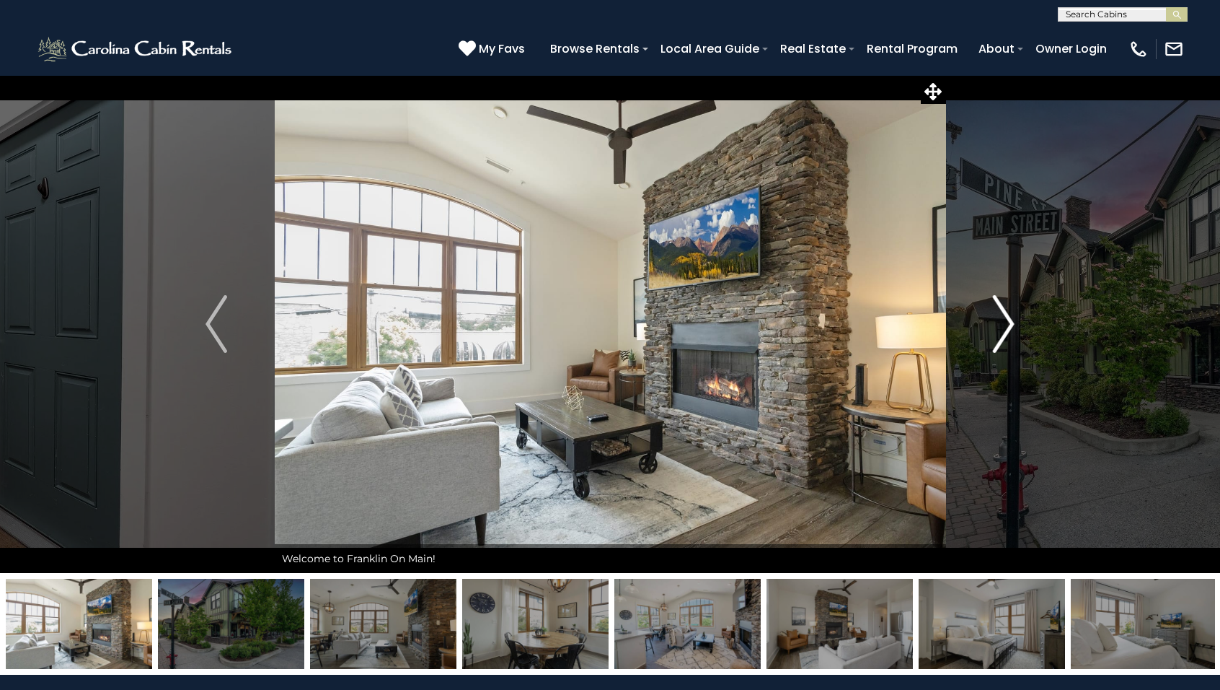
click at [1003, 321] on img "Next" at bounding box center [1004, 324] width 22 height 58
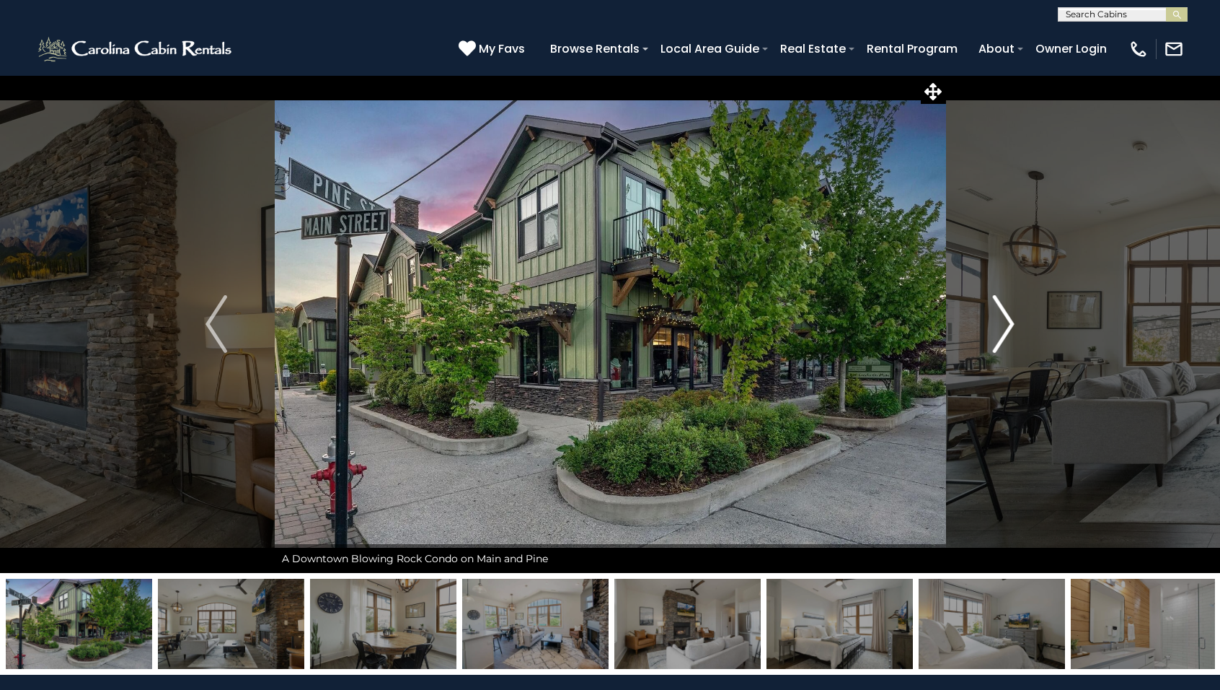
click at [1003, 321] on img "Next" at bounding box center [1004, 324] width 22 height 58
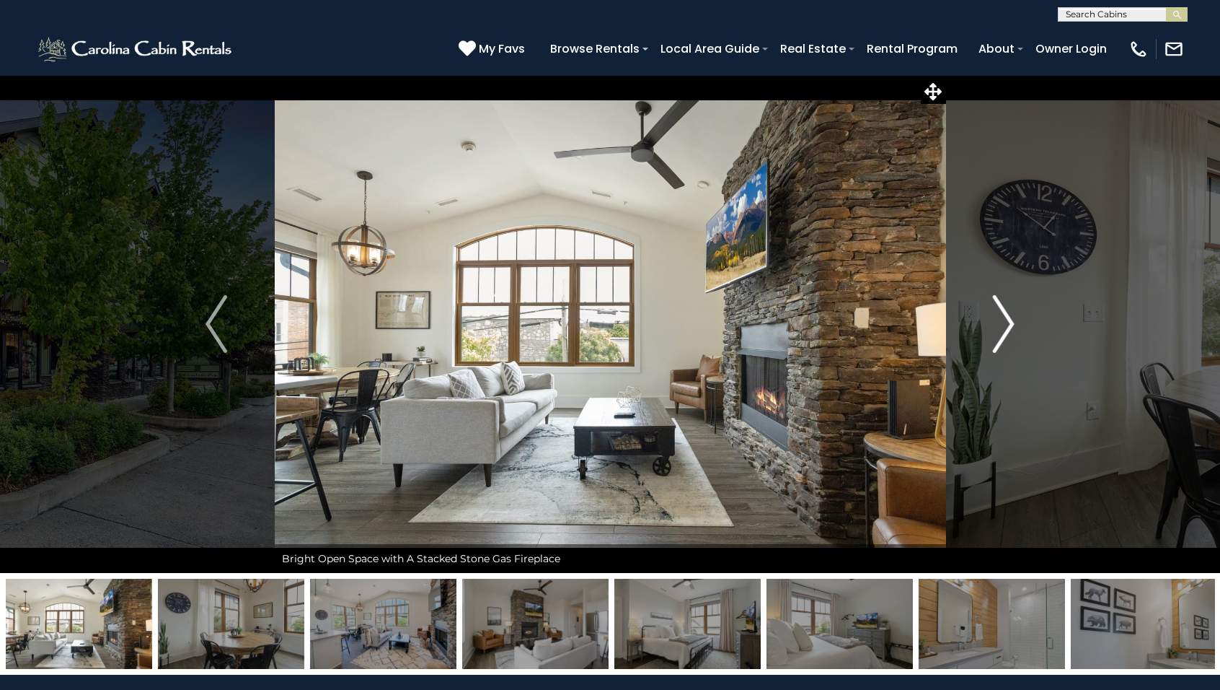
click at [1003, 321] on img "Next" at bounding box center [1004, 324] width 22 height 58
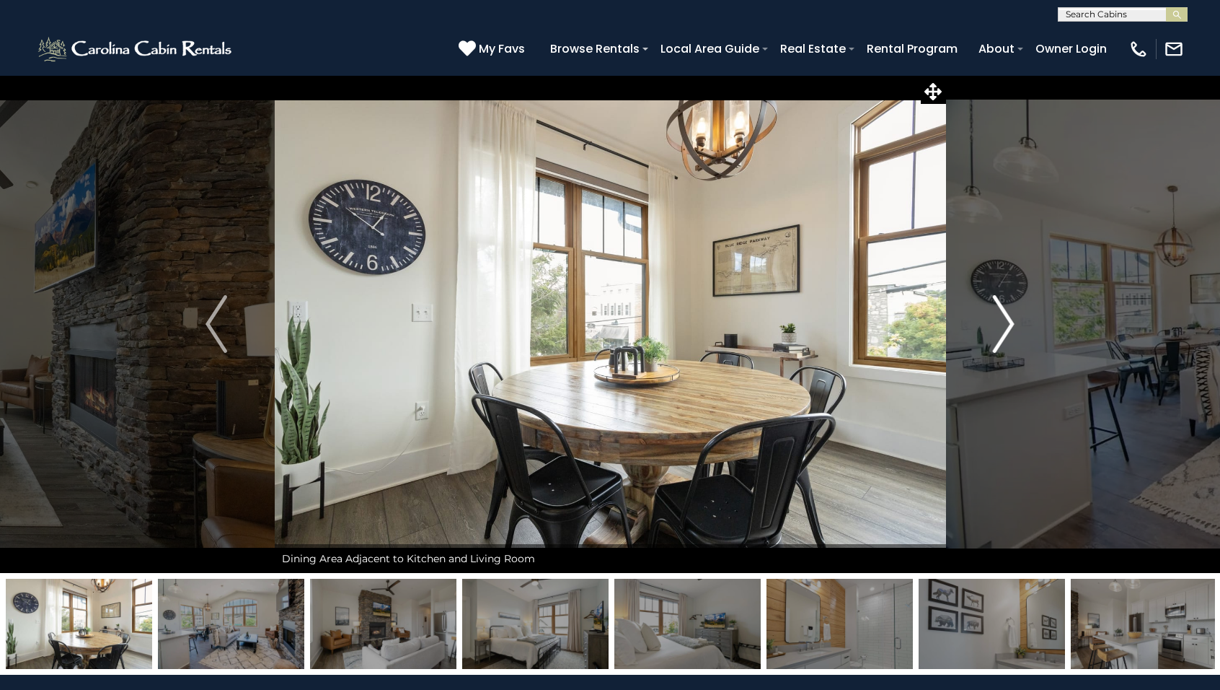
click at [1003, 321] on img "Next" at bounding box center [1004, 324] width 22 height 58
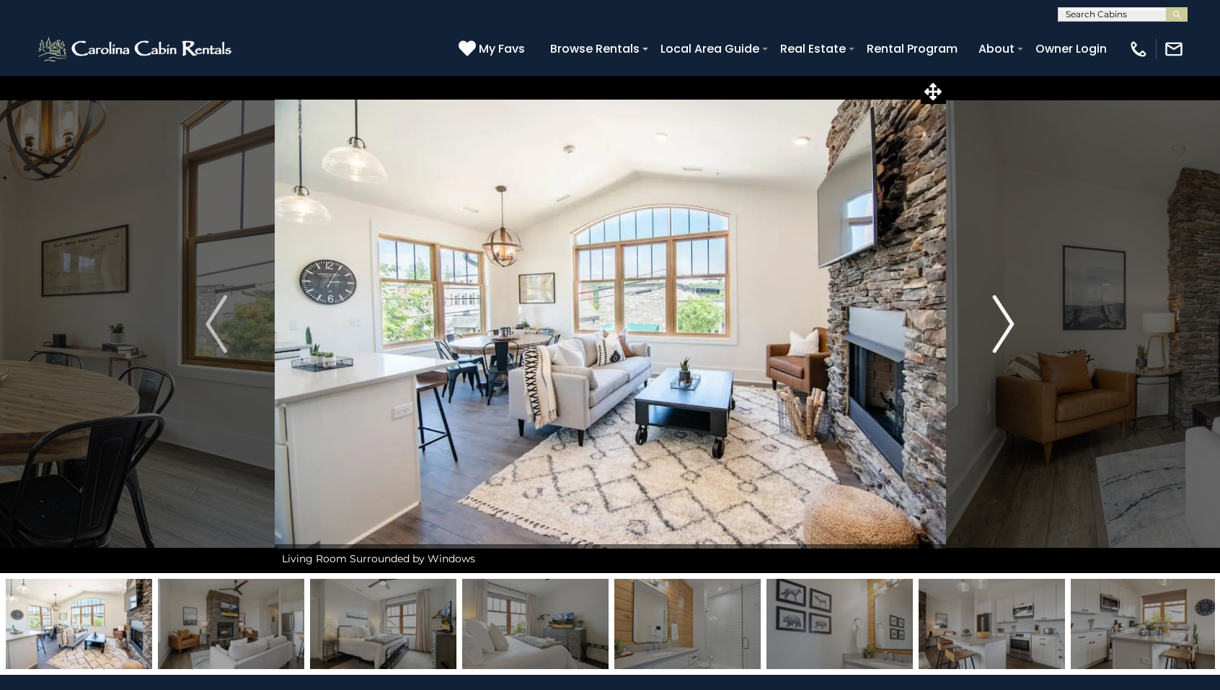
click at [1003, 321] on img "Next" at bounding box center [1004, 324] width 22 height 58
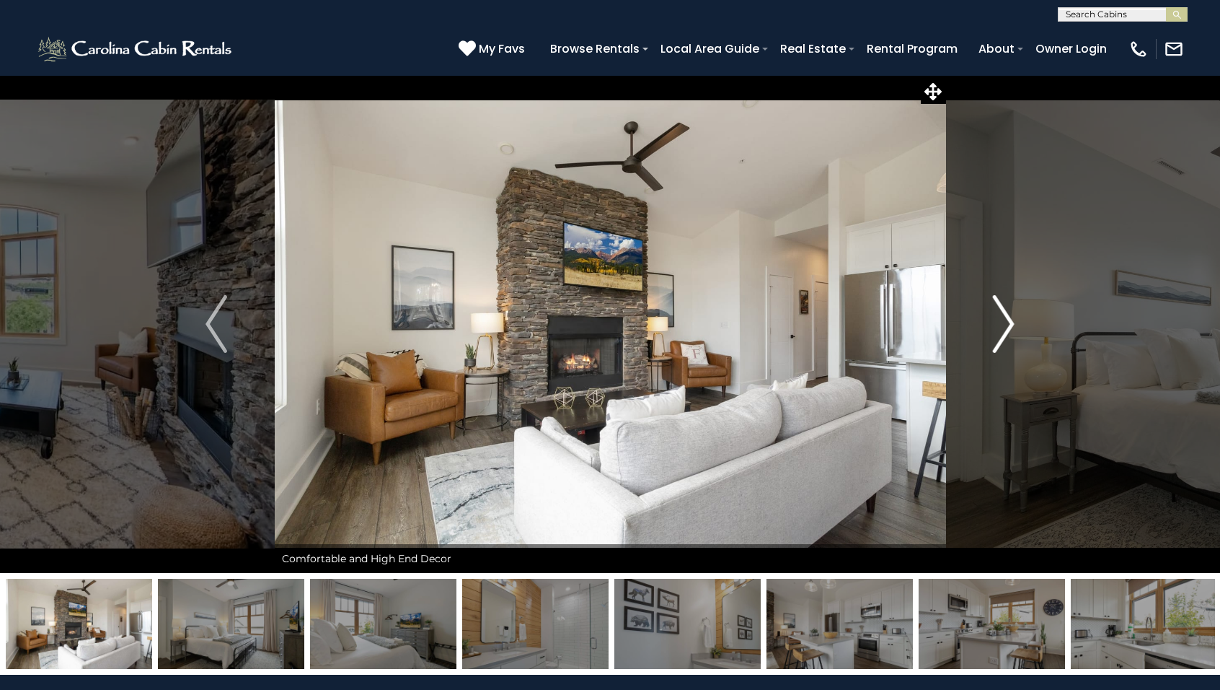
click at [1003, 321] on img "Next" at bounding box center [1004, 324] width 22 height 58
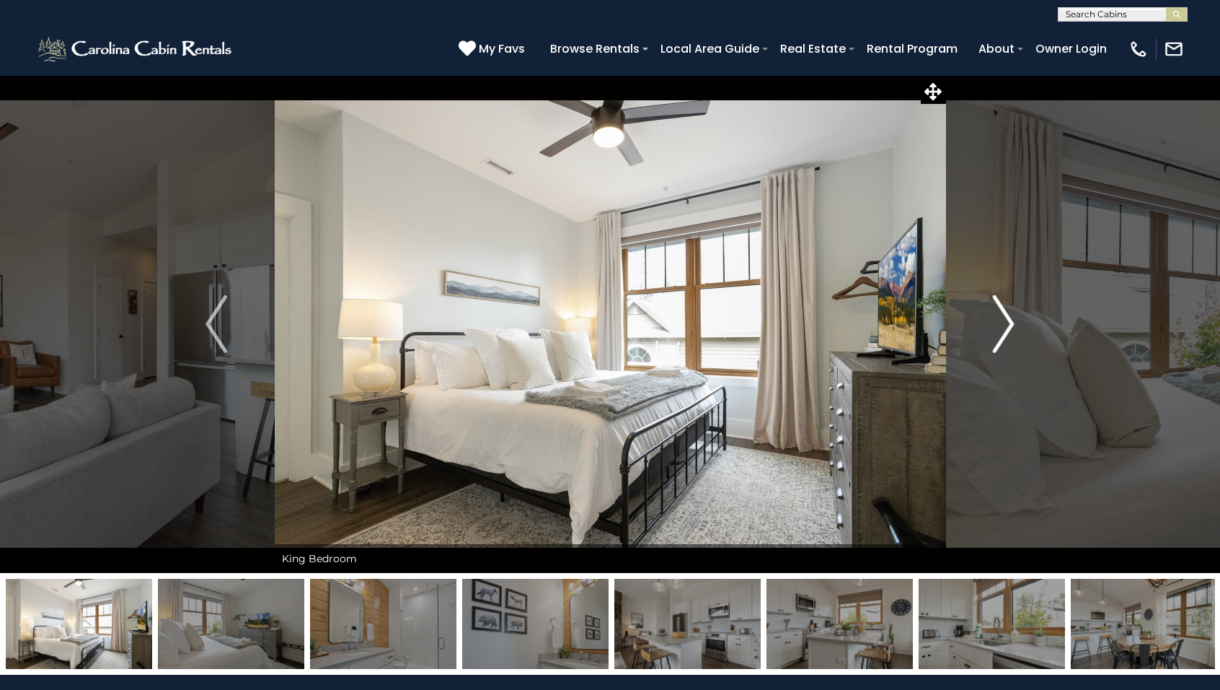
click at [1003, 321] on img "Next" at bounding box center [1004, 324] width 22 height 58
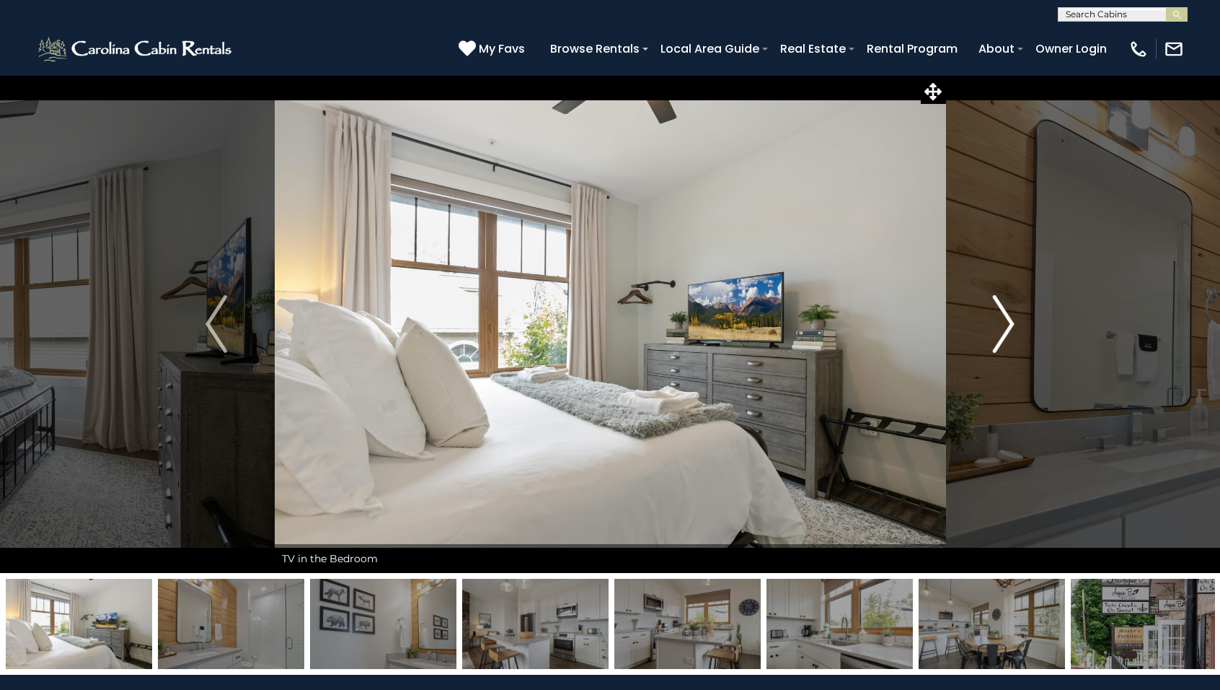
click at [1003, 321] on img "Next" at bounding box center [1004, 324] width 22 height 58
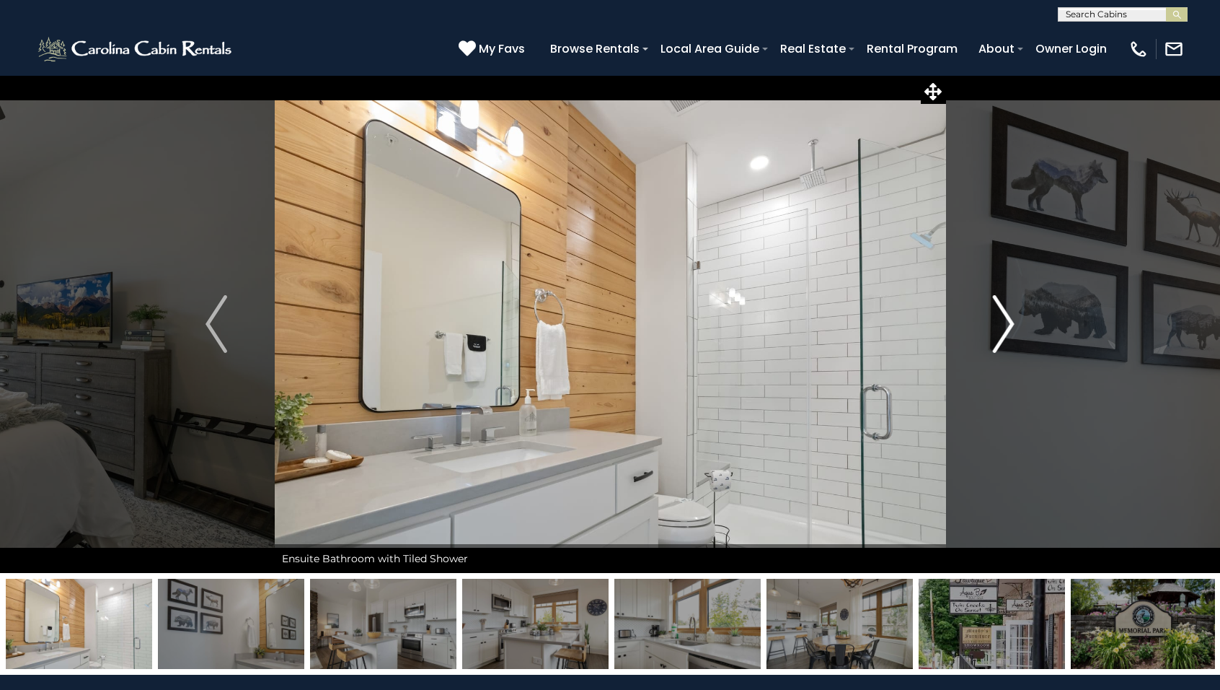
click at [1003, 321] on img "Next" at bounding box center [1004, 324] width 22 height 58
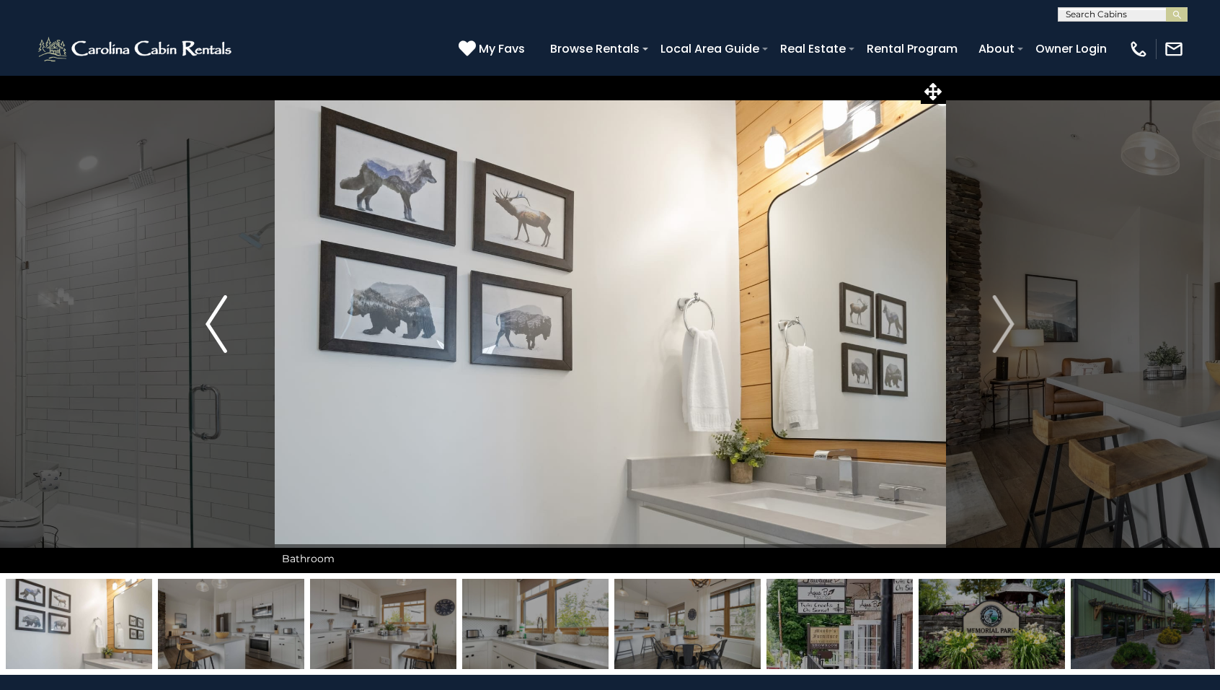
click at [219, 322] on img "Previous" at bounding box center [217, 324] width 22 height 58
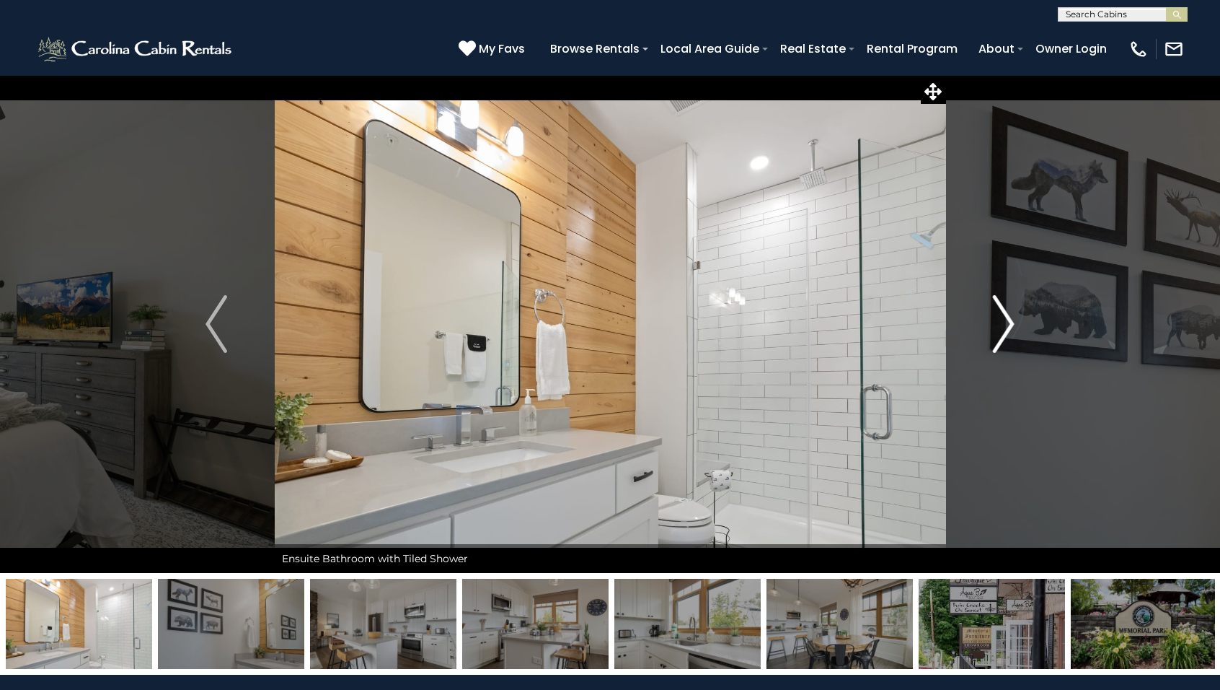
click at [1001, 330] on img "Next" at bounding box center [1004, 324] width 22 height 58
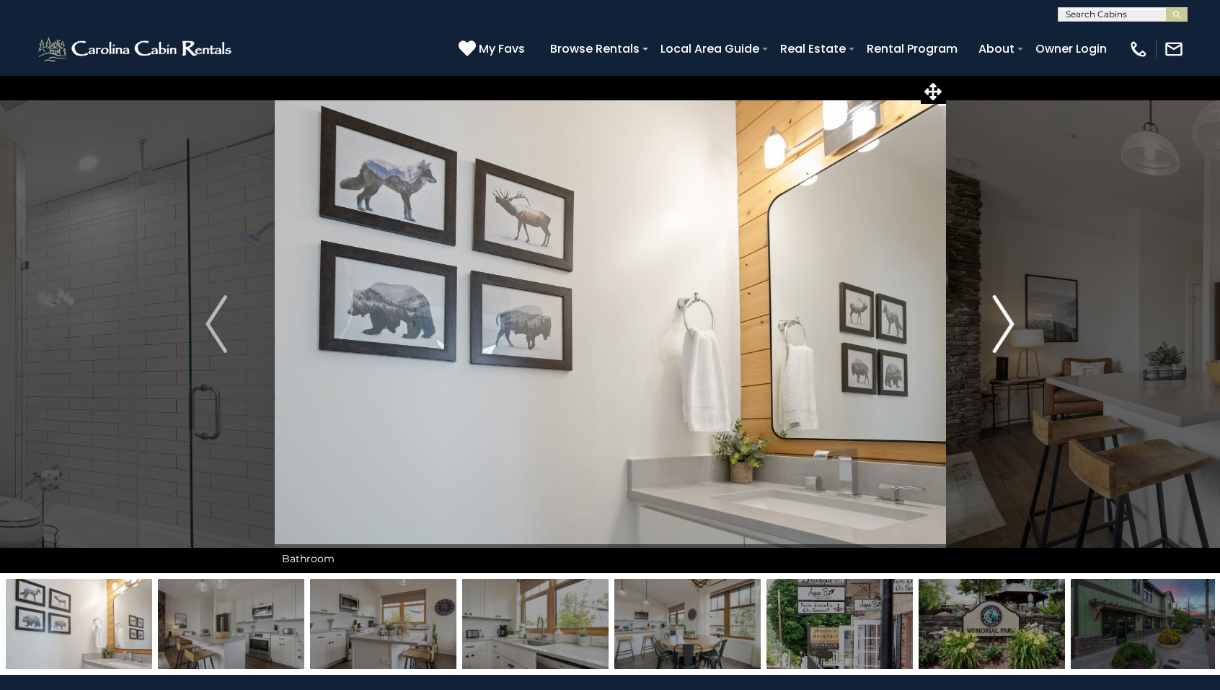
click at [1001, 330] on img "Next" at bounding box center [1004, 324] width 22 height 58
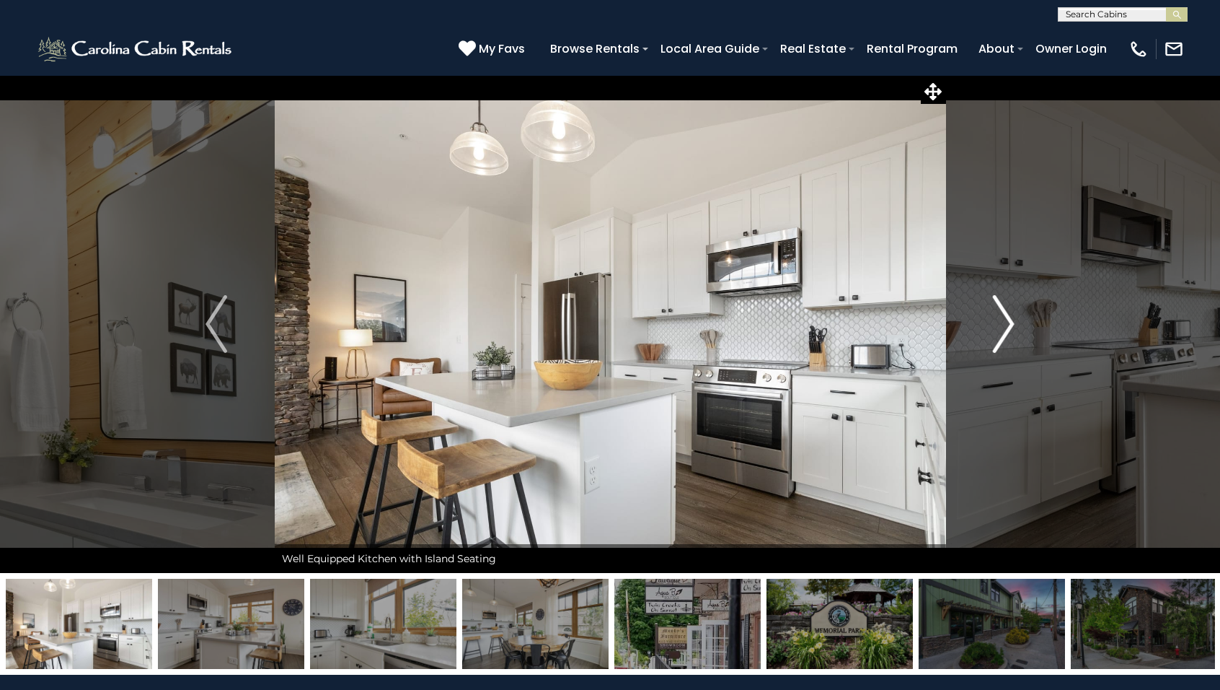
click at [1001, 330] on img "Next" at bounding box center [1004, 324] width 22 height 58
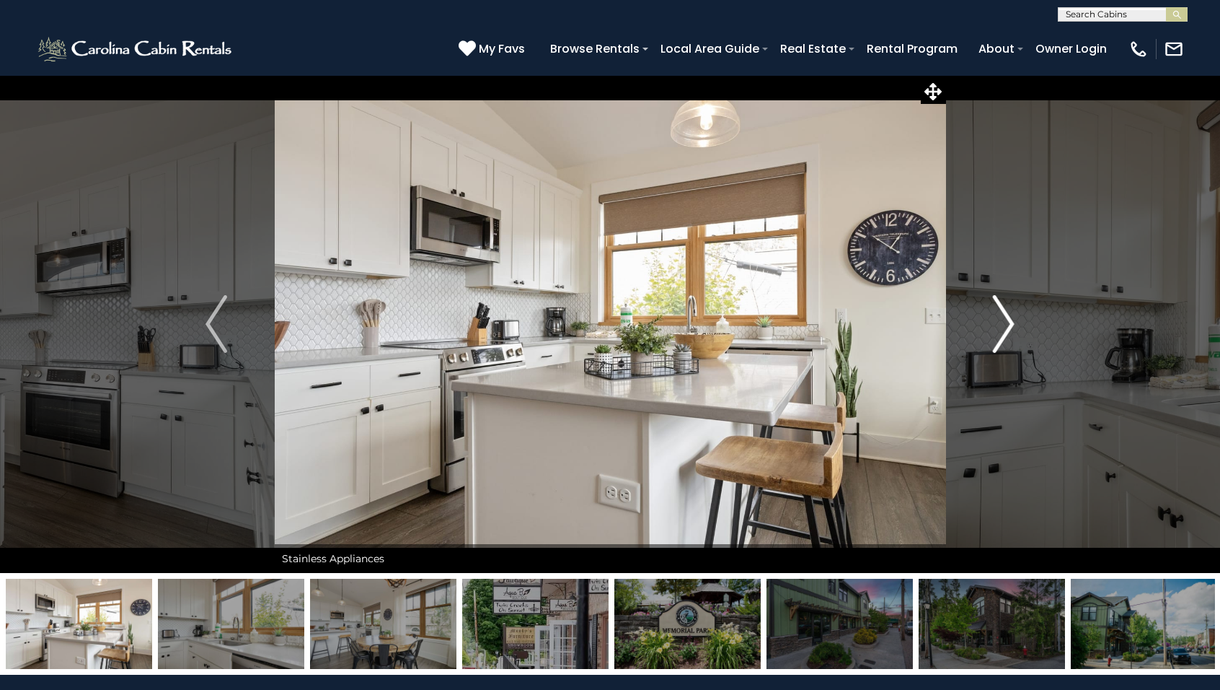
click at [1001, 330] on img "Next" at bounding box center [1004, 324] width 22 height 58
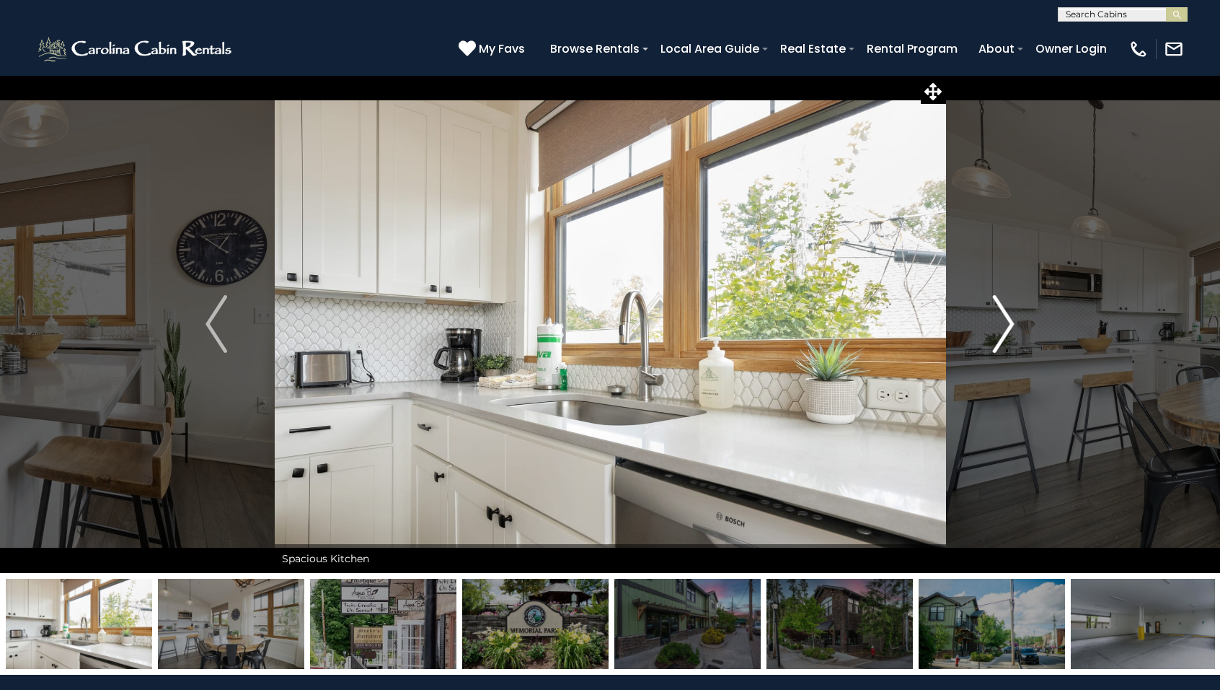
click at [1001, 330] on img "Next" at bounding box center [1004, 324] width 22 height 58
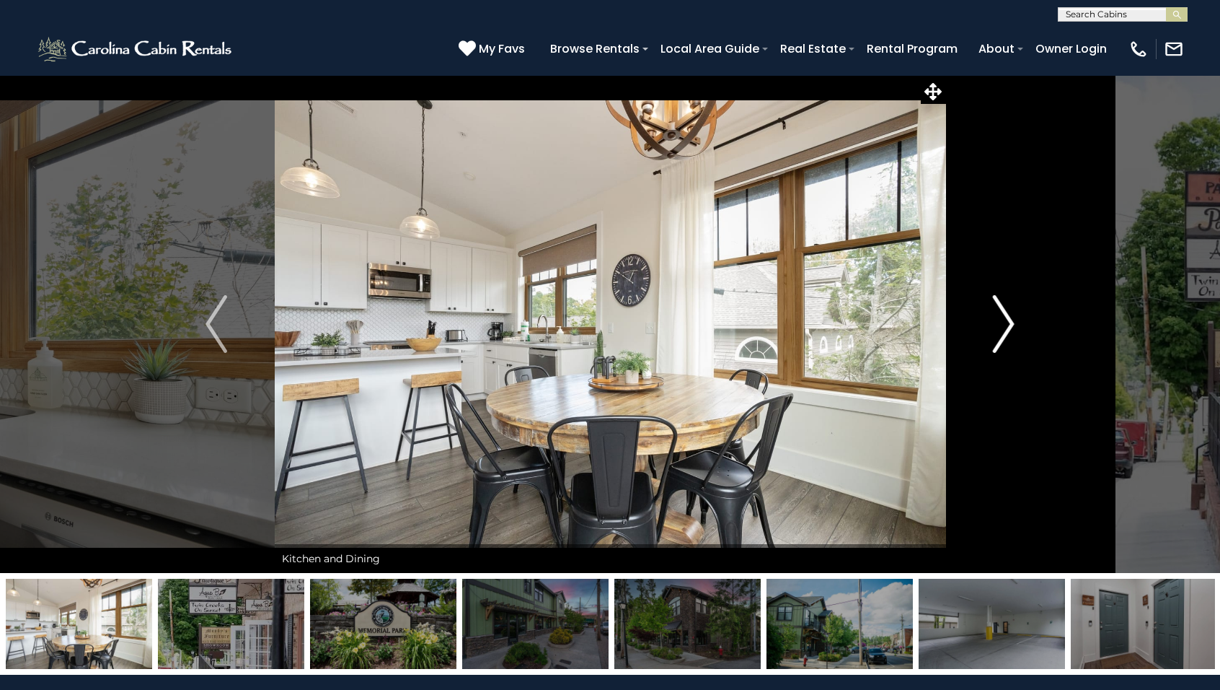
click at [1001, 330] on img "Next" at bounding box center [1004, 324] width 22 height 58
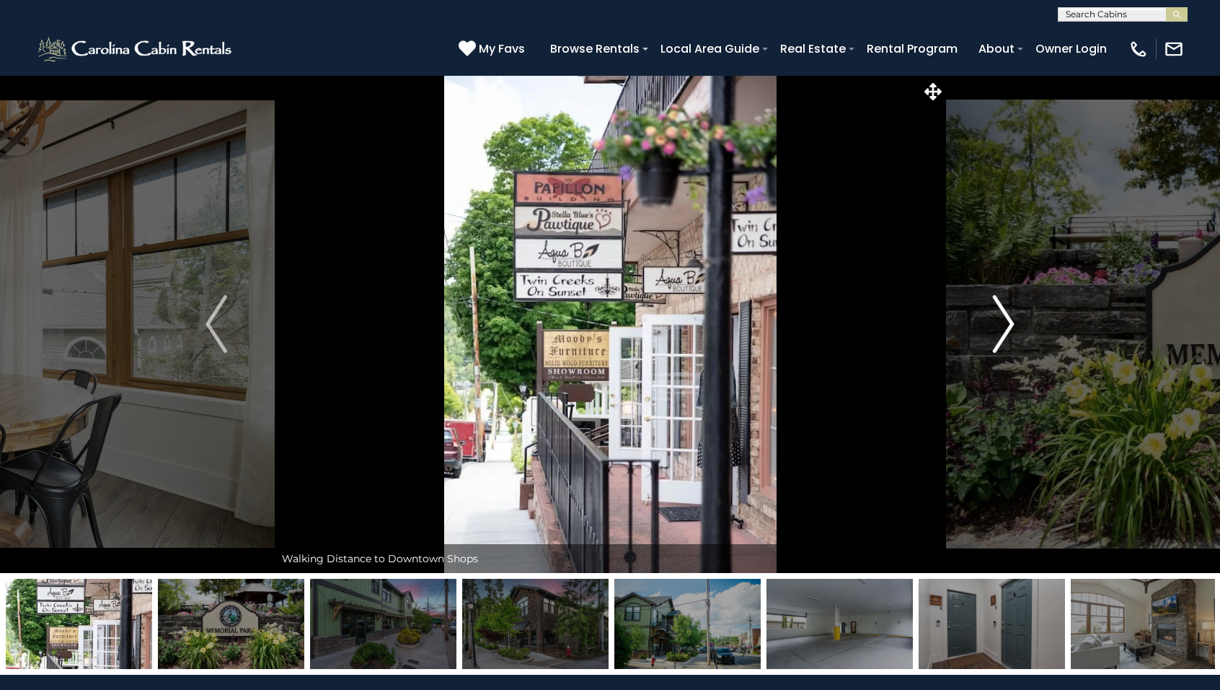
click at [1001, 330] on img "Next" at bounding box center [1004, 324] width 22 height 58
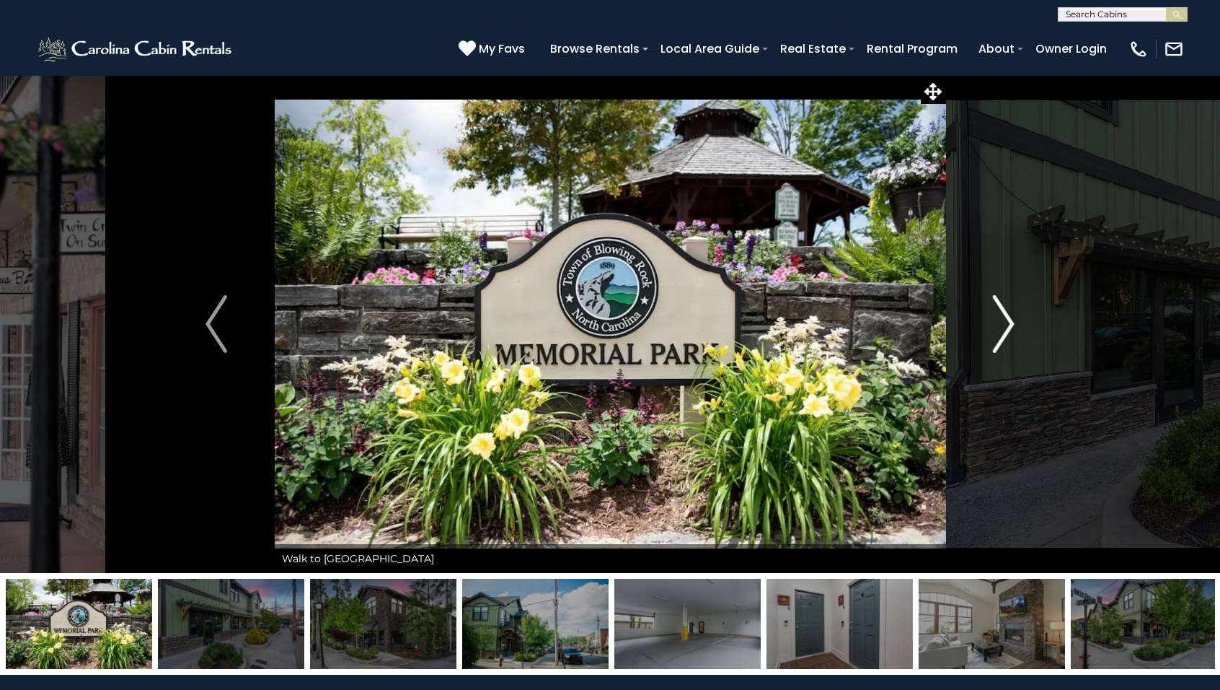
click at [1001, 330] on img "Next" at bounding box center [1004, 324] width 22 height 58
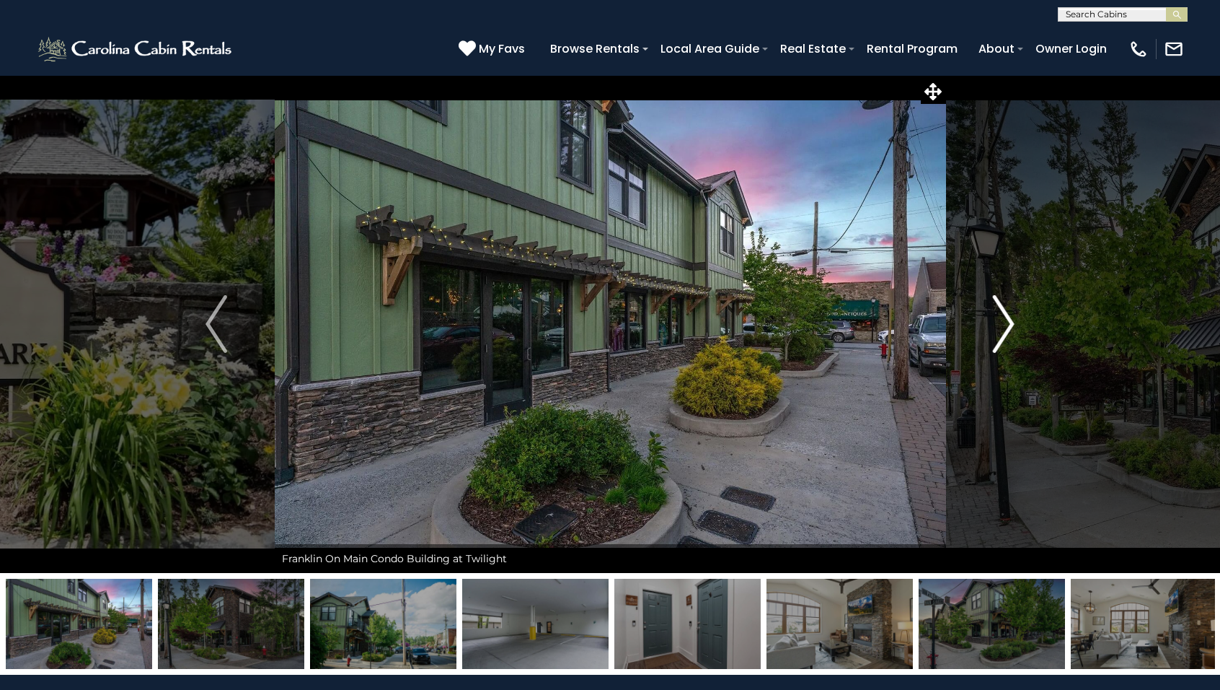
click at [1001, 330] on img "Next" at bounding box center [1004, 324] width 22 height 58
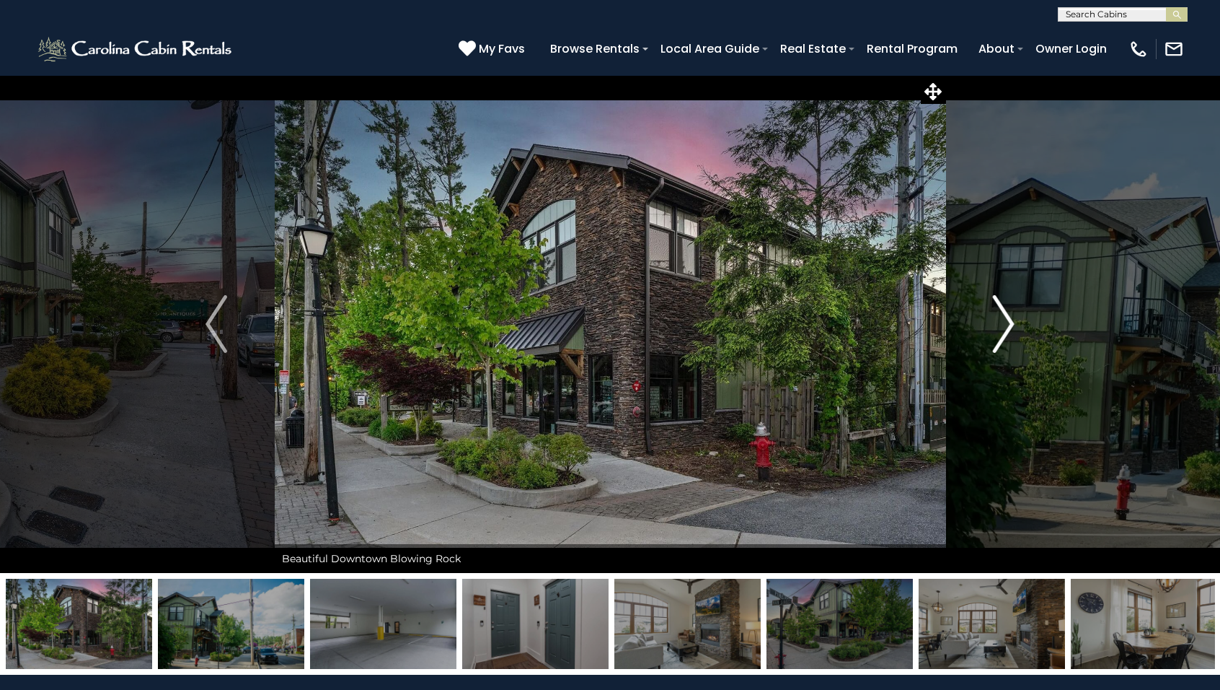
click at [1001, 330] on img "Next" at bounding box center [1004, 324] width 22 height 58
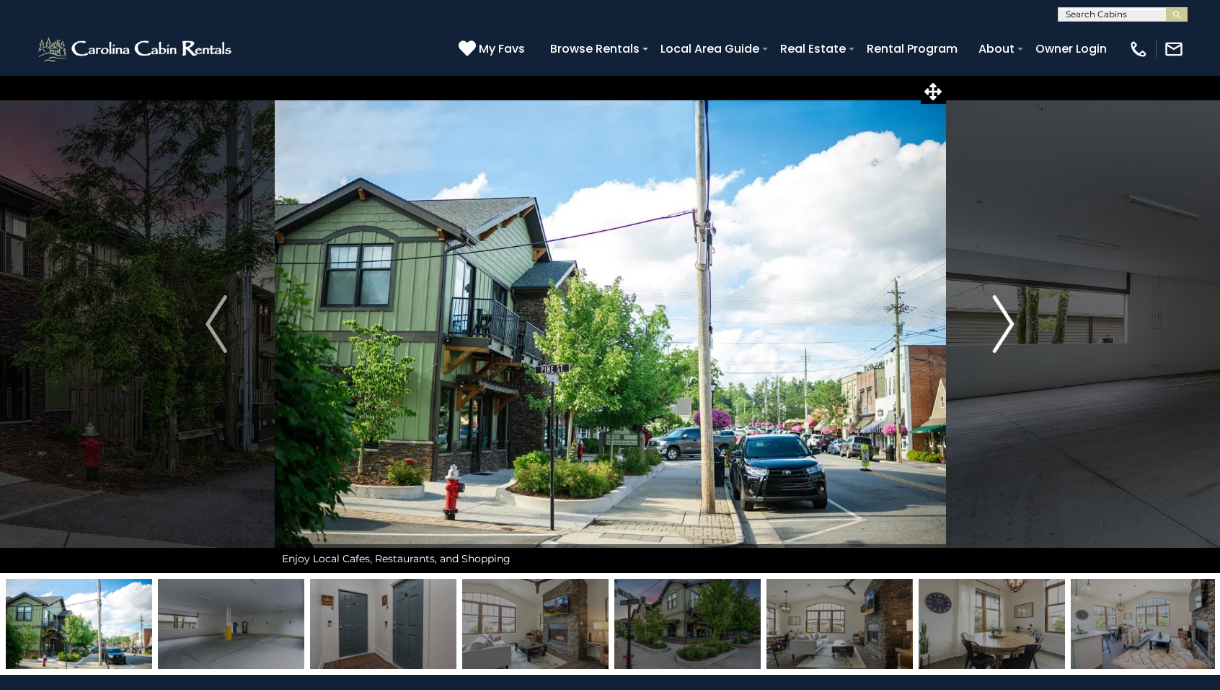
click at [1001, 330] on img "Next" at bounding box center [1004, 324] width 22 height 58
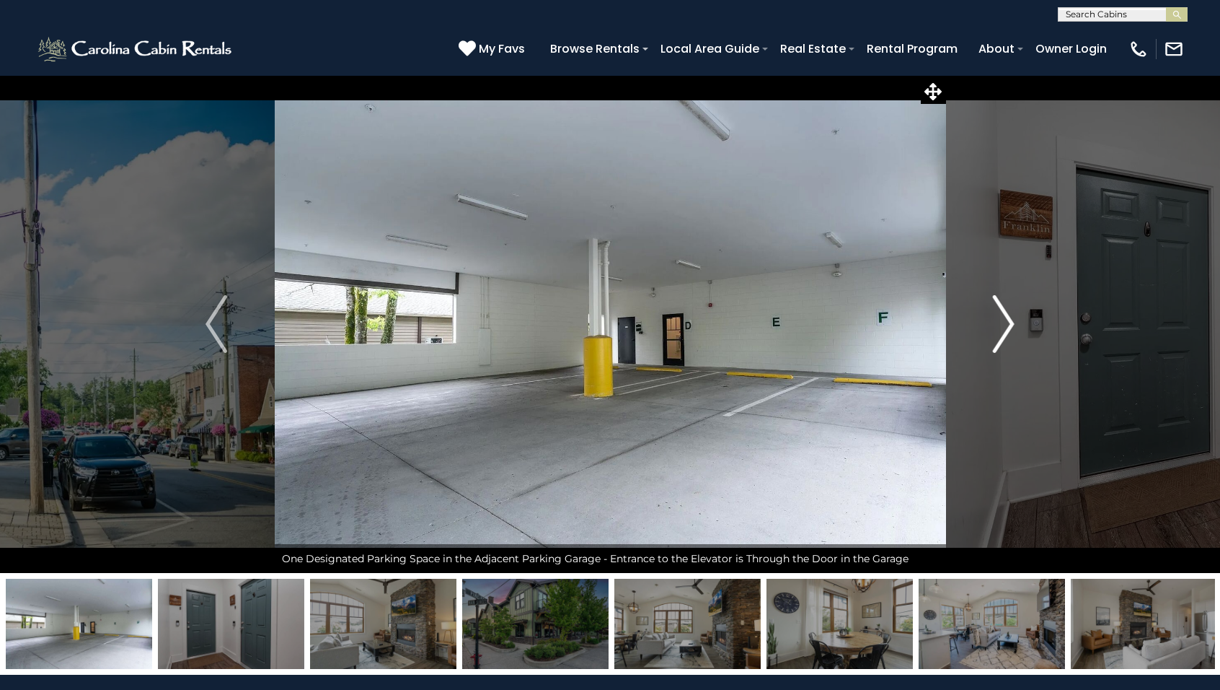
click at [1001, 330] on img "Next" at bounding box center [1004, 324] width 22 height 58
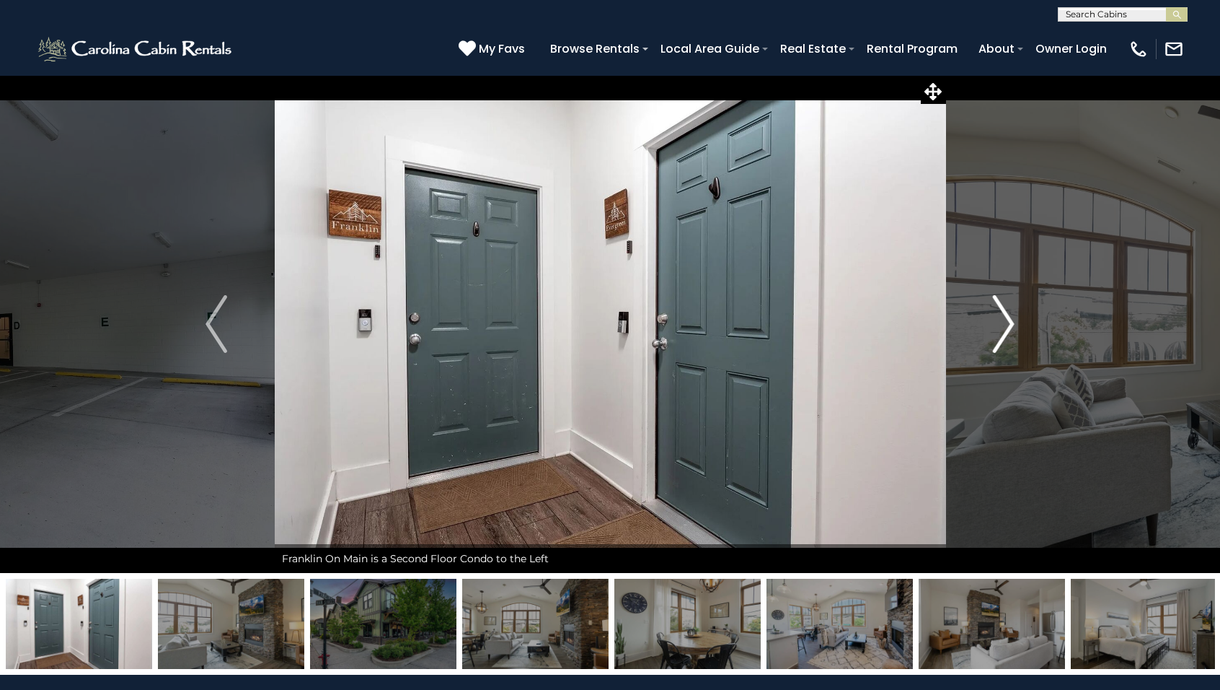
click at [1001, 330] on img "Next" at bounding box center [1004, 324] width 22 height 58
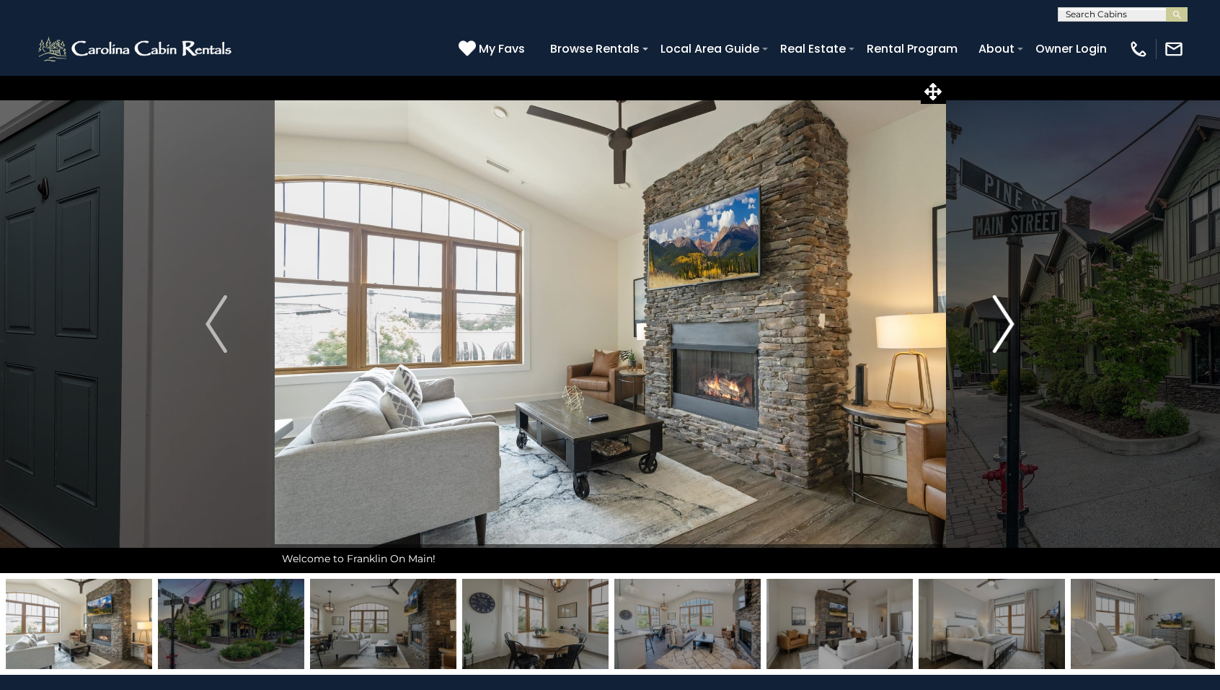
click at [1001, 330] on img "Next" at bounding box center [1004, 324] width 22 height 58
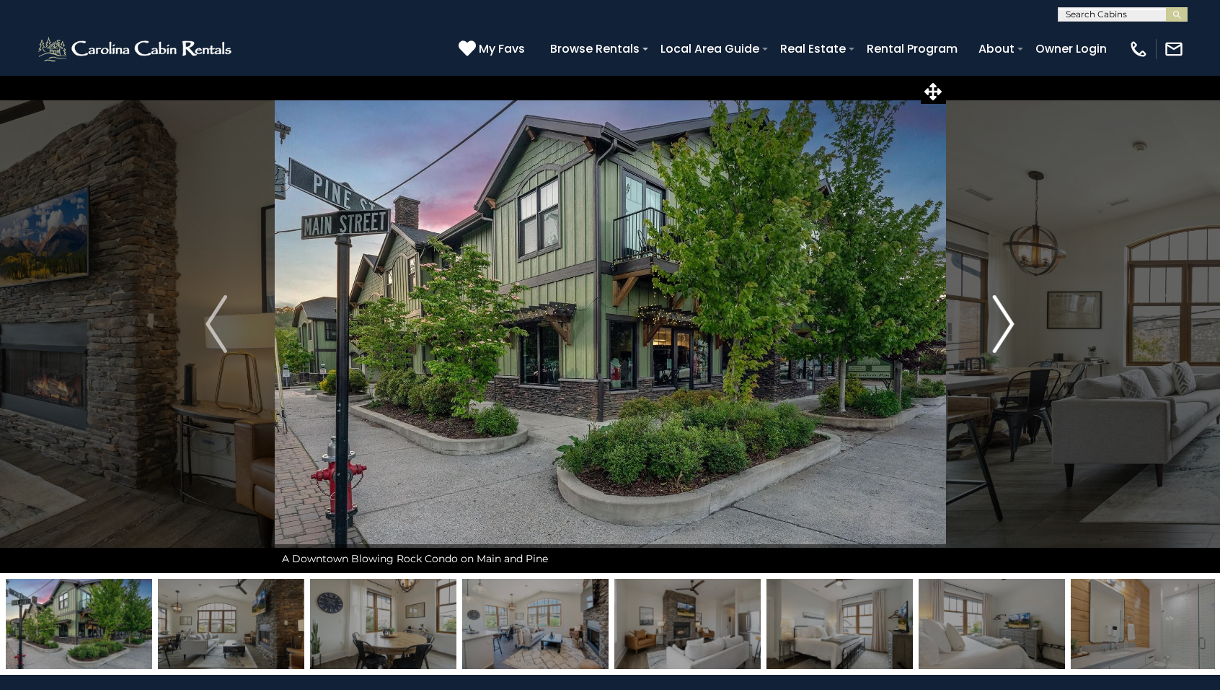
click at [1001, 330] on img "Next" at bounding box center [1004, 324] width 22 height 58
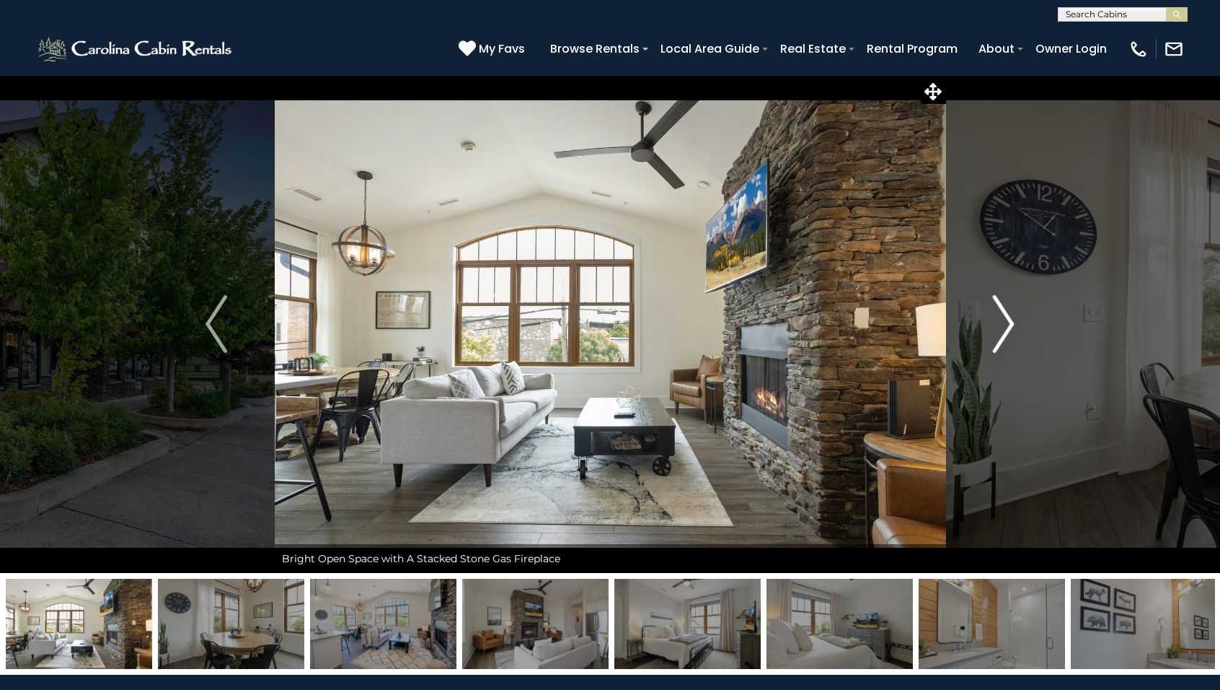
click at [1001, 330] on img "Next" at bounding box center [1004, 324] width 22 height 58
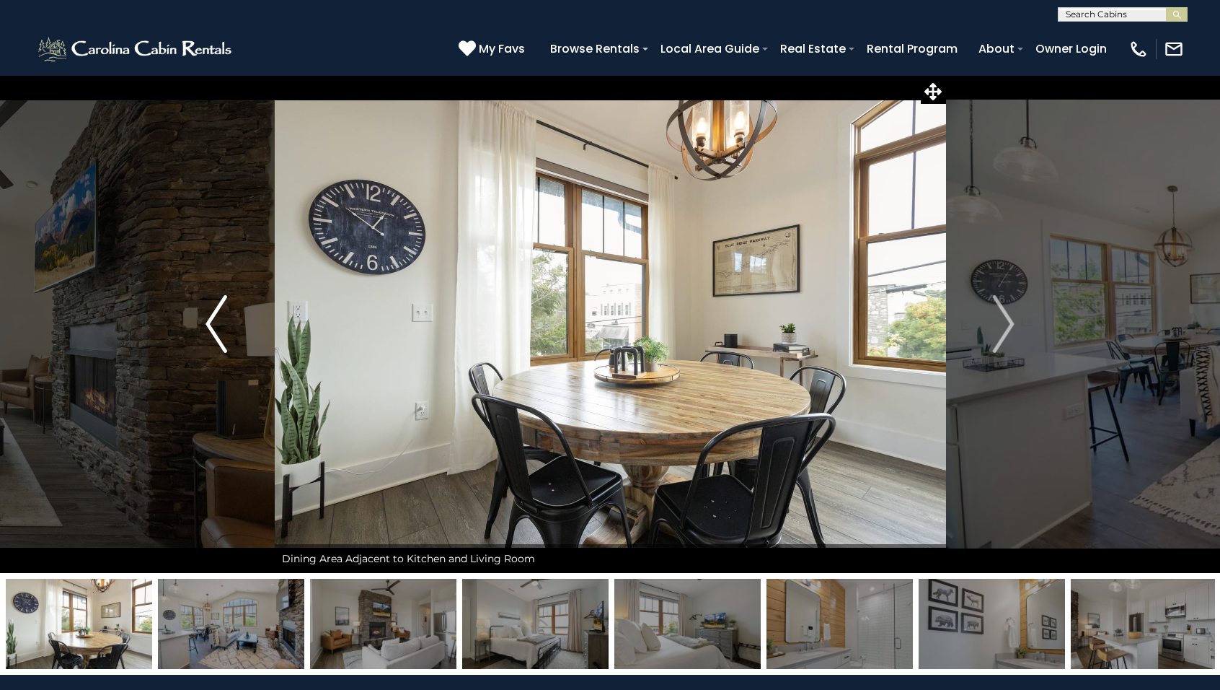
click at [219, 331] on img "Previous" at bounding box center [217, 324] width 22 height 58
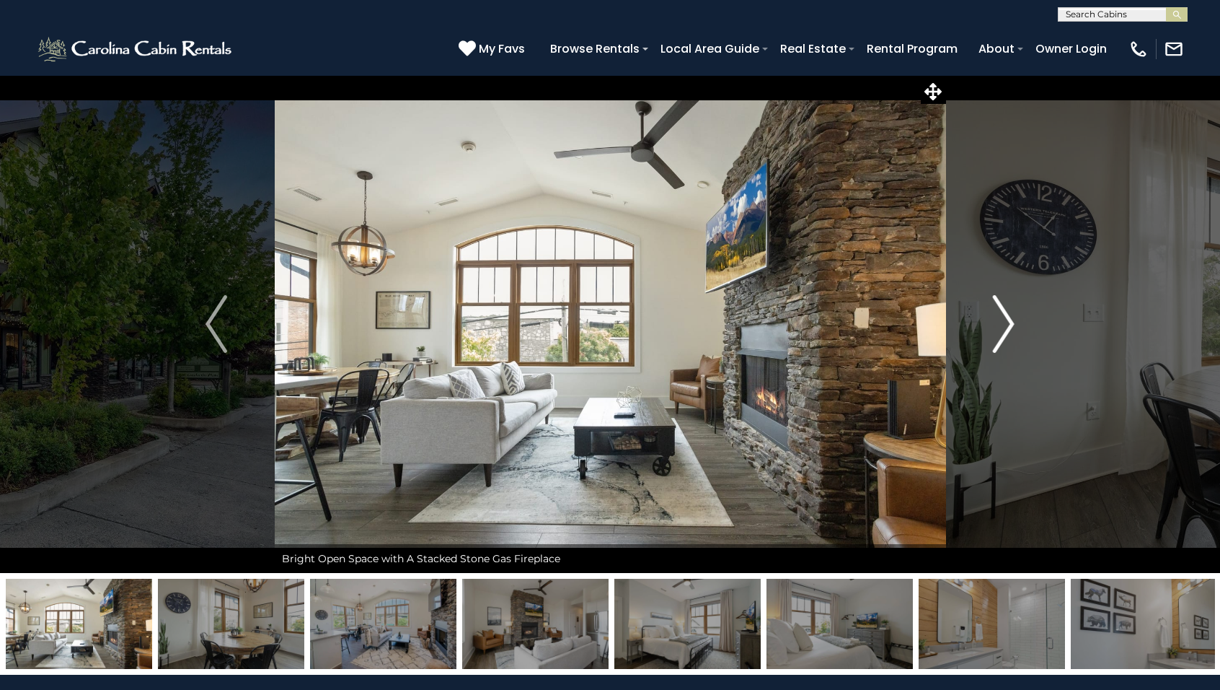
click at [1009, 330] on img "Next" at bounding box center [1004, 324] width 22 height 58
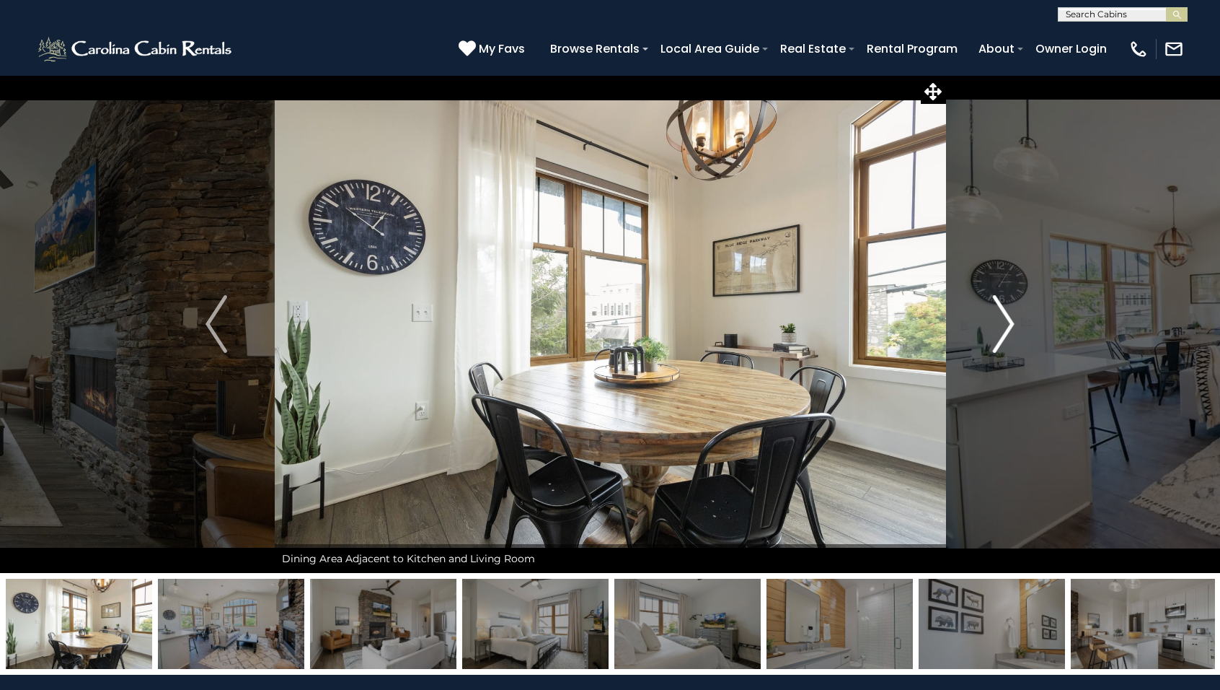
click at [1009, 330] on img "Next" at bounding box center [1004, 324] width 22 height 58
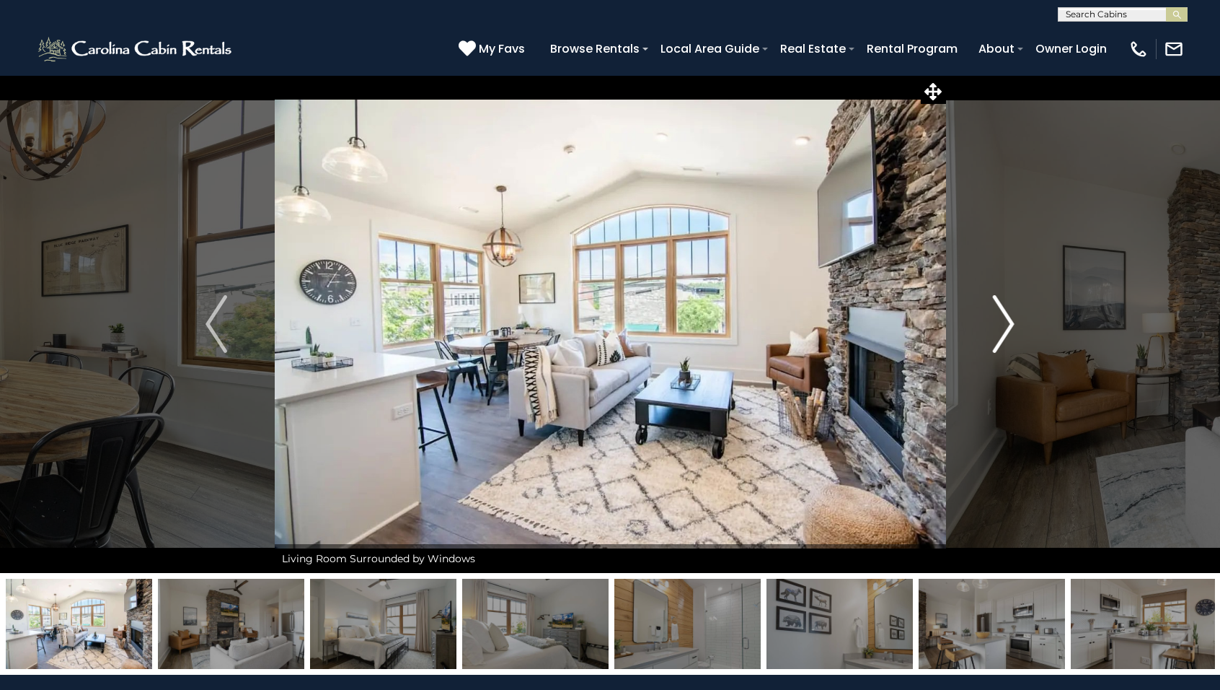
click at [1009, 330] on img "Next" at bounding box center [1004, 324] width 22 height 58
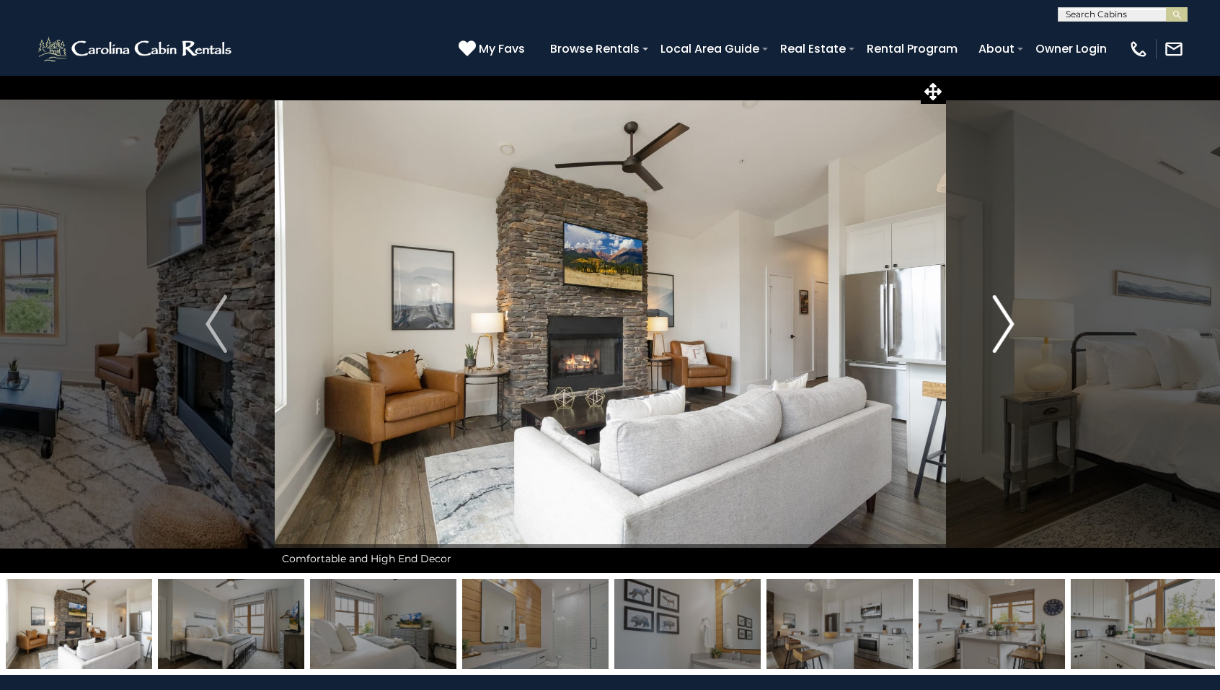
click at [1009, 330] on img "Next" at bounding box center [1004, 324] width 22 height 58
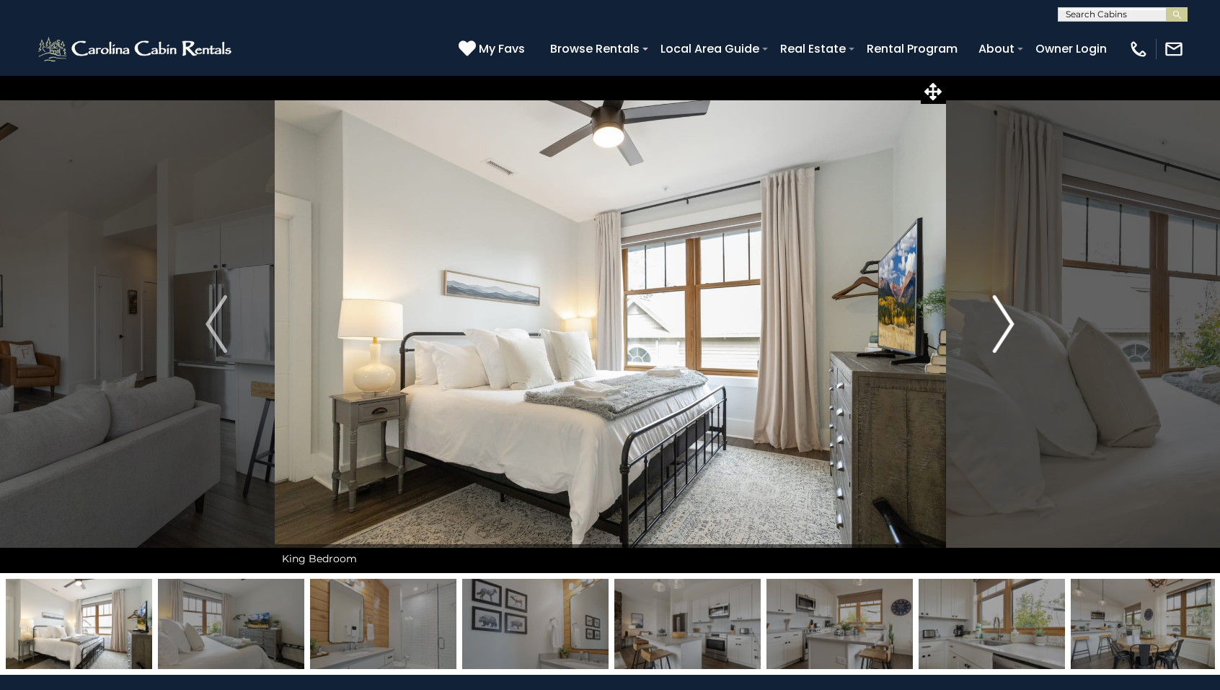
click at [1008, 330] on img "Next" at bounding box center [1004, 324] width 22 height 58
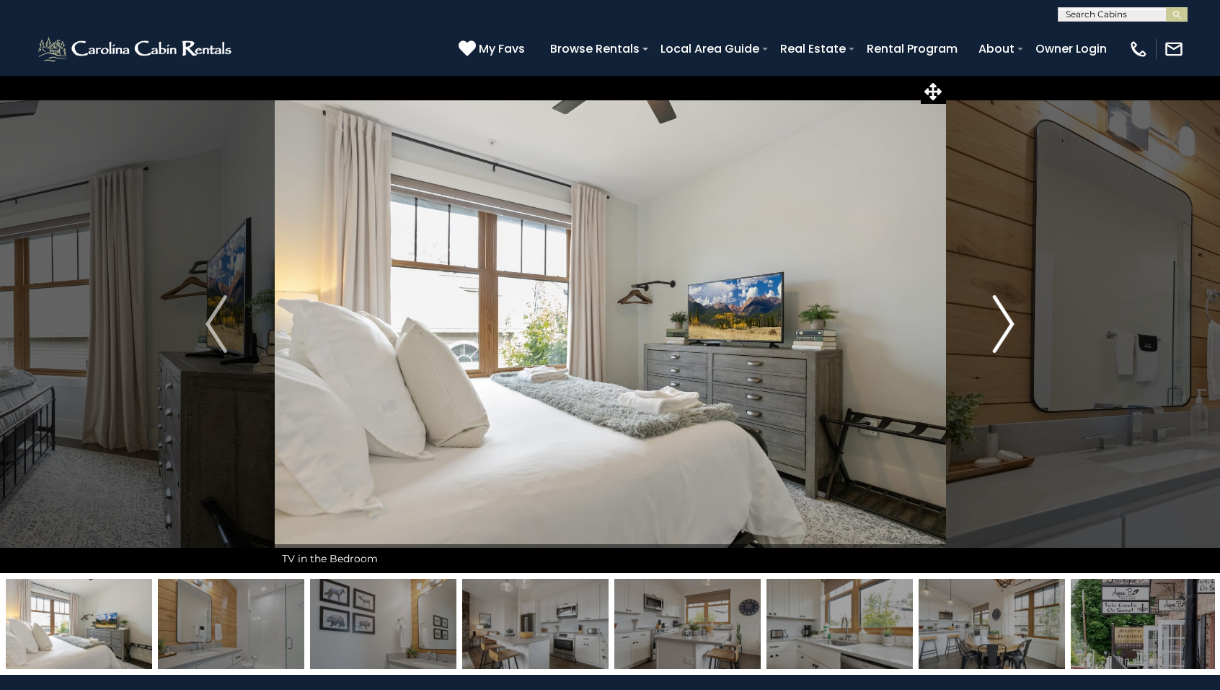
click at [1008, 332] on img "Next" at bounding box center [1004, 324] width 22 height 58
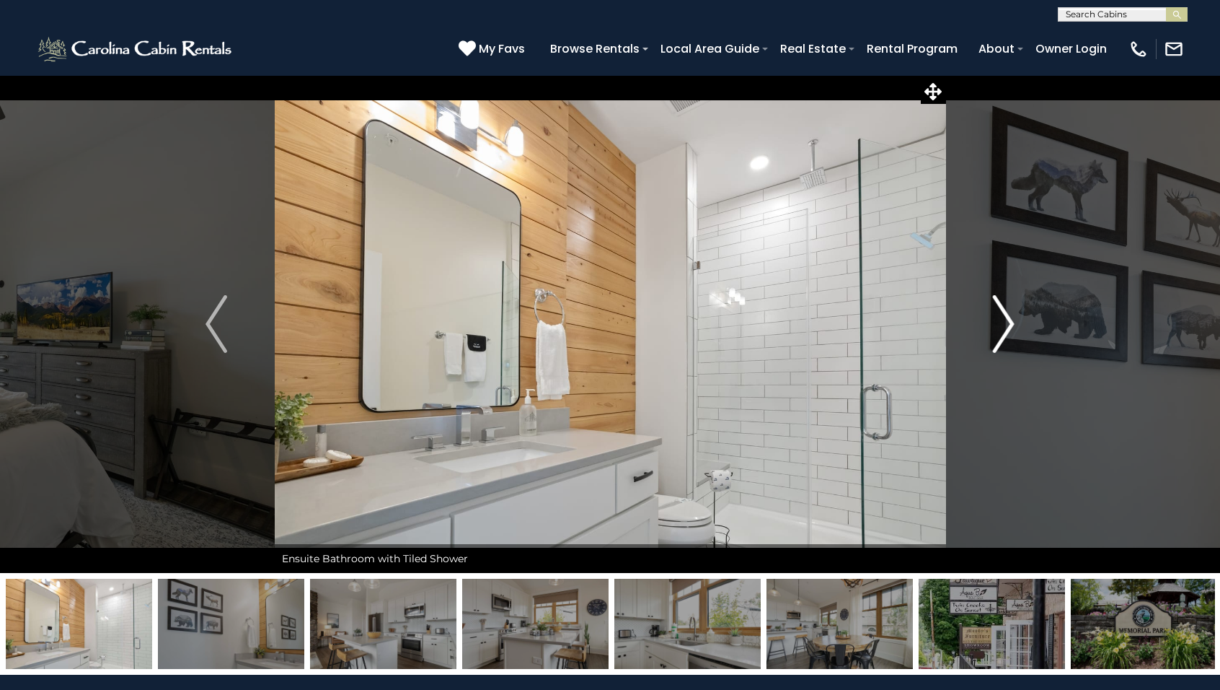
click at [1008, 332] on img "Next" at bounding box center [1004, 324] width 22 height 58
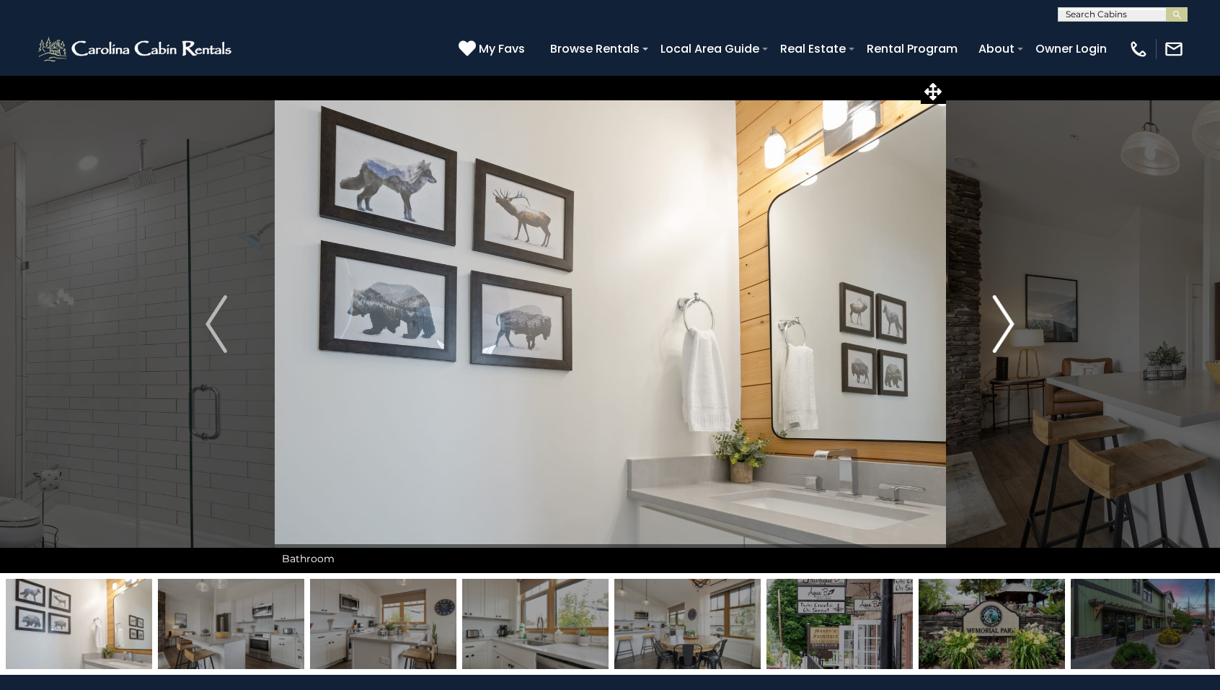
click at [1008, 332] on img "Next" at bounding box center [1004, 324] width 22 height 58
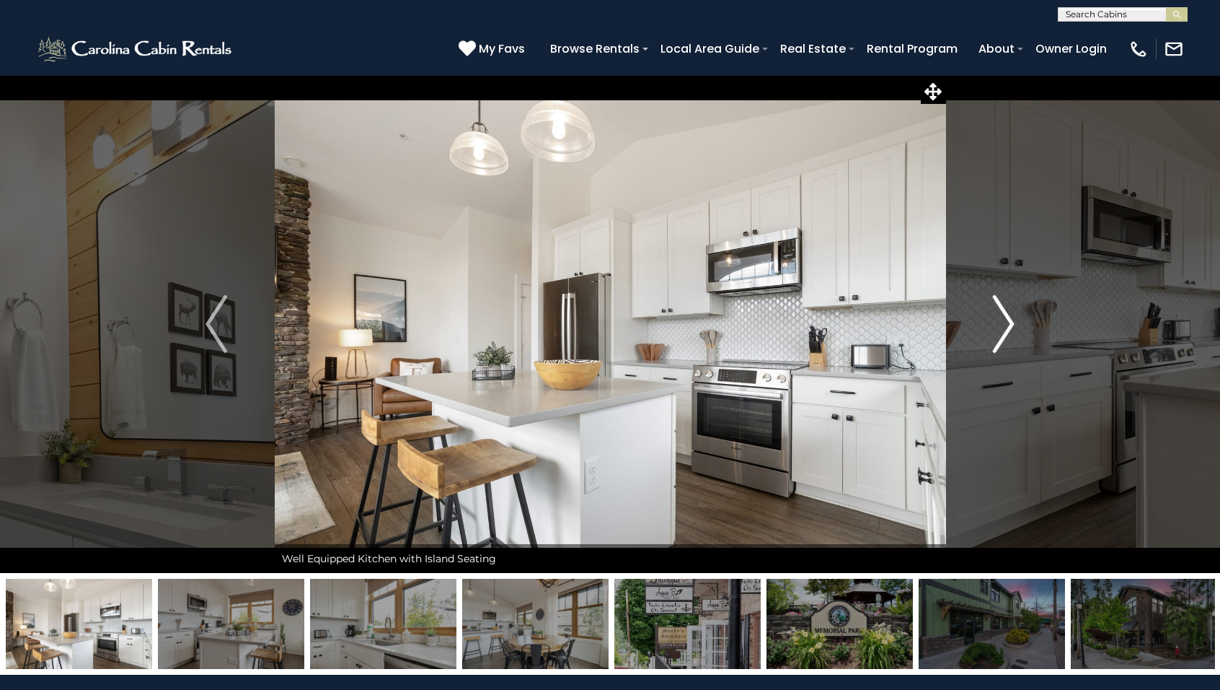
click at [1007, 332] on img "Next" at bounding box center [1004, 324] width 22 height 58
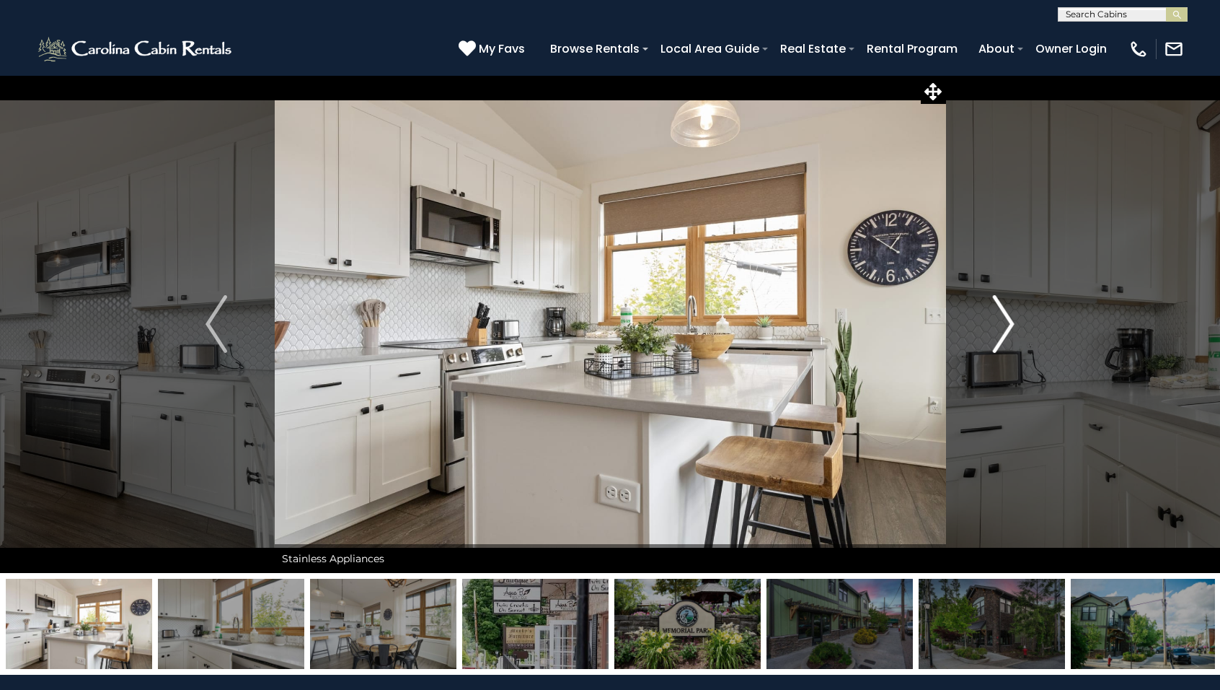
click at [1007, 332] on img "Next" at bounding box center [1004, 324] width 22 height 58
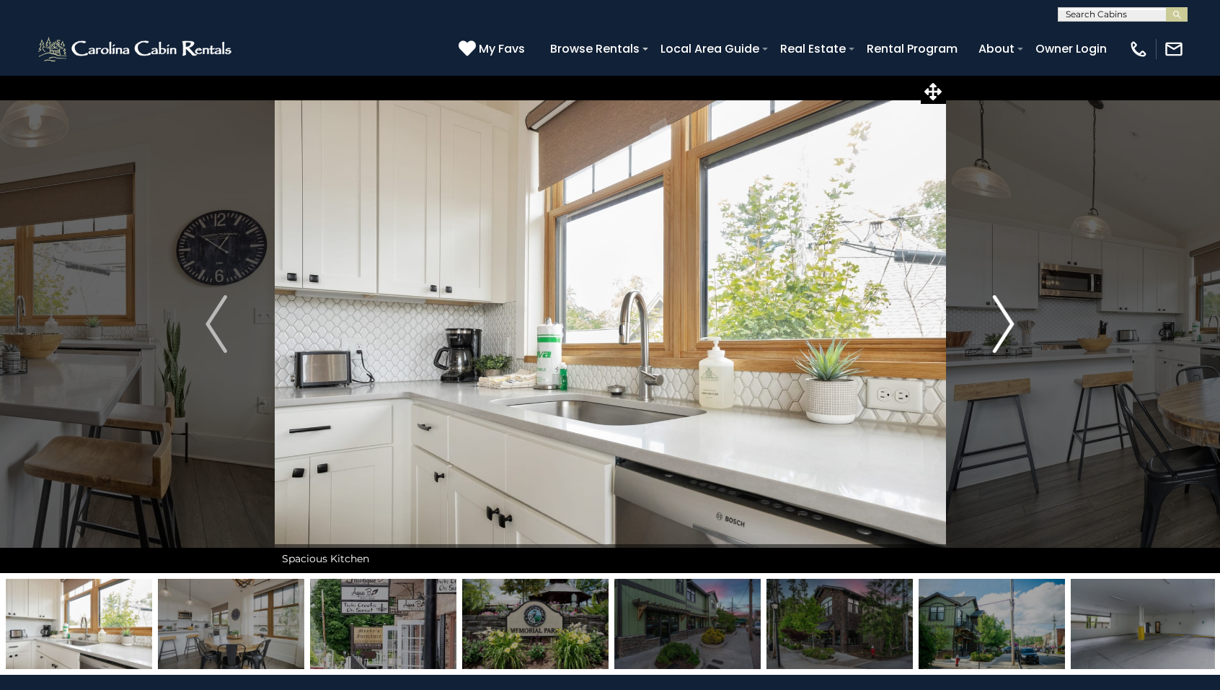
click at [1007, 332] on img "Next" at bounding box center [1004, 324] width 22 height 58
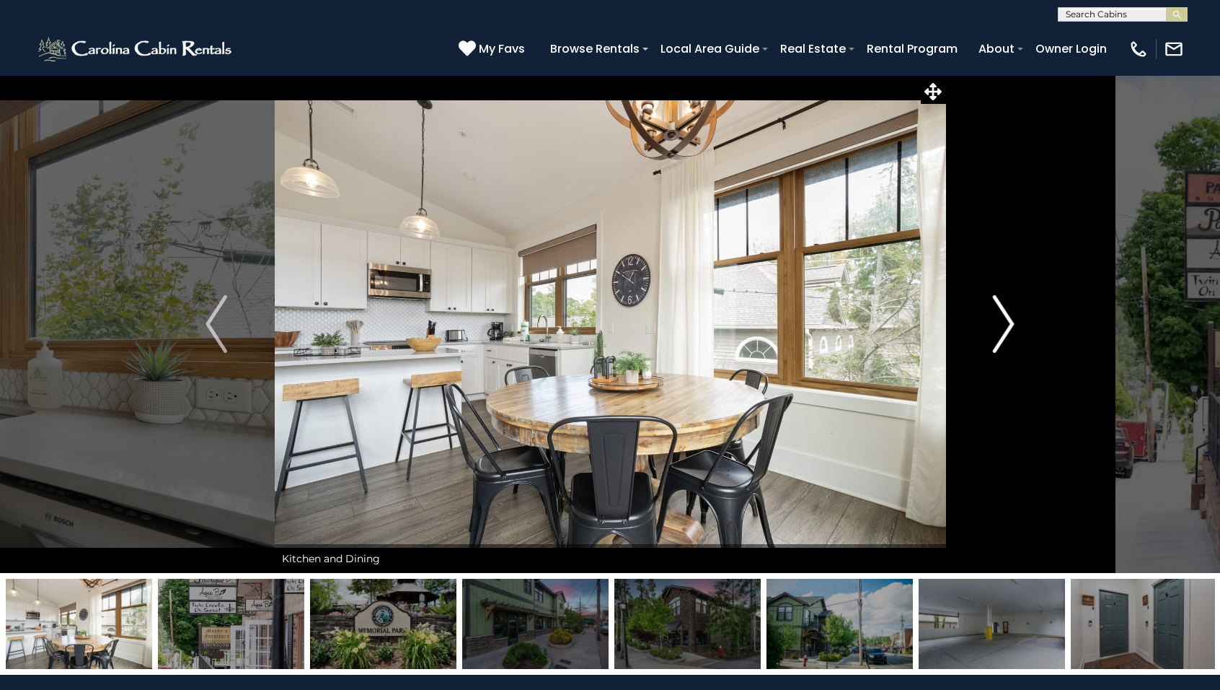
click at [1007, 332] on img "Next" at bounding box center [1004, 324] width 22 height 58
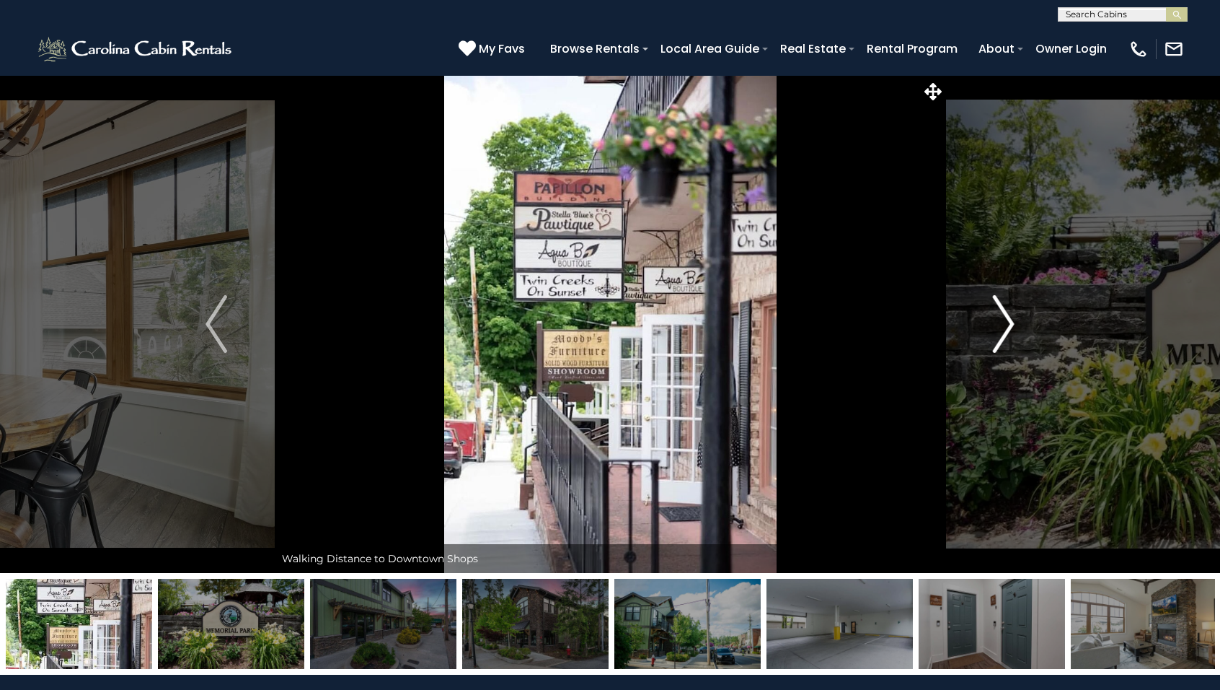
click at [1007, 332] on img "Next" at bounding box center [1004, 324] width 22 height 58
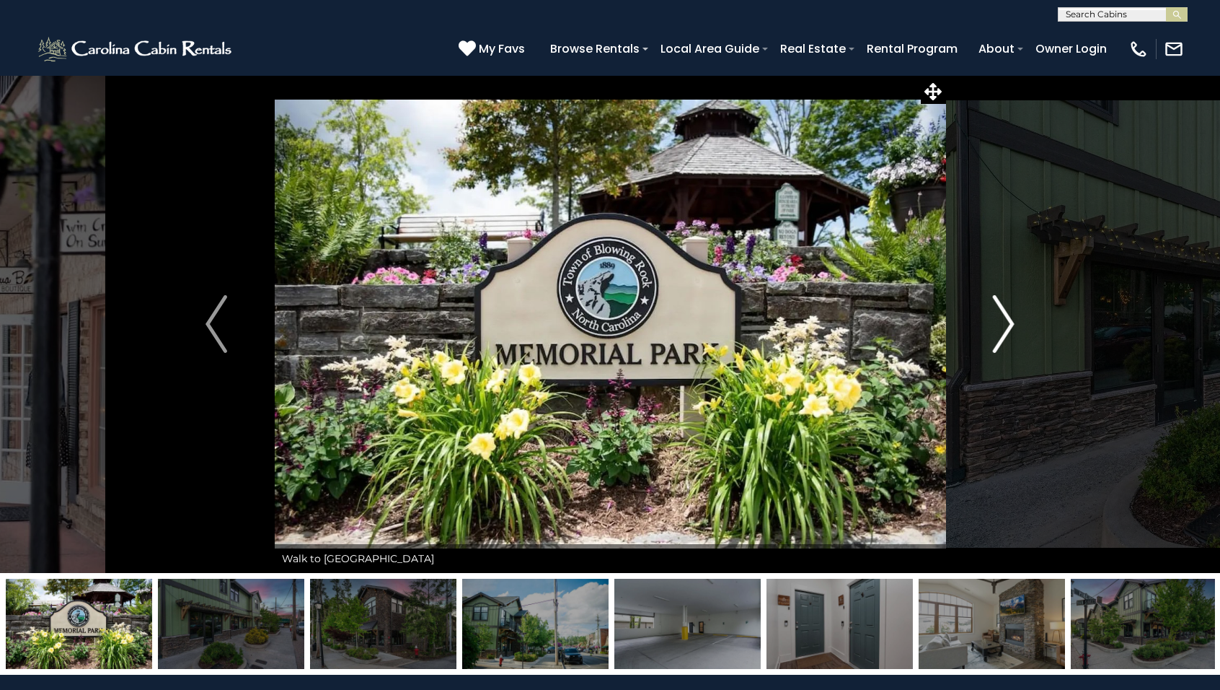
click at [1006, 333] on img "Next" at bounding box center [1004, 324] width 22 height 58
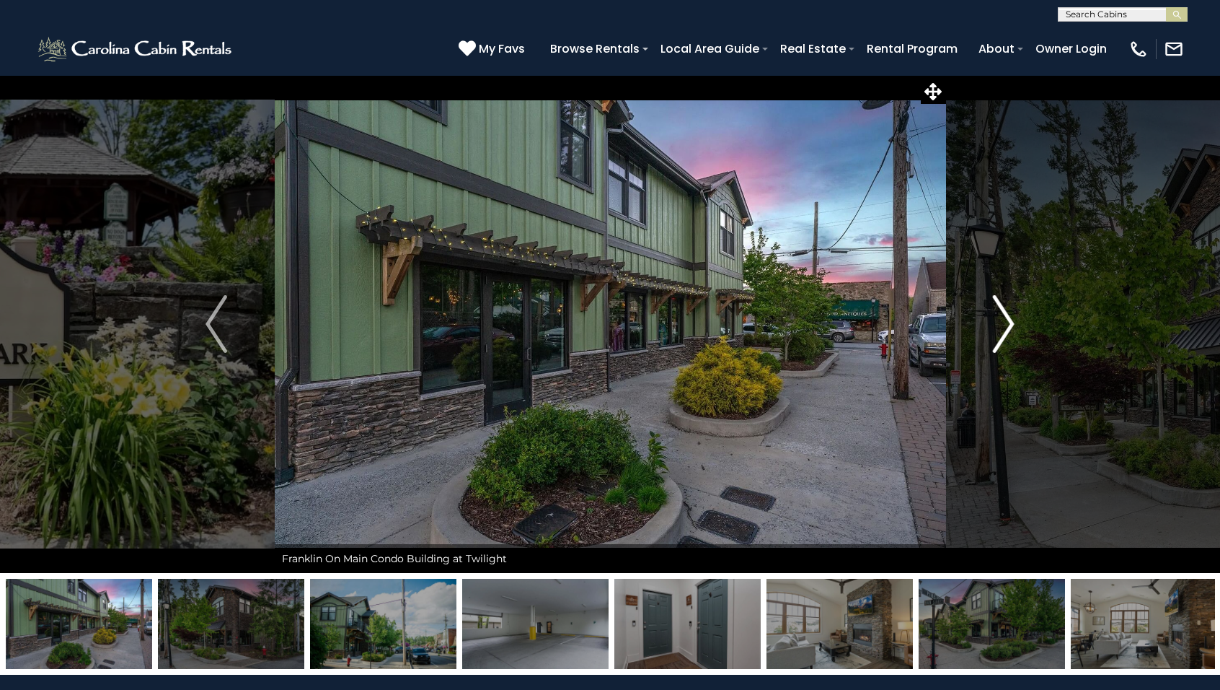
click at [1006, 333] on img "Next" at bounding box center [1004, 324] width 22 height 58
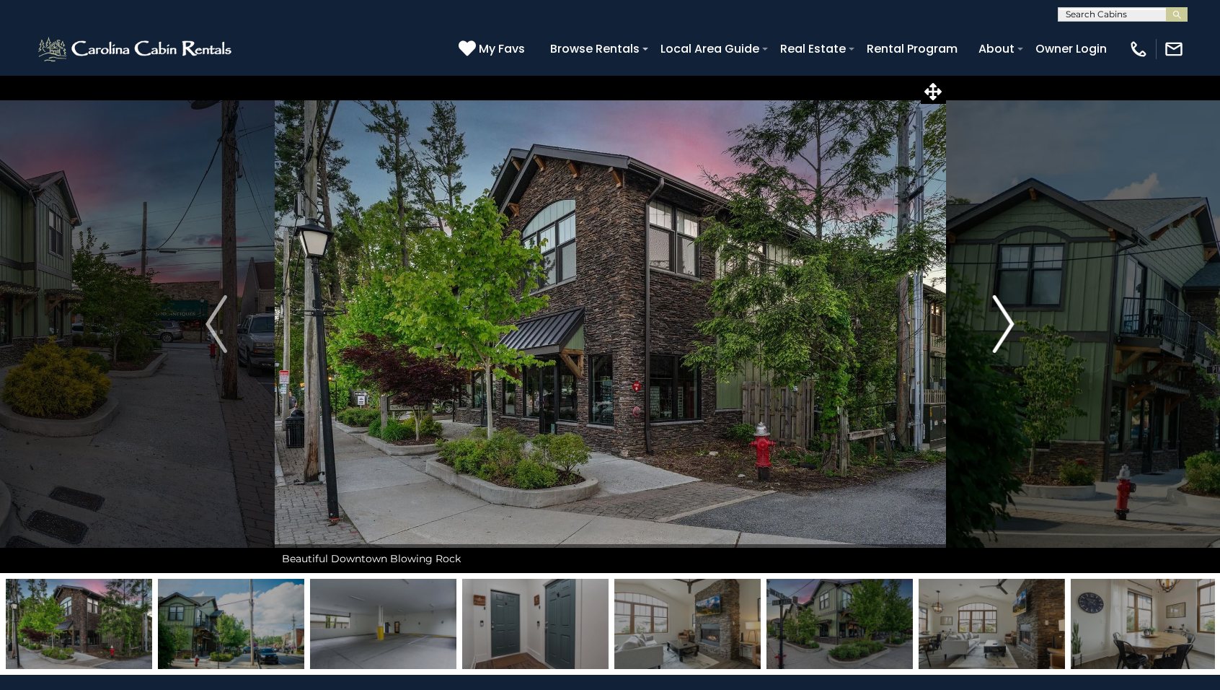
click at [1006, 333] on img "Next" at bounding box center [1004, 324] width 22 height 58
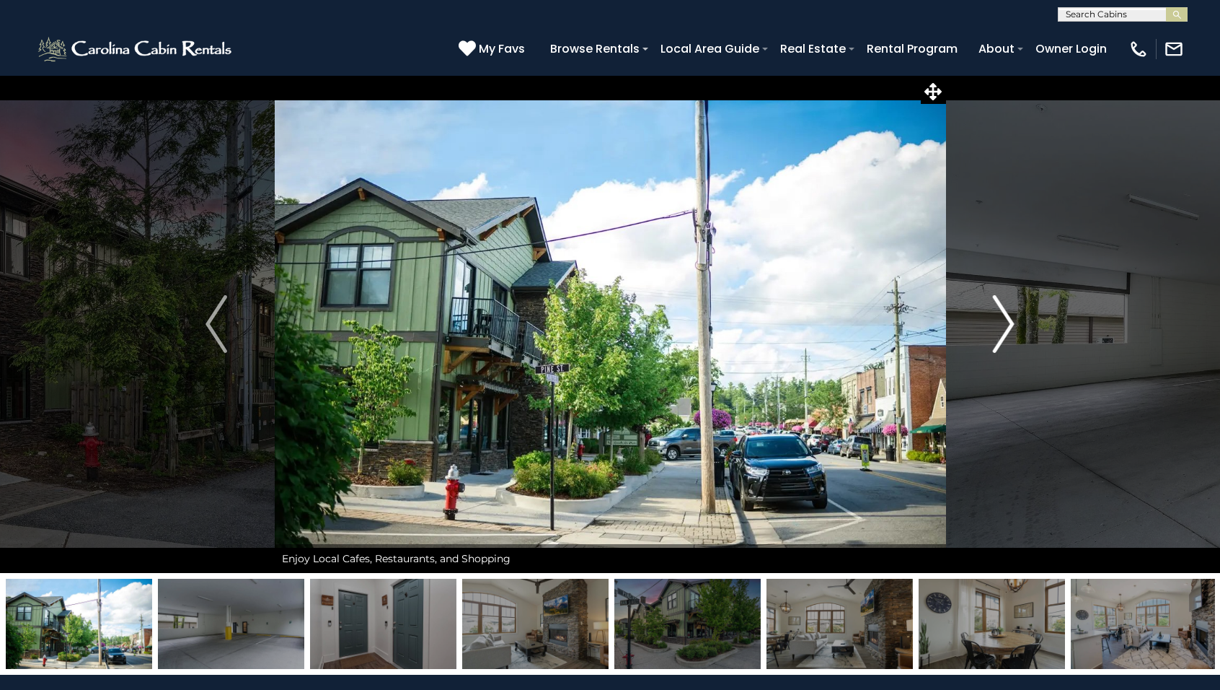
click at [1006, 333] on img "Next" at bounding box center [1004, 324] width 22 height 58
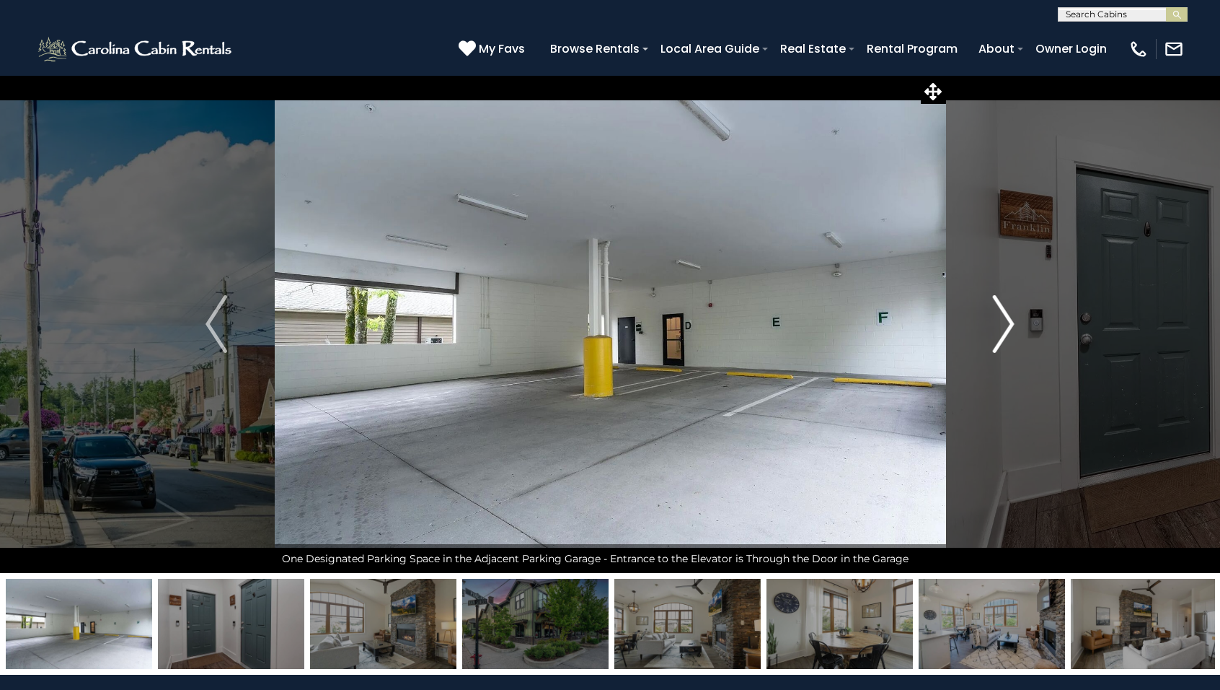
click at [1006, 333] on img "Next" at bounding box center [1004, 324] width 22 height 58
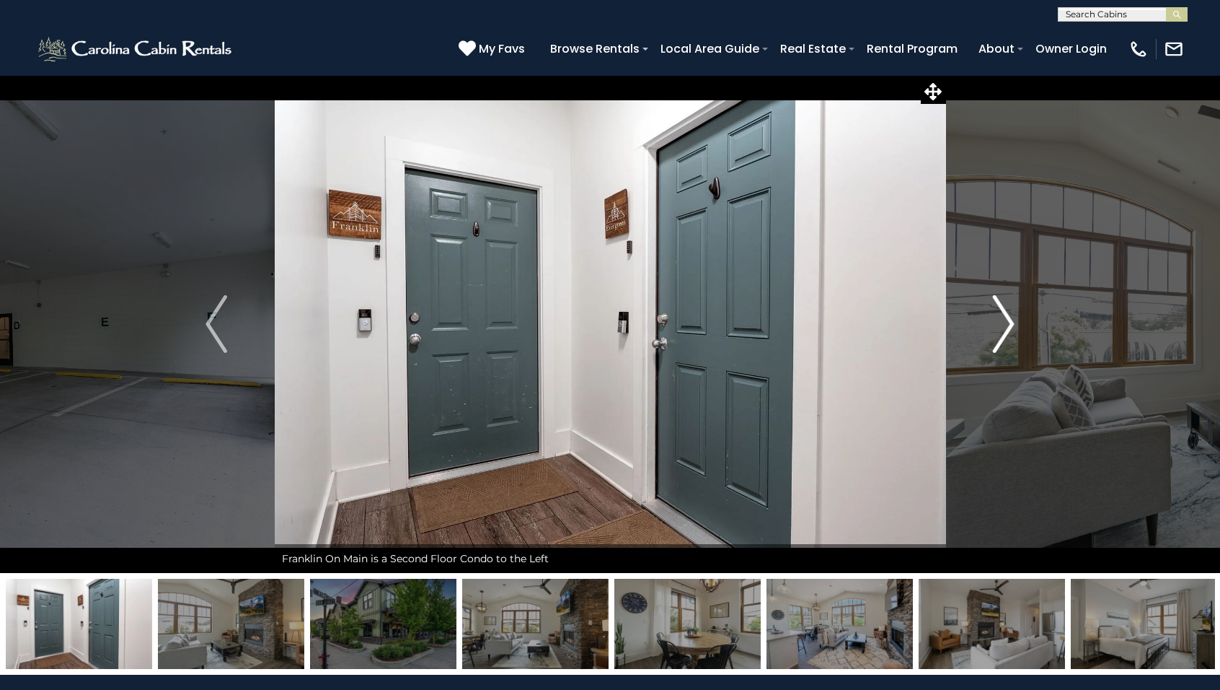
click at [1006, 333] on img "Next" at bounding box center [1004, 324] width 22 height 58
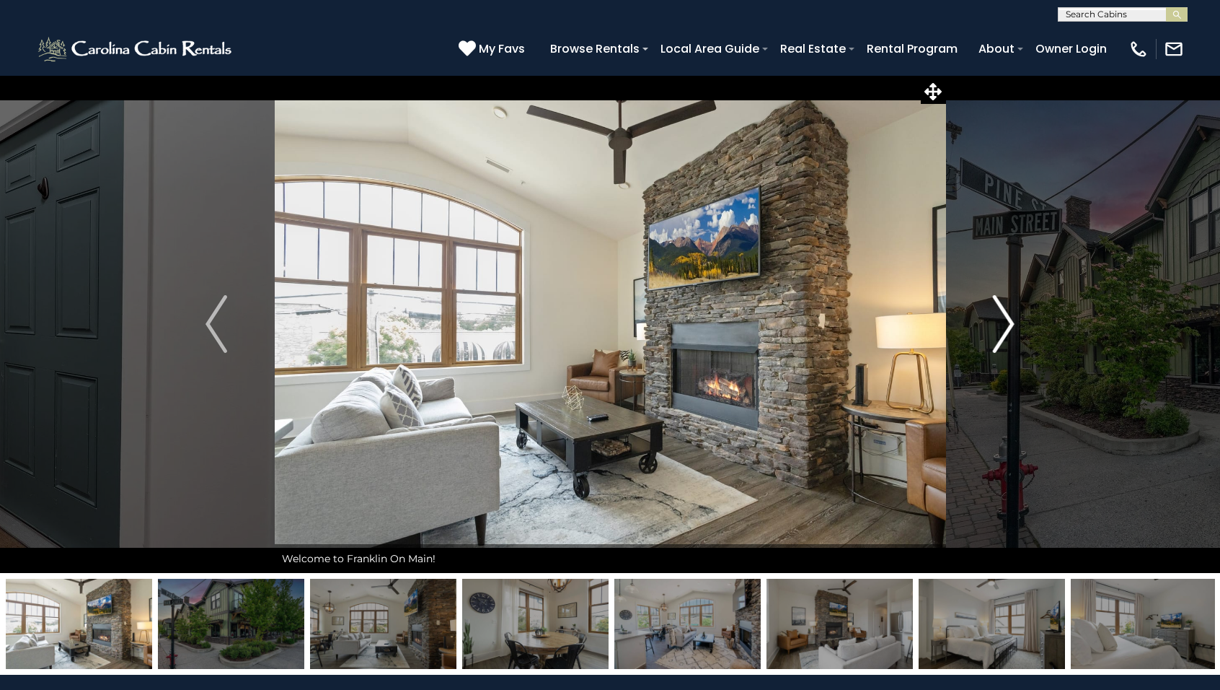
click at [1006, 333] on img "Next" at bounding box center [1004, 324] width 22 height 58
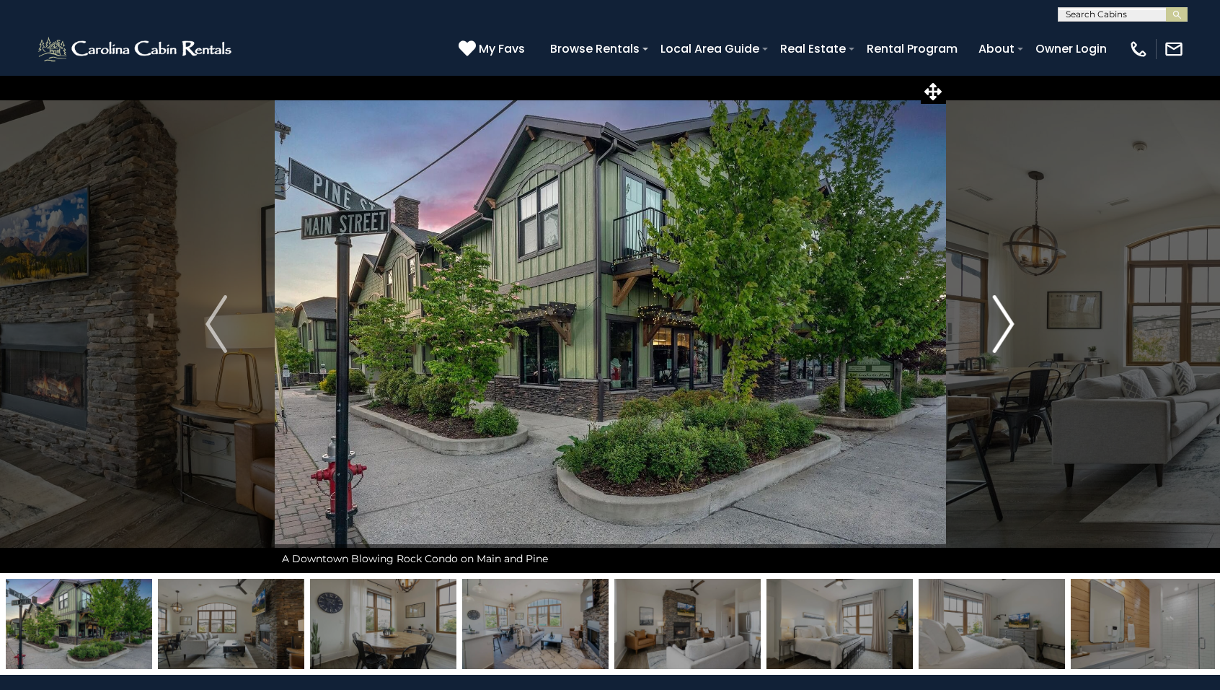
click at [1006, 333] on img "Next" at bounding box center [1004, 324] width 22 height 58
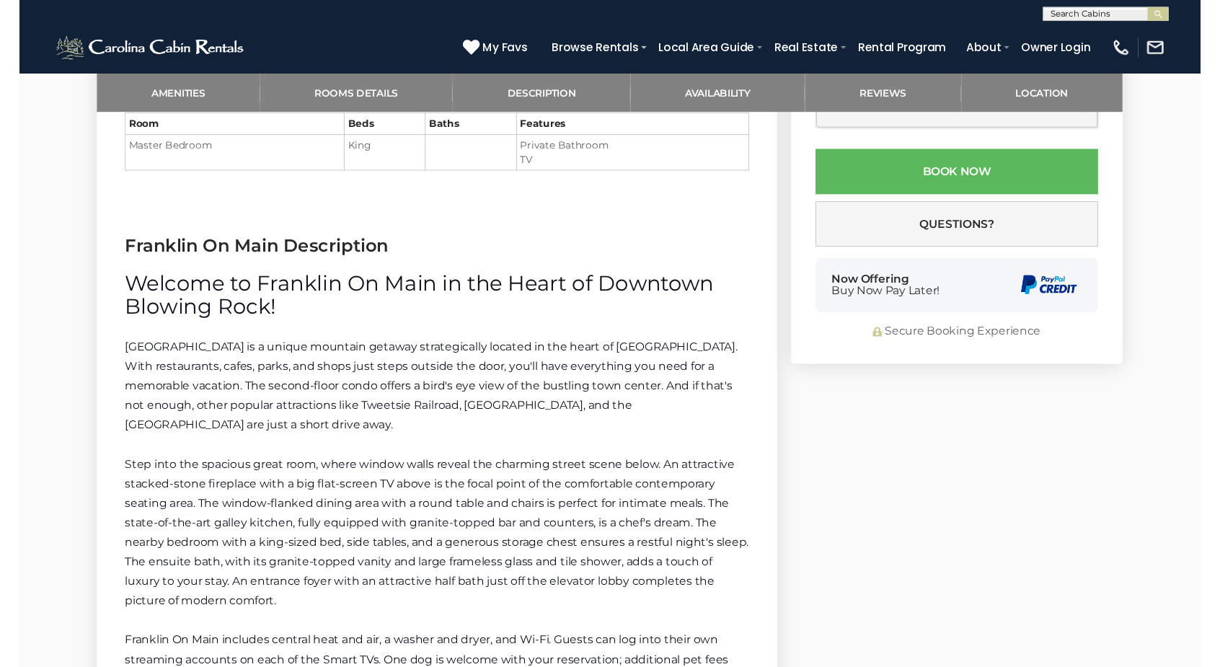
scroll to position [1243, 0]
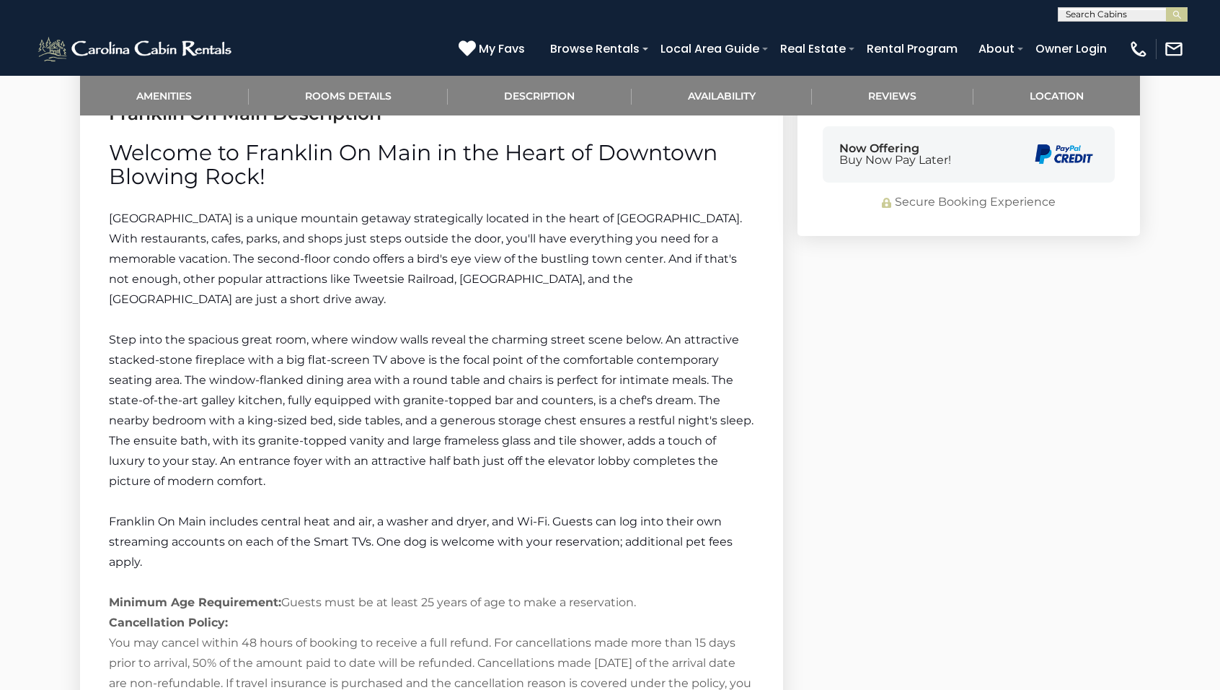
click at [542, 243] on span "Franklin On Main is a unique mountain getaway strategically located in the hear…" at bounding box center [425, 258] width 633 height 94
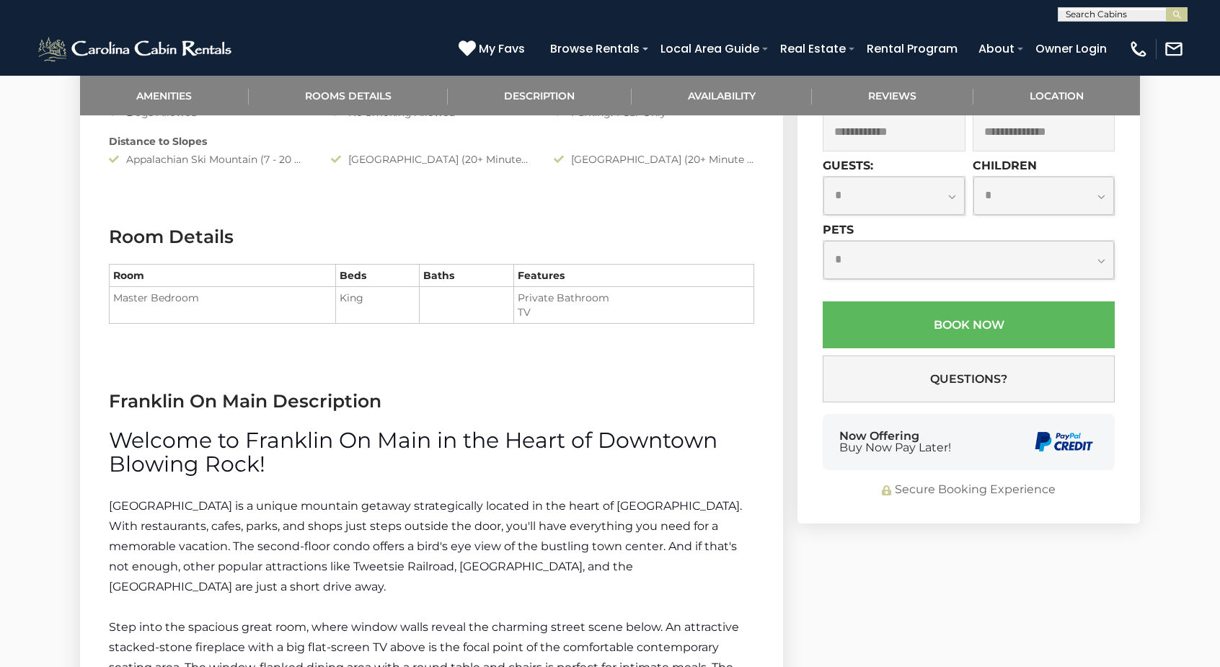
scroll to position [773, 0]
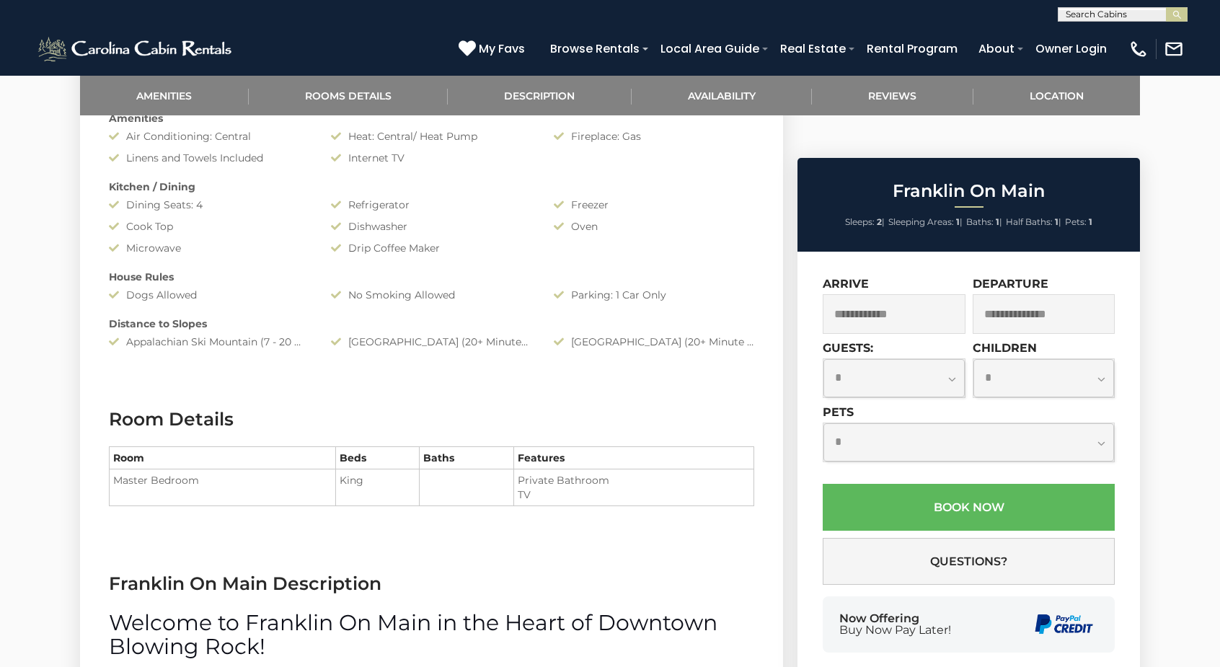
click at [436, 226] on div "Dishwasher" at bounding box center [431, 226] width 222 height 14
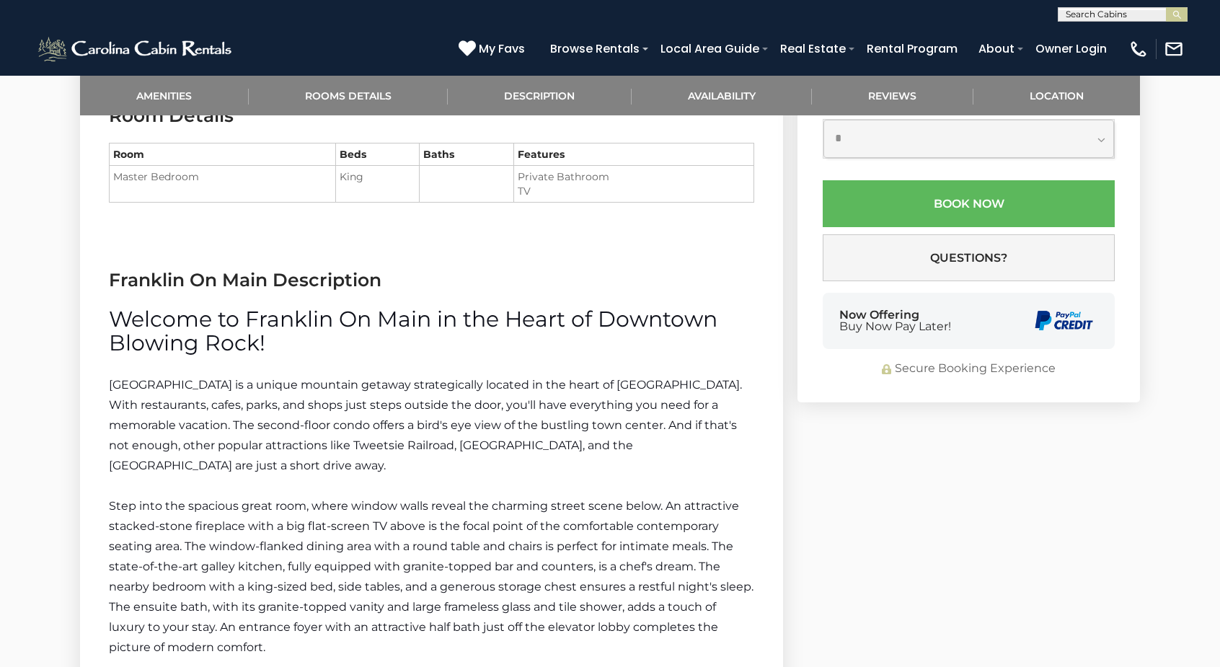
scroll to position [1232, 0]
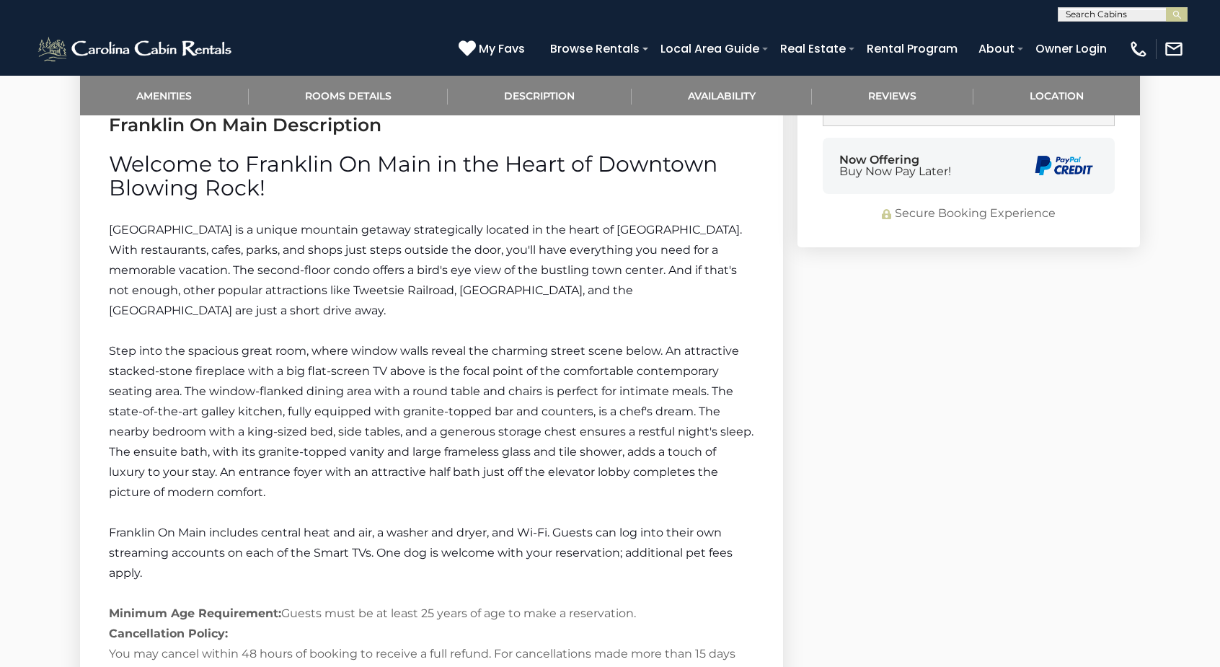
click at [1134, 15] on input "text" at bounding box center [1122, 17] width 126 height 14
type input "*****"
click at [1090, 31] on em "Aspen" at bounding box center [1081, 33] width 31 height 13
click at [1179, 14] on img "submit" at bounding box center [1177, 14] width 11 height 11
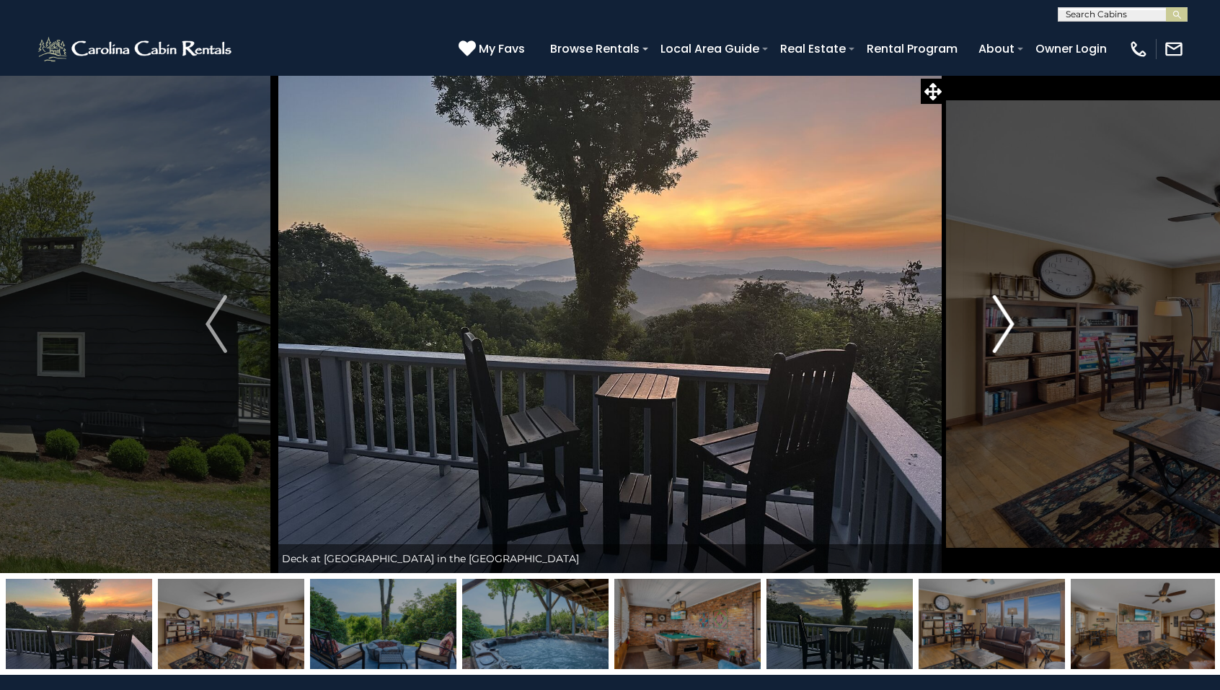
click at [1006, 327] on img "Next" at bounding box center [1004, 324] width 22 height 58
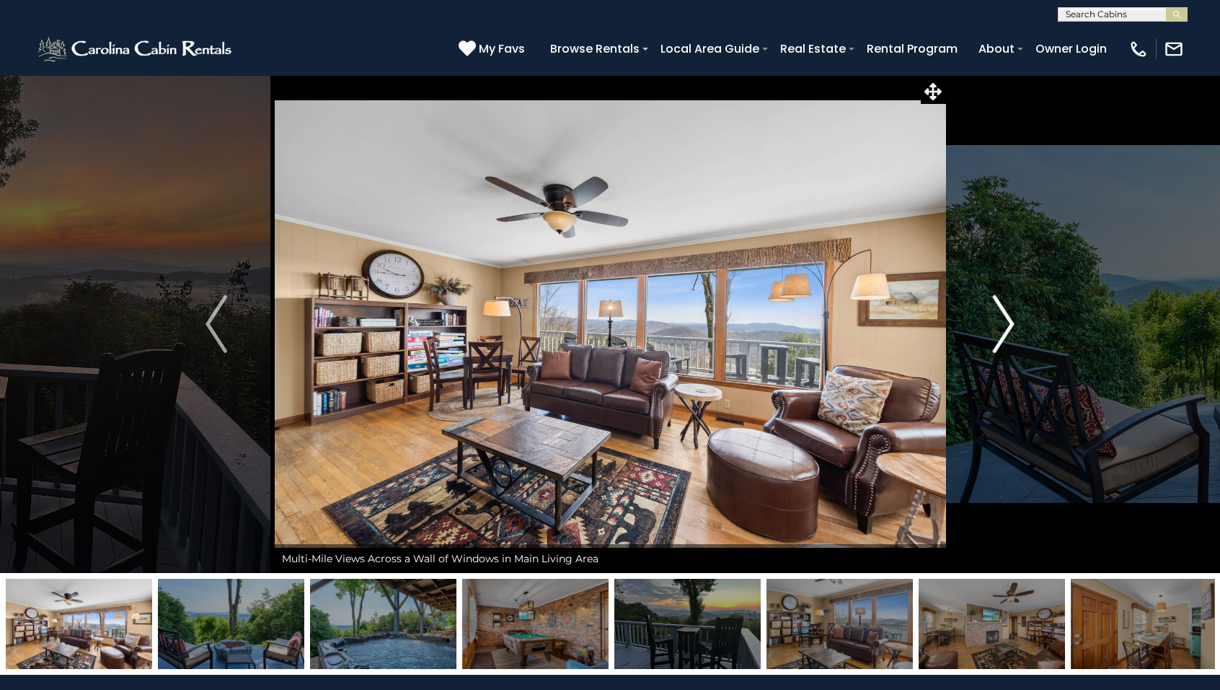
click at [1006, 327] on img "Next" at bounding box center [1004, 324] width 22 height 58
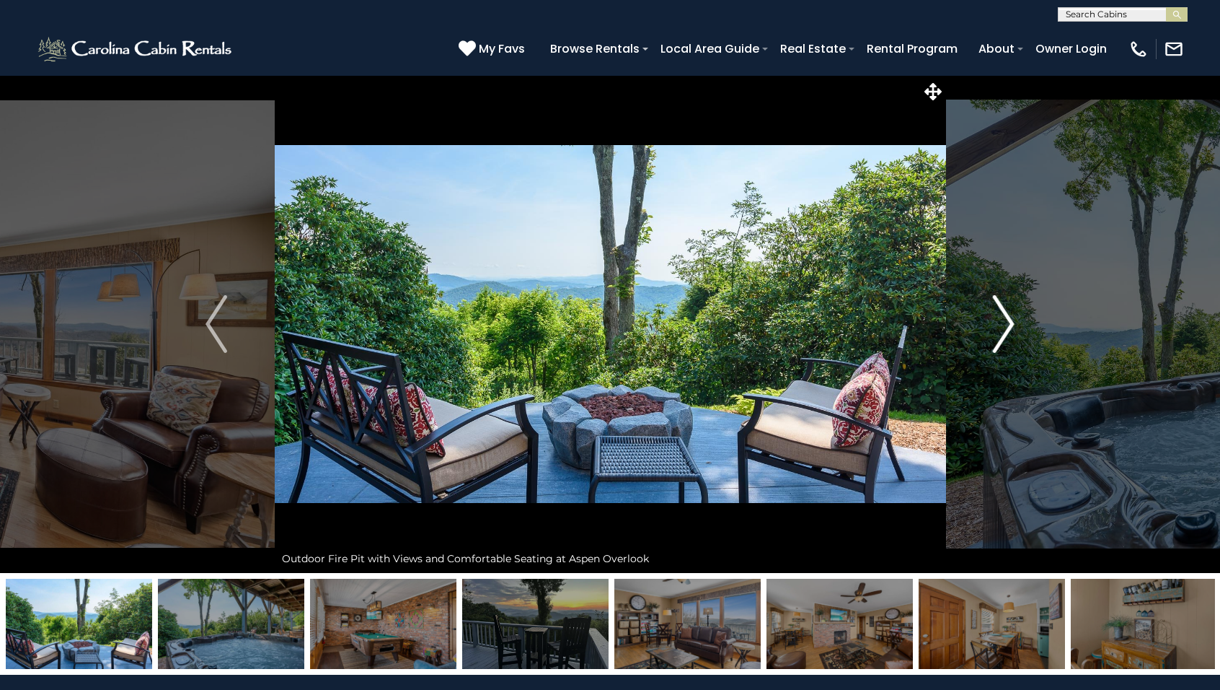
click at [1006, 327] on img "Next" at bounding box center [1004, 324] width 22 height 58
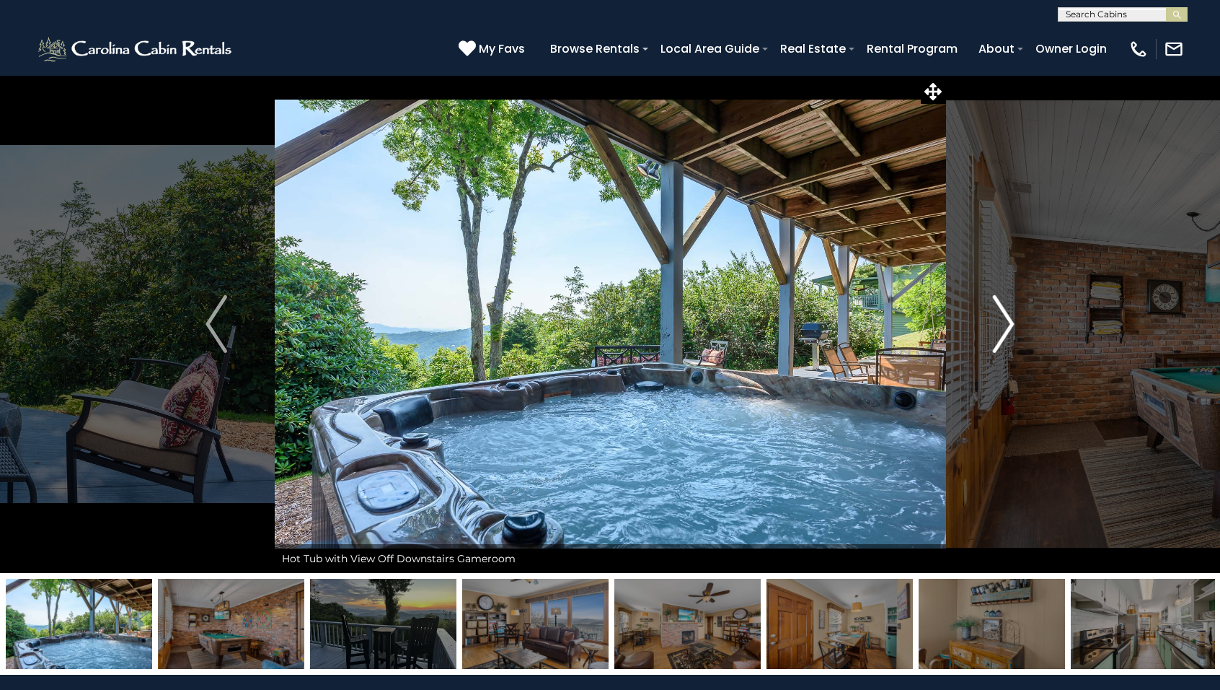
click at [1006, 327] on img "Next" at bounding box center [1004, 324] width 22 height 58
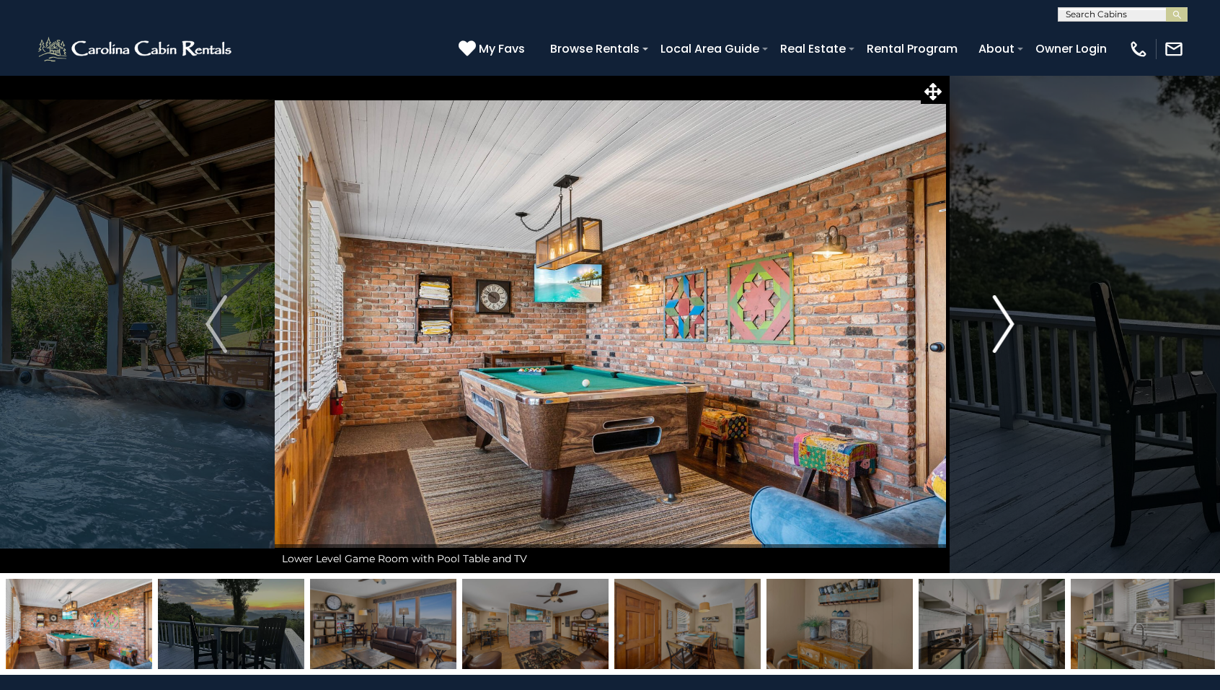
click at [1006, 327] on img "Next" at bounding box center [1004, 324] width 22 height 58
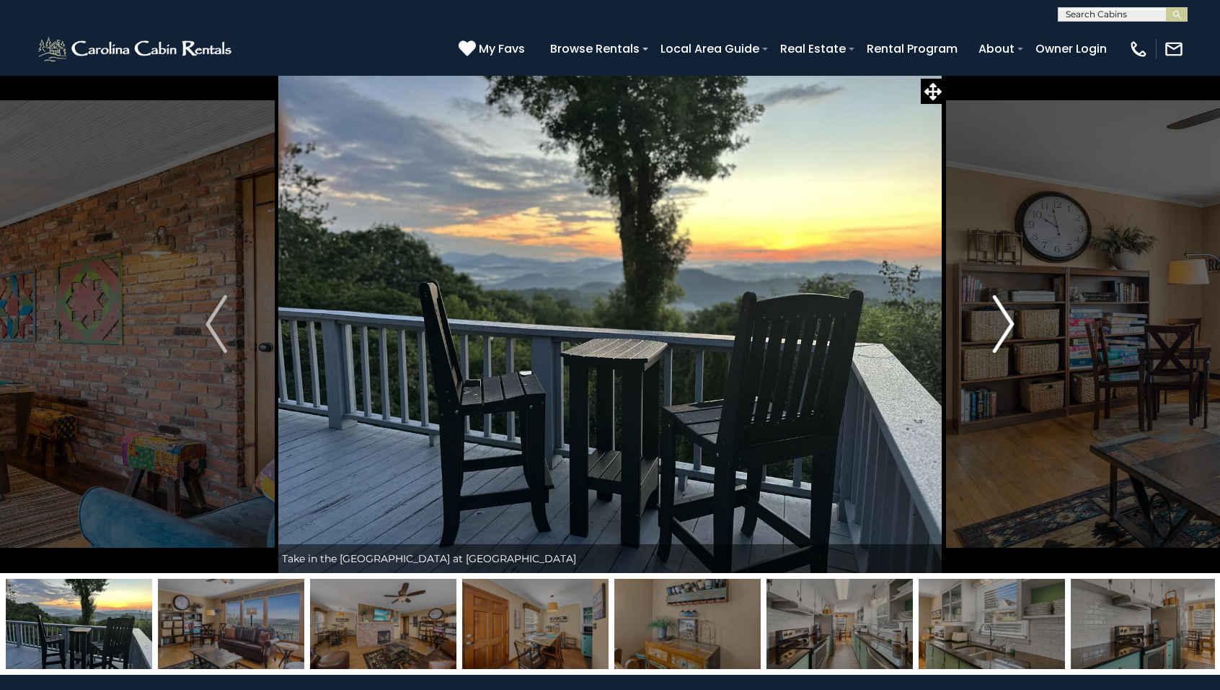
click at [1006, 327] on img "Next" at bounding box center [1004, 324] width 22 height 58
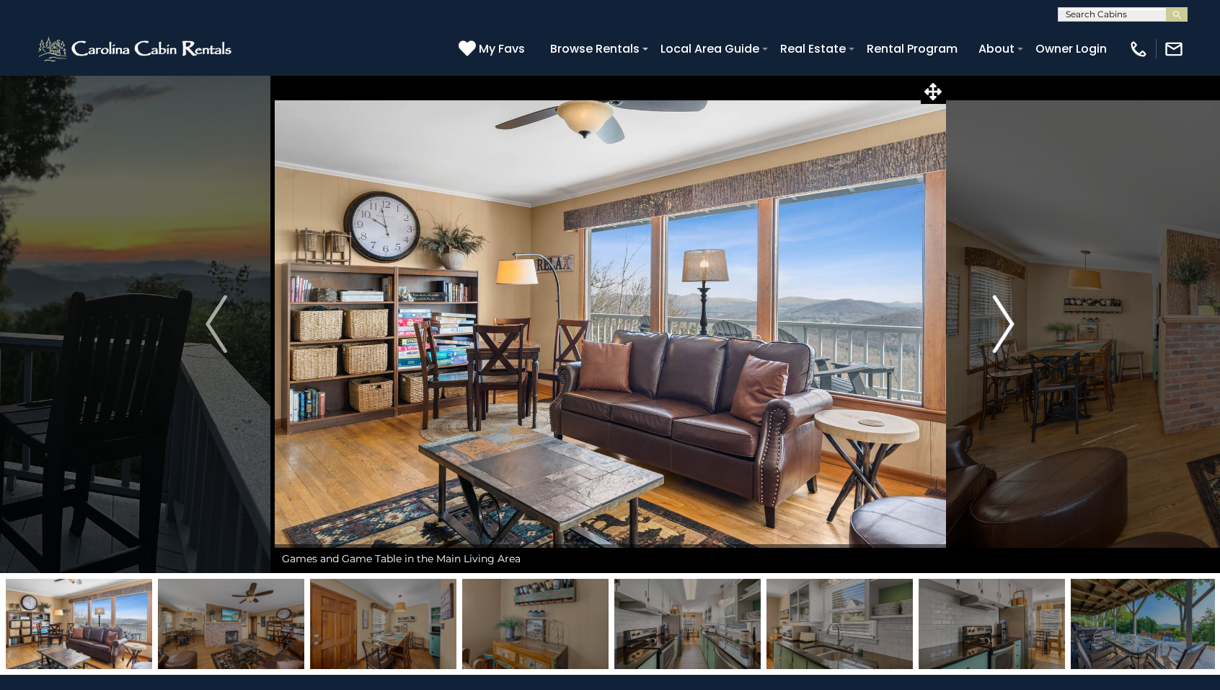
click at [1006, 327] on img "Next" at bounding box center [1004, 324] width 22 height 58
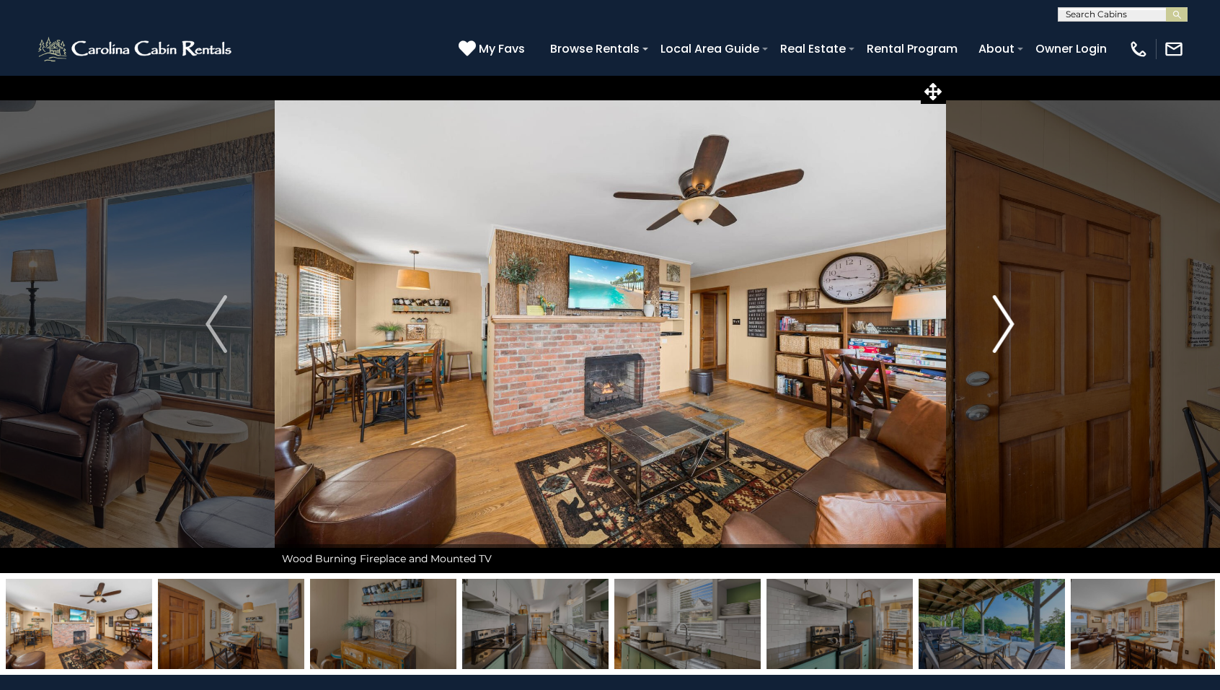
click at [1010, 330] on img "Next" at bounding box center [1004, 324] width 22 height 58
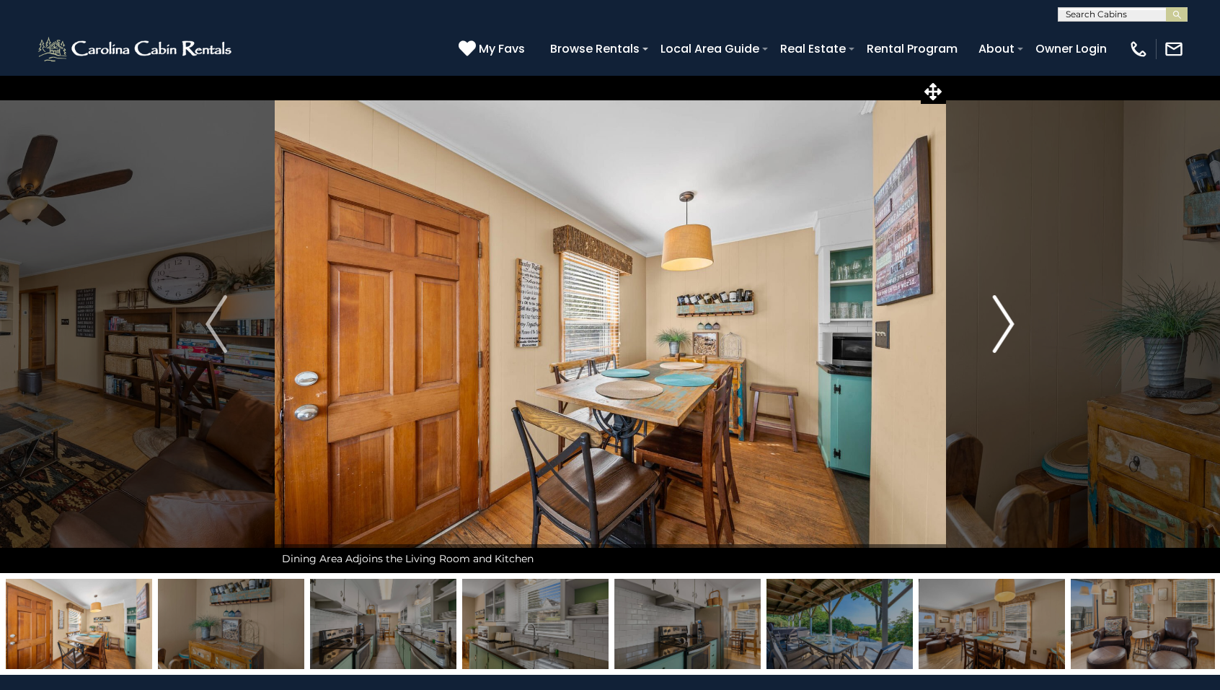
click at [1010, 330] on img "Next" at bounding box center [1004, 324] width 22 height 58
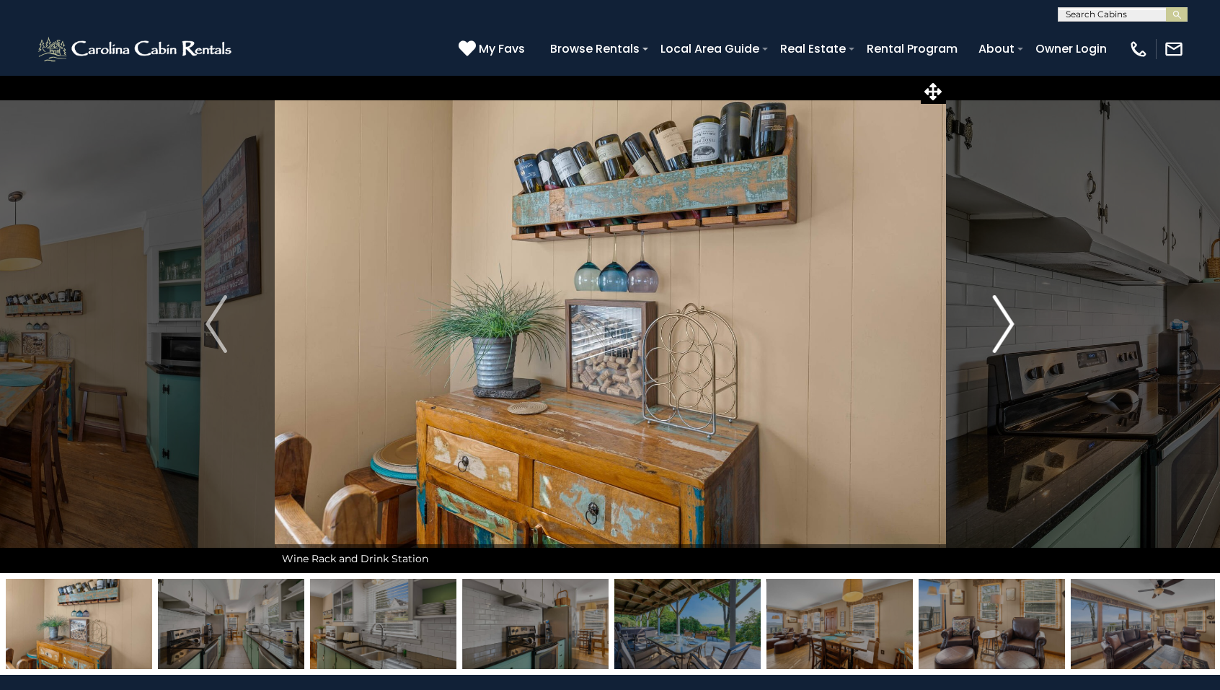
click at [1010, 330] on img "Next" at bounding box center [1004, 324] width 22 height 58
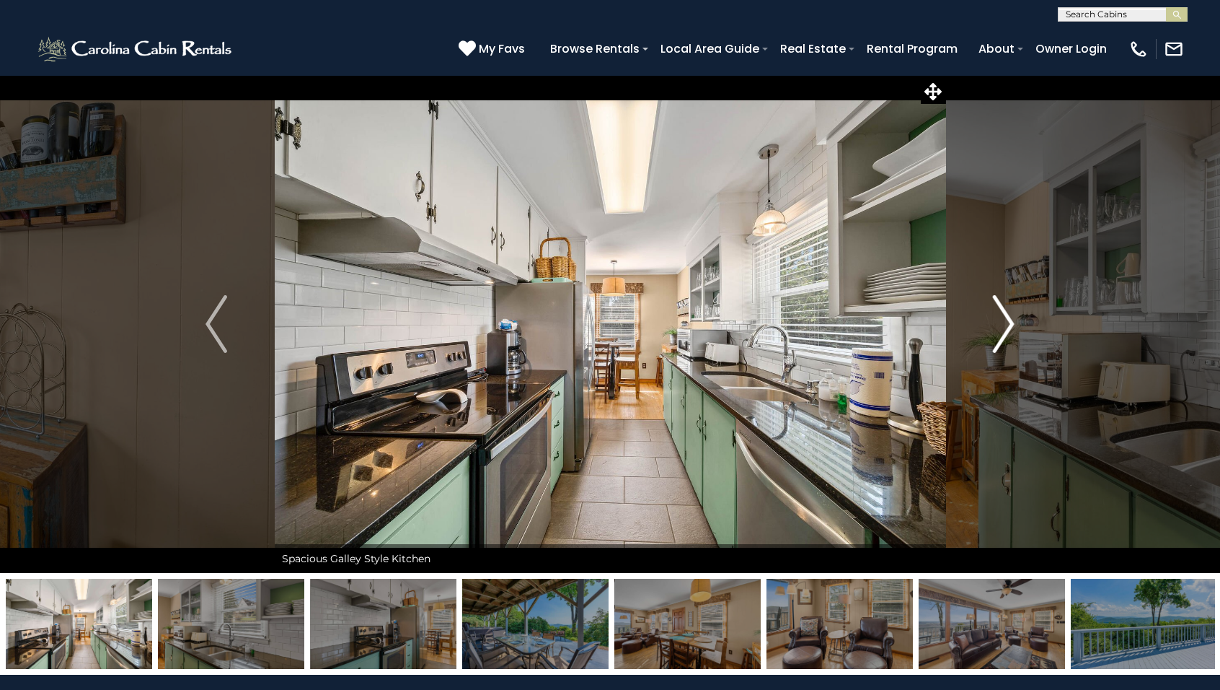
click at [1010, 330] on img "Next" at bounding box center [1004, 324] width 22 height 58
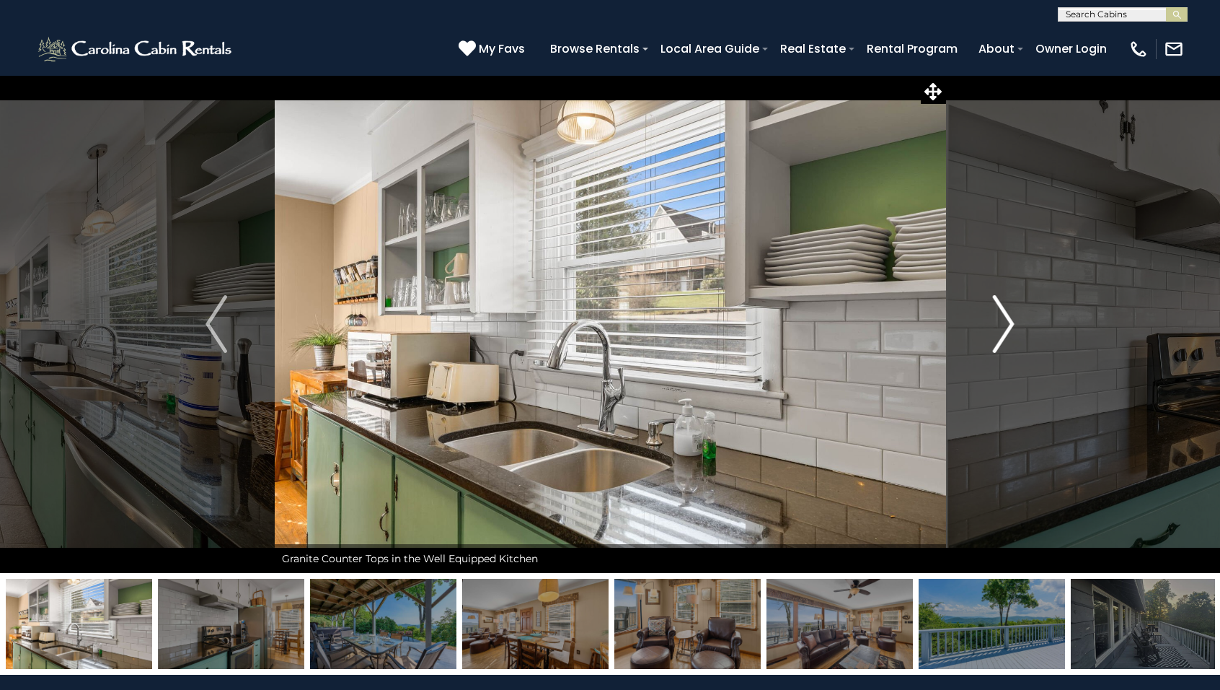
click at [1010, 330] on img "Next" at bounding box center [1004, 324] width 22 height 58
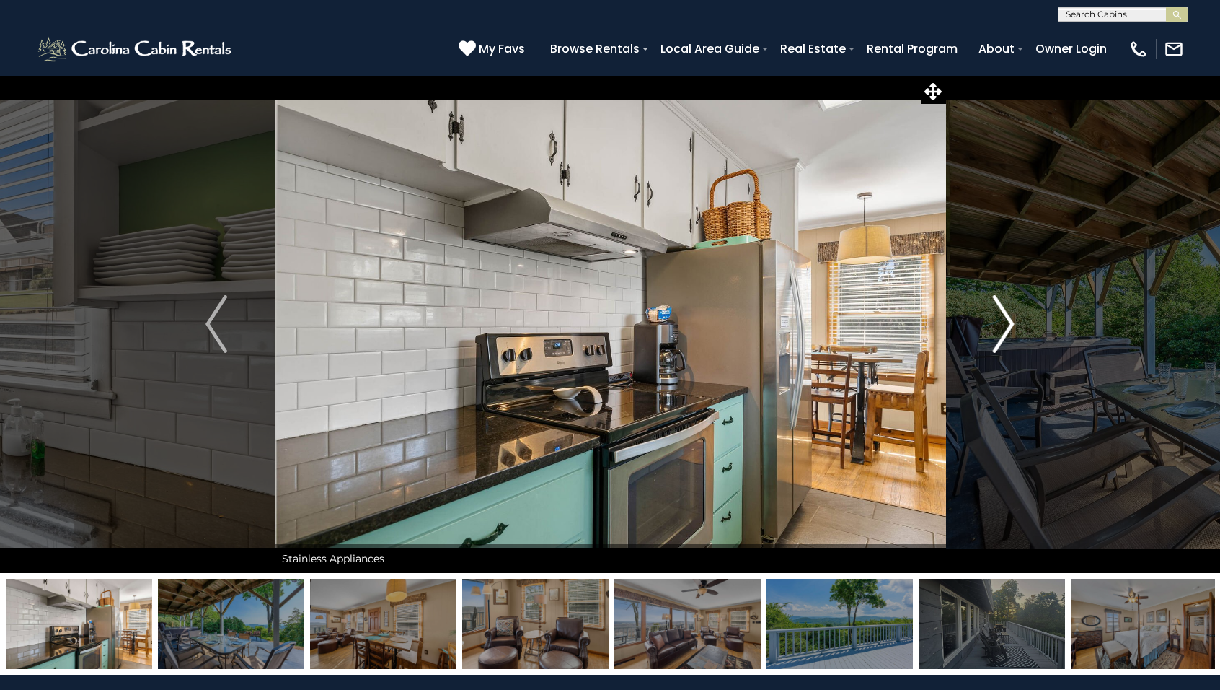
click at [1009, 330] on img "Next" at bounding box center [1004, 324] width 22 height 58
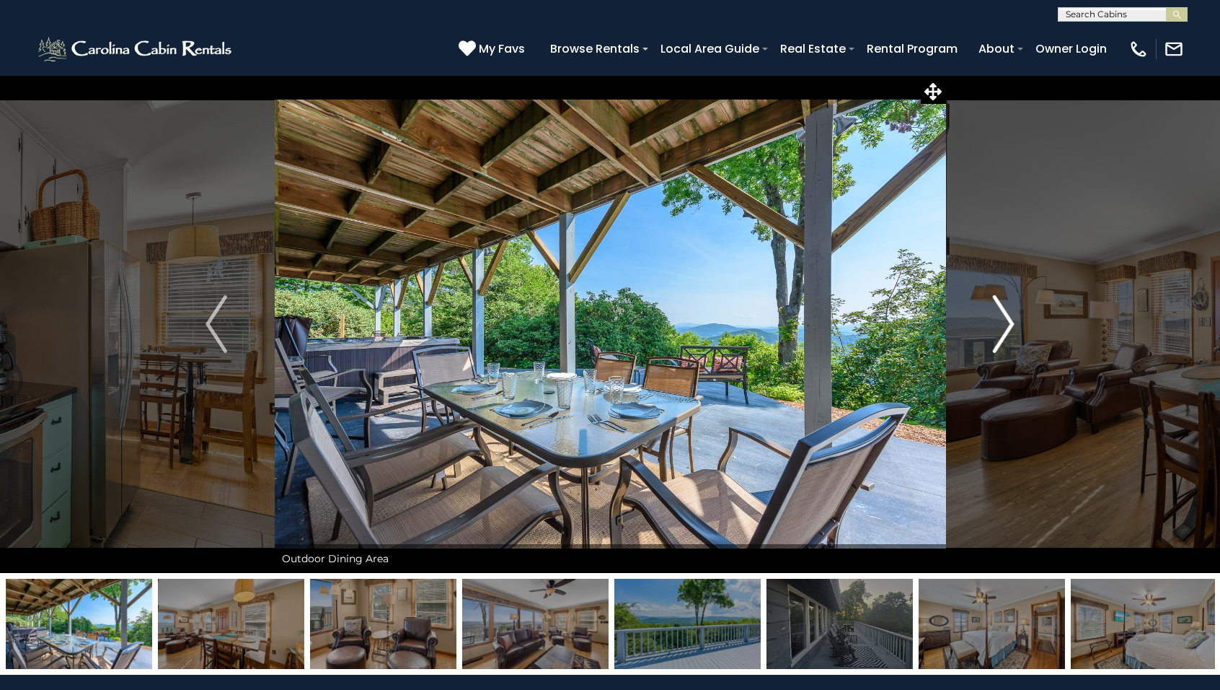
click at [1009, 331] on img "Next" at bounding box center [1004, 324] width 22 height 58
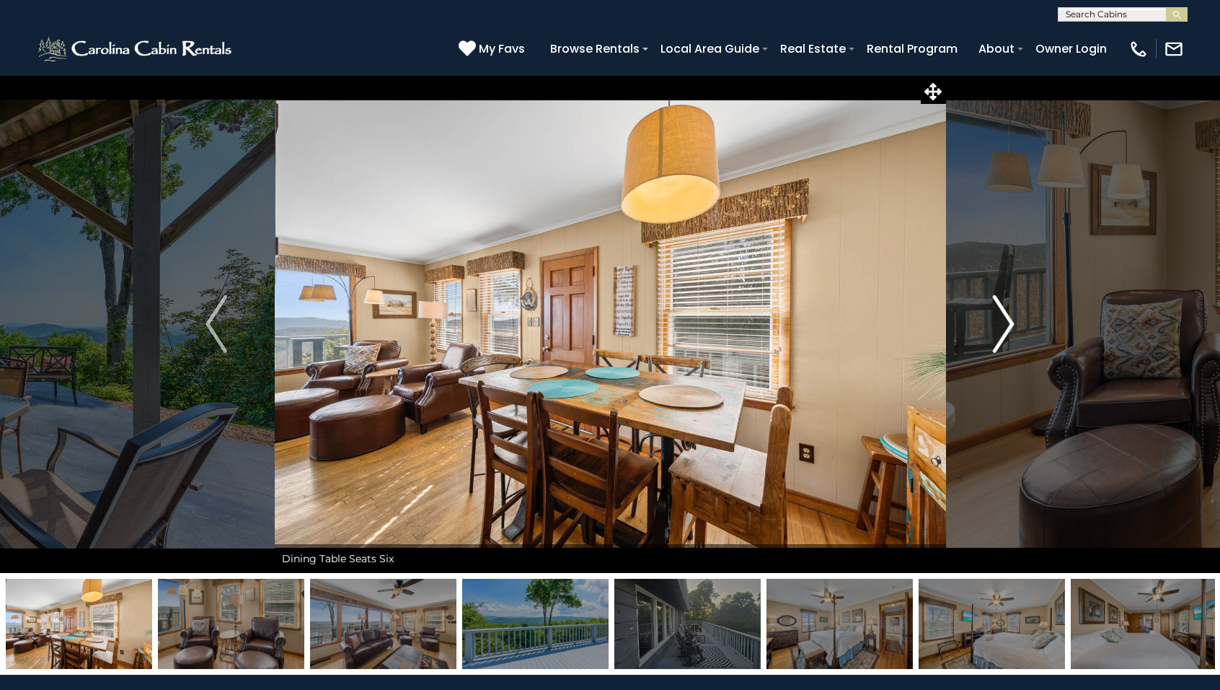
click at [1009, 331] on img "Next" at bounding box center [1004, 324] width 22 height 58
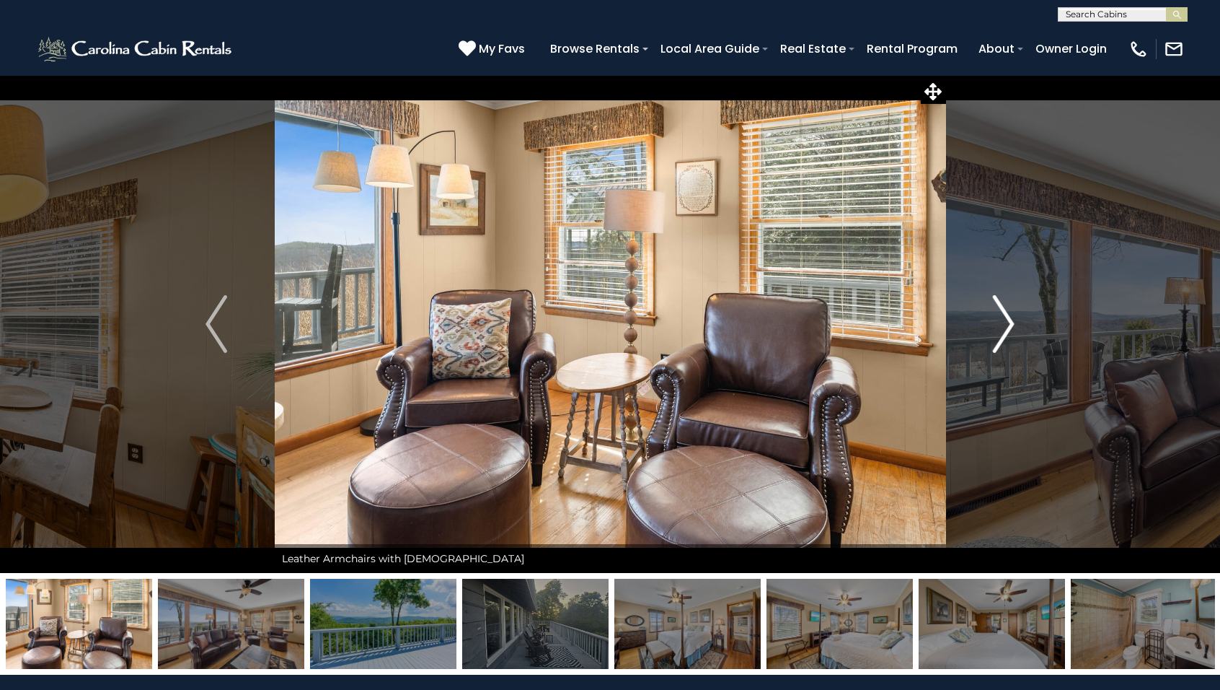
click at [1009, 331] on img "Next" at bounding box center [1004, 324] width 22 height 58
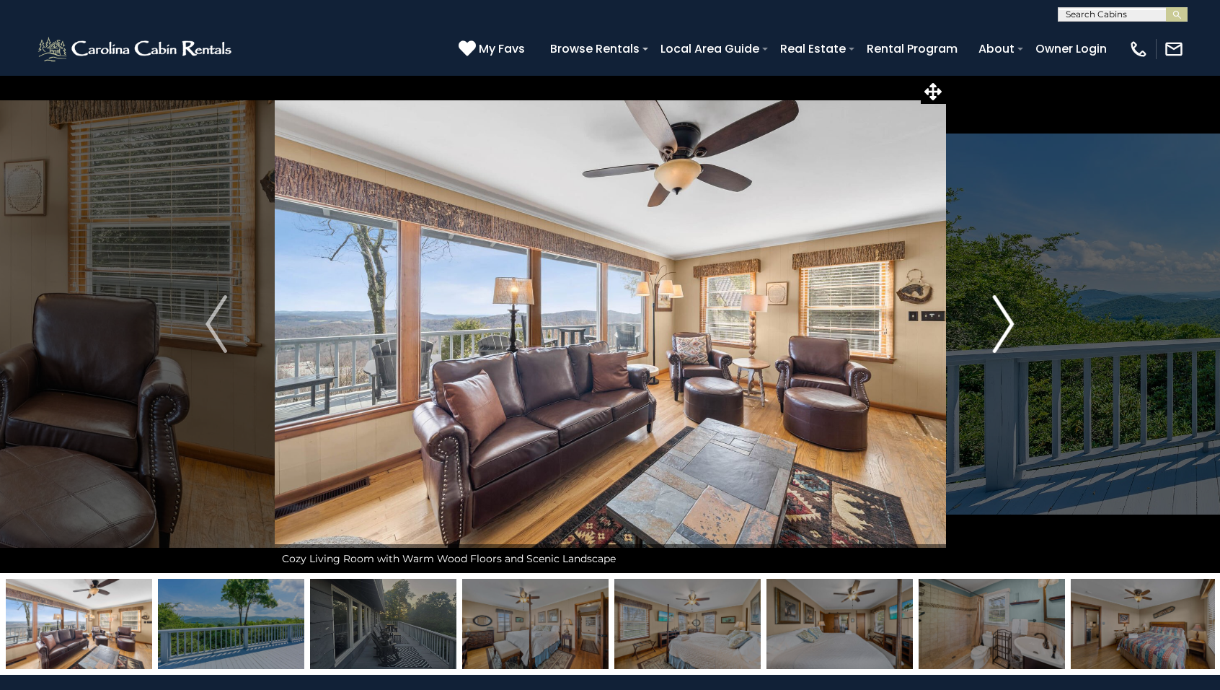
click at [1009, 331] on img "Next" at bounding box center [1004, 324] width 22 height 58
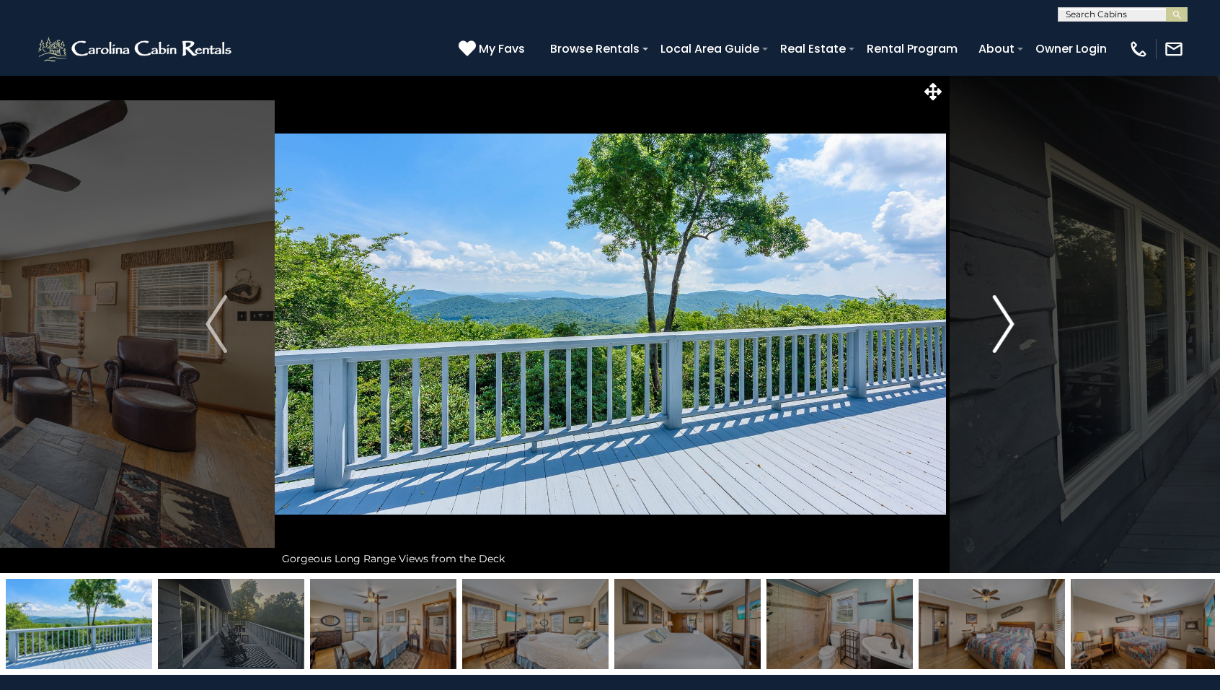
click at [1009, 331] on img "Next" at bounding box center [1004, 324] width 22 height 58
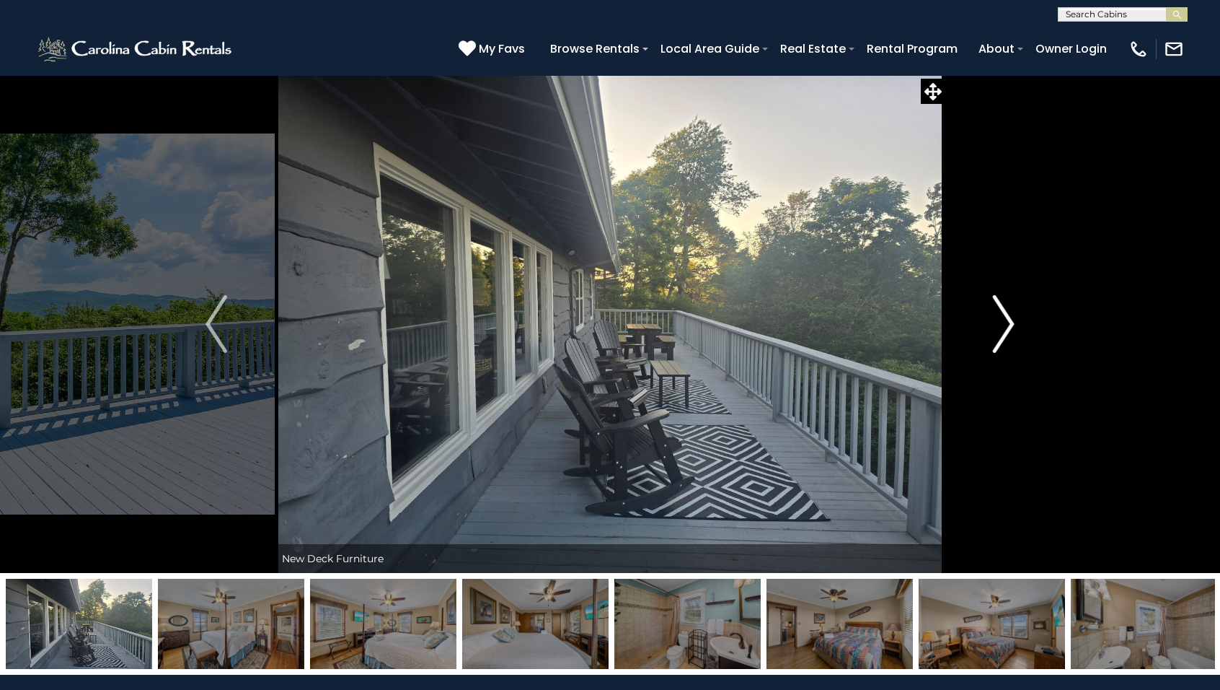
click at [1009, 331] on img "Next" at bounding box center [1004, 324] width 22 height 58
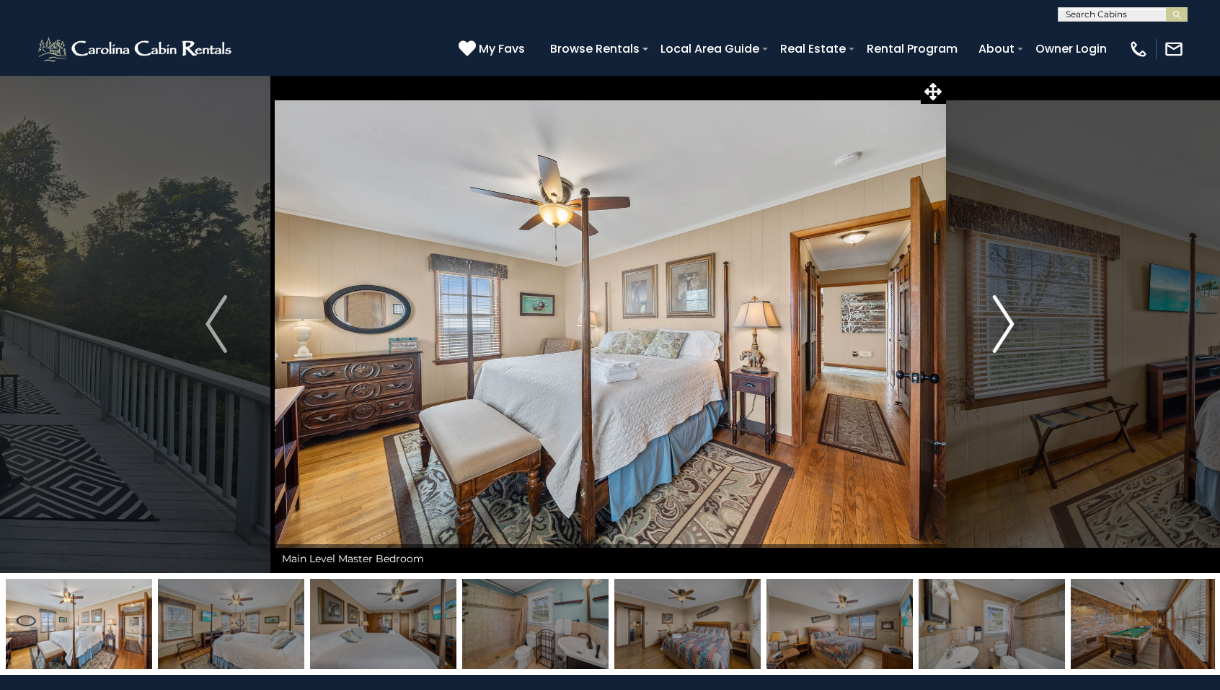
click at [1009, 331] on img "Next" at bounding box center [1004, 324] width 22 height 58
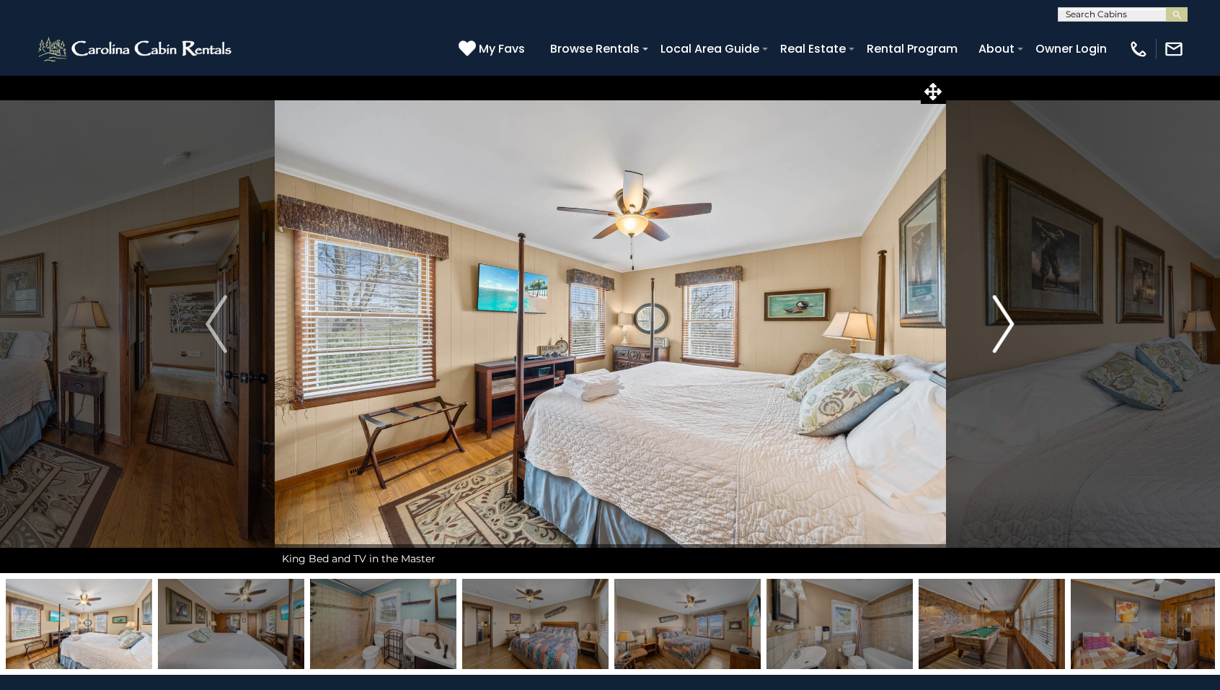
click at [1009, 331] on img "Next" at bounding box center [1004, 324] width 22 height 58
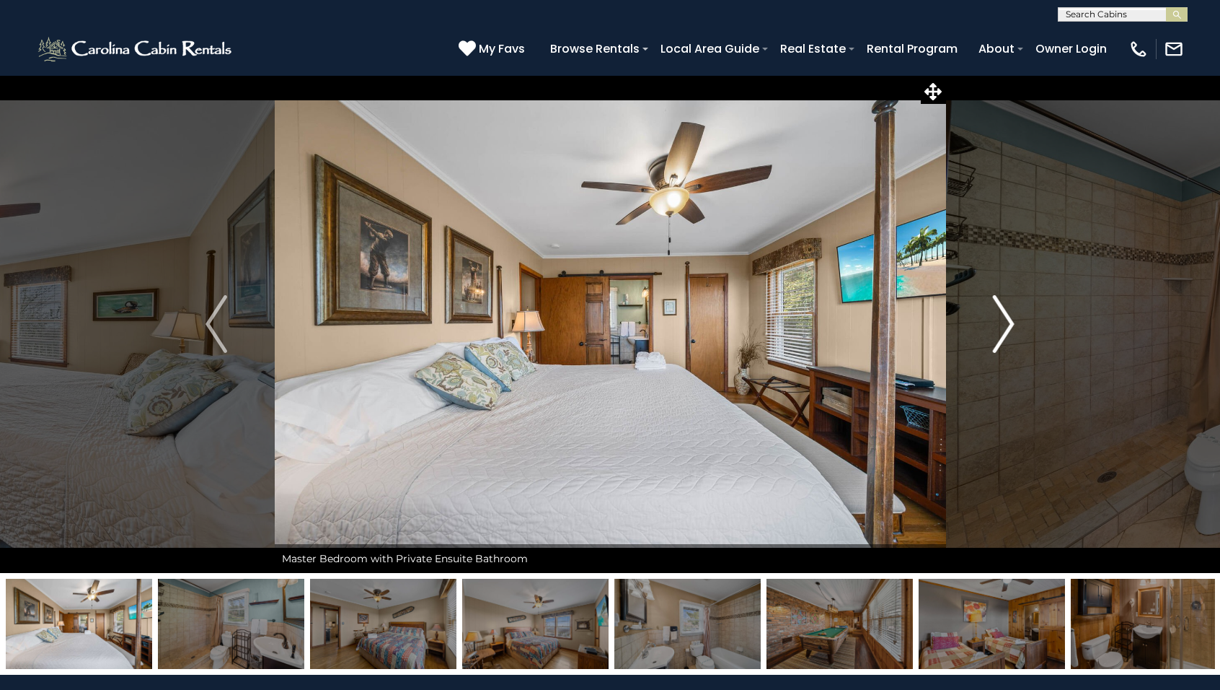
click at [1009, 331] on img "Next" at bounding box center [1004, 324] width 22 height 58
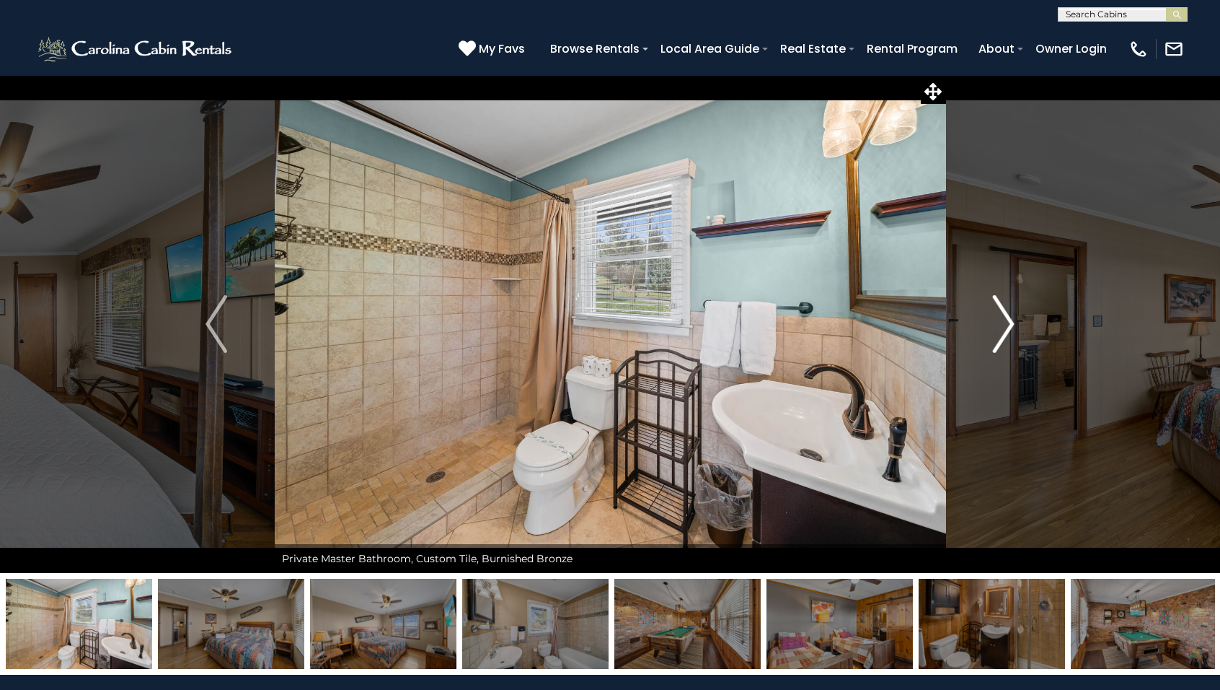
click at [1009, 331] on img "Next" at bounding box center [1004, 324] width 22 height 58
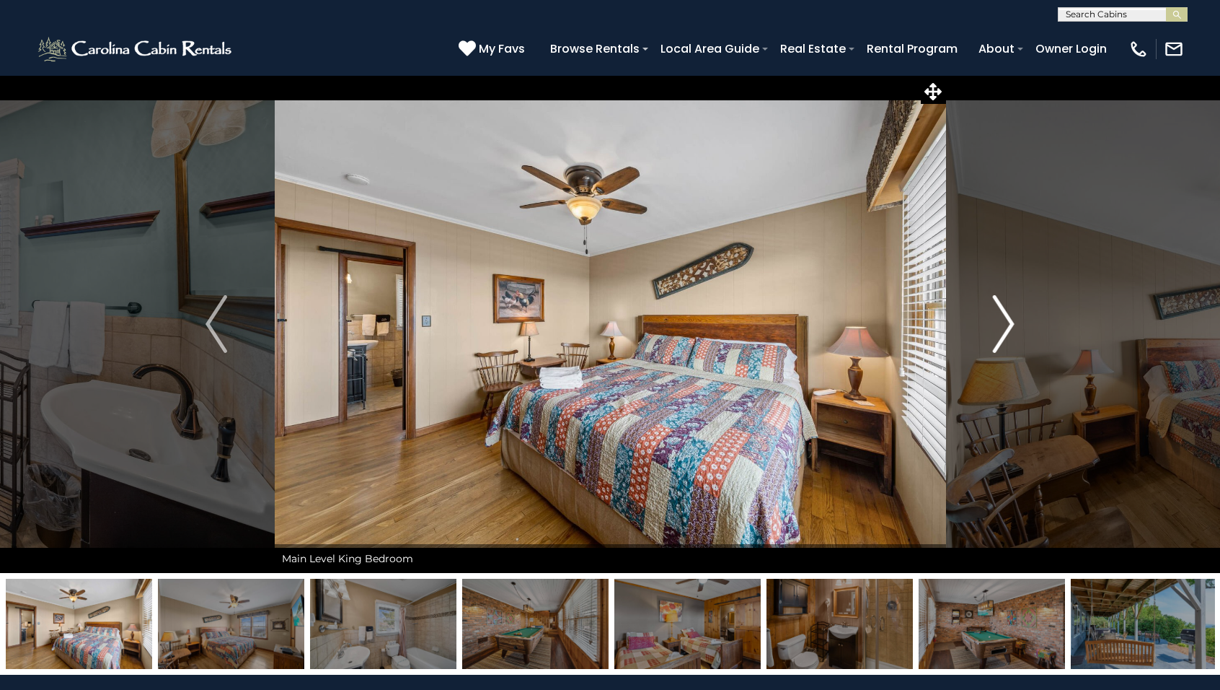
click at [1009, 331] on img "Next" at bounding box center [1004, 324] width 22 height 58
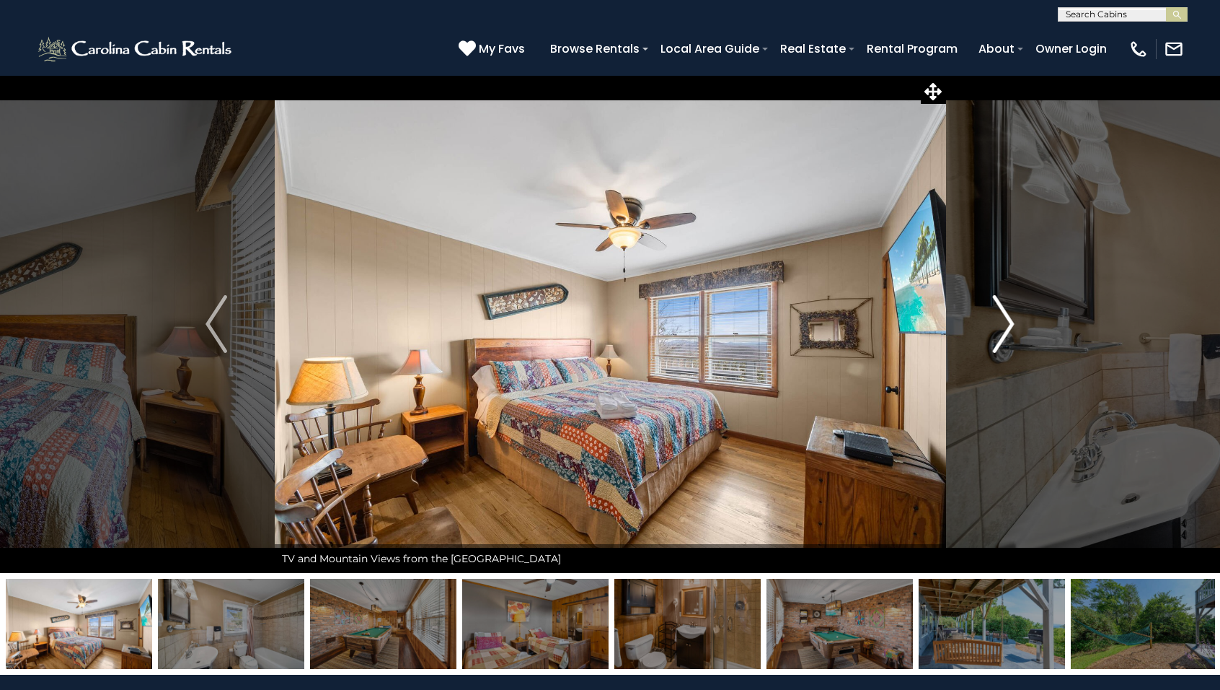
click at [1009, 331] on img "Next" at bounding box center [1004, 324] width 22 height 58
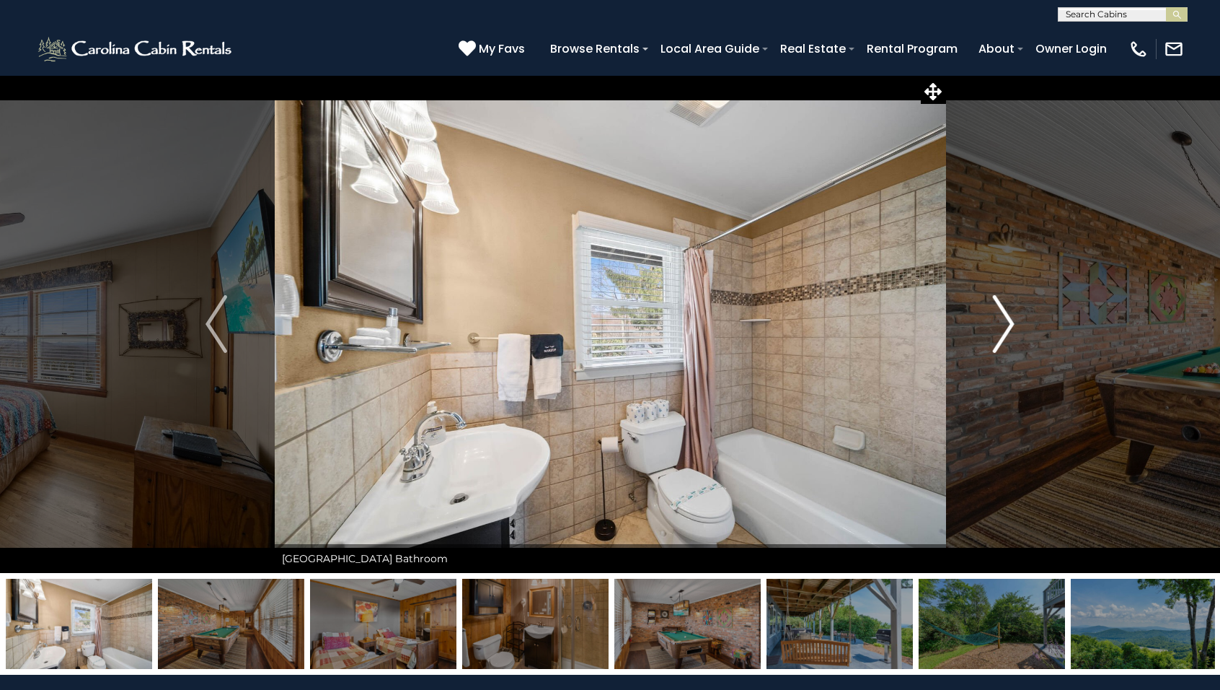
click at [1009, 331] on img "Next" at bounding box center [1004, 324] width 22 height 58
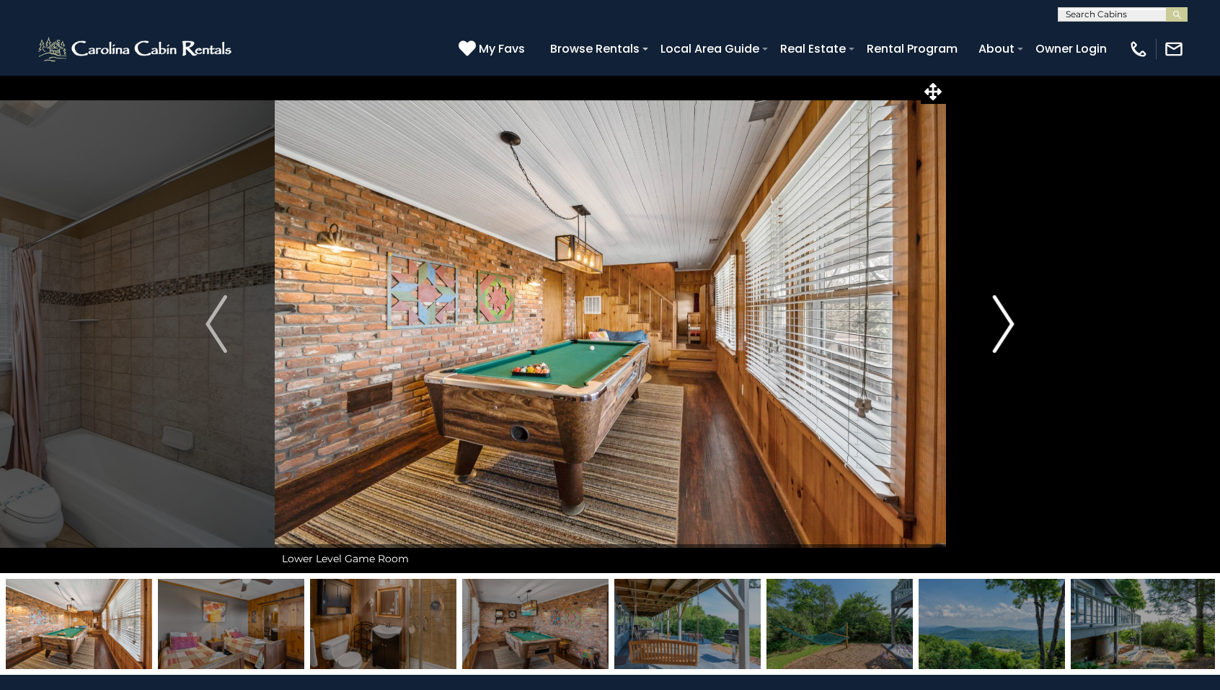
click at [1009, 331] on img "Next" at bounding box center [1004, 324] width 22 height 58
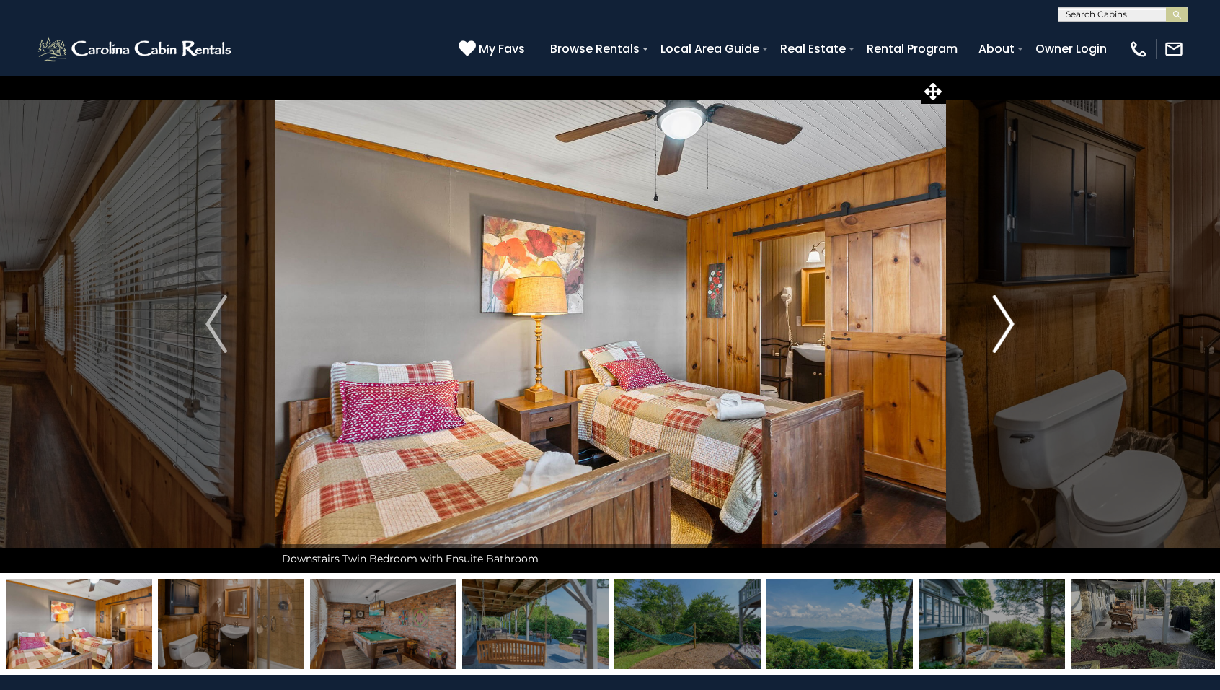
click at [1008, 331] on img "Next" at bounding box center [1004, 324] width 22 height 58
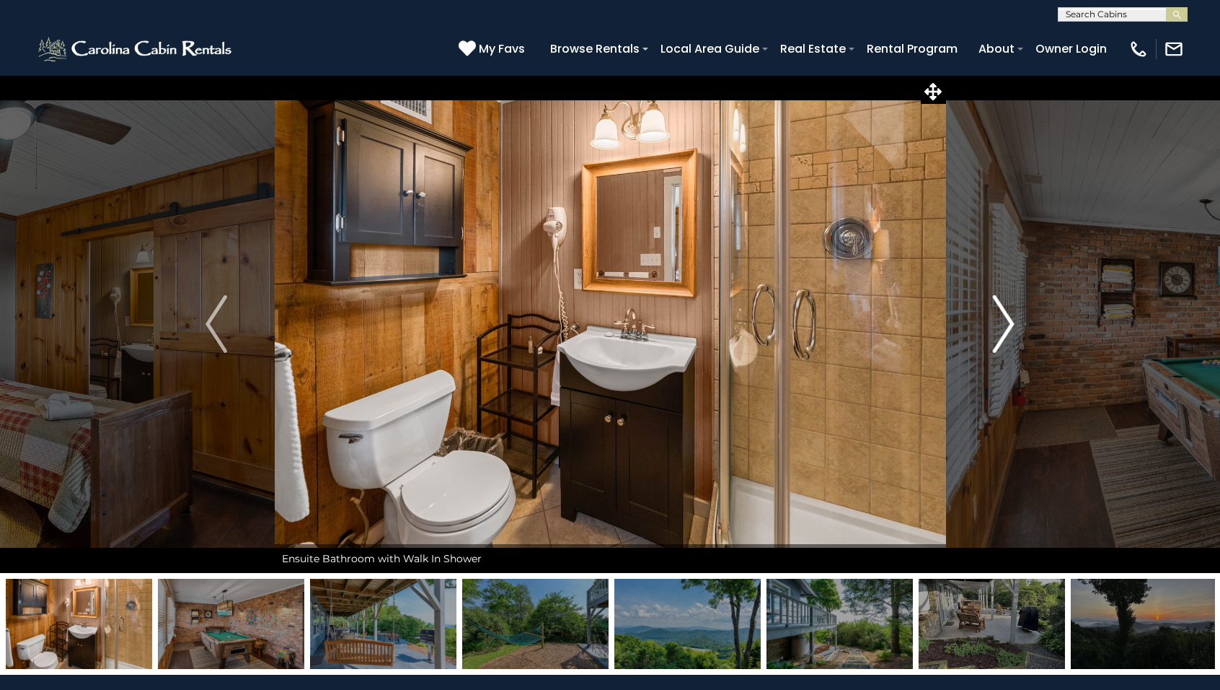
click at [1008, 331] on img "Next" at bounding box center [1004, 324] width 22 height 58
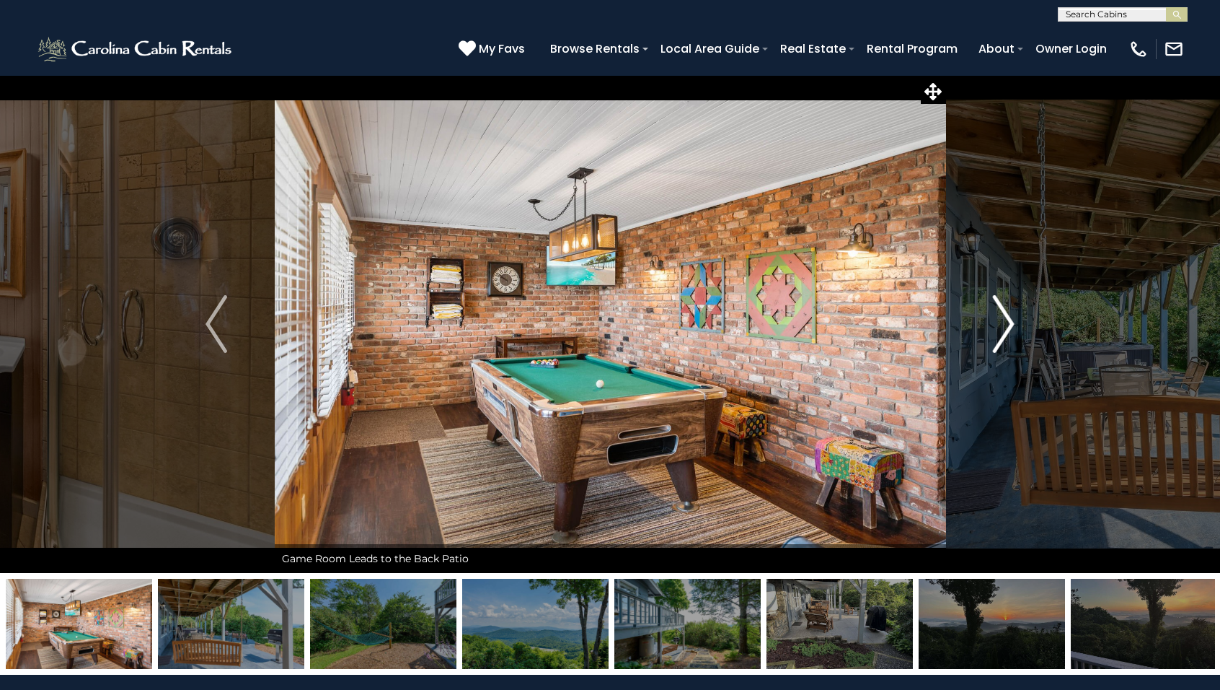
click at [1008, 331] on img "Next" at bounding box center [1004, 324] width 22 height 58
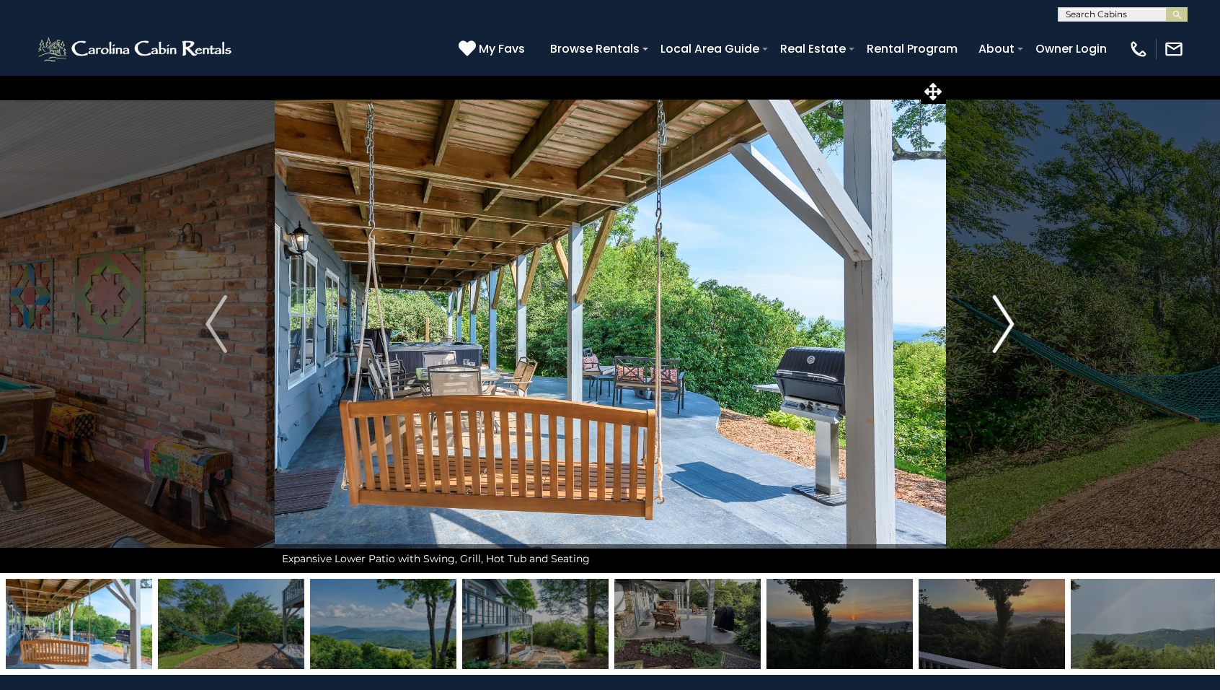
click at [1008, 331] on img "Next" at bounding box center [1004, 324] width 22 height 58
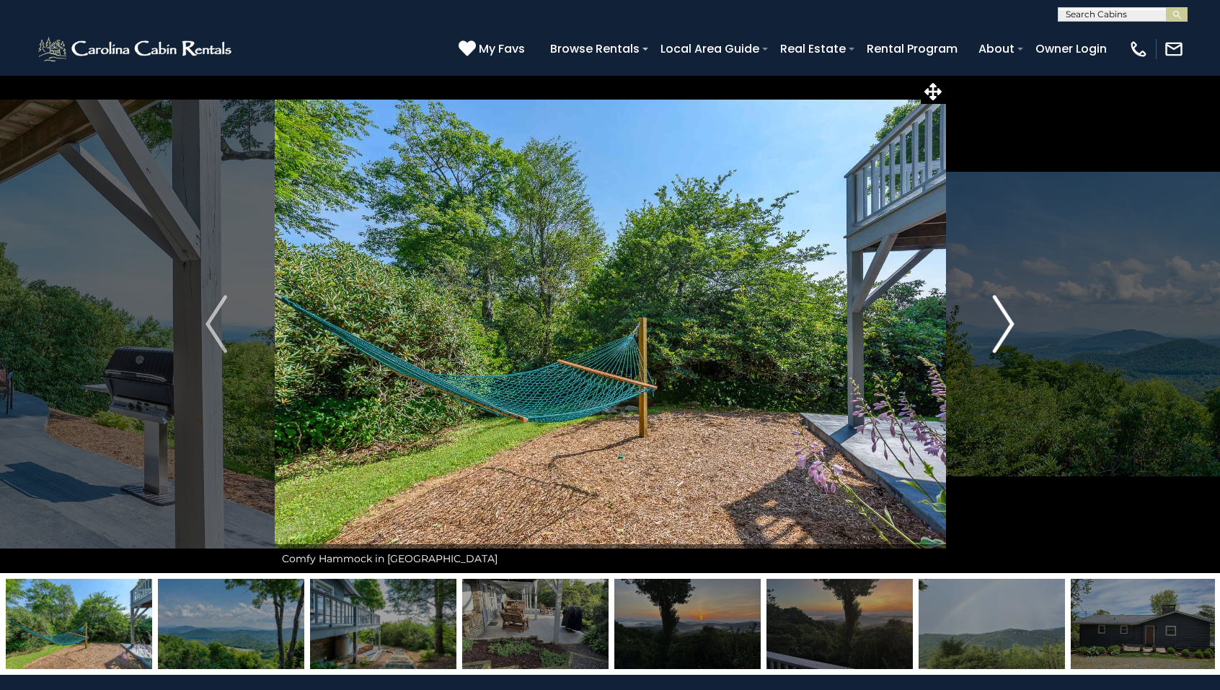
click at [1008, 331] on img "Next" at bounding box center [1004, 324] width 22 height 58
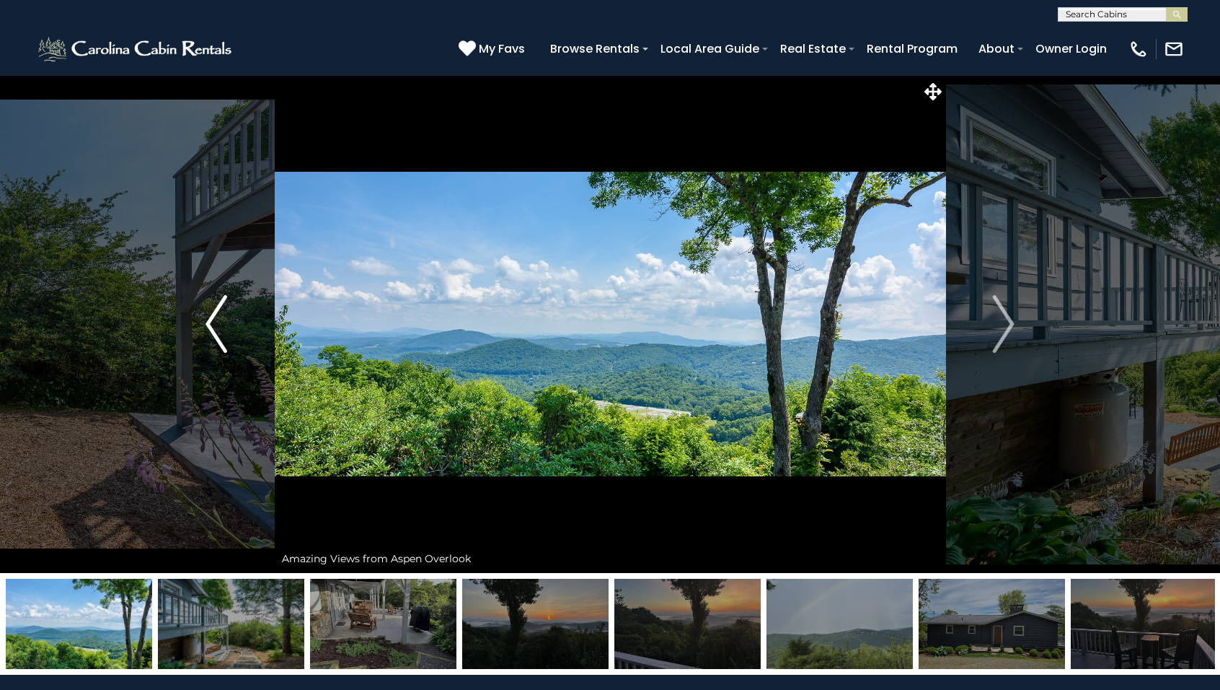
click at [211, 320] on img "Previous" at bounding box center [217, 324] width 22 height 58
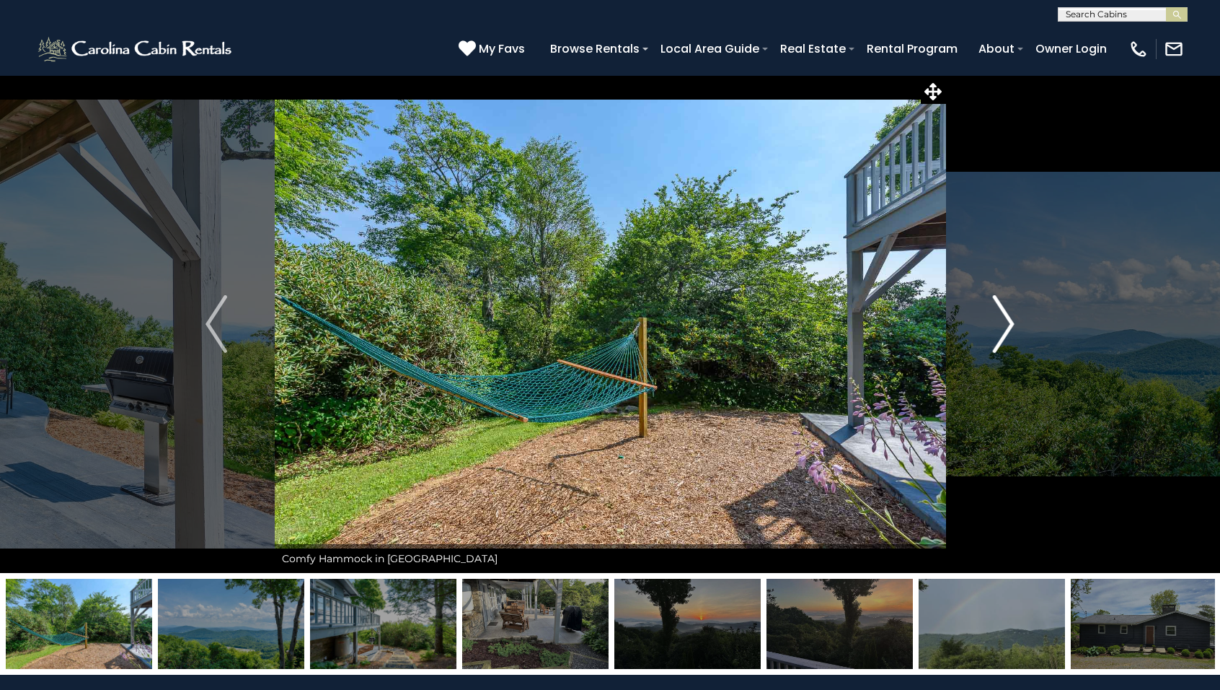
click at [1008, 324] on img "Next" at bounding box center [1004, 324] width 22 height 58
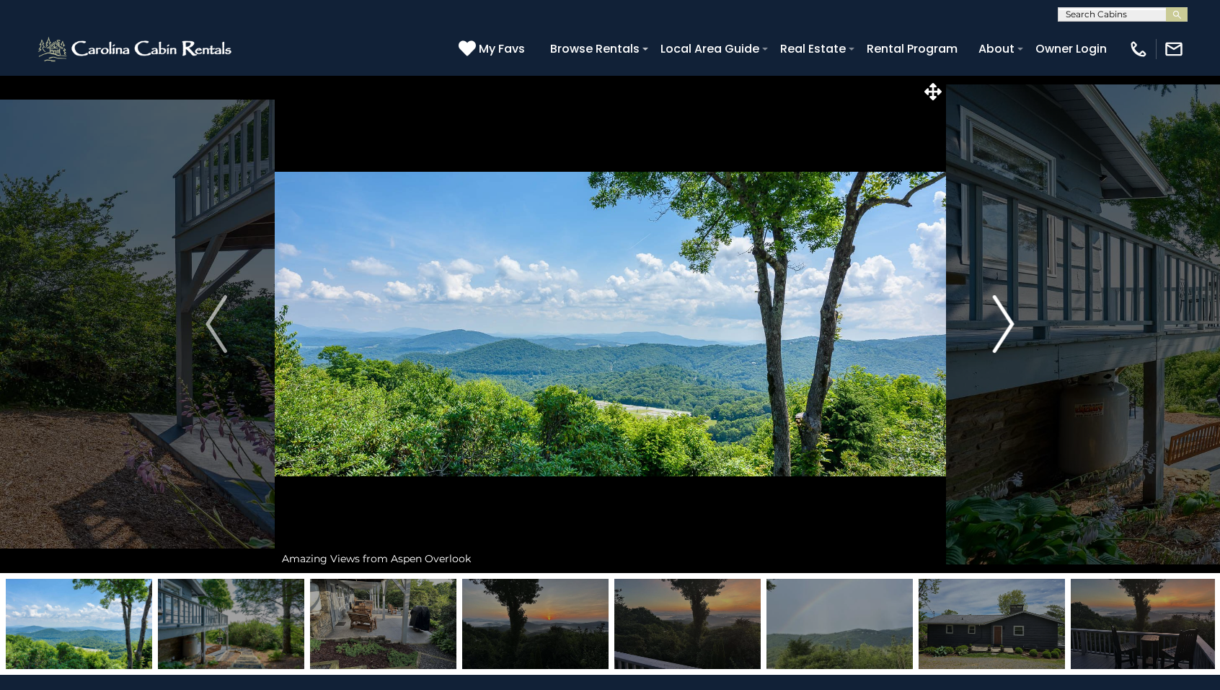
click at [1008, 324] on img "Next" at bounding box center [1004, 324] width 22 height 58
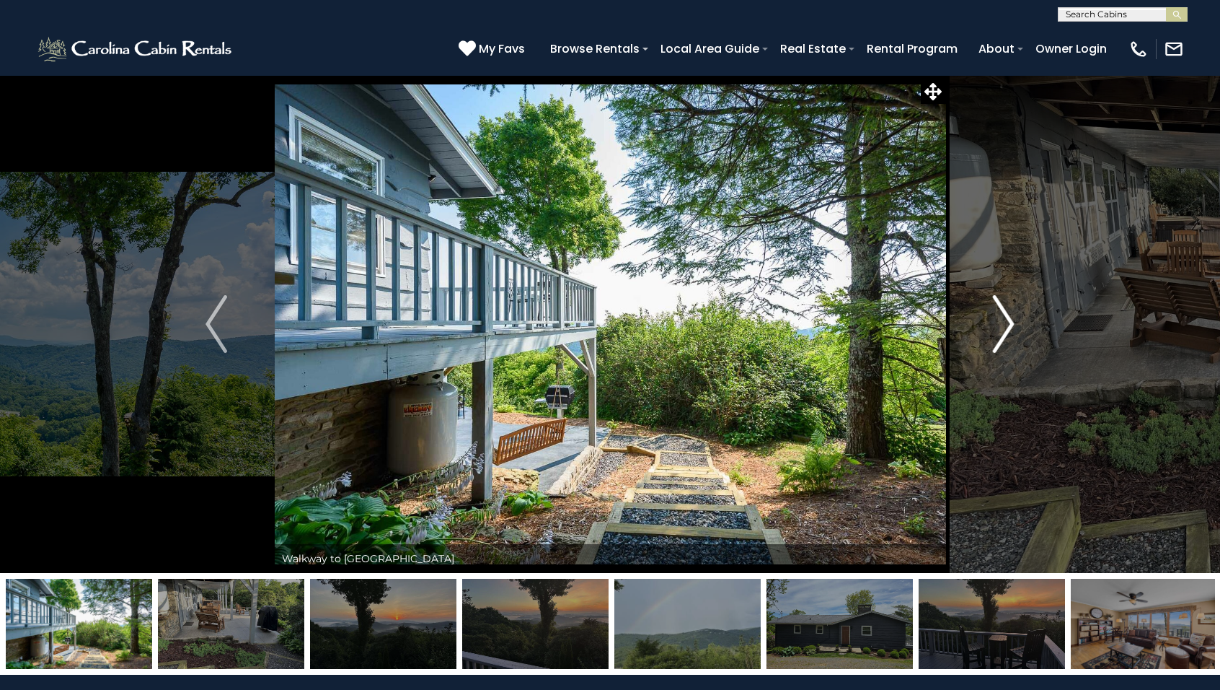
click at [1008, 324] on img "Next" at bounding box center [1004, 324] width 22 height 58
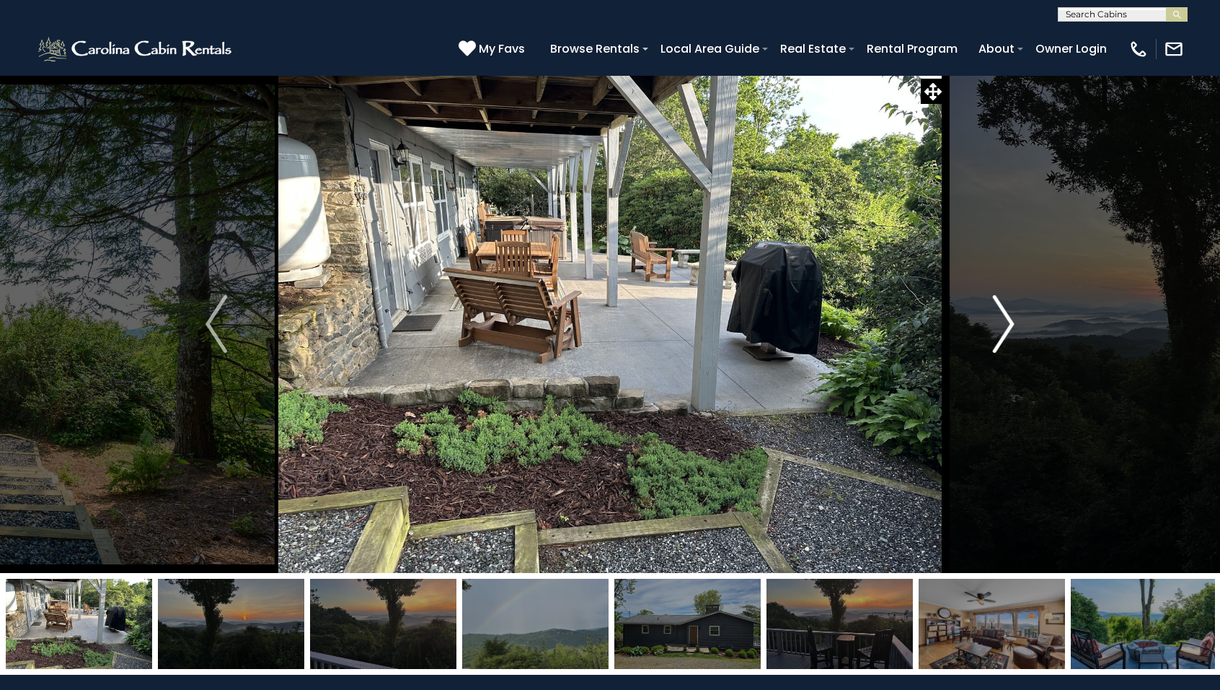
click at [1006, 324] on img "Next" at bounding box center [1004, 324] width 22 height 58
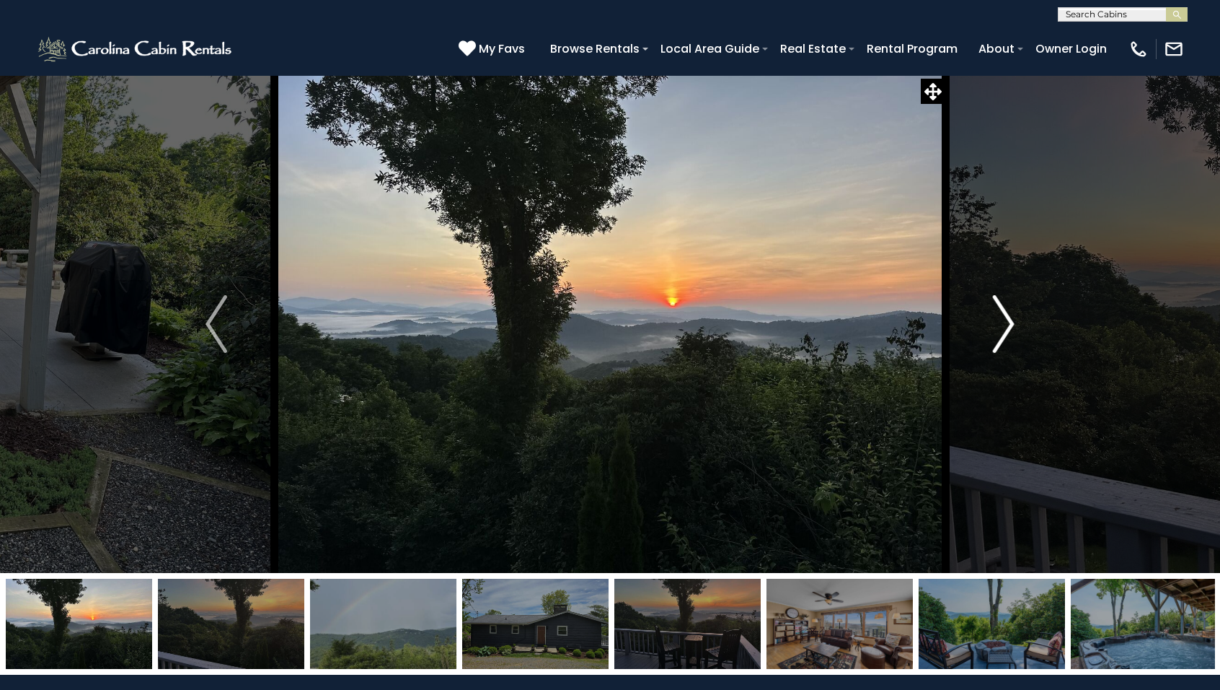
click at [1006, 324] on img "Next" at bounding box center [1004, 324] width 22 height 58
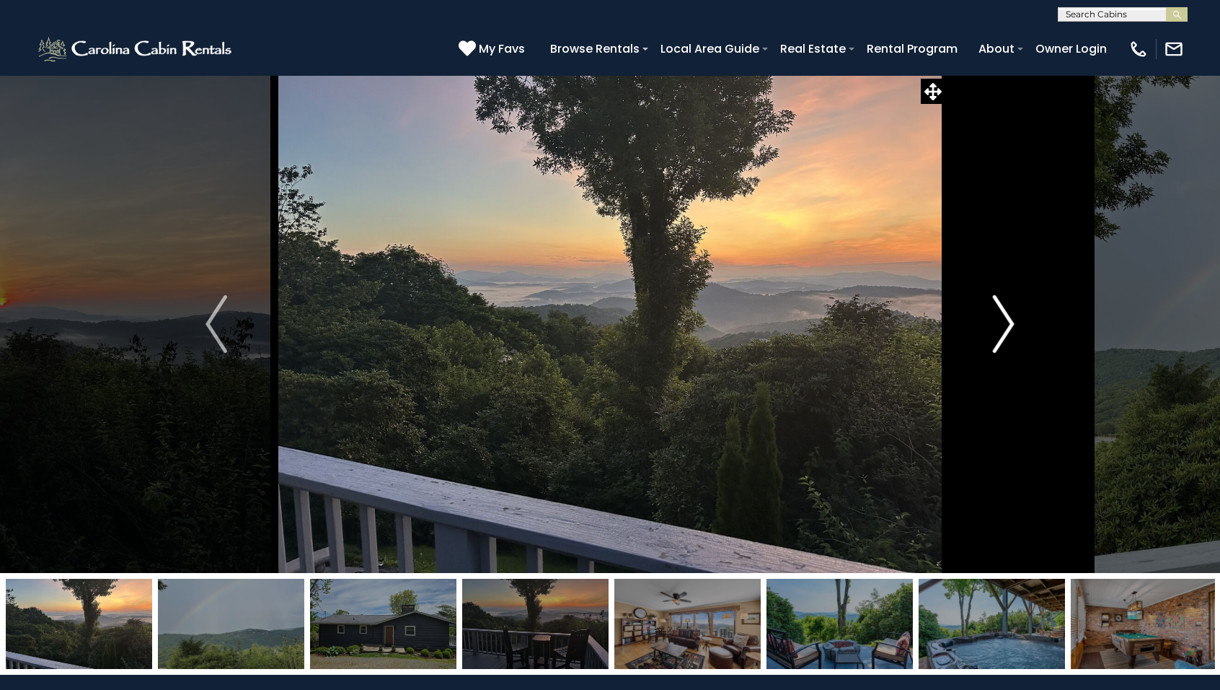
click at [1006, 324] on img "Next" at bounding box center [1004, 324] width 22 height 58
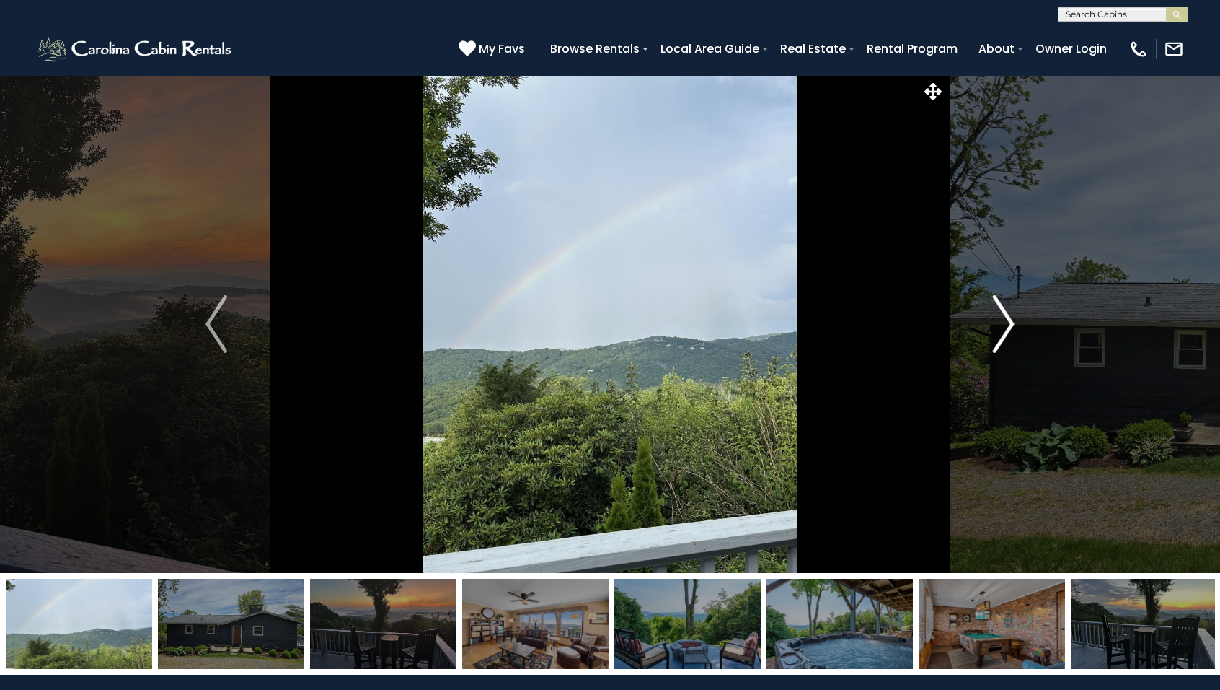
click at [1006, 324] on img "Next" at bounding box center [1004, 324] width 22 height 58
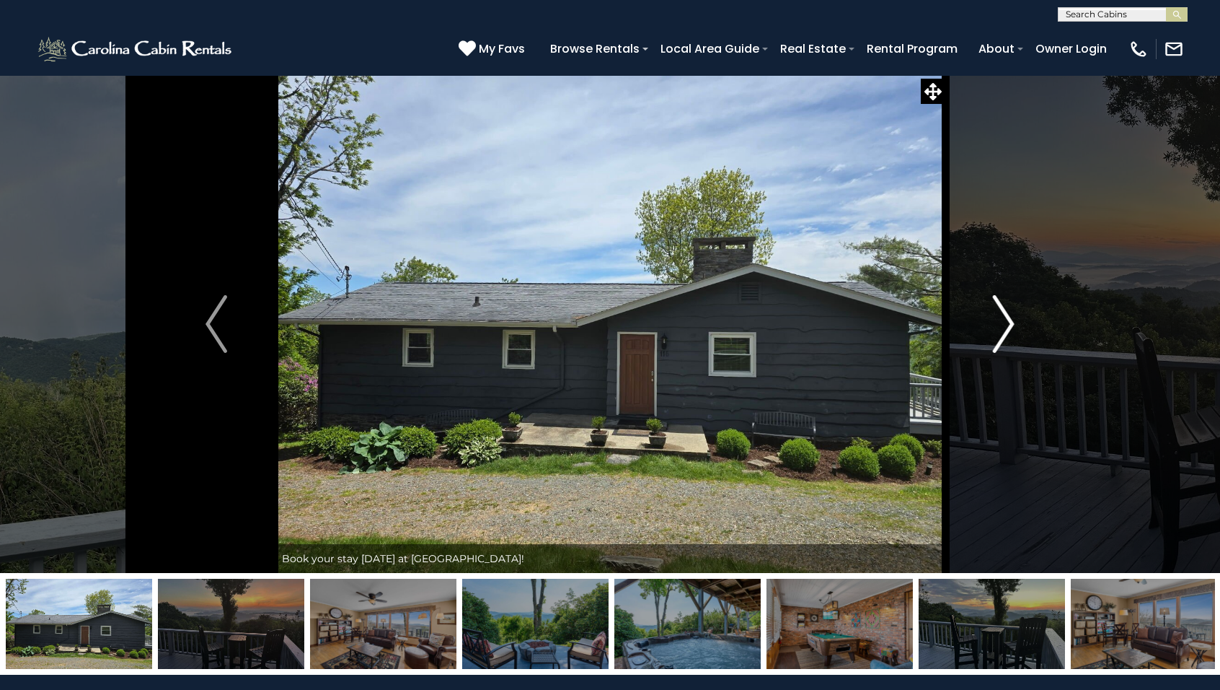
click at [1006, 323] on img "Next" at bounding box center [1004, 324] width 22 height 58
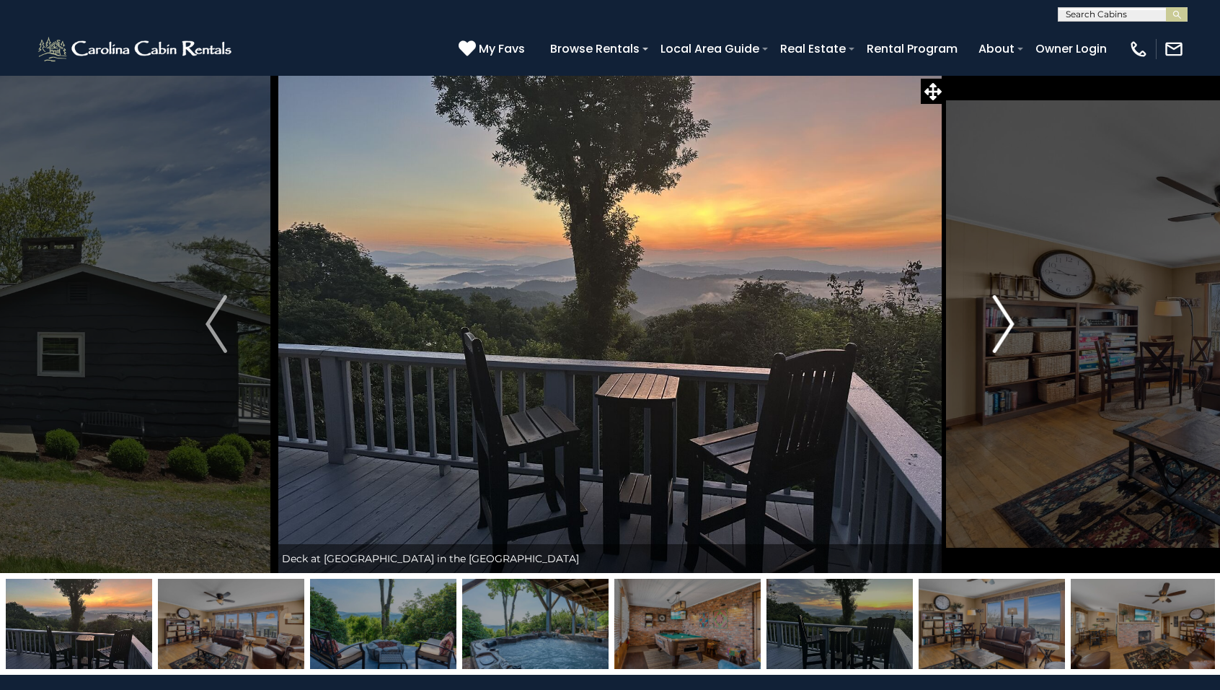
click at [1006, 323] on img "Next" at bounding box center [1004, 324] width 22 height 58
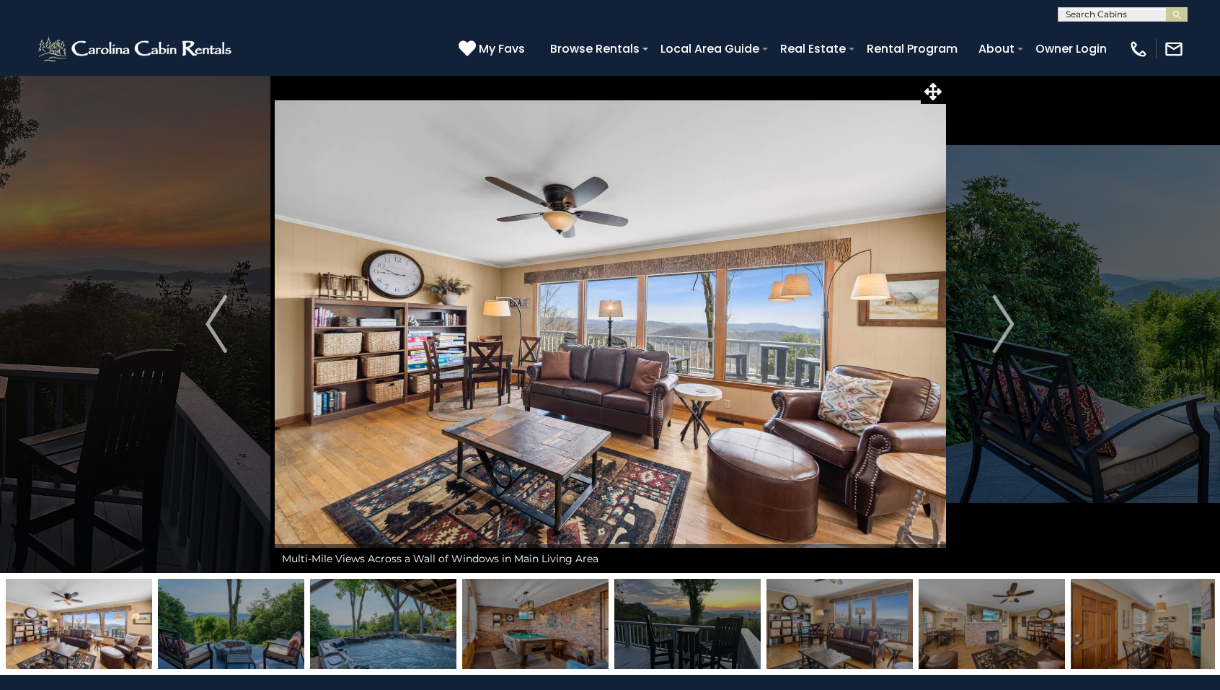
click at [1114, 18] on input "text" at bounding box center [1122, 17] width 126 height 14
type input "********"
click at [1087, 40] on li "Sugar Ma ple at Fiddlestix" at bounding box center [1123, 40] width 128 height 26
click at [1181, 16] on img "submit" at bounding box center [1177, 14] width 11 height 11
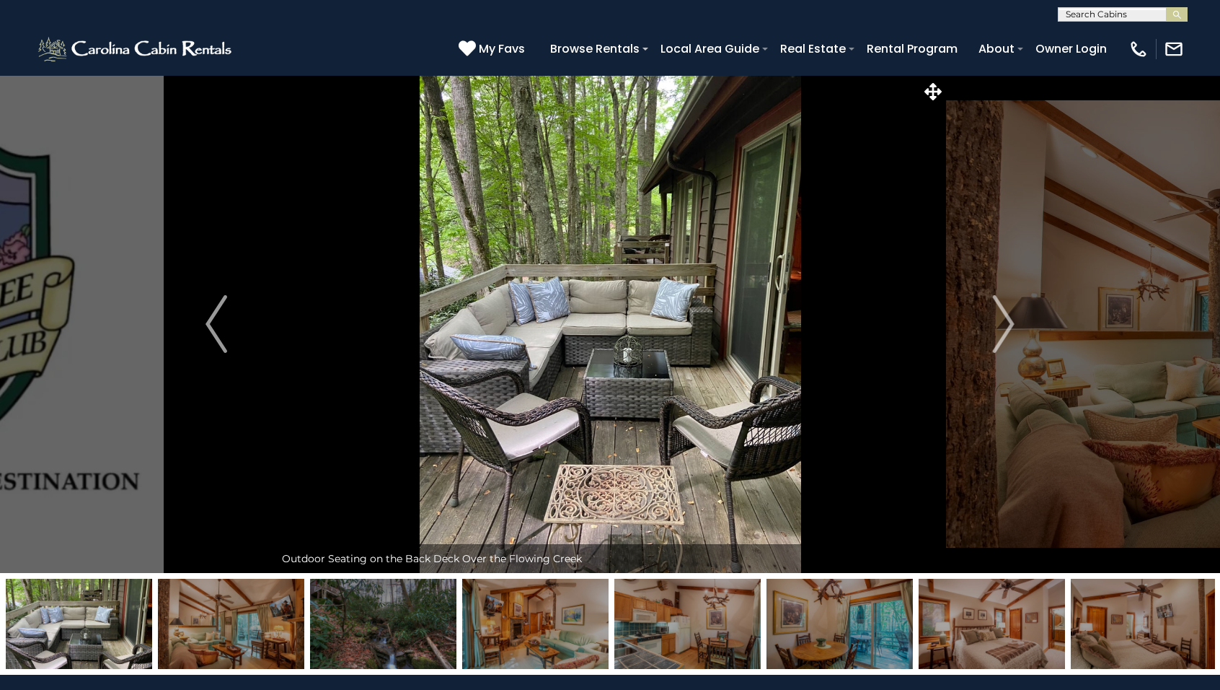
click at [1106, 10] on input "text" at bounding box center [1122, 17] width 126 height 14
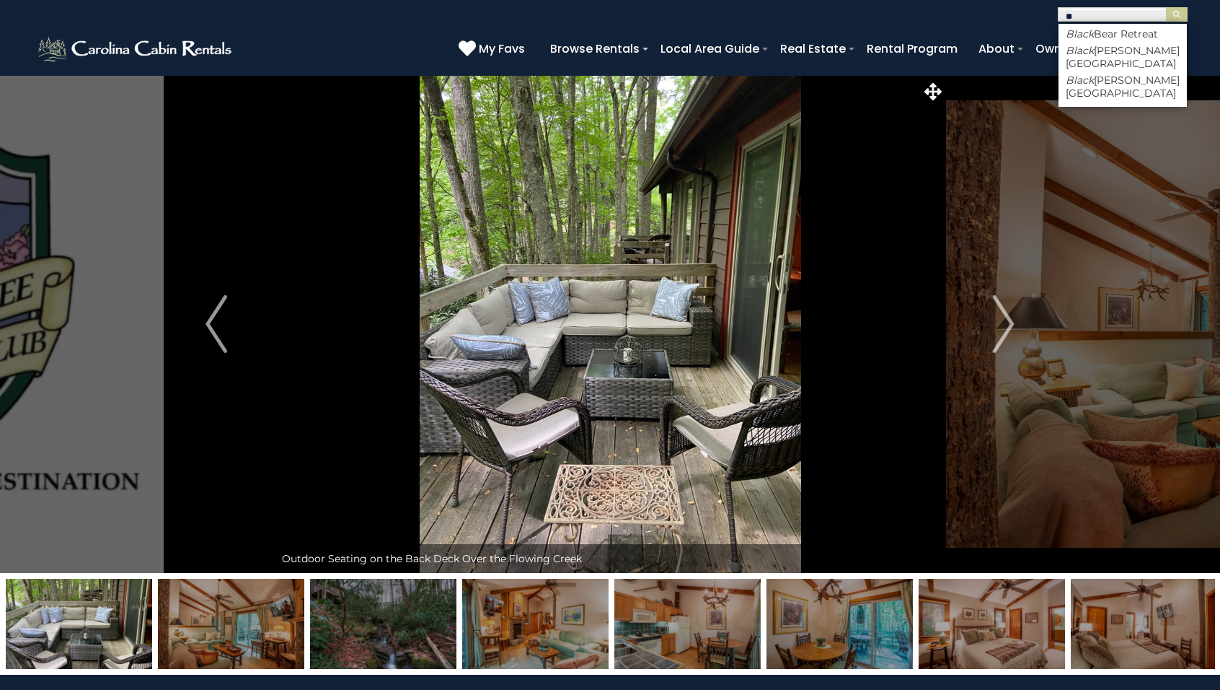
type input "*"
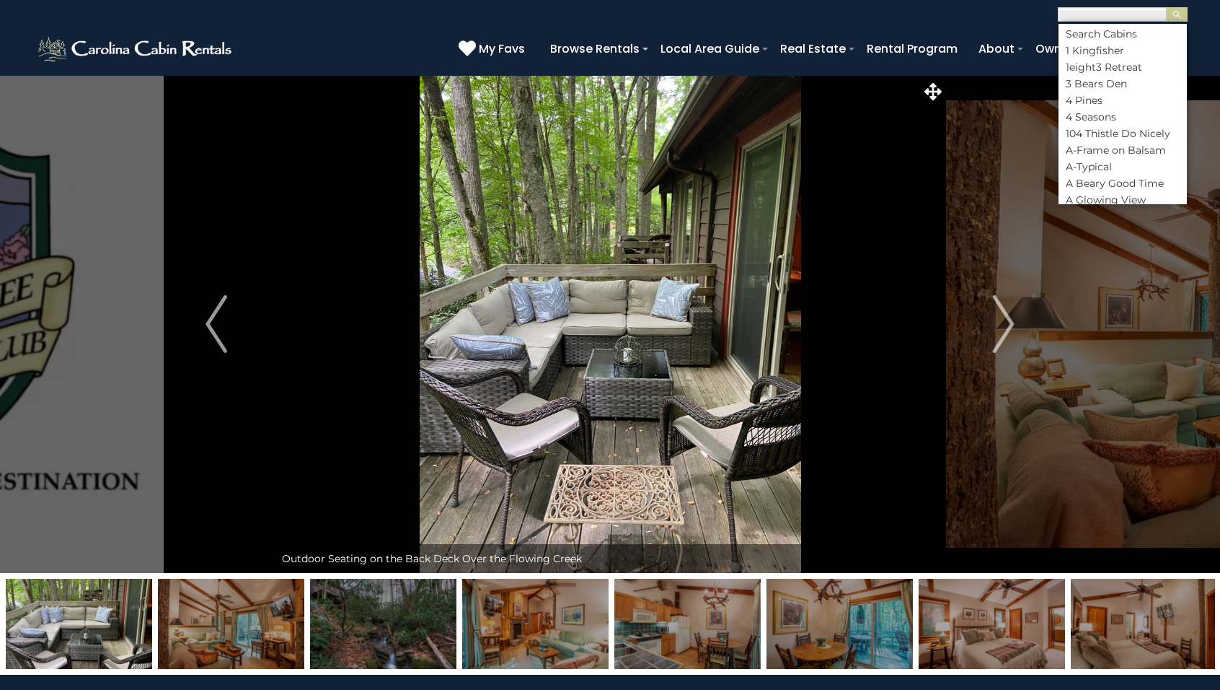
click at [314, 53] on div "[PHONE_NUMBER] My Favs Browse Rentals Local Area Guide Activities & Attractions…" at bounding box center [610, 49] width 1220 height 54
